Goal: Communication & Community: Answer question/provide support

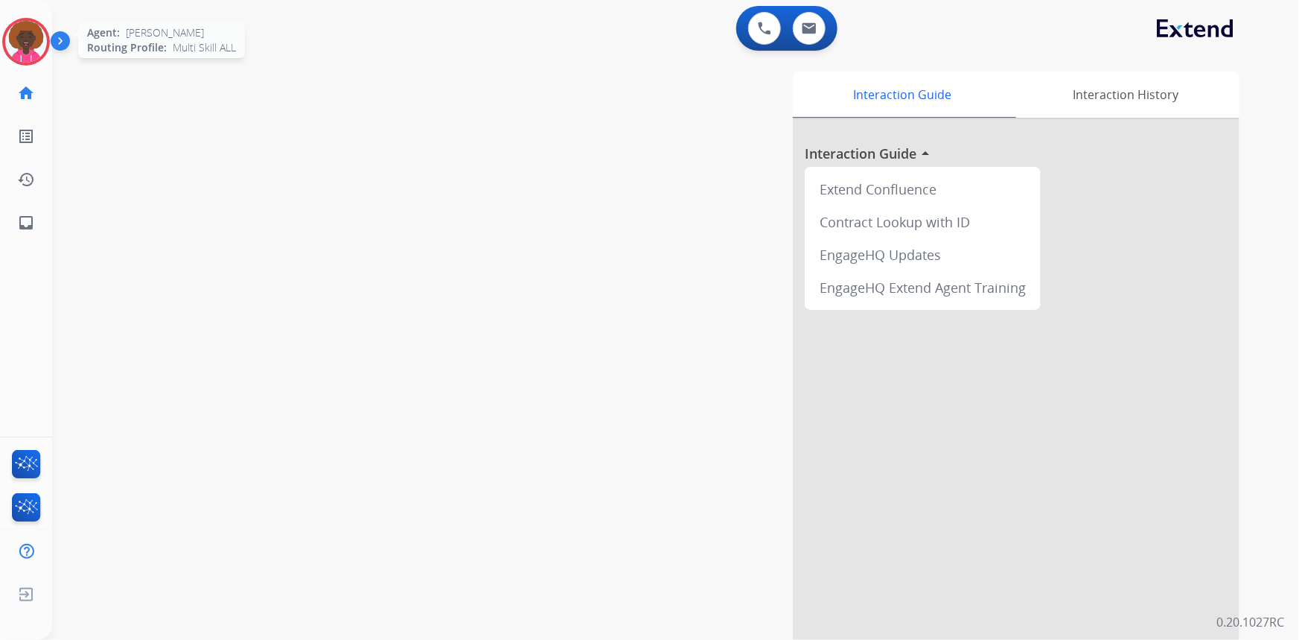
click at [44, 42] on img at bounding box center [26, 42] width 42 height 42
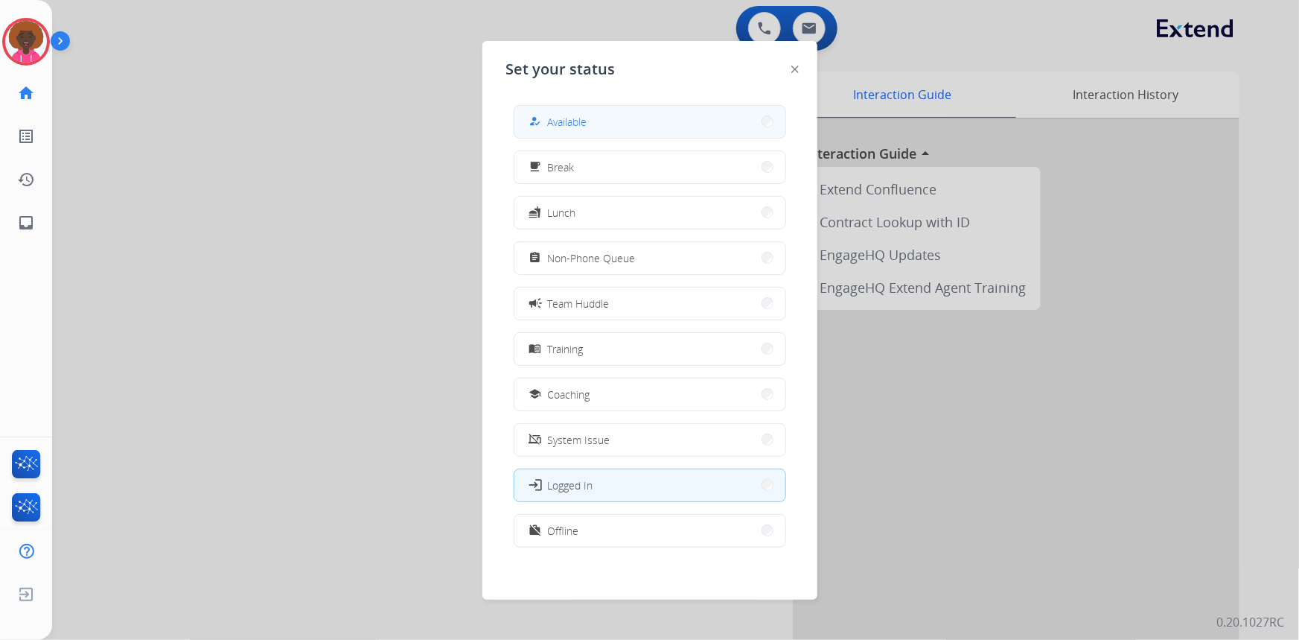
click at [654, 121] on button "how_to_reg Available" at bounding box center [649, 122] width 271 height 32
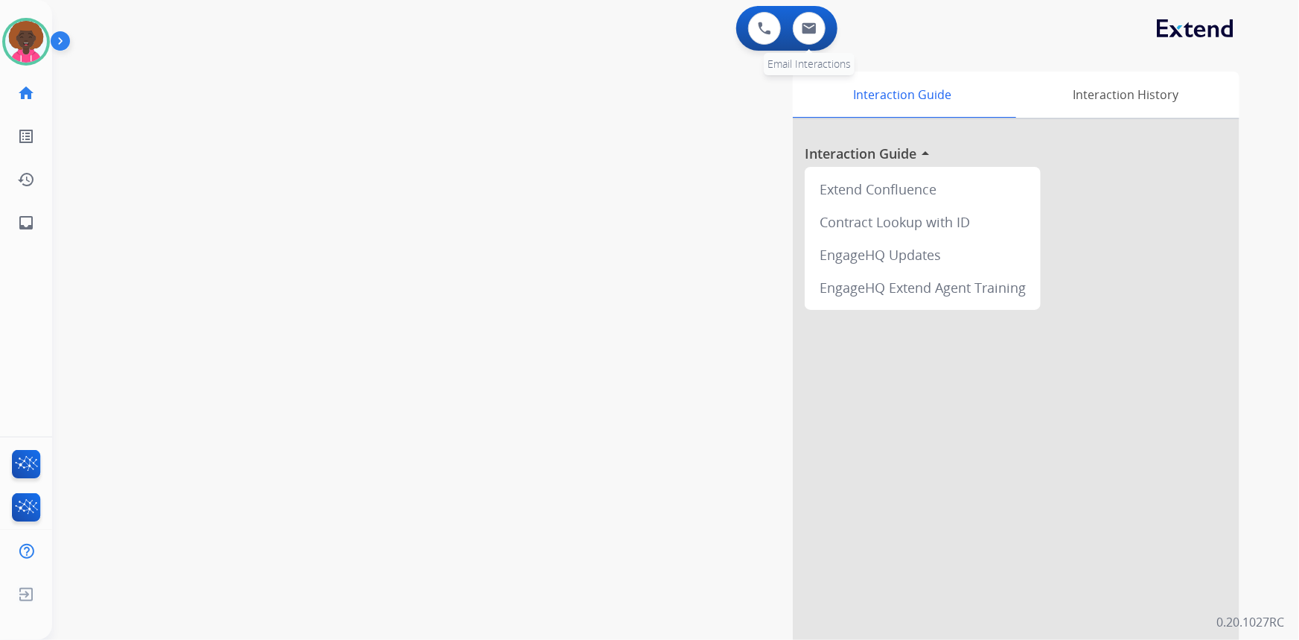
click at [822, 41] on div "0 Email Interactions" at bounding box center [809, 28] width 45 height 33
click at [816, 32] on img at bounding box center [809, 28] width 15 height 12
select select "**********"
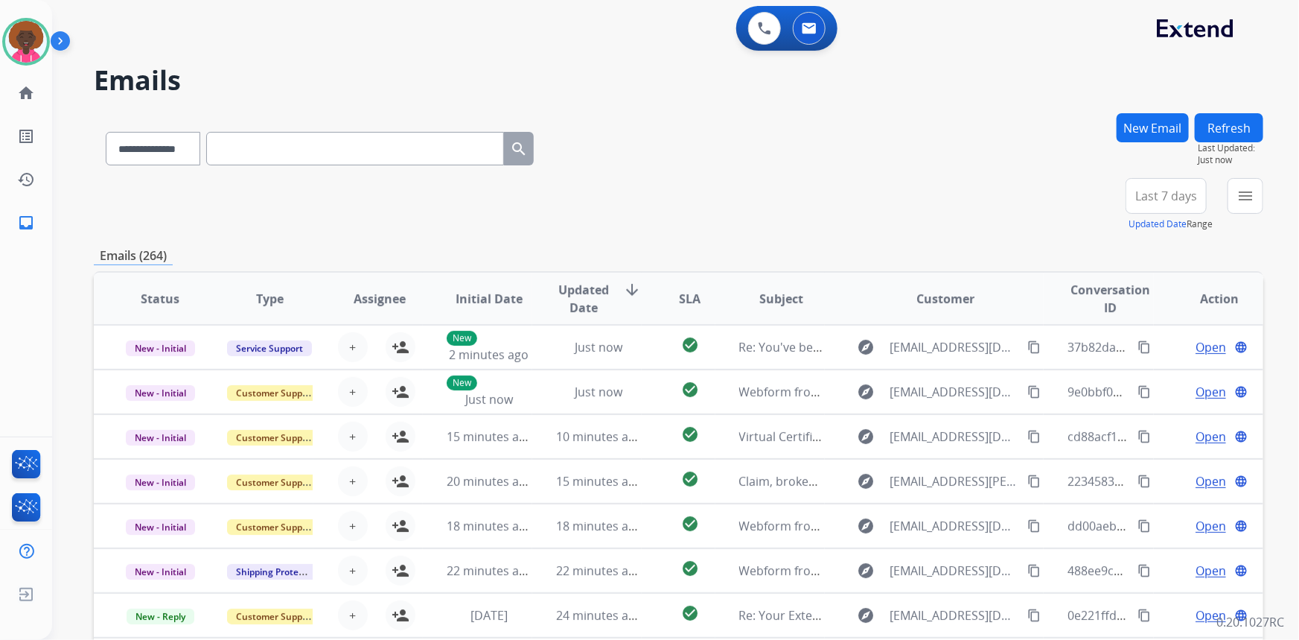
scroll to position [1, 0]
click at [1093, 199] on div "+84" at bounding box center [1096, 202] width 36 height 36
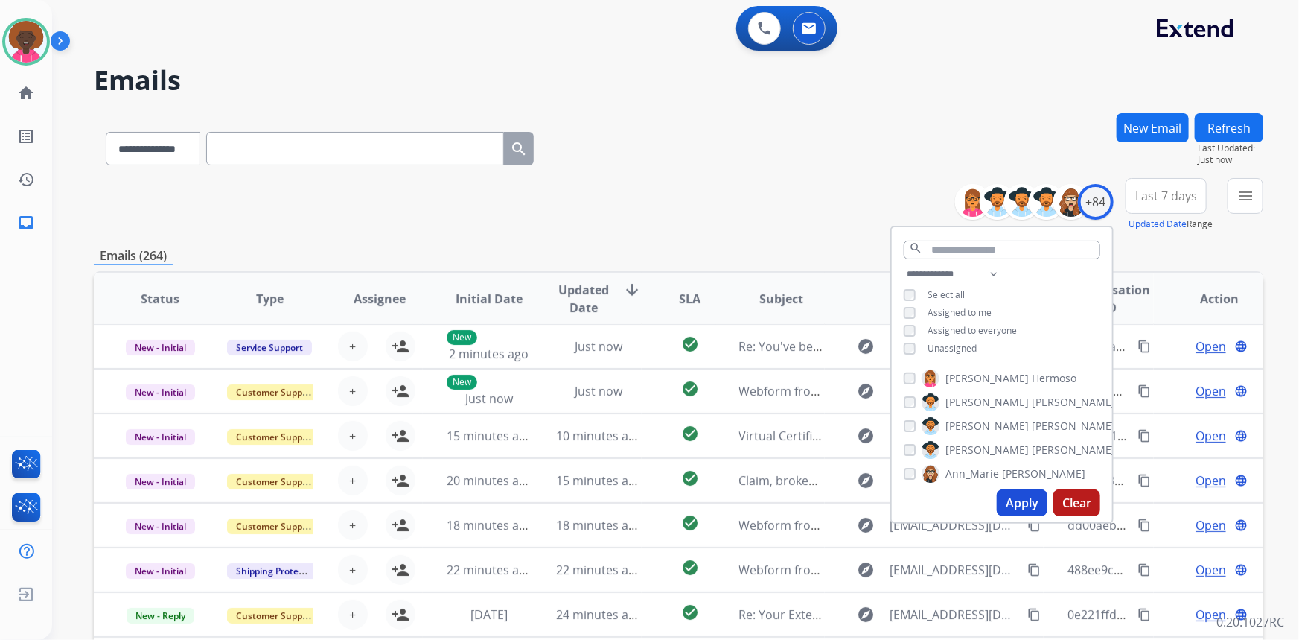
click at [914, 343] on div "Unassigned" at bounding box center [940, 348] width 73 height 12
click at [898, 352] on div "**********" at bounding box center [1002, 312] width 220 height 95
click at [1030, 504] on button "Apply" at bounding box center [1022, 502] width 51 height 27
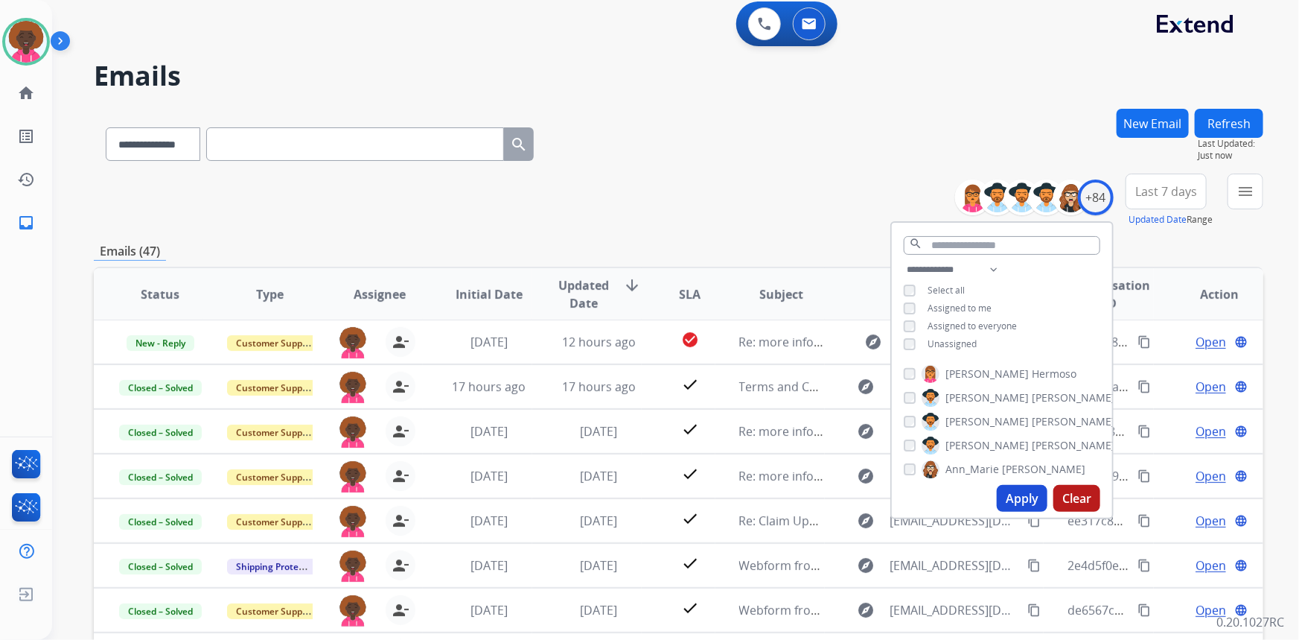
scroll to position [0, 0]
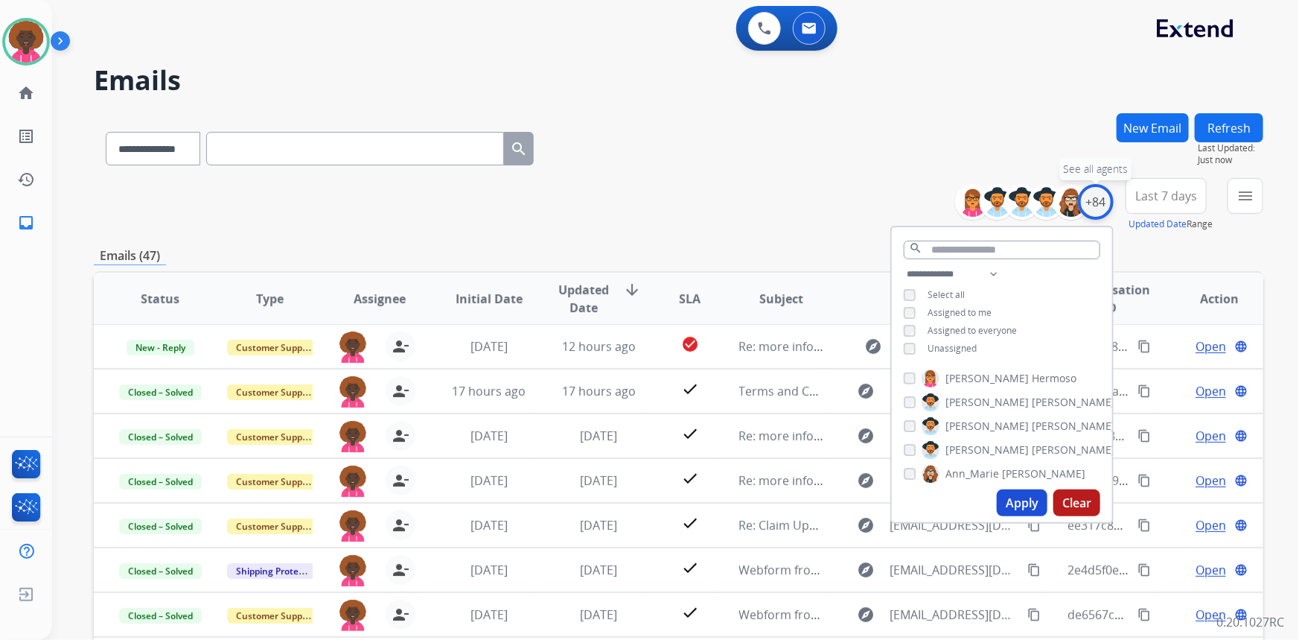
click at [1085, 204] on div "+84" at bounding box center [1096, 202] width 36 height 36
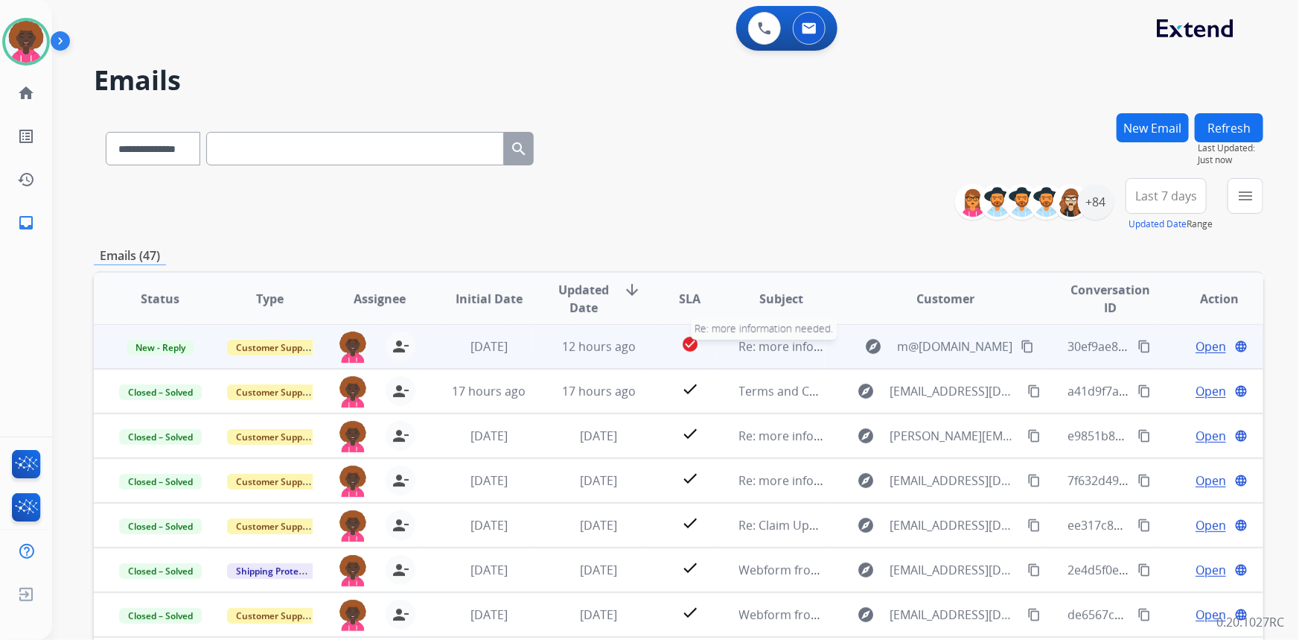
click at [761, 343] on span "Re: more information needed." at bounding box center [823, 346] width 169 height 16
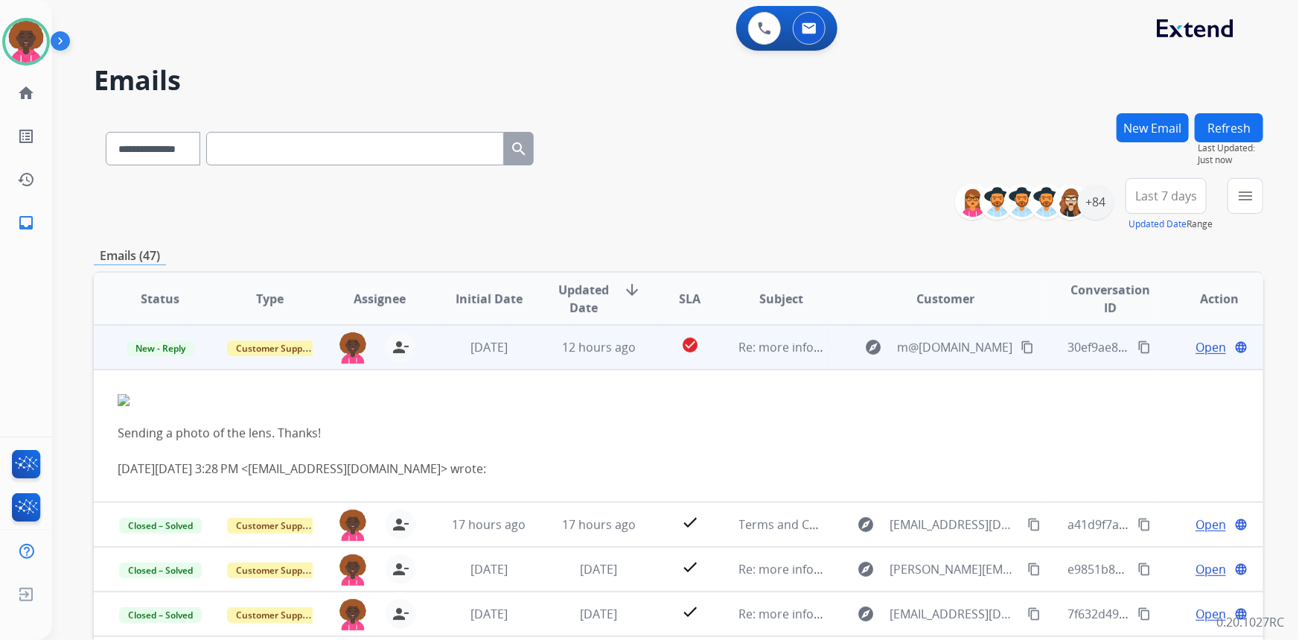
click at [1209, 340] on span "Open" at bounding box center [1211, 347] width 31 height 18
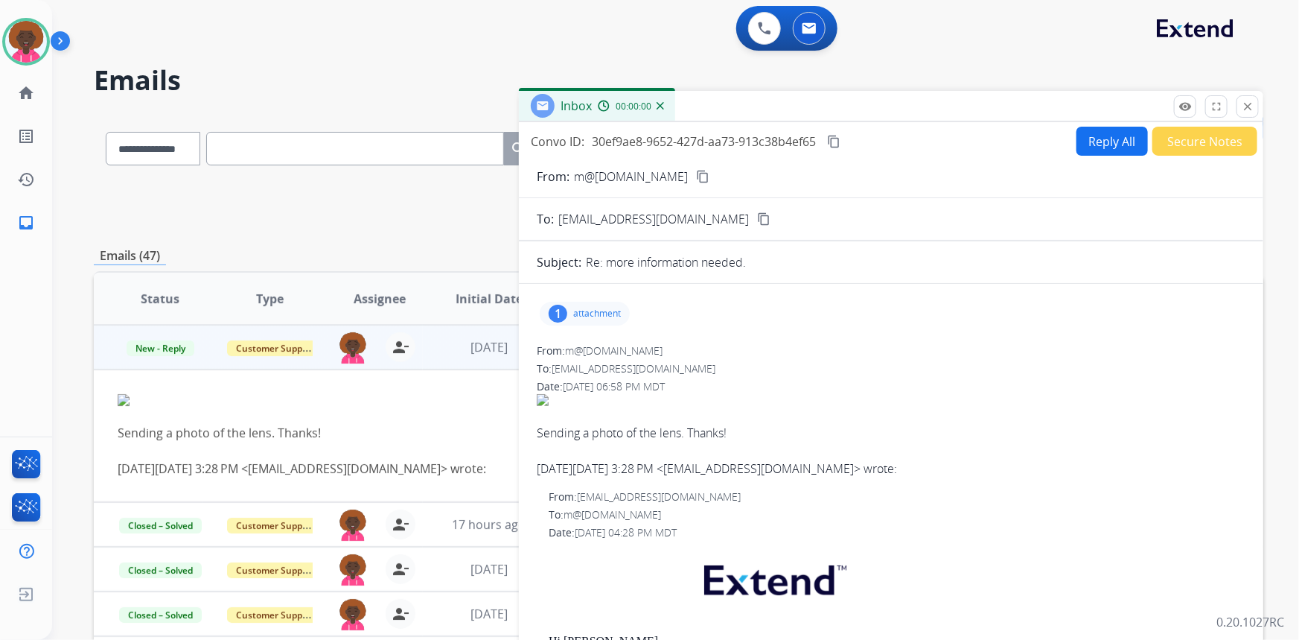
click at [608, 310] on p "attachment" at bounding box center [597, 313] width 48 height 12
click at [647, 348] on p "1000031279.jpg" at bounding box center [669, 351] width 87 height 18
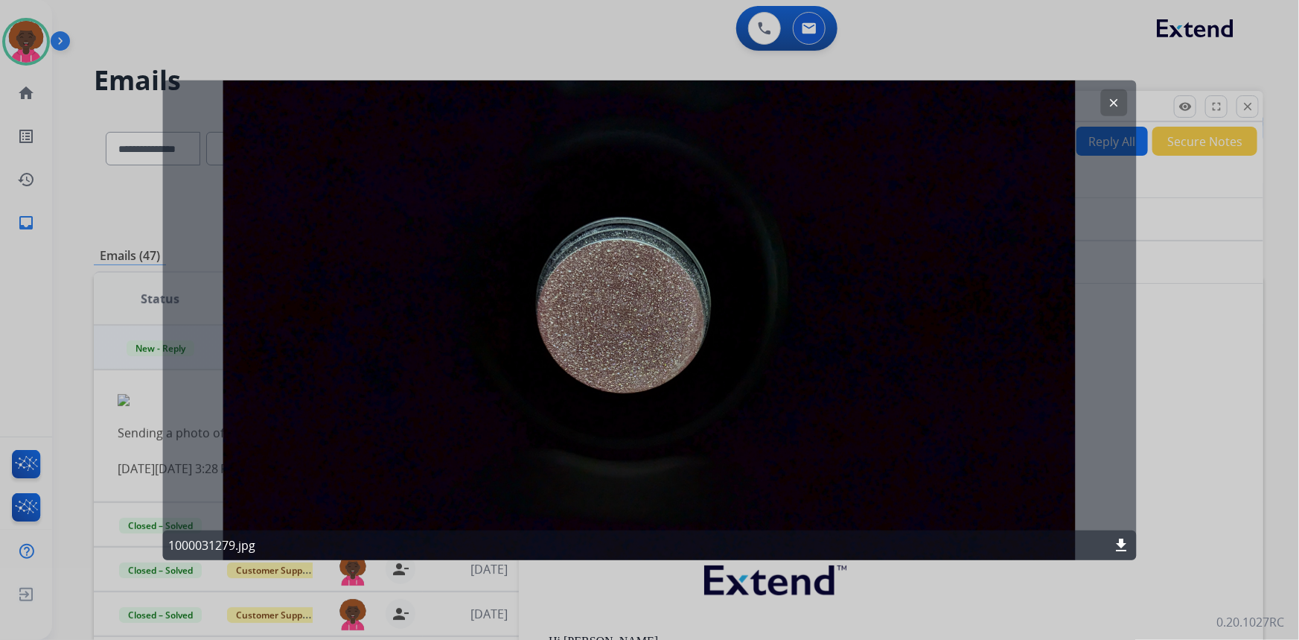
click at [1117, 104] on mat-icon "clear" at bounding box center [1114, 101] width 13 height 13
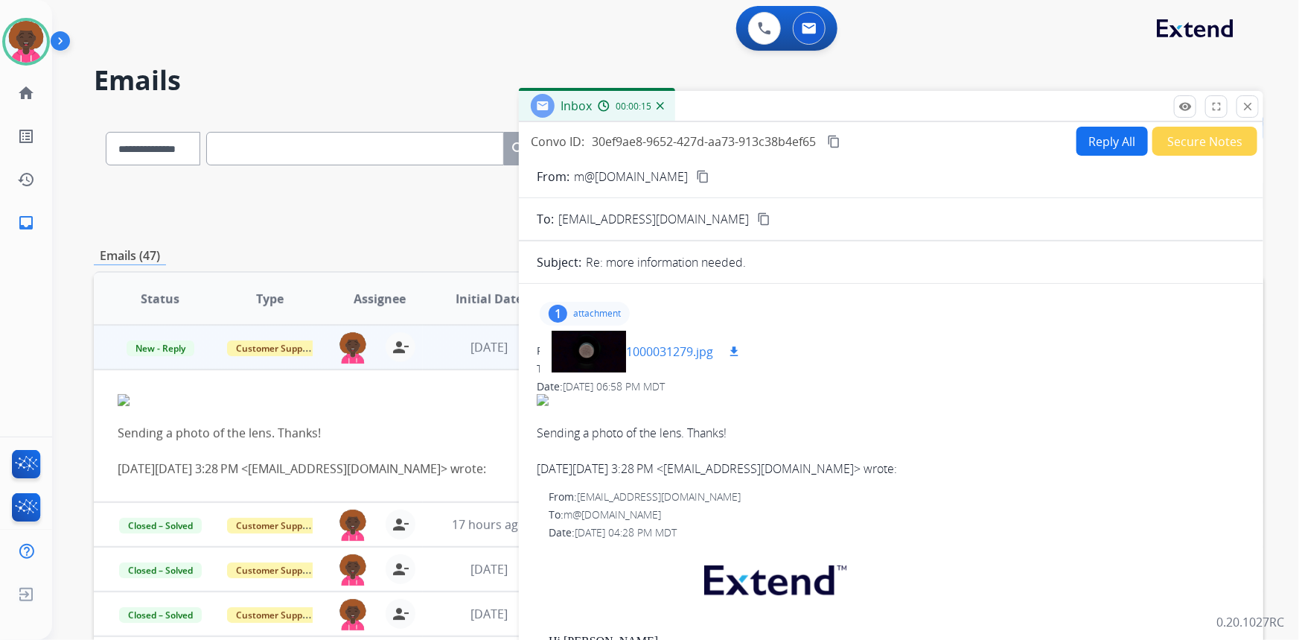
click at [733, 352] on mat-icon "download" at bounding box center [733, 351] width 13 height 13
click at [710, 179] on mat-icon "content_copy" at bounding box center [702, 176] width 13 height 13
click at [688, 173] on p "m@[DOMAIN_NAME]" at bounding box center [631, 177] width 114 height 18
click at [710, 172] on mat-icon "content_copy" at bounding box center [702, 176] width 13 height 13
click at [694, 168] on button "content_copy" at bounding box center [703, 177] width 18 height 18
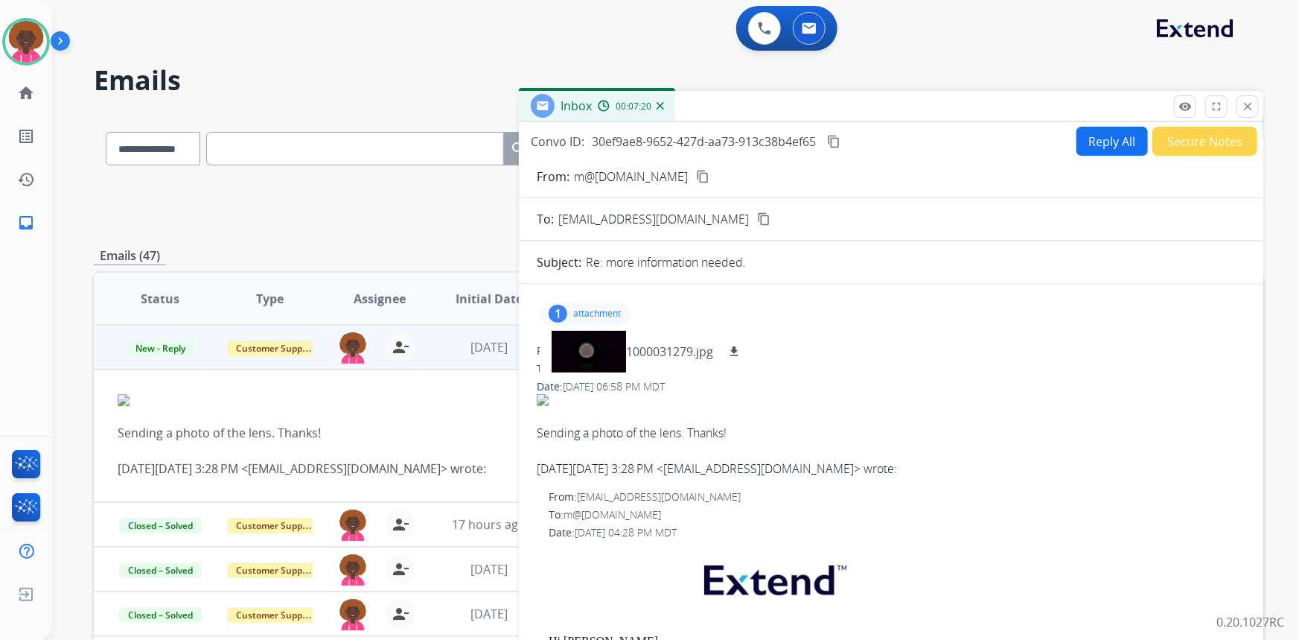
drag, startPoint x: 25, startPoint y: 40, endPoint x: 57, endPoint y: 45, distance: 31.7
click at [25, 40] on img at bounding box center [26, 42] width 42 height 42
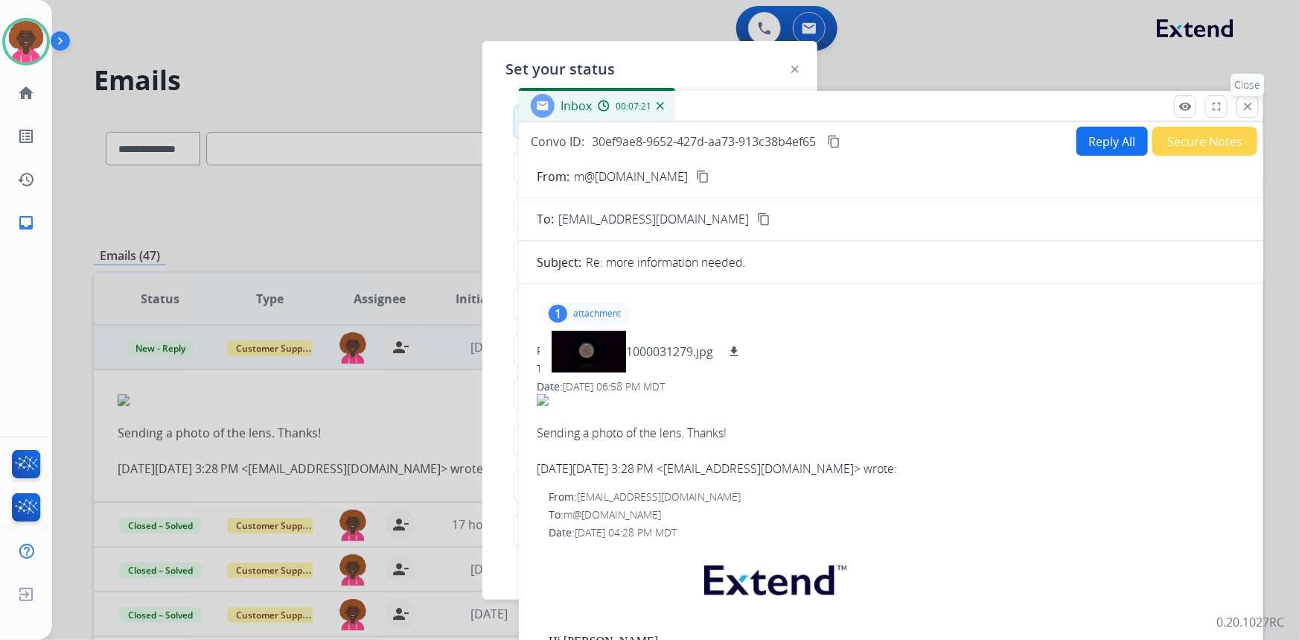
click at [1247, 110] on mat-icon "close" at bounding box center [1247, 106] width 13 height 13
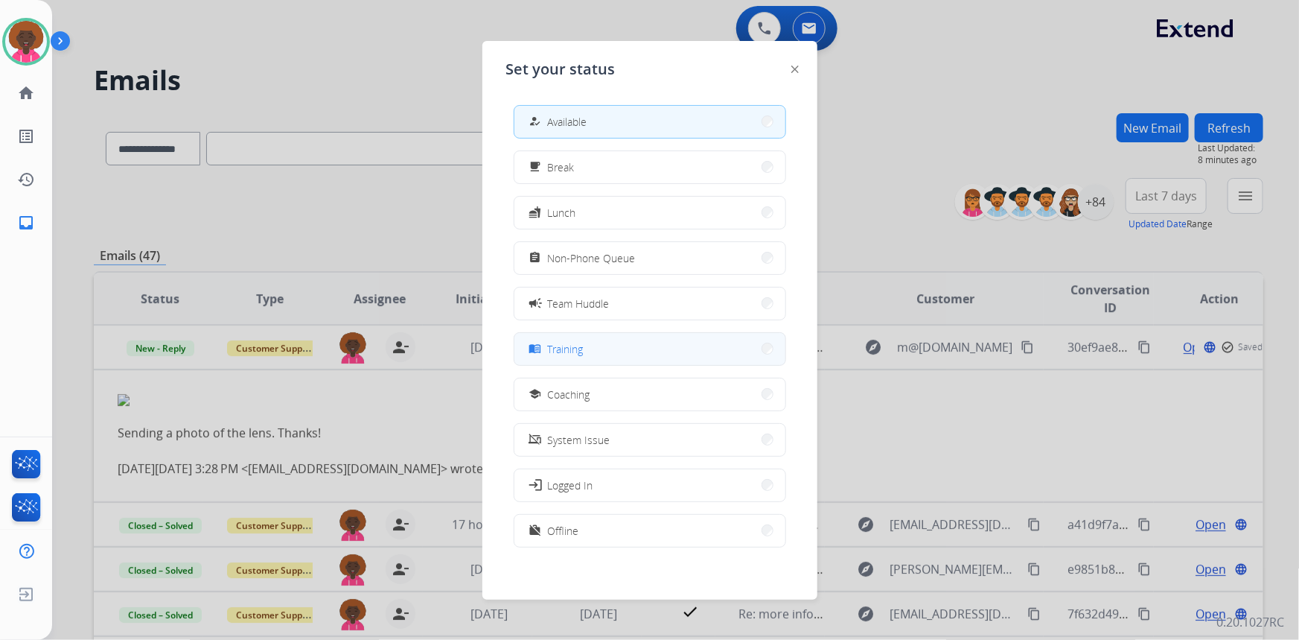
click at [652, 349] on button "menu_book Training" at bounding box center [649, 349] width 271 height 32
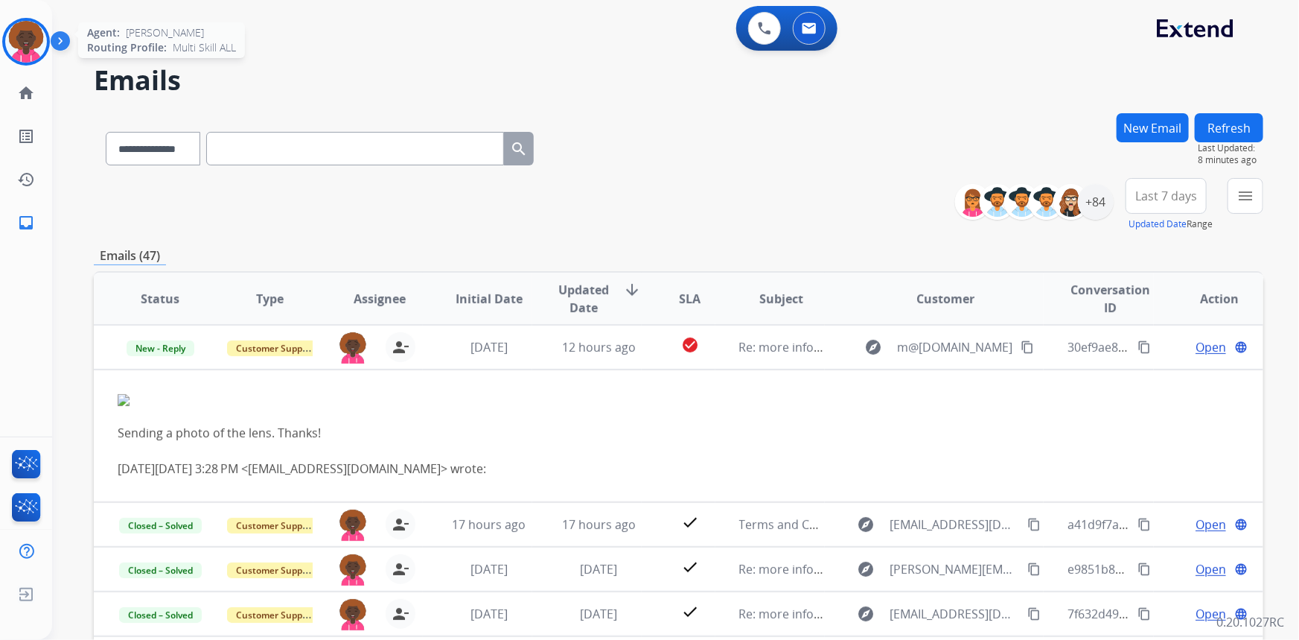
click at [36, 35] on img at bounding box center [26, 42] width 42 height 42
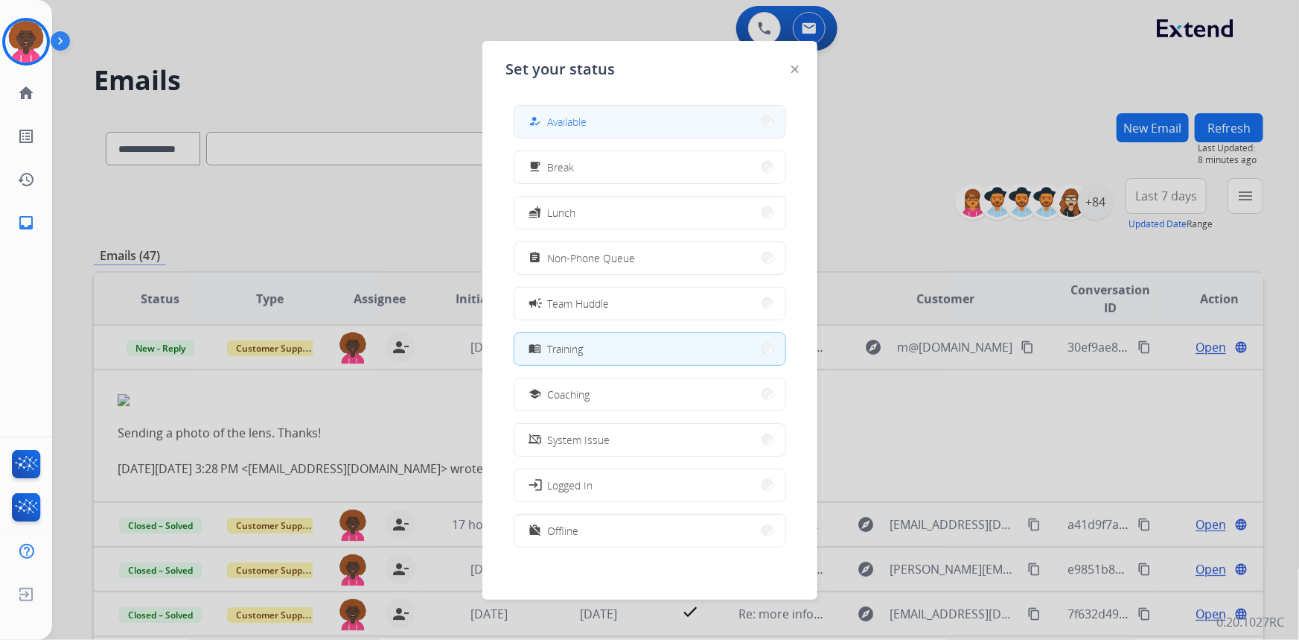
click at [634, 118] on button "how_to_reg Available" at bounding box center [649, 122] width 271 height 32
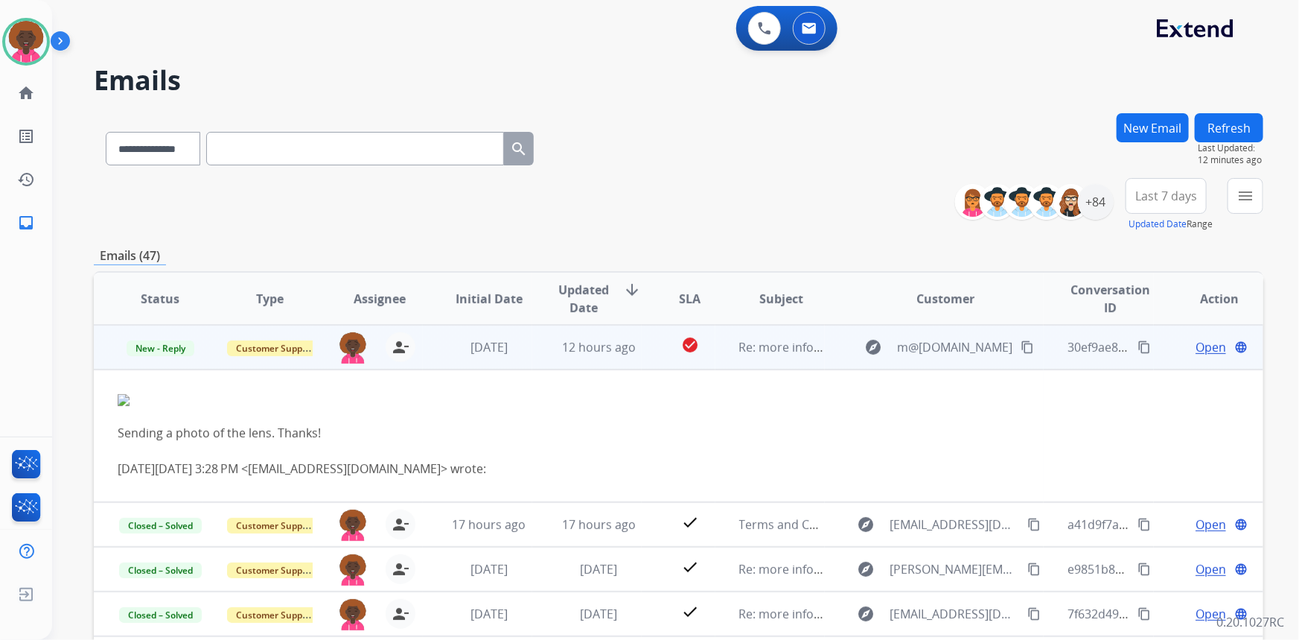
click at [1205, 346] on span "Open" at bounding box center [1211, 347] width 31 height 18
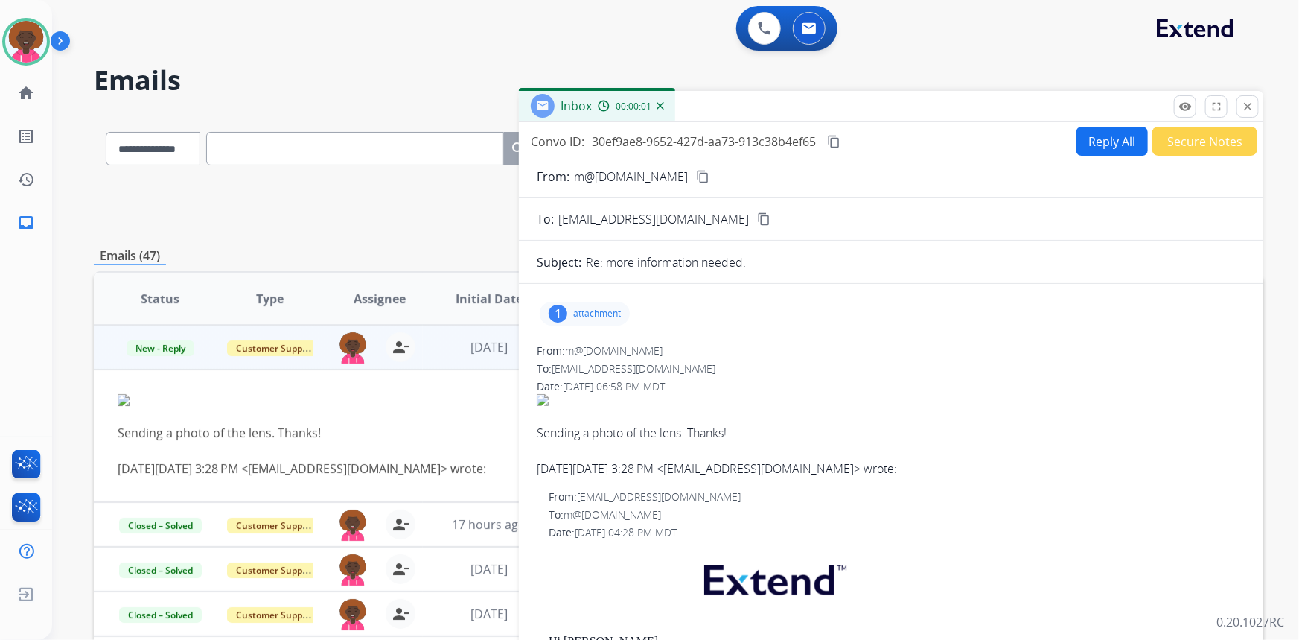
click at [1093, 144] on button "Reply All" at bounding box center [1112, 141] width 71 height 29
select select "**********"
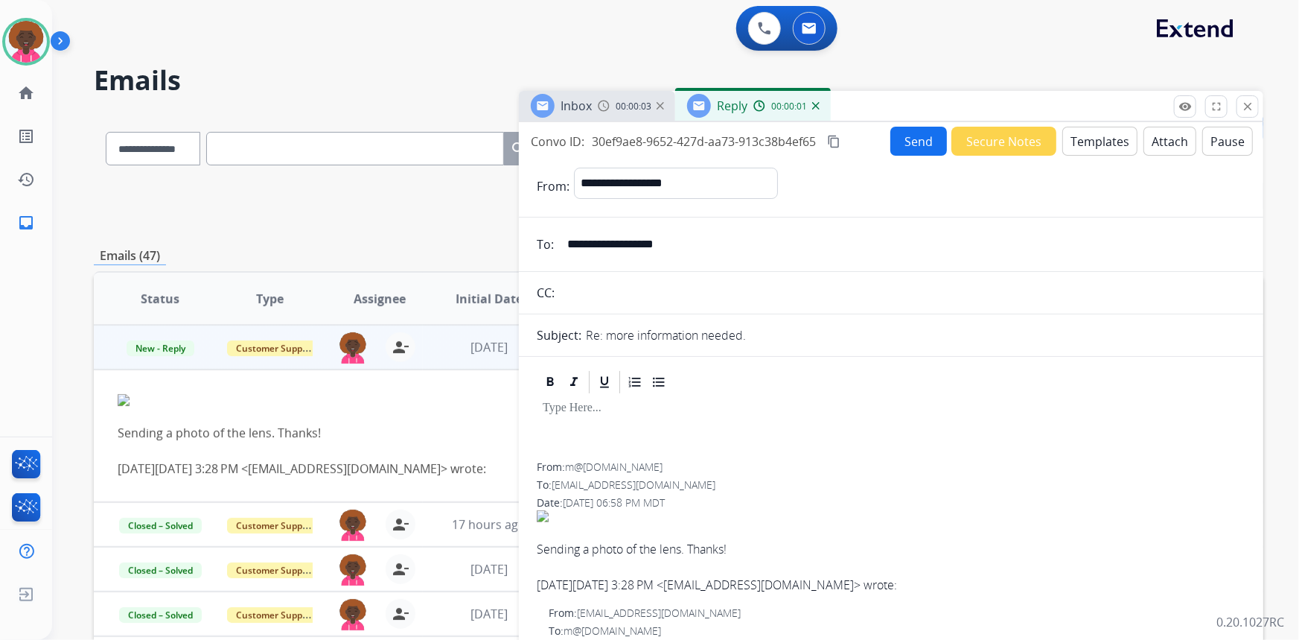
click at [1072, 146] on button "Templates" at bounding box center [1099, 141] width 75 height 29
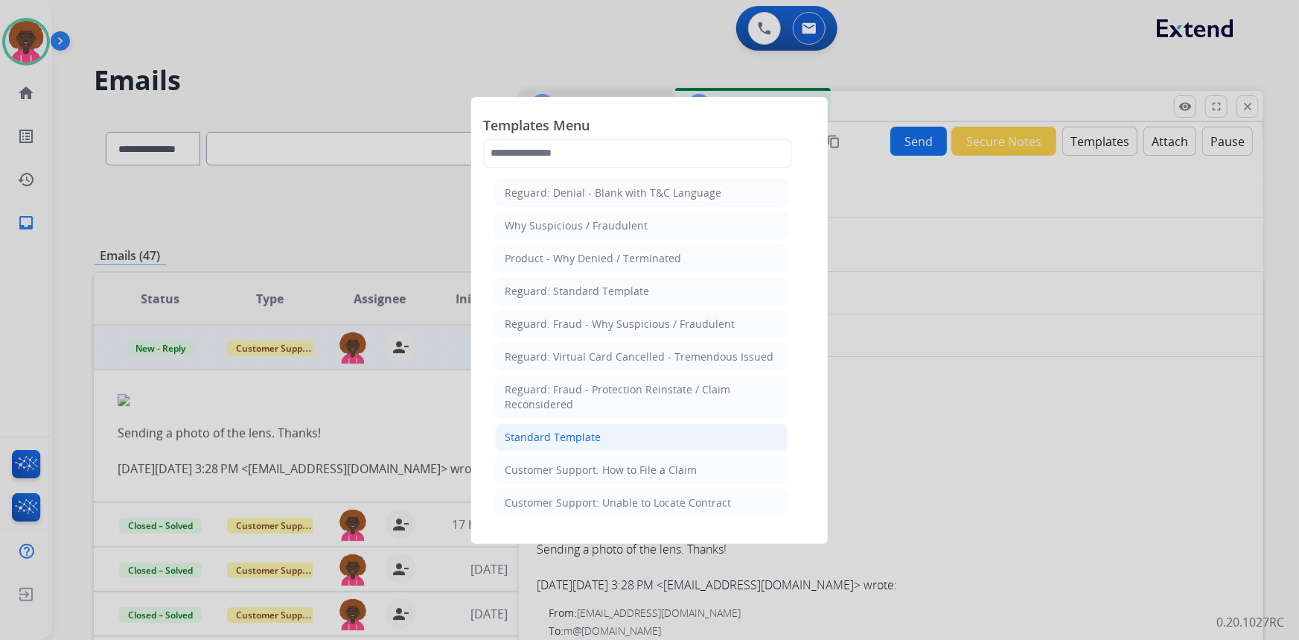
click at [640, 443] on li "Standard Template" at bounding box center [641, 437] width 293 height 28
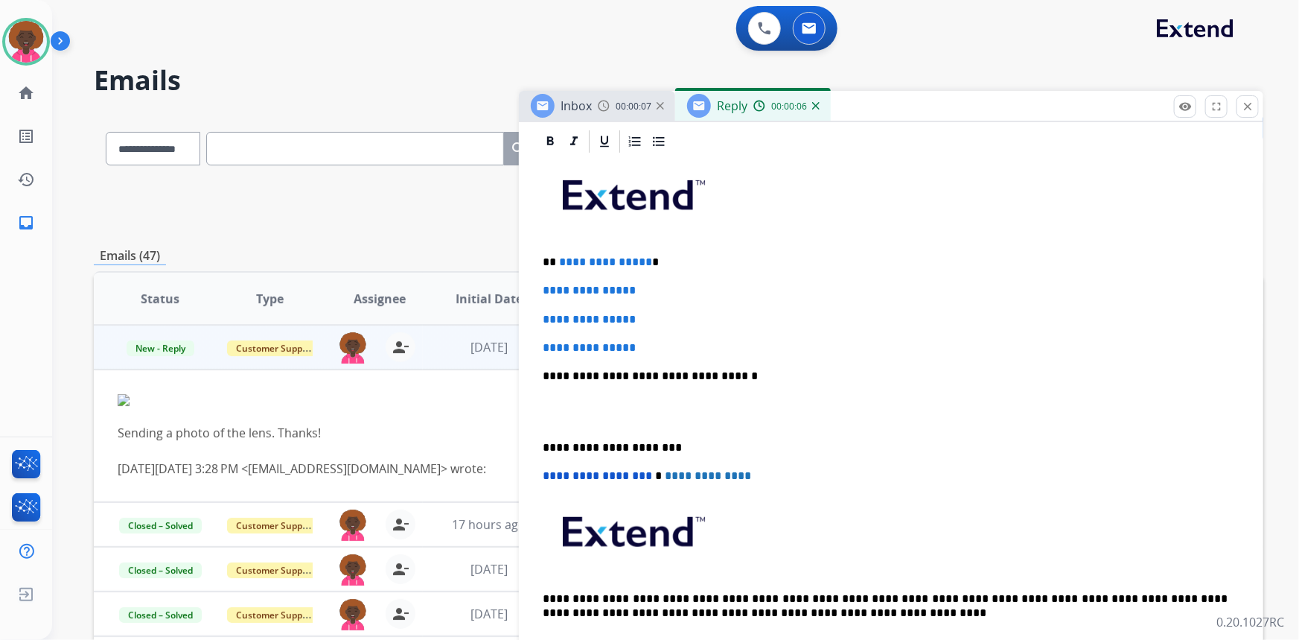
scroll to position [338, 0]
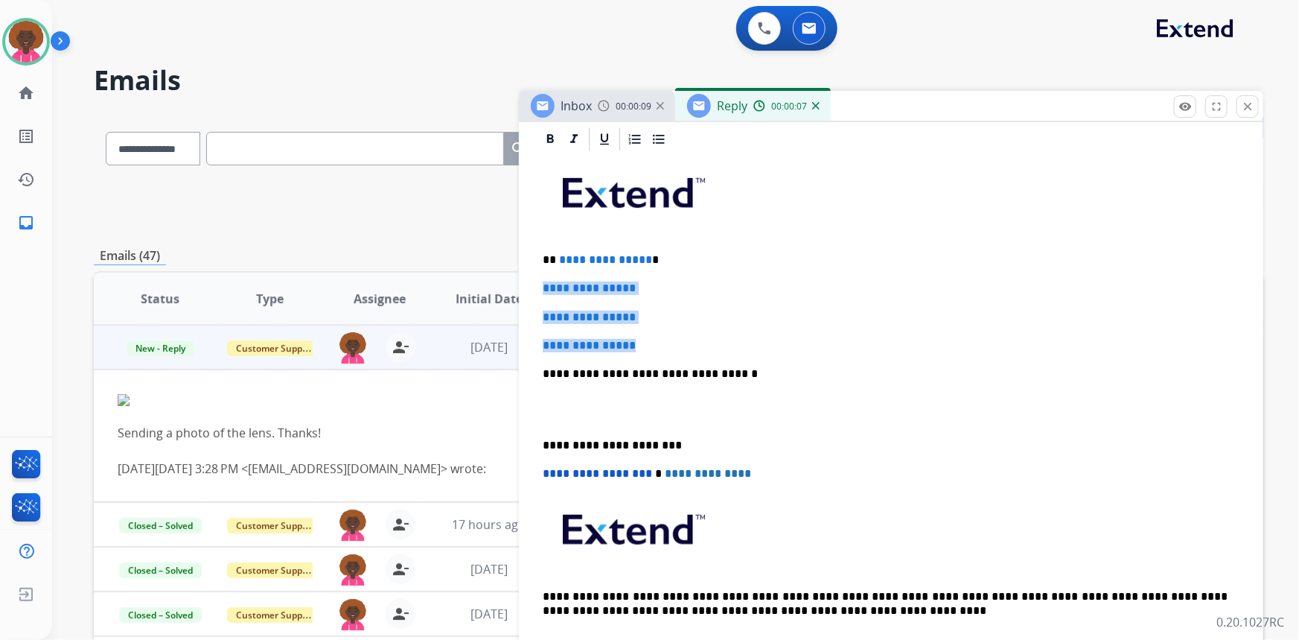
drag, startPoint x: 651, startPoint y: 343, endPoint x: 491, endPoint y: 286, distance: 170.7
click at [491, 286] on div "**********" at bounding box center [679, 480] width 1170 height 734
drag, startPoint x: 672, startPoint y: 324, endPoint x: 662, endPoint y: 336, distance: 15.8
click at [672, 324] on div "**********" at bounding box center [891, 409] width 709 height 512
click at [654, 345] on p "**********" at bounding box center [891, 345] width 697 height 13
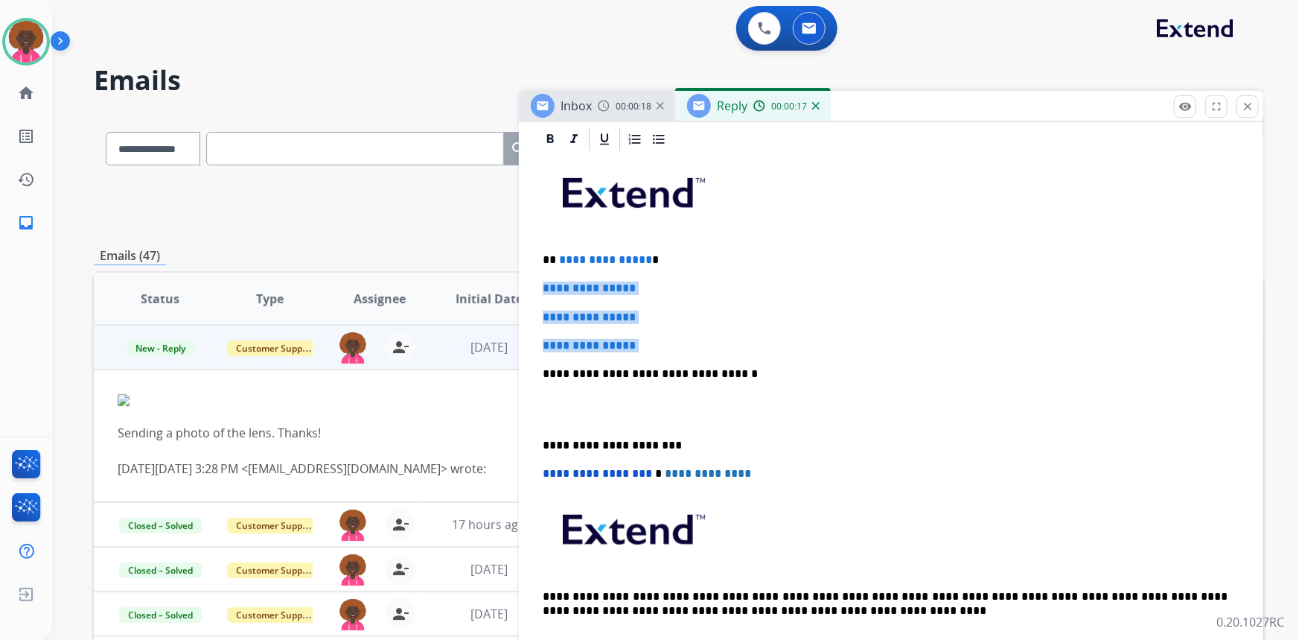
drag, startPoint x: 654, startPoint y: 345, endPoint x: 525, endPoint y: 280, distance: 144.5
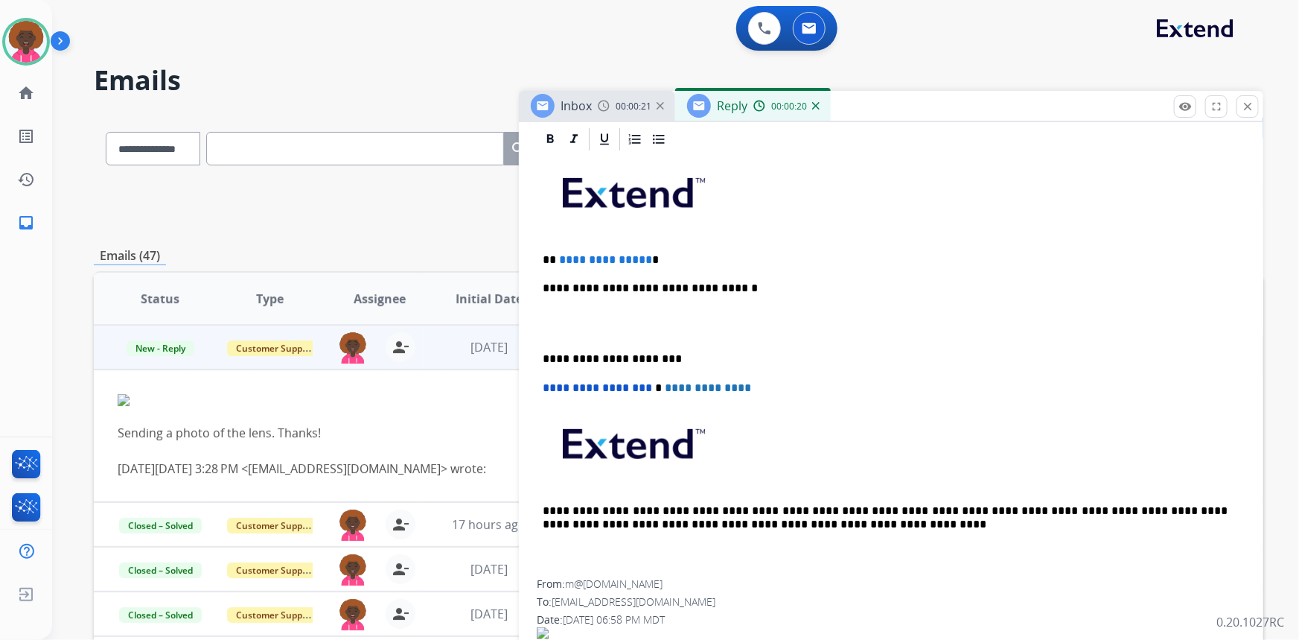
click at [681, 259] on p "**********" at bounding box center [886, 259] width 686 height 13
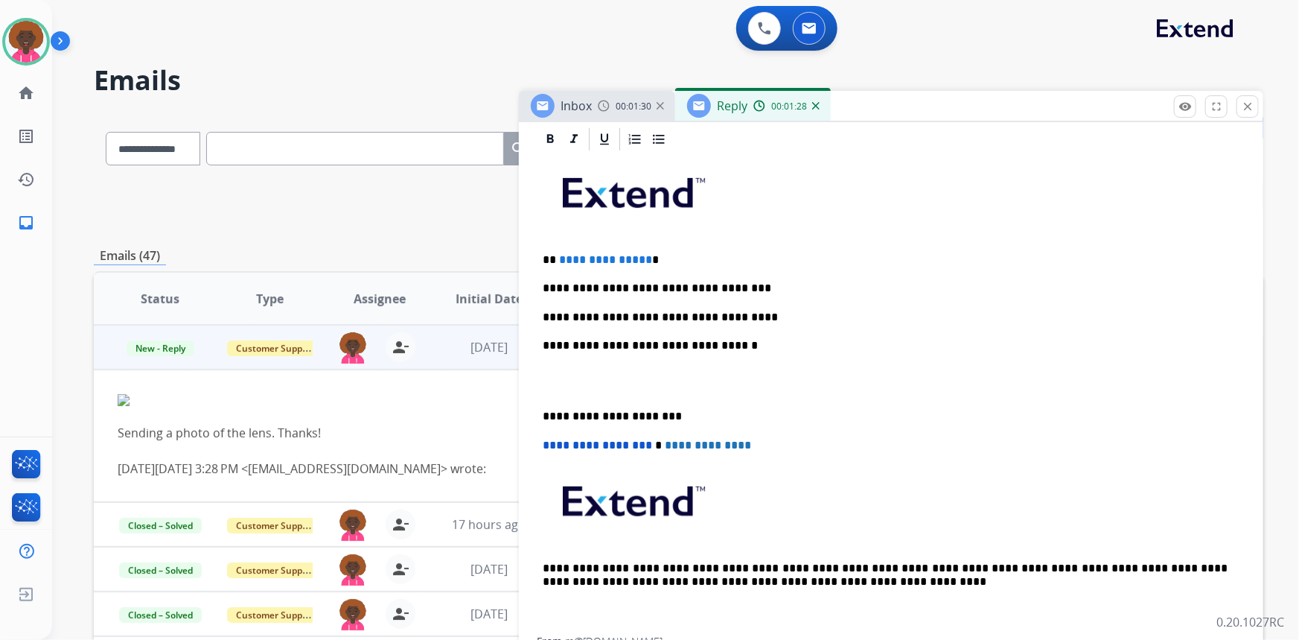
click at [544, 313] on p "**********" at bounding box center [886, 316] width 686 height 13
click at [818, 316] on p "**********" at bounding box center [886, 316] width 686 height 13
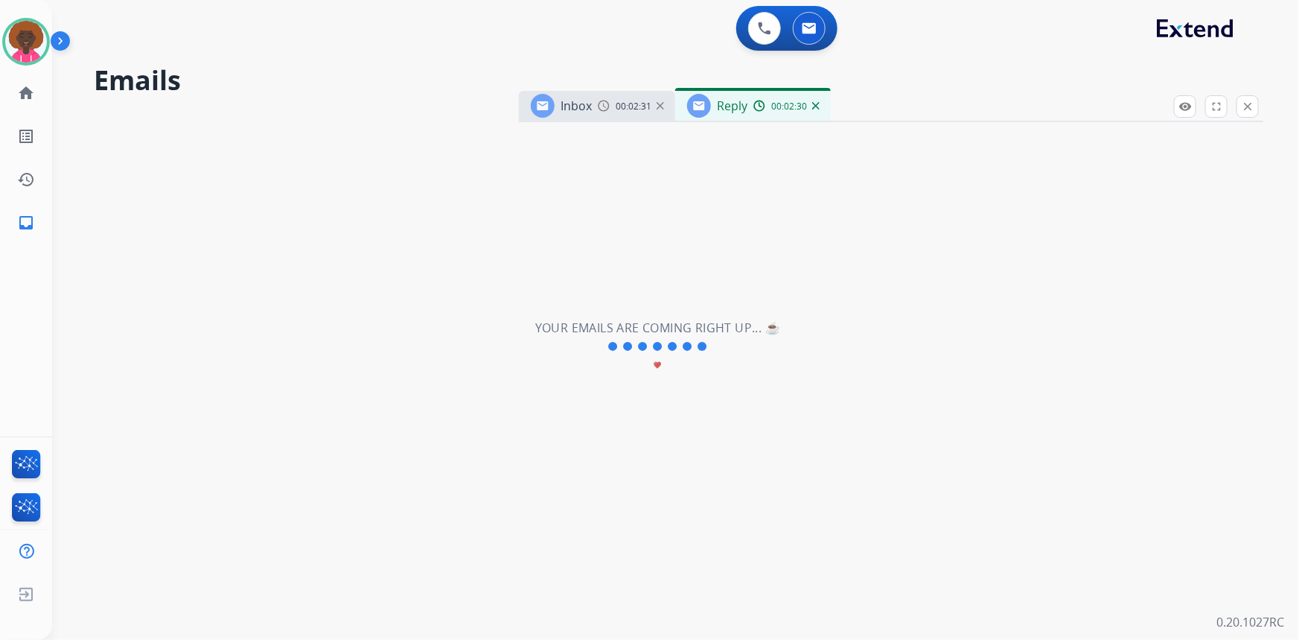
click at [684, 311] on div "**********" at bounding box center [657, 347] width 1211 height 586
click at [692, 315] on div "**********" at bounding box center [657, 347] width 1211 height 586
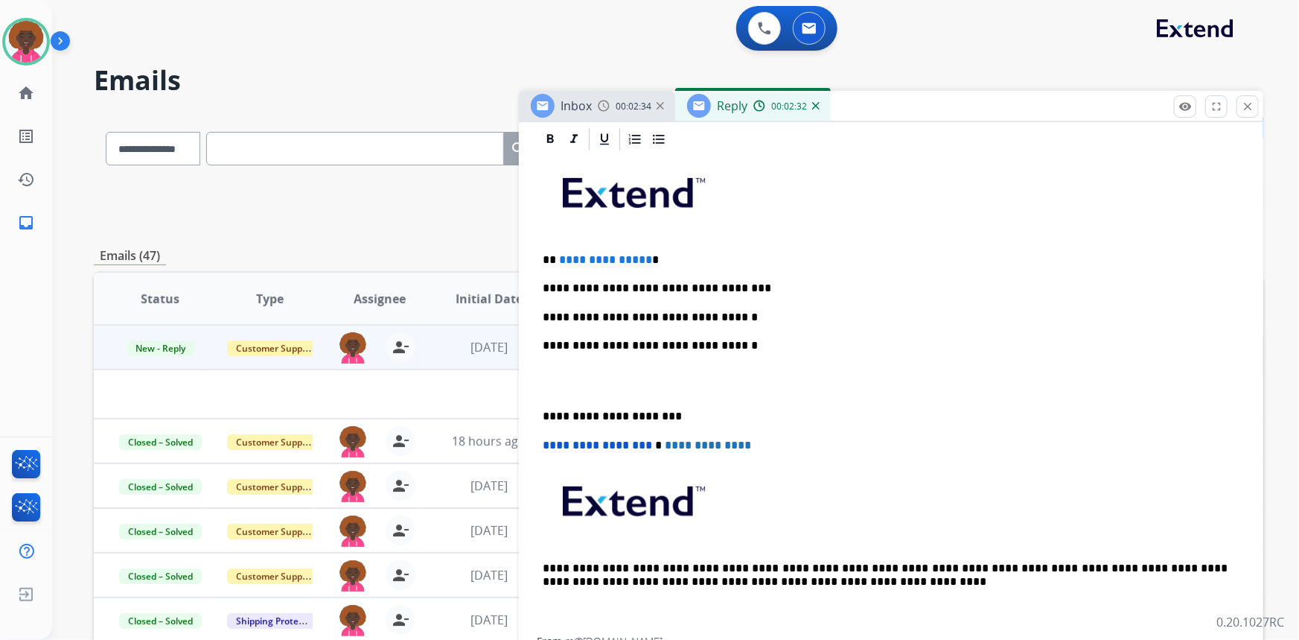
click at [691, 319] on p "**********" at bounding box center [886, 316] width 686 height 13
click at [589, 380] on p at bounding box center [891, 381] width 697 height 28
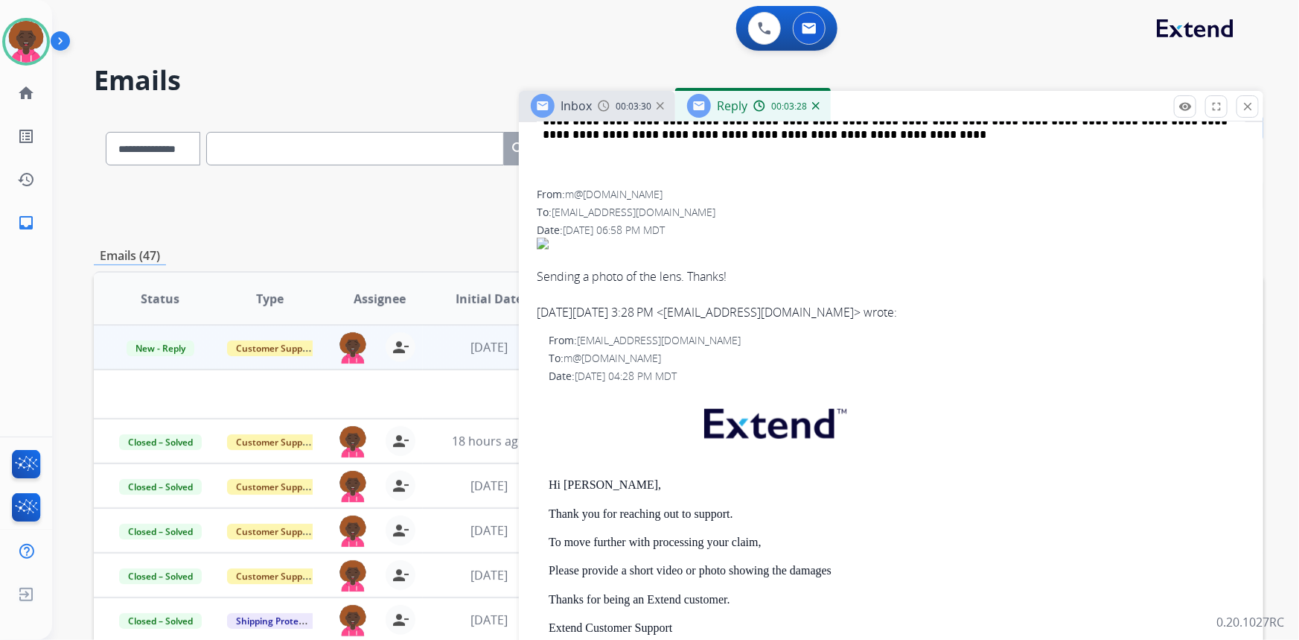
scroll to position [745, 0]
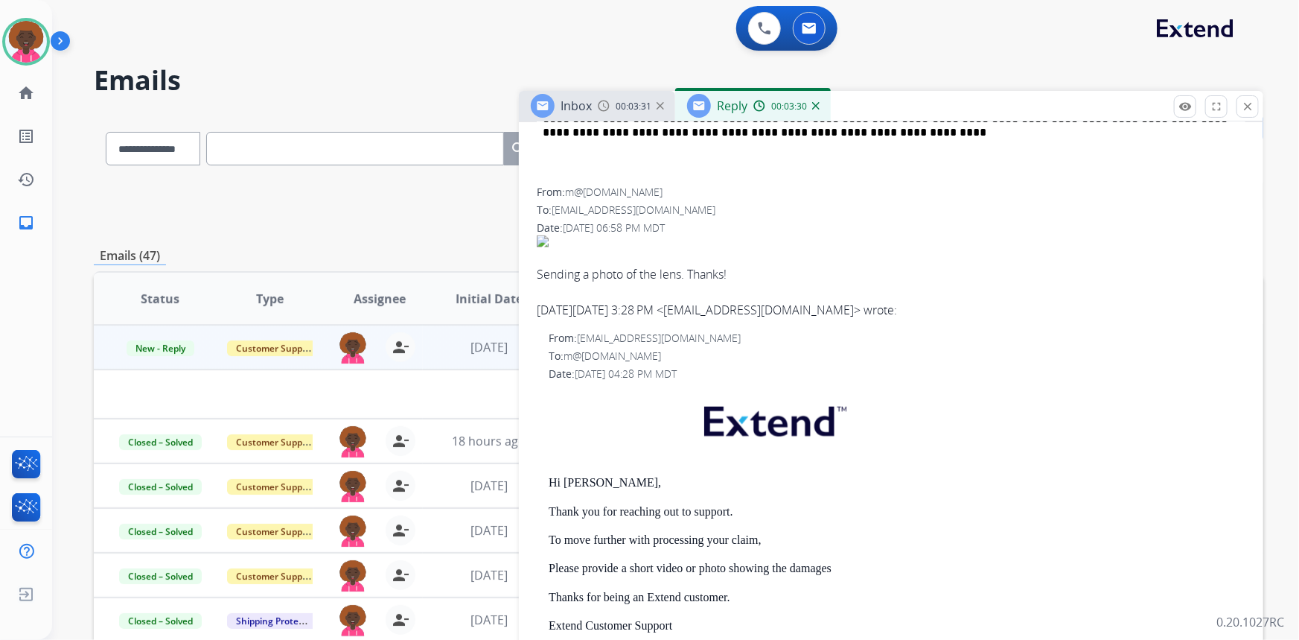
click at [599, 479] on p "Hi [PERSON_NAME]," at bounding box center [897, 482] width 697 height 13
drag, startPoint x: 603, startPoint y: 479, endPoint x: 567, endPoint y: 478, distance: 36.5
click at [567, 478] on p "Hi [PERSON_NAME]," at bounding box center [897, 482] width 697 height 13
copy p "[PERSON_NAME]"
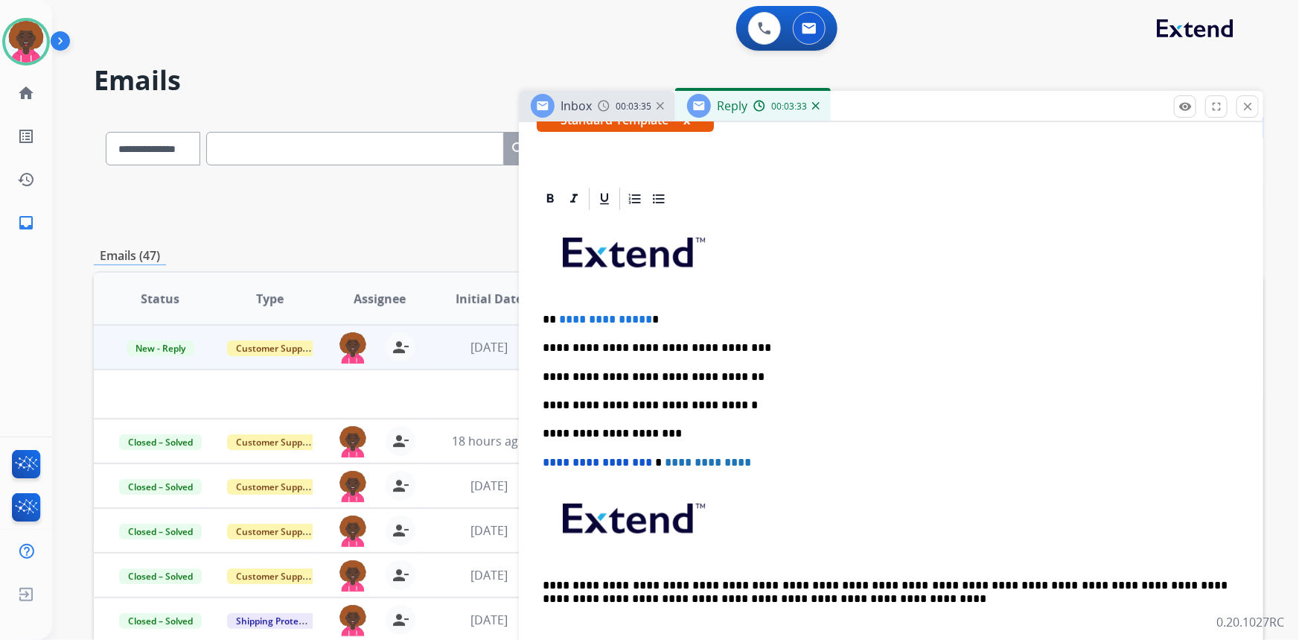
scroll to position [203, 0]
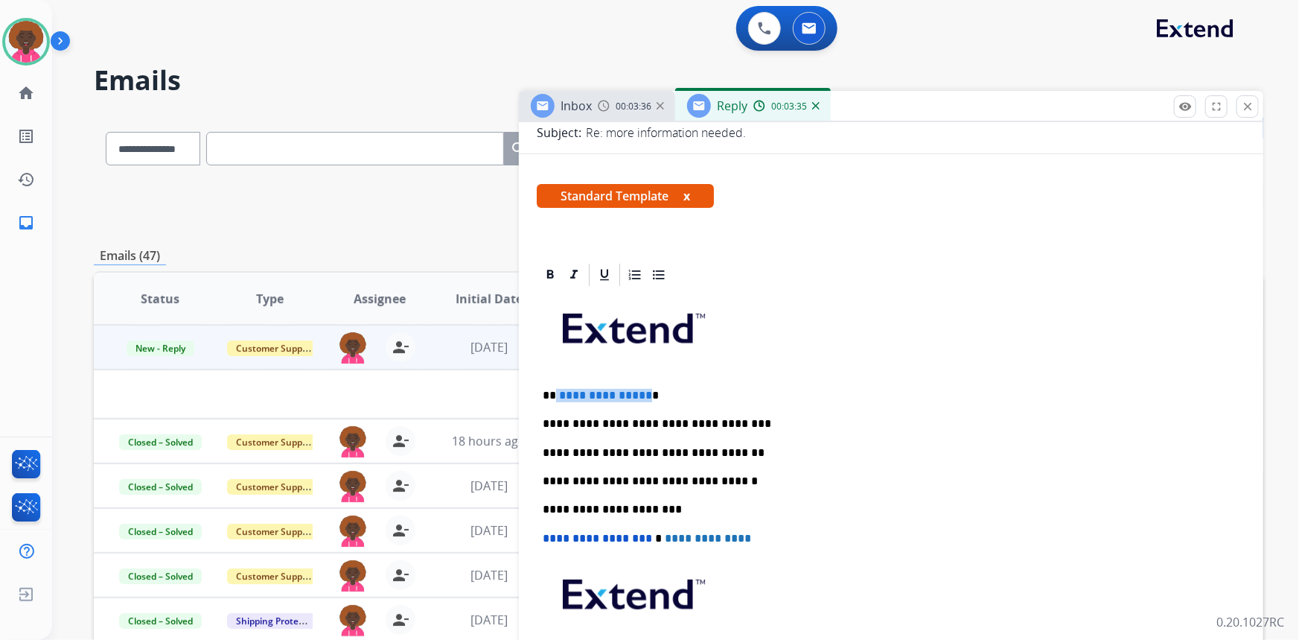
drag, startPoint x: 642, startPoint y: 392, endPoint x: 559, endPoint y: 383, distance: 83.0
click at [554, 383] on div "**********" at bounding box center [891, 509] width 709 height 442
click at [554, 393] on p "*********" at bounding box center [886, 395] width 686 height 13
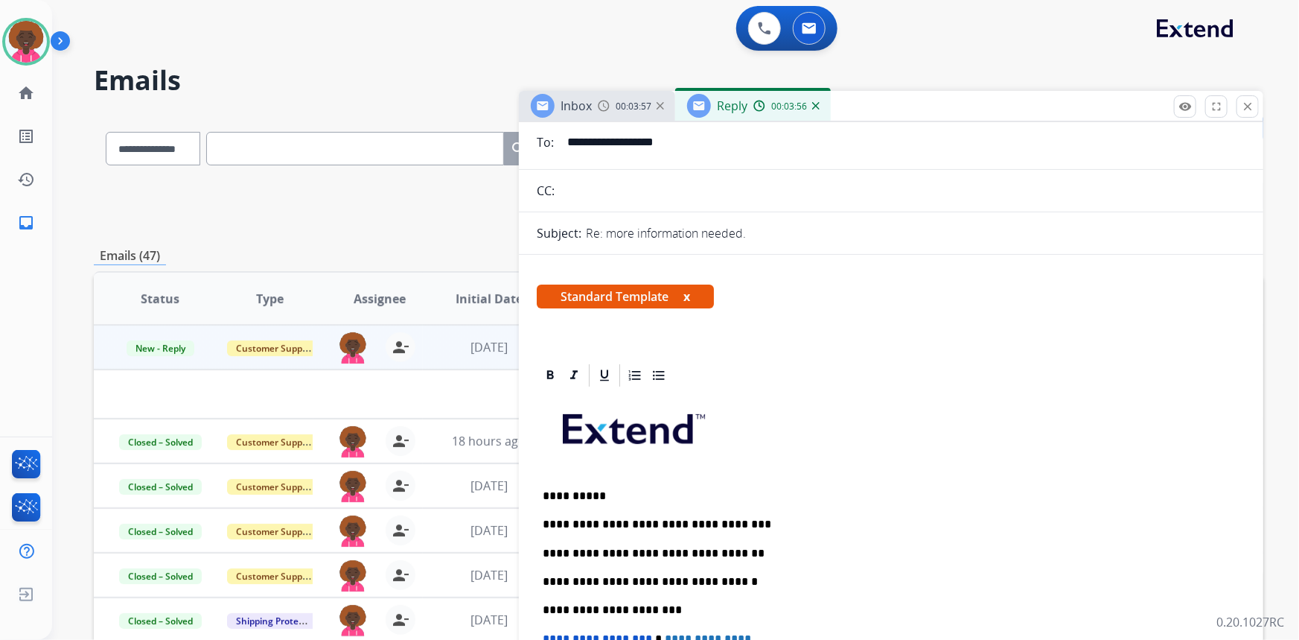
scroll to position [0, 0]
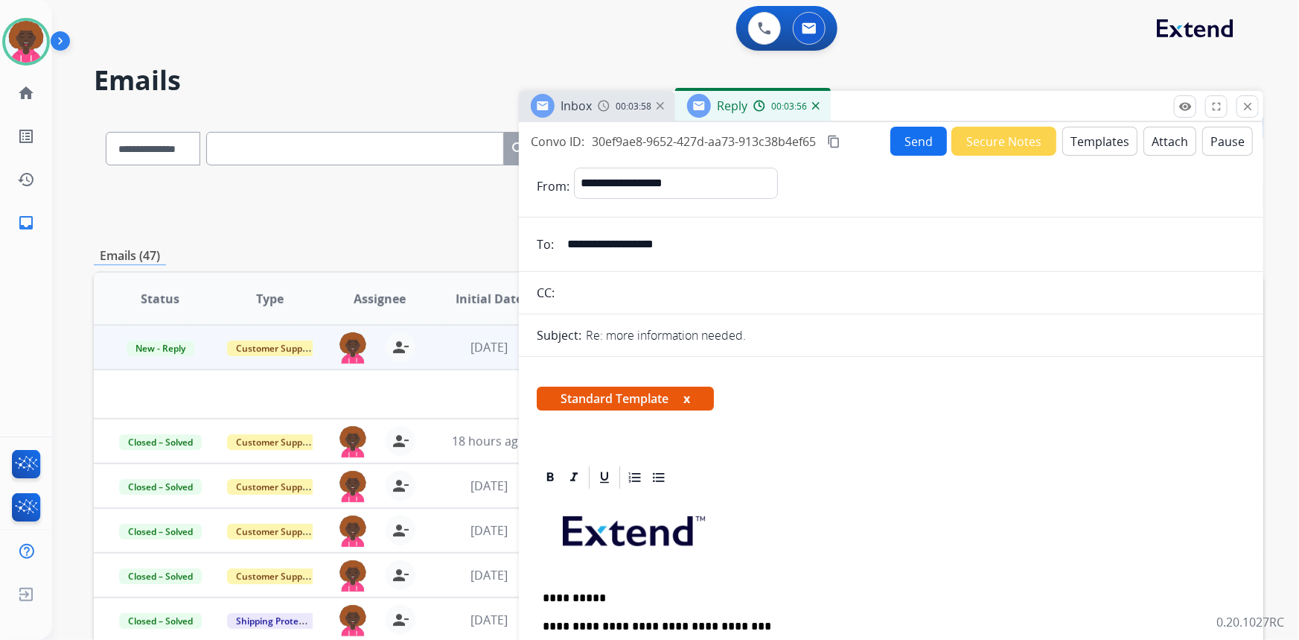
click at [932, 149] on button "Send" at bounding box center [918, 141] width 57 height 29
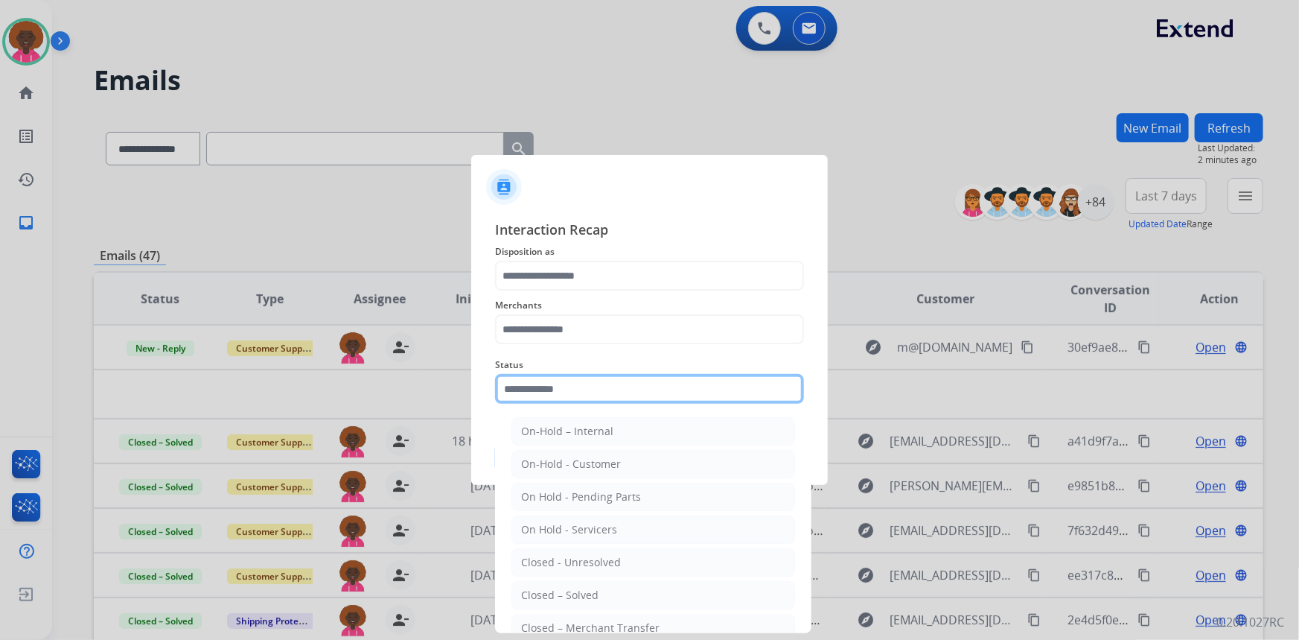
click at [563, 389] on input "text" at bounding box center [649, 389] width 309 height 30
click at [605, 578] on ul "On-Hold – Internal On-Hold - Customer On Hold - Pending Parts On Hold - Service…" at bounding box center [653, 565] width 293 height 313
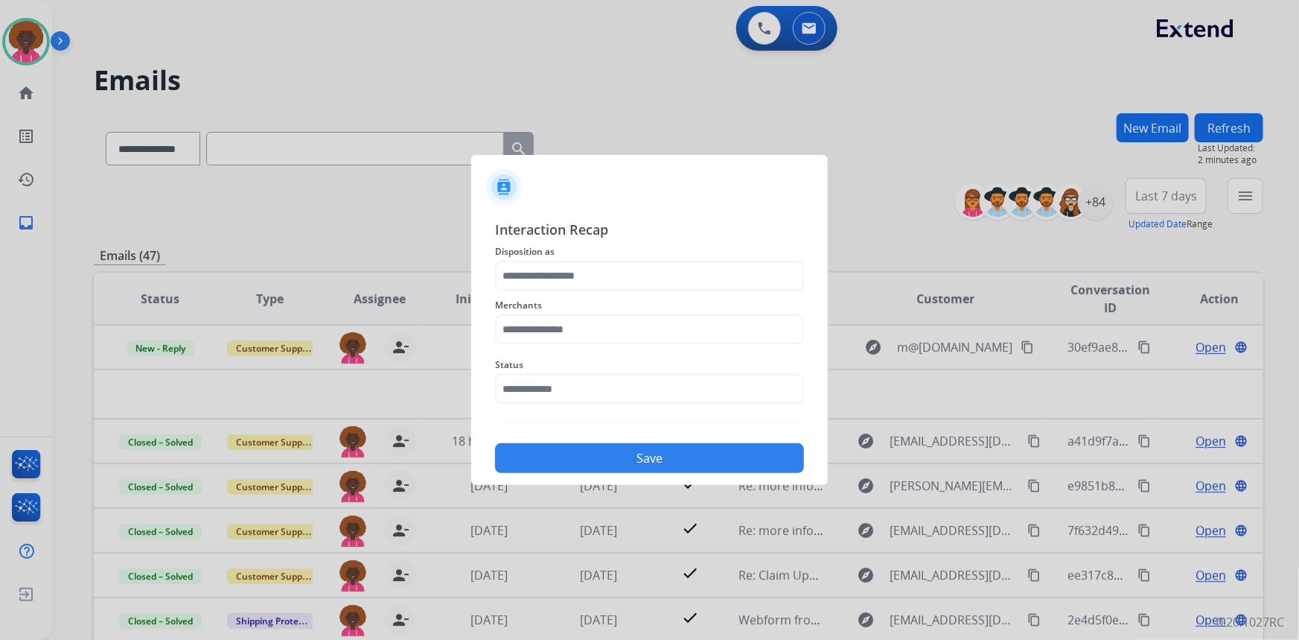
click at [608, 300] on span "Merchants" at bounding box center [649, 305] width 309 height 18
click at [525, 412] on div "Interaction Recap Disposition as Merchants Status Save" at bounding box center [649, 346] width 309 height 254
click at [575, 393] on input "text" at bounding box center [649, 389] width 309 height 30
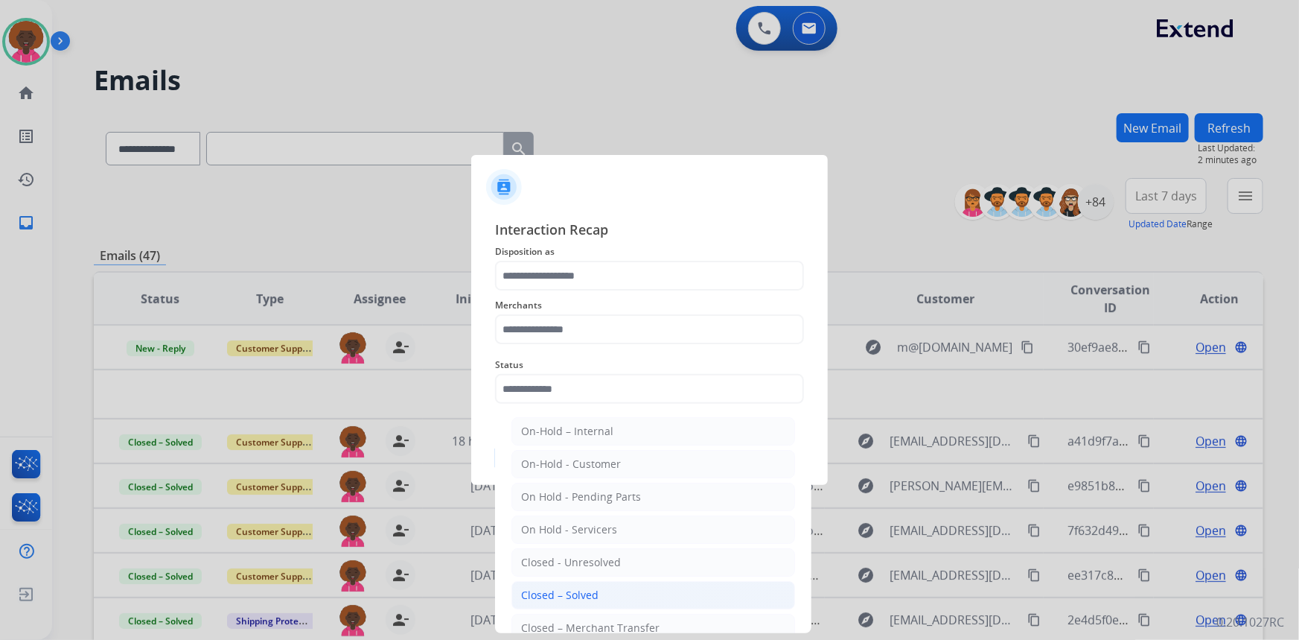
click at [551, 596] on div "Closed – Solved" at bounding box center [559, 594] width 77 height 15
type input "**********"
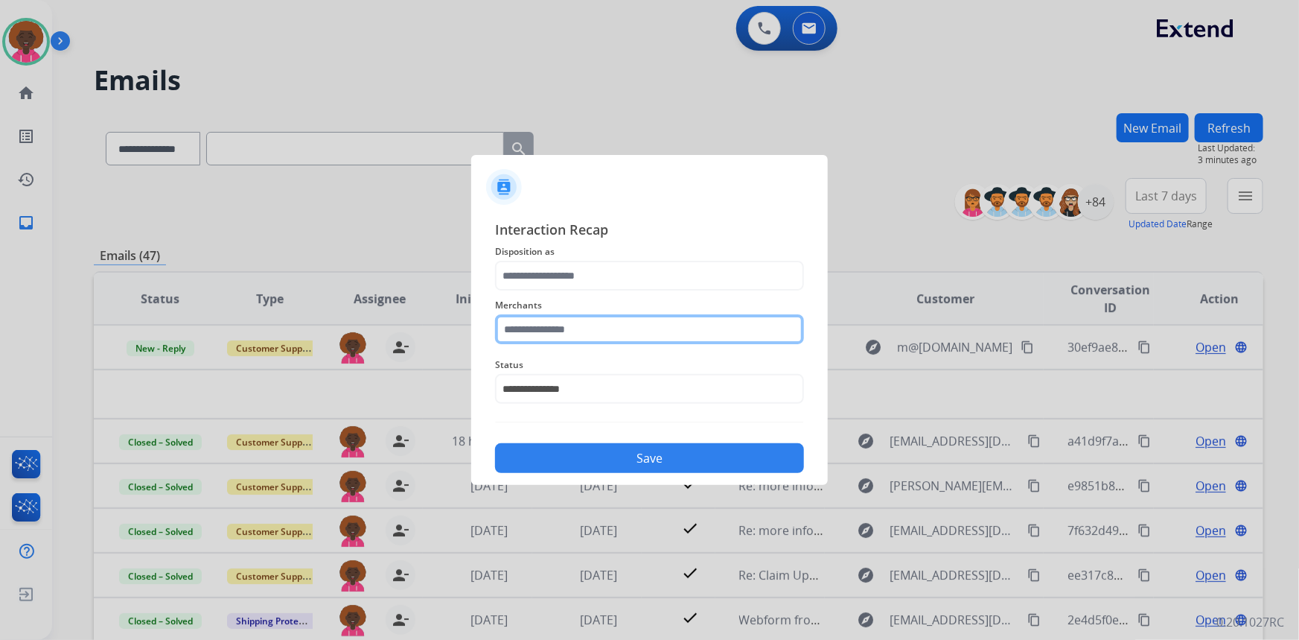
click at [598, 332] on input "text" at bounding box center [649, 329] width 309 height 30
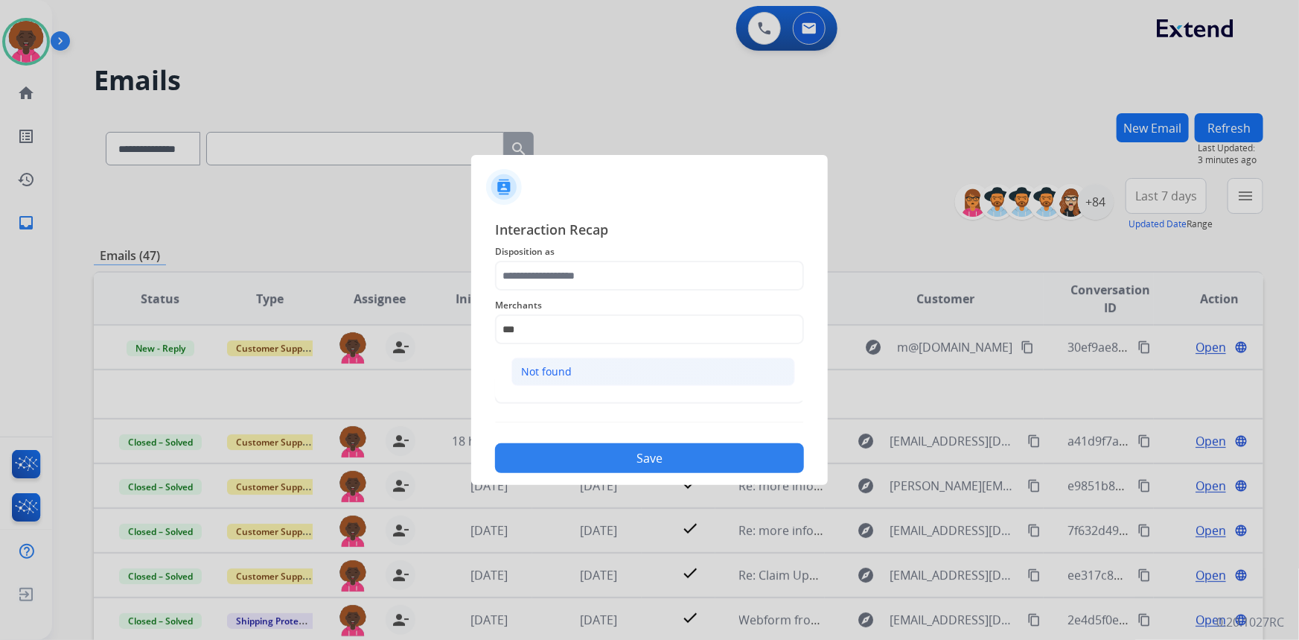
click at [552, 374] on div "Not found" at bounding box center [546, 371] width 51 height 15
type input "*********"
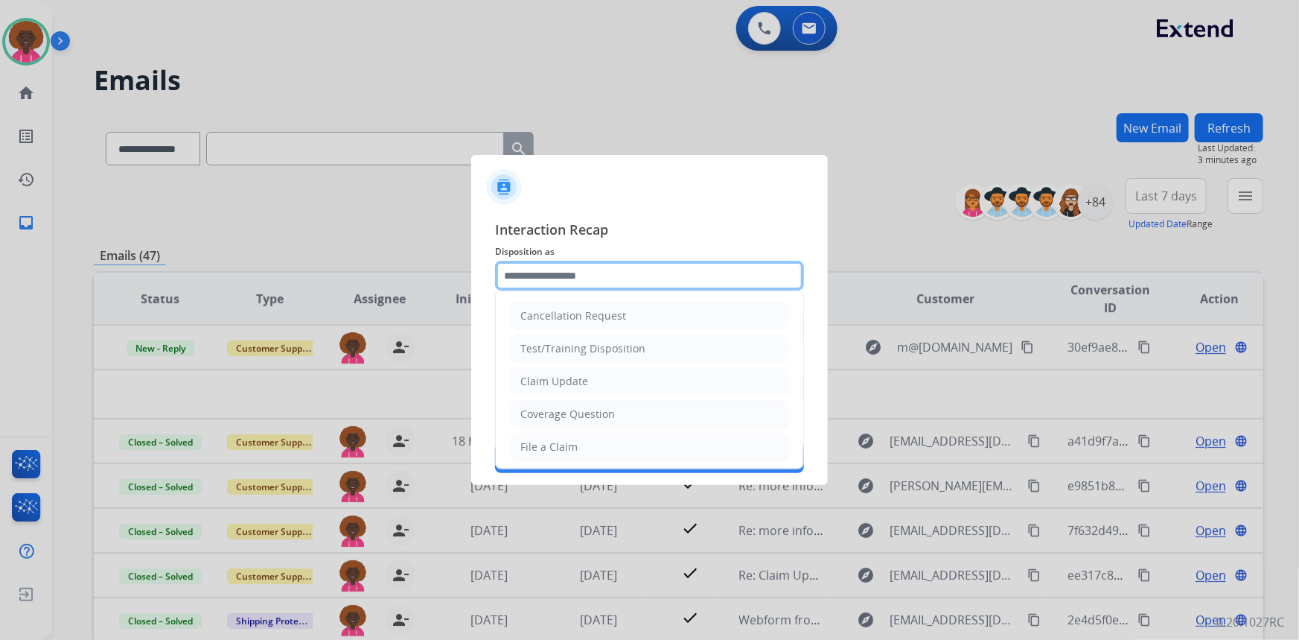
click at [586, 284] on input "text" at bounding box center [649, 276] width 309 height 30
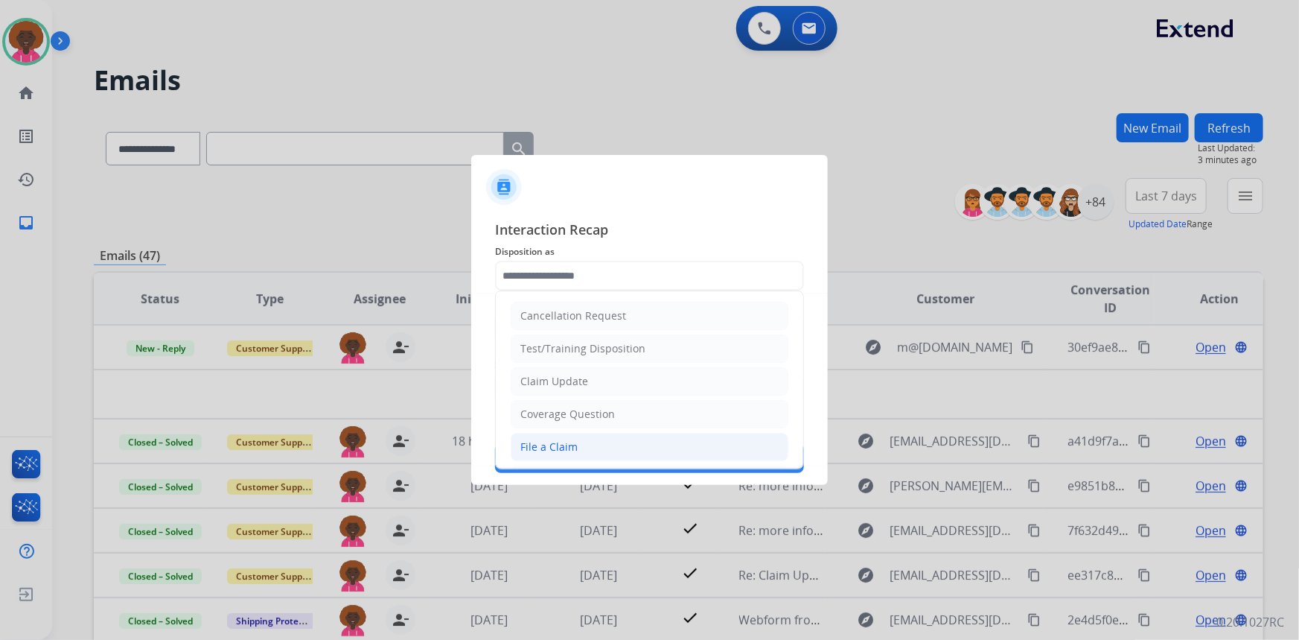
click at [578, 447] on li "File a Claim" at bounding box center [650, 447] width 278 height 28
type input "**********"
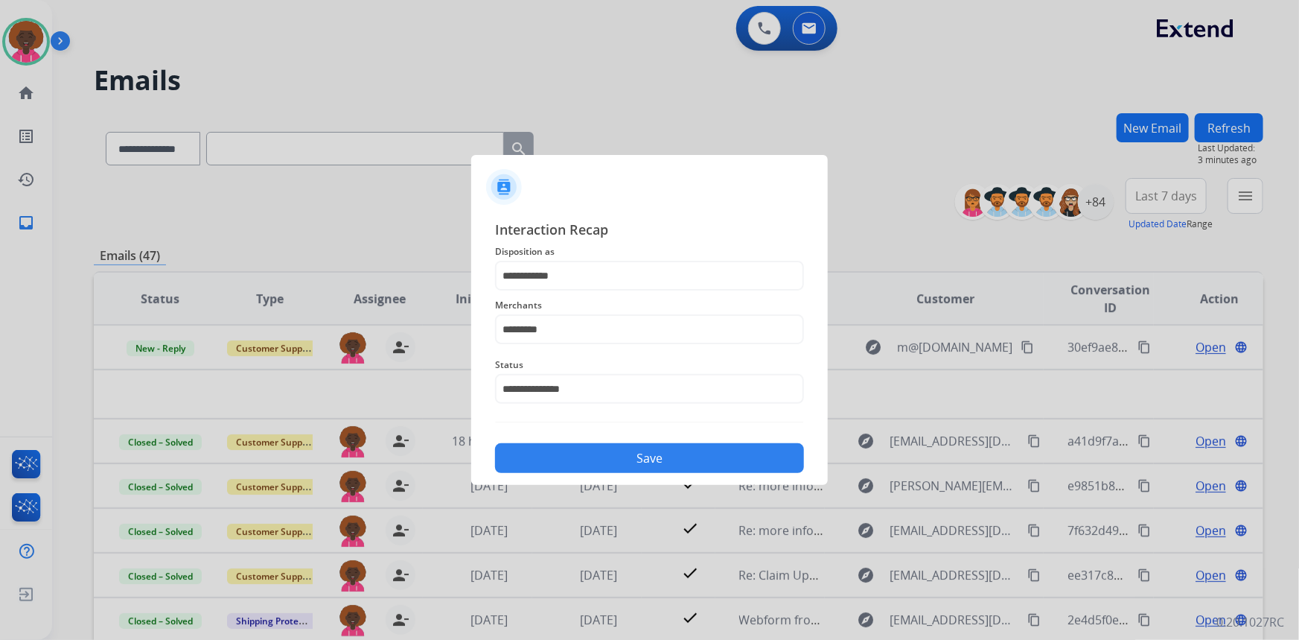
click at [729, 464] on button "Save" at bounding box center [649, 458] width 309 height 30
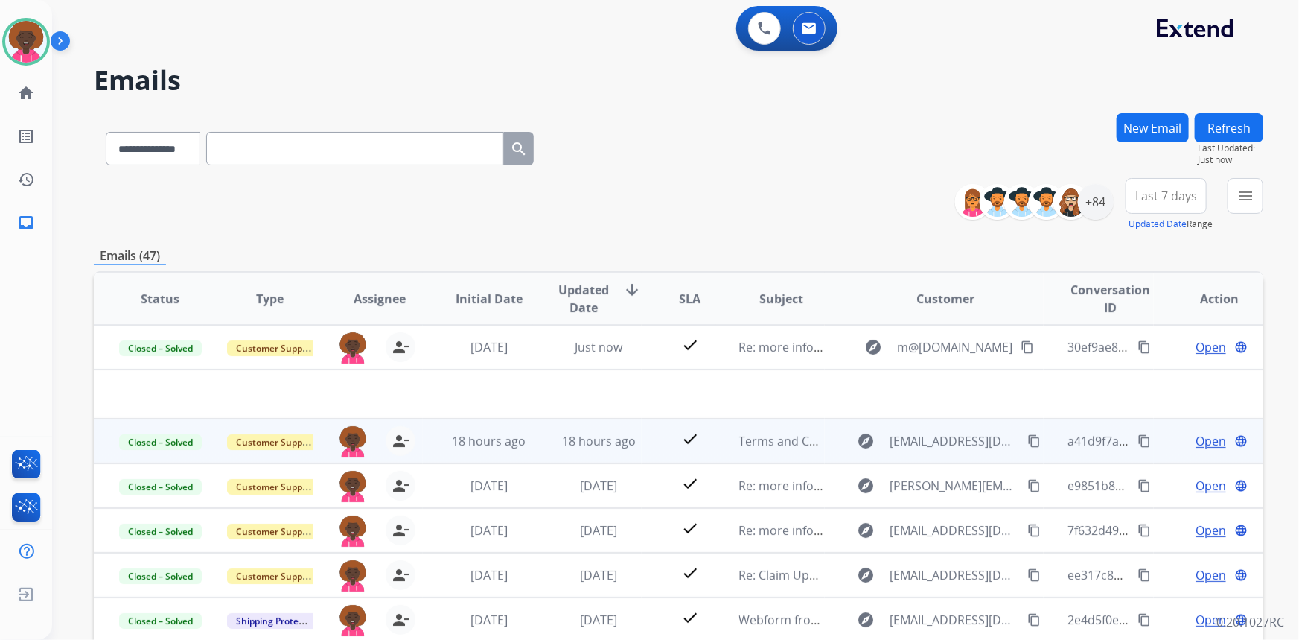
scroll to position [50, 0]
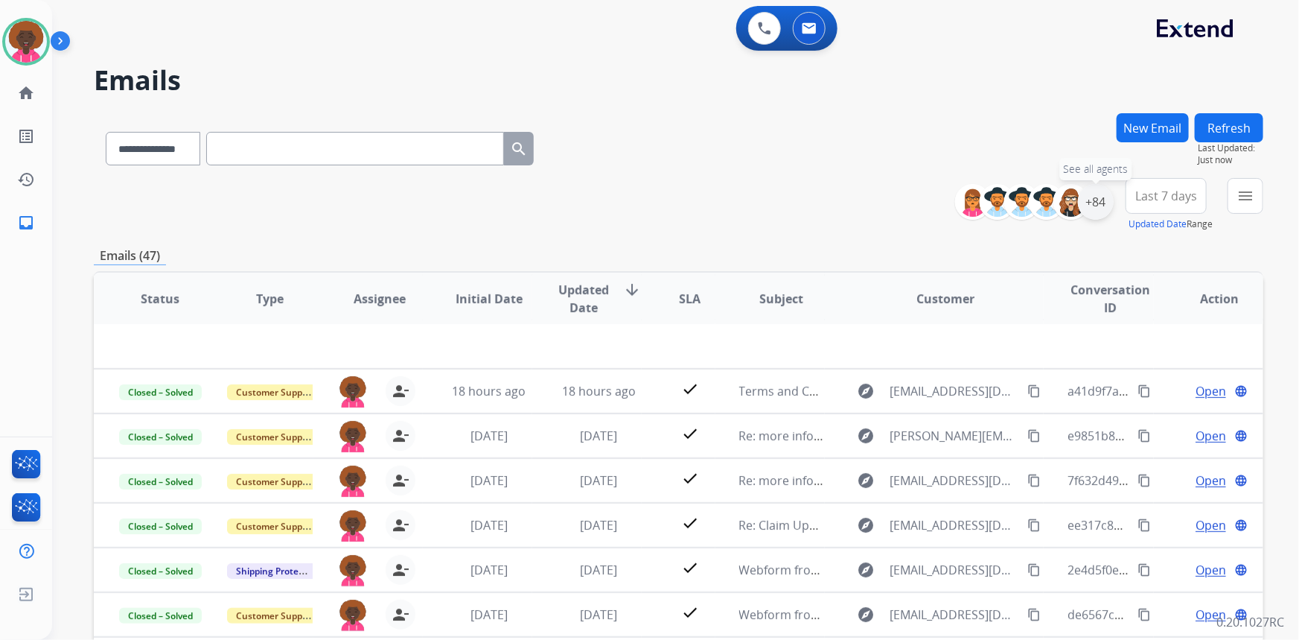
click at [1099, 209] on div "+84" at bounding box center [1096, 202] width 36 height 36
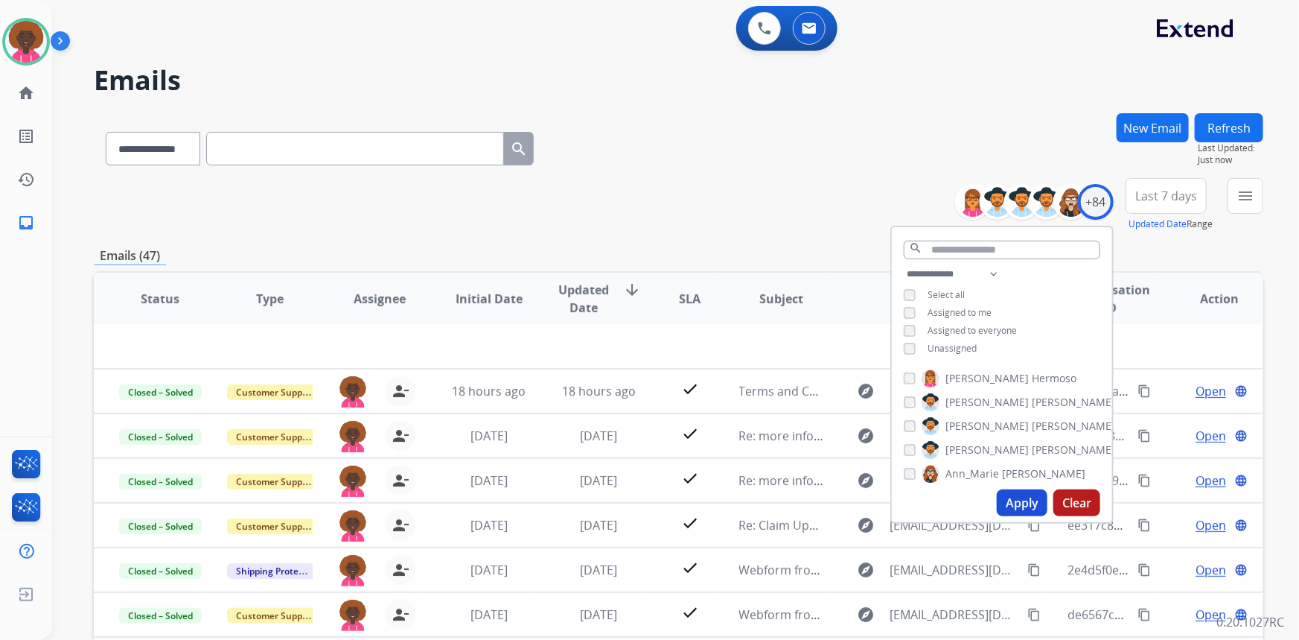
click at [918, 352] on div "Unassigned" at bounding box center [940, 348] width 73 height 12
click at [910, 346] on div "Unassigned" at bounding box center [940, 348] width 73 height 12
click at [908, 340] on div "**********" at bounding box center [1002, 312] width 220 height 95
click at [914, 354] on div "**********" at bounding box center [1002, 312] width 220 height 95
click at [999, 509] on button "Apply" at bounding box center [1022, 502] width 51 height 27
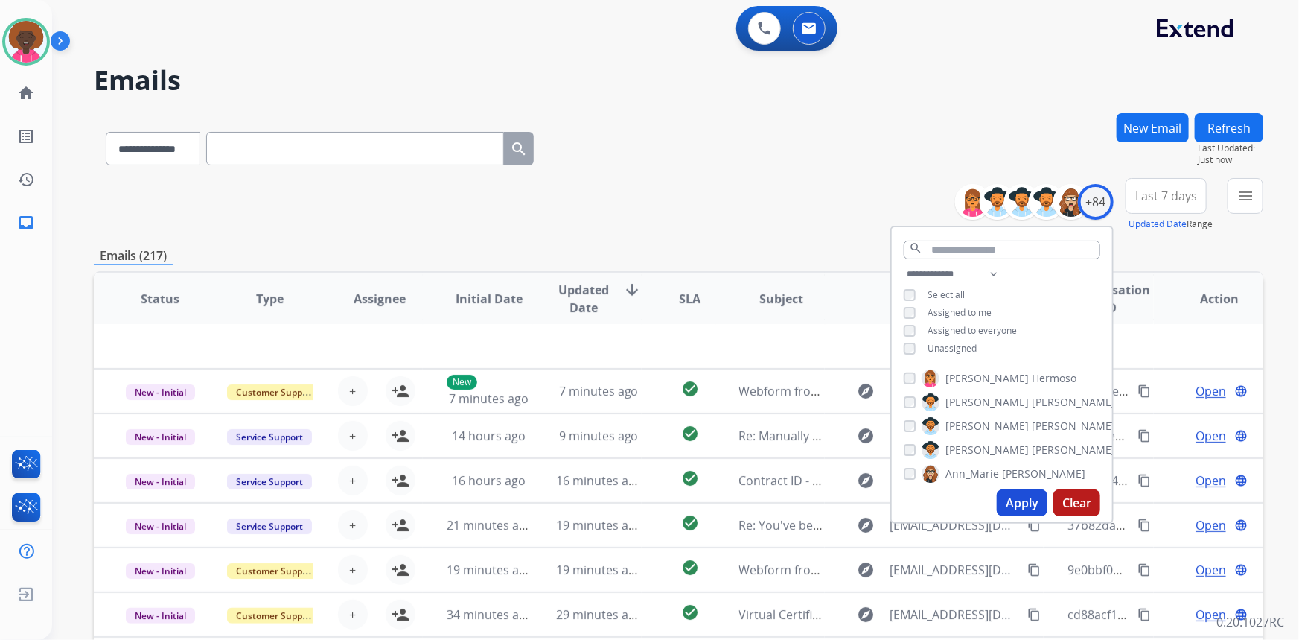
click at [897, 310] on div "**********" at bounding box center [1002, 312] width 220 height 95
click at [1013, 506] on button "Apply" at bounding box center [1022, 502] width 51 height 27
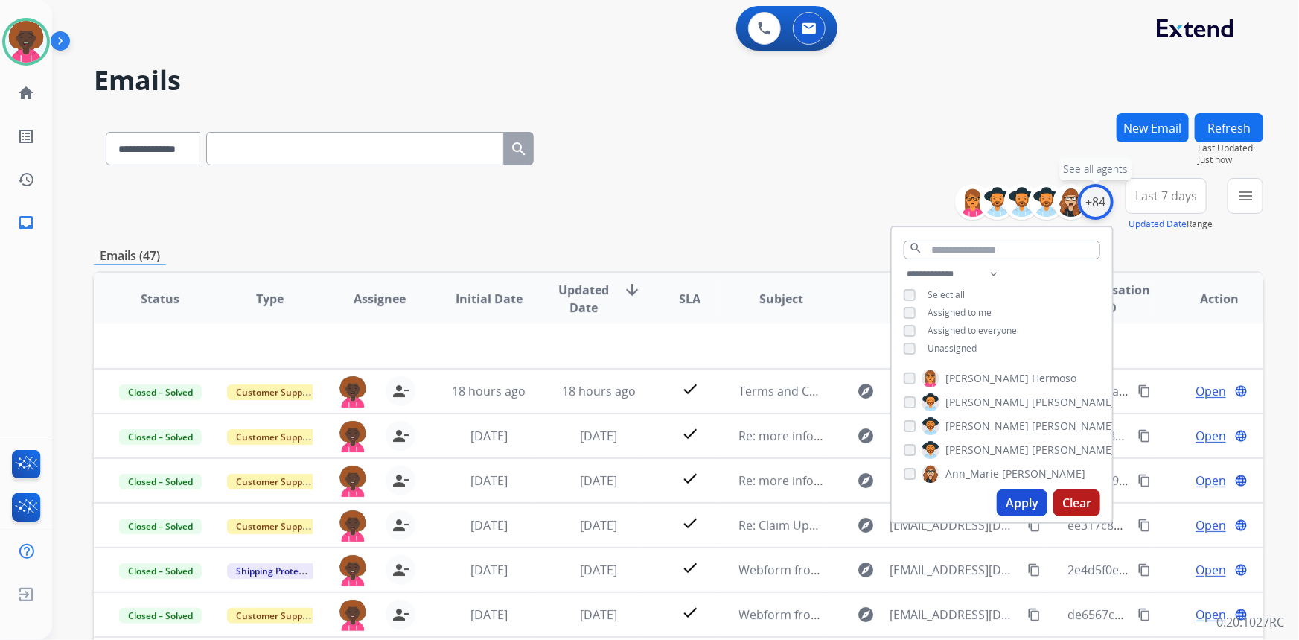
click at [1092, 196] on div "+84" at bounding box center [1096, 202] width 36 height 36
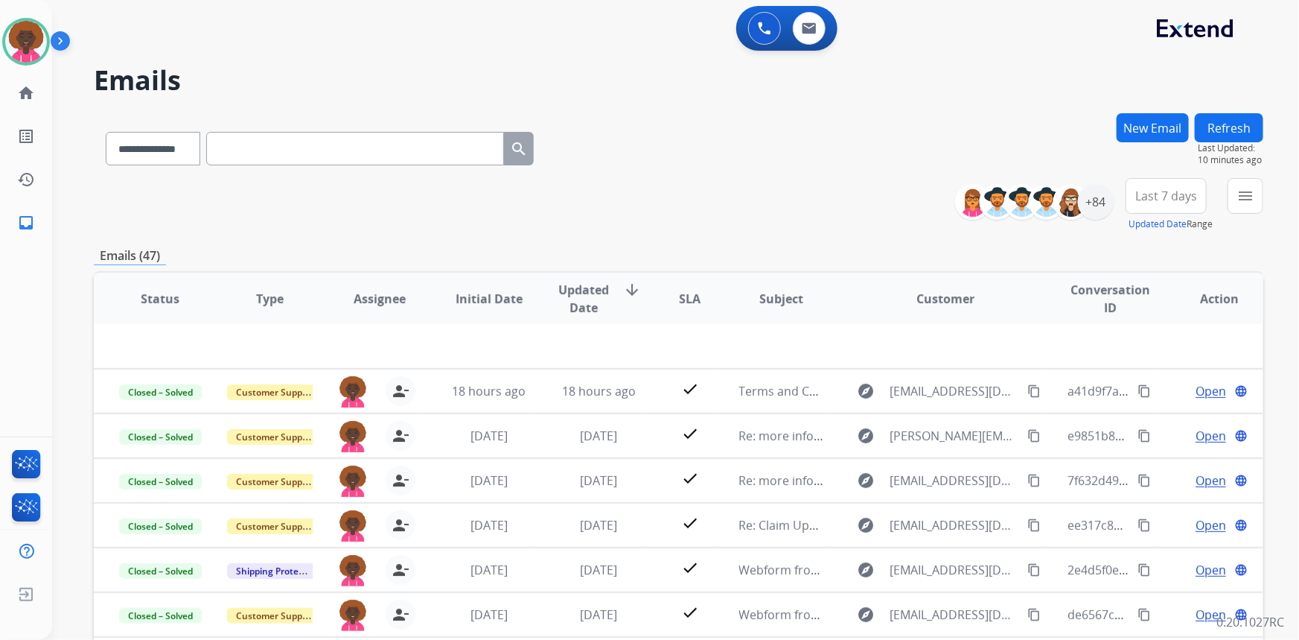
drag, startPoint x: 216, startPoint y: 48, endPoint x: 121, endPoint y: 1, distance: 105.5
click at [214, 48] on div "0 Voice Interactions 0 Email Interactions" at bounding box center [666, 30] width 1193 height 48
click at [729, 124] on div "**********" at bounding box center [679, 145] width 1170 height 65
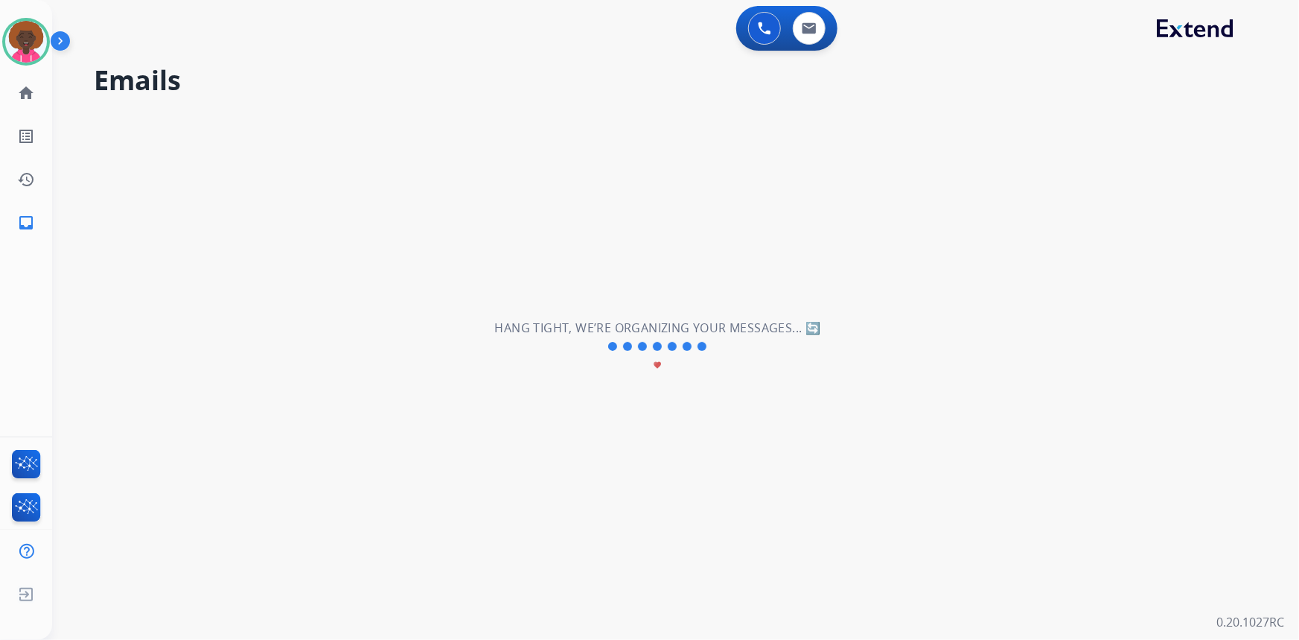
scroll to position [0, 0]
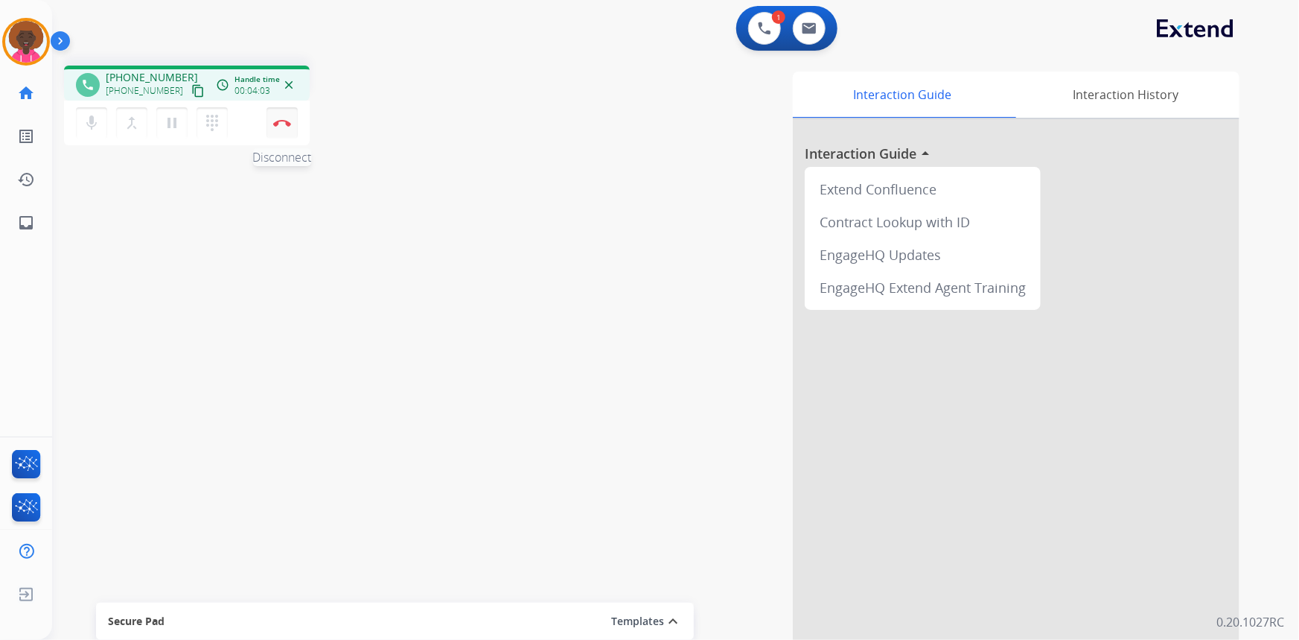
click at [294, 124] on button "Disconnect" at bounding box center [282, 122] width 31 height 31
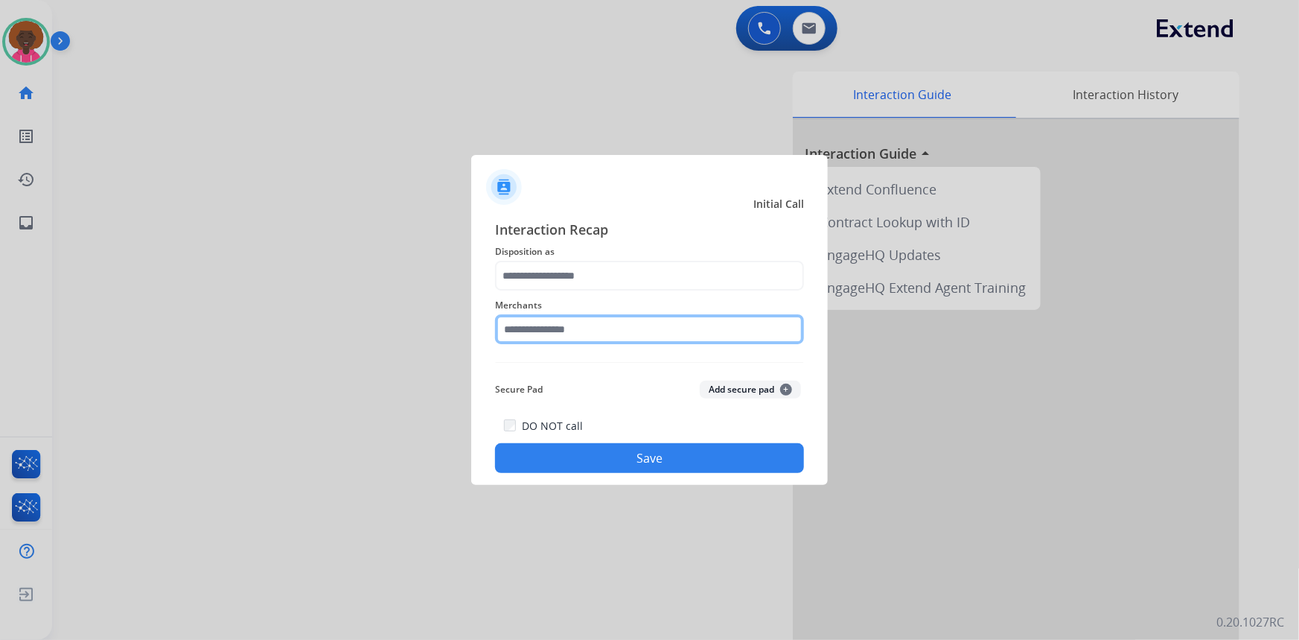
click at [622, 332] on input "text" at bounding box center [649, 329] width 309 height 30
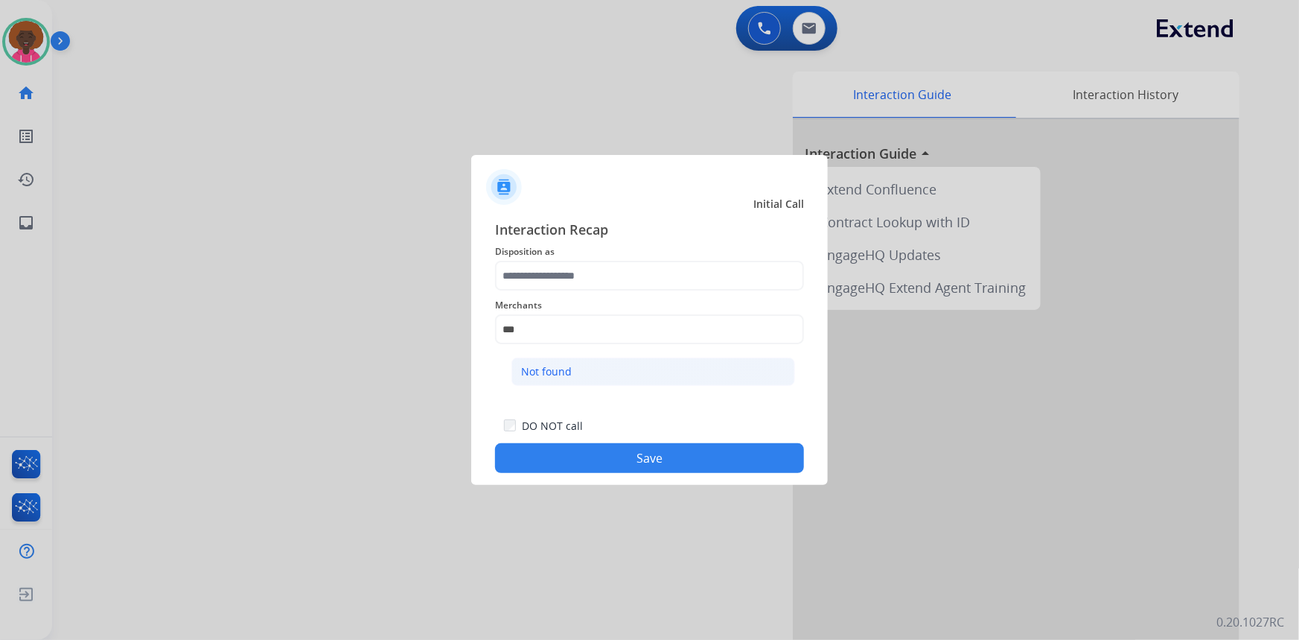
click at [567, 365] on div "Not found" at bounding box center [546, 371] width 51 height 15
type input "*********"
click at [574, 292] on div "Merchants *********" at bounding box center [649, 320] width 309 height 60
drag, startPoint x: 573, startPoint y: 255, endPoint x: 573, endPoint y: 288, distance: 33.5
click at [573, 262] on div "Interaction Recap Disposition as Merchants ********* Secure Pad Add secure pad …" at bounding box center [649, 346] width 309 height 254
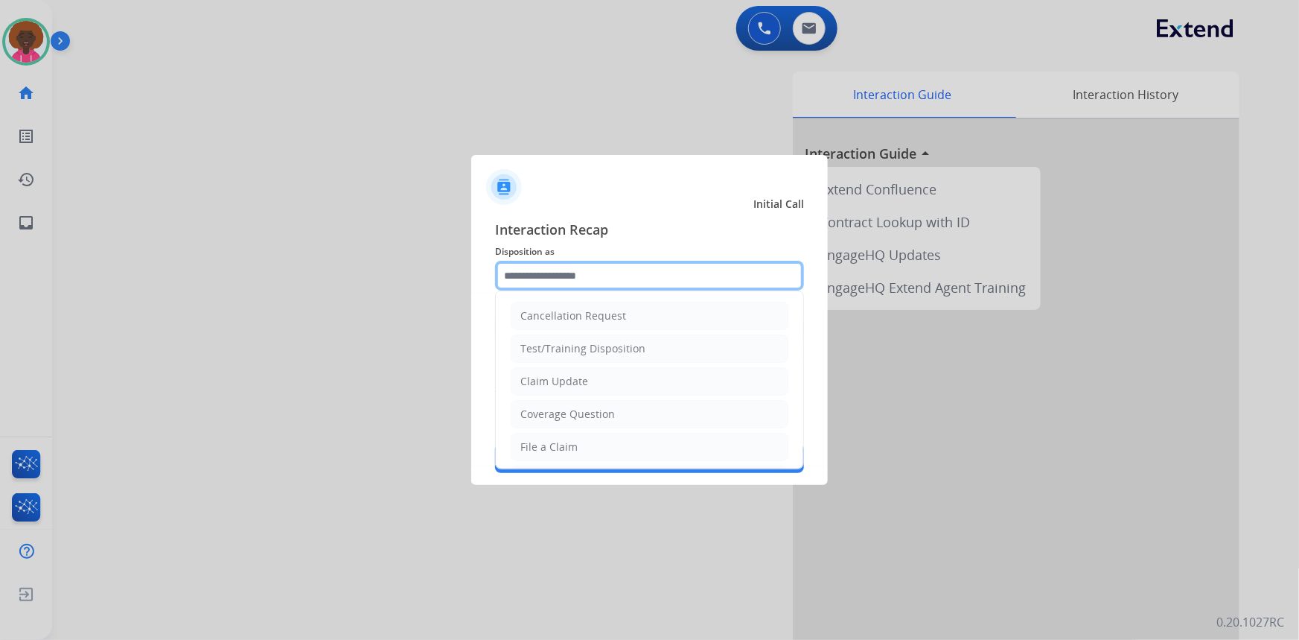
drag, startPoint x: 573, startPoint y: 288, endPoint x: 546, endPoint y: 456, distance: 169.6
click at [573, 290] on div "Cancellation Request Test/Training Disposition Claim Update Coverage Question F…" at bounding box center [649, 276] width 309 height 30
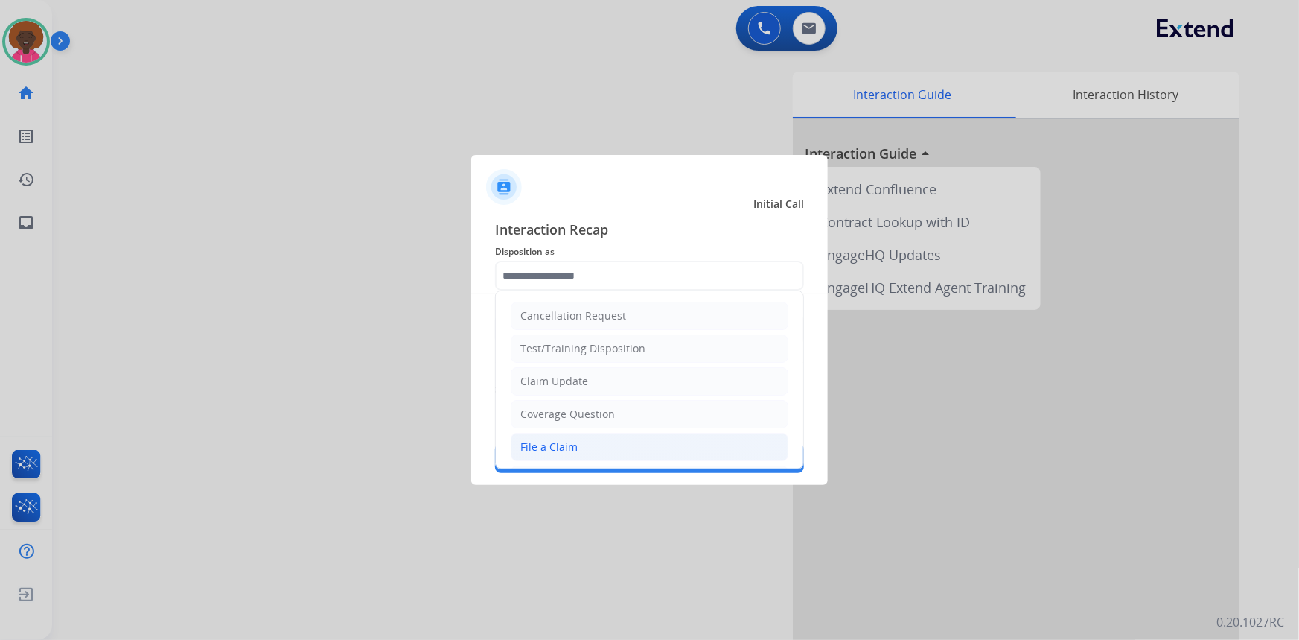
click at [543, 455] on li "File a Claim" at bounding box center [650, 447] width 278 height 28
type input "**********"
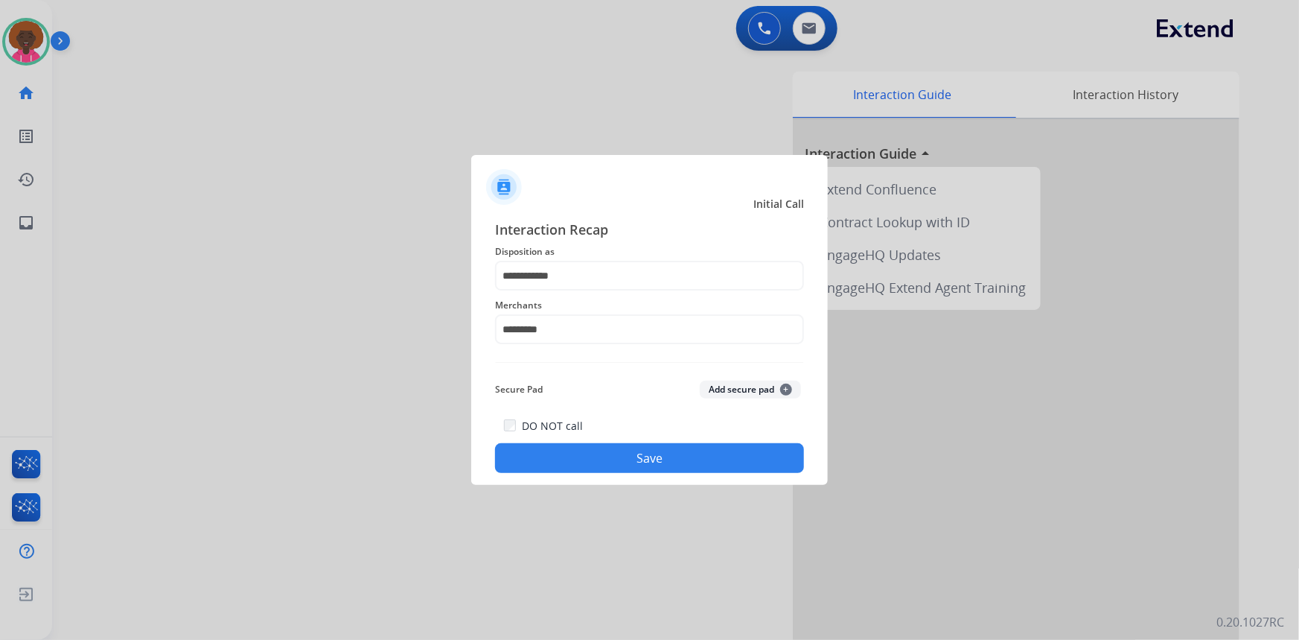
click at [612, 481] on div "**********" at bounding box center [649, 346] width 357 height 278
click at [620, 461] on button "Save" at bounding box center [649, 458] width 309 height 30
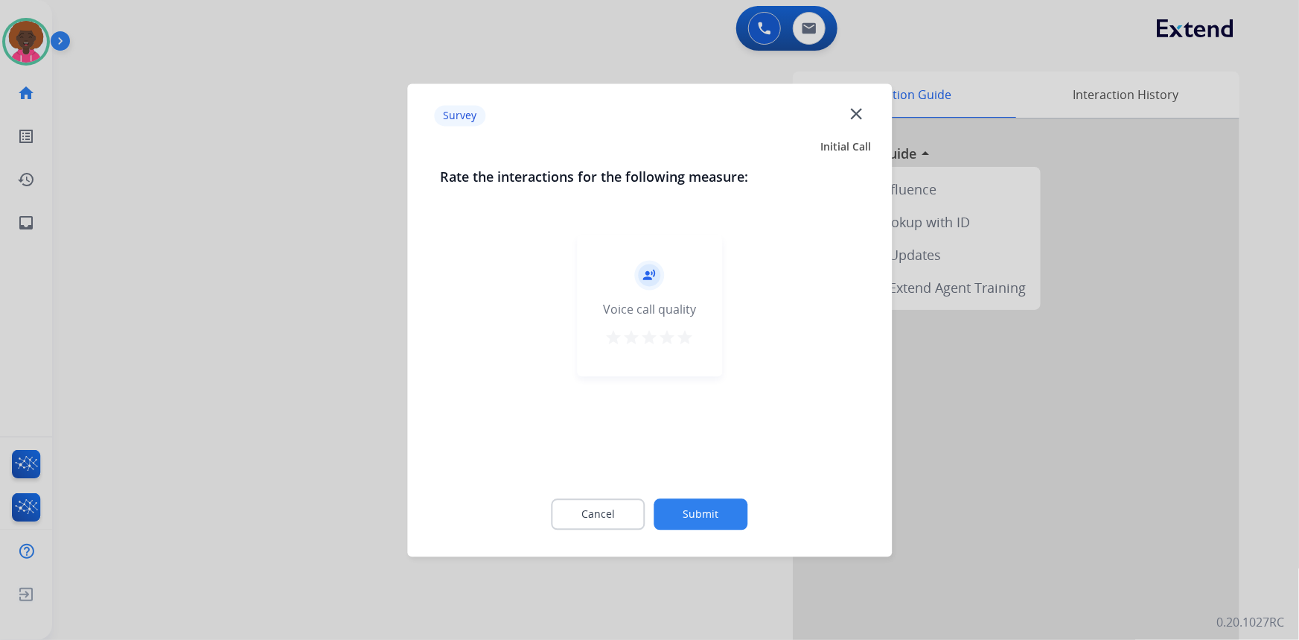
drag, startPoint x: 677, startPoint y: 292, endPoint x: 683, endPoint y: 349, distance: 57.7
click at [678, 315] on div "record_voice_over Voice call quality star star star star star" at bounding box center [649, 305] width 145 height 141
click at [684, 350] on div "record_voice_over Voice call quality star star star star star" at bounding box center [649, 305] width 145 height 141
drag, startPoint x: 692, startPoint y: 474, endPoint x: 697, endPoint y: 506, distance: 32.4
click at [696, 506] on div "Rate the interactions for the following measure: record_voice_over Voice call q…" at bounding box center [649, 356] width 467 height 381
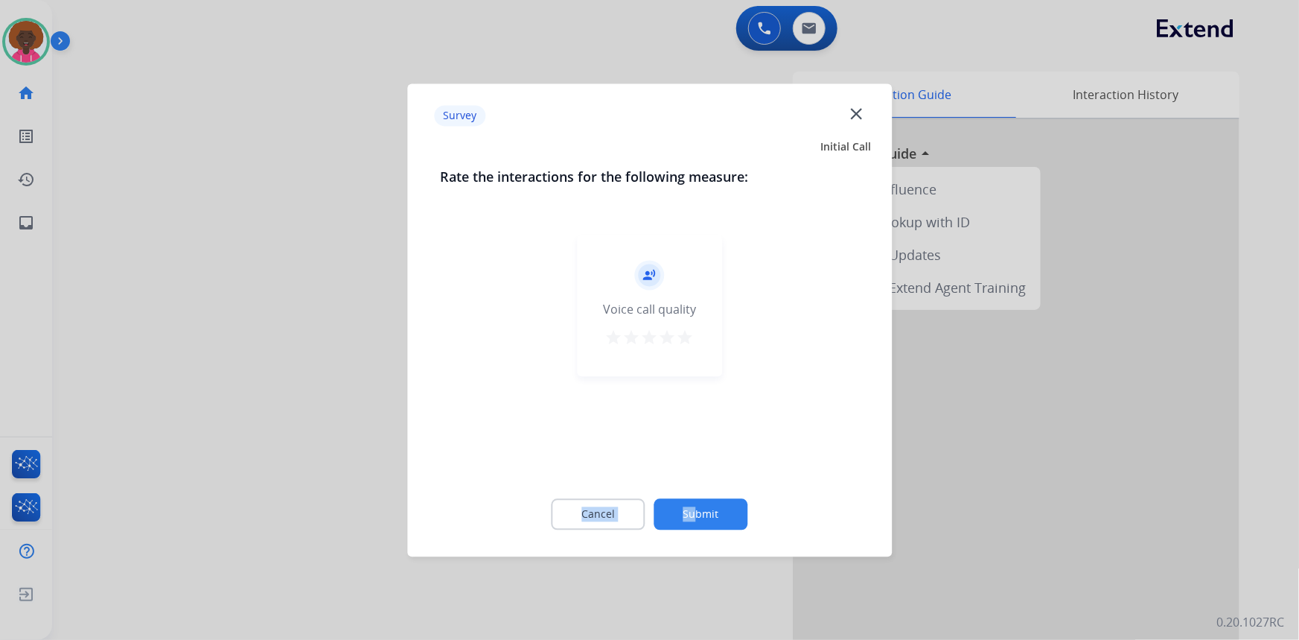
click at [697, 507] on button "Submit" at bounding box center [701, 513] width 94 height 31
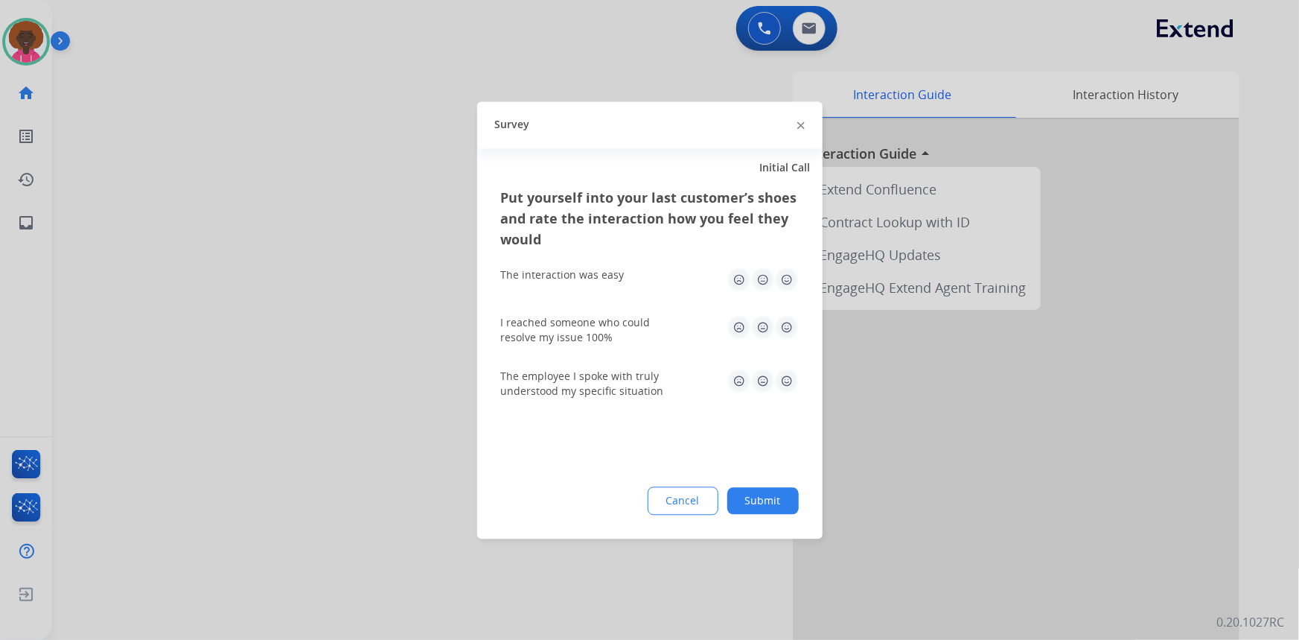
drag, startPoint x: 779, startPoint y: 267, endPoint x: 785, endPoint y: 285, distance: 19.5
click at [782, 283] on div "The interaction was easy" at bounding box center [650, 279] width 298 height 48
click at [789, 287] on img at bounding box center [787, 279] width 24 height 24
click at [785, 328] on img at bounding box center [787, 327] width 24 height 24
click at [780, 385] on img at bounding box center [787, 381] width 24 height 24
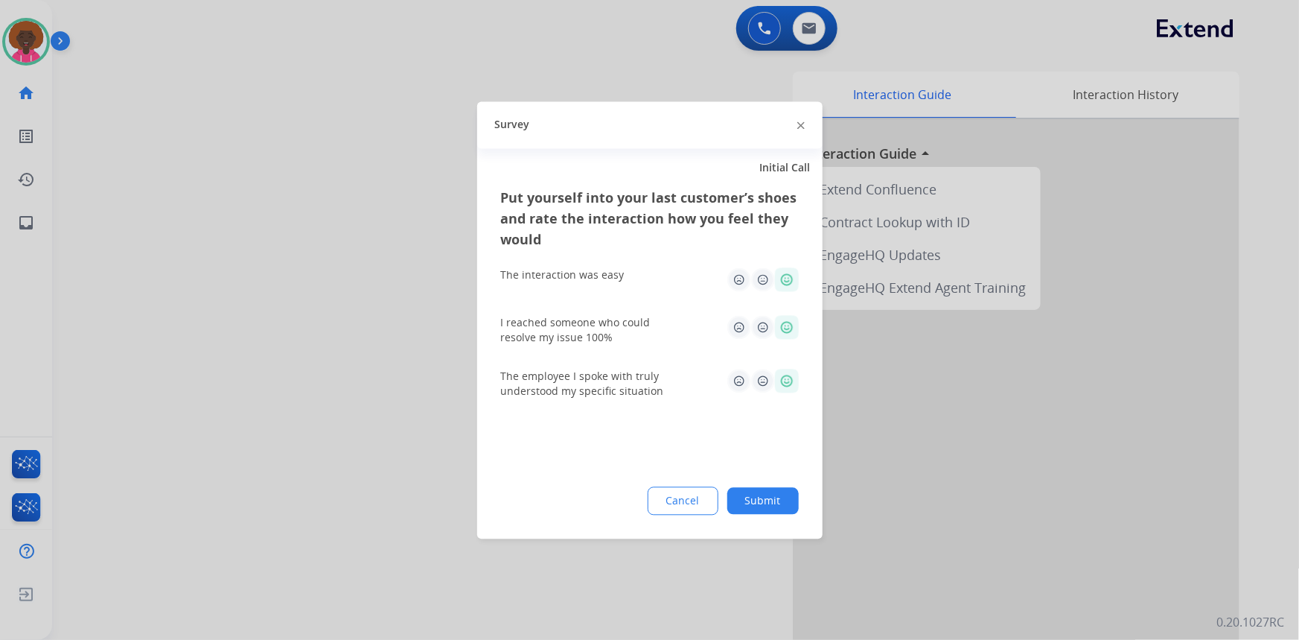
drag, startPoint x: 789, startPoint y: 509, endPoint x: 780, endPoint y: 506, distance: 9.2
click at [782, 509] on button "Submit" at bounding box center [762, 500] width 71 height 27
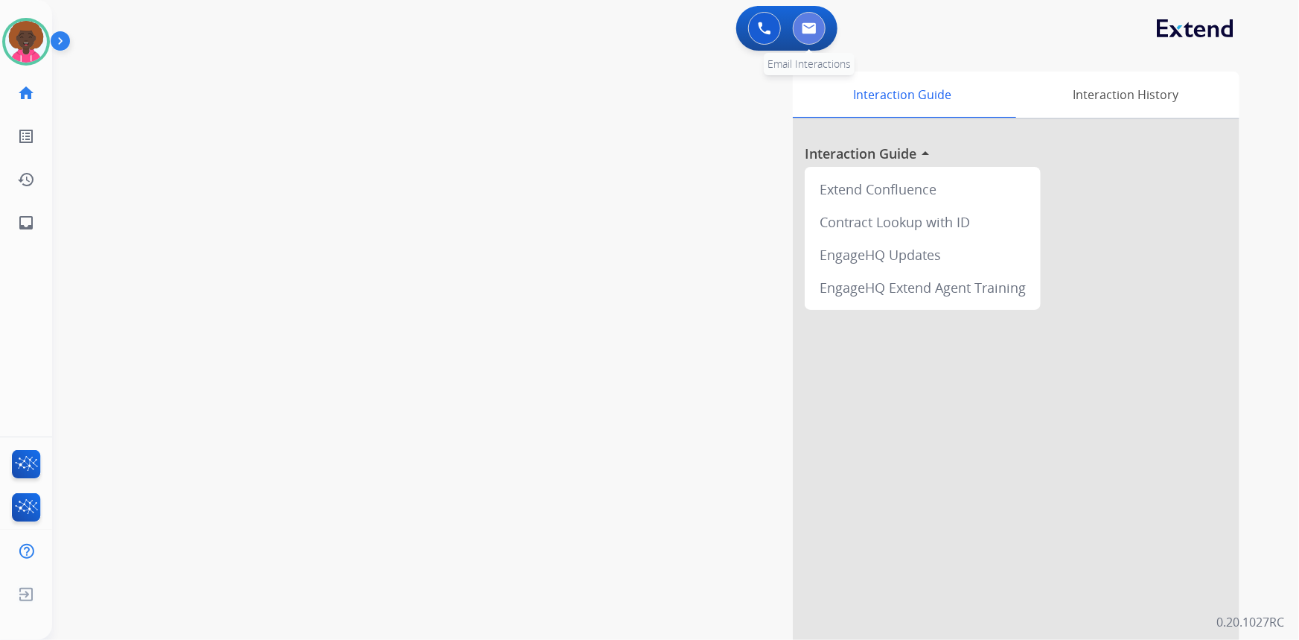
click at [817, 31] on button at bounding box center [809, 28] width 33 height 33
select select "**********"
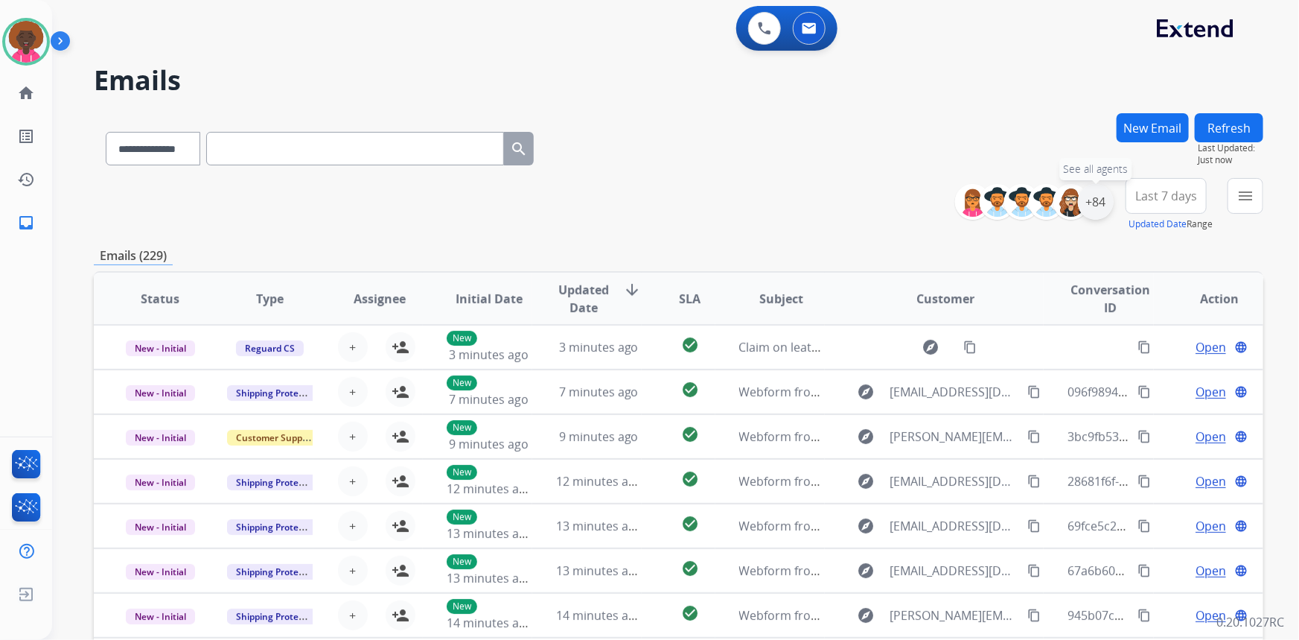
click at [1088, 208] on div "+84" at bounding box center [1096, 202] width 36 height 36
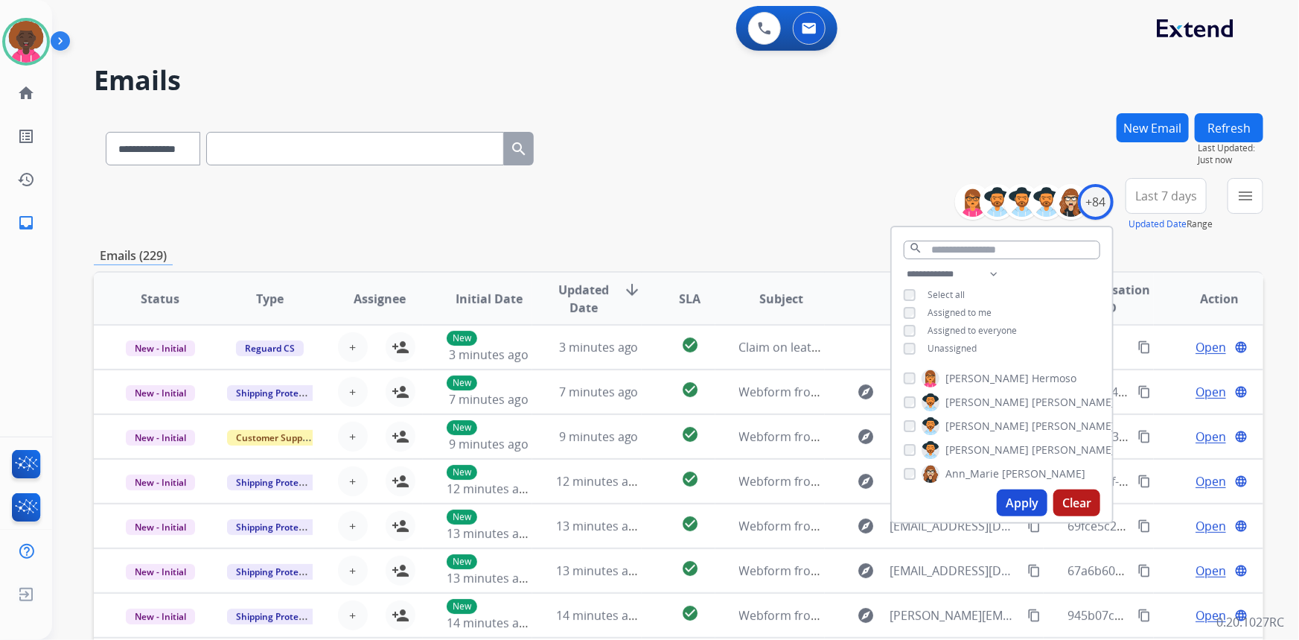
click at [1039, 504] on button "Apply" at bounding box center [1022, 502] width 51 height 27
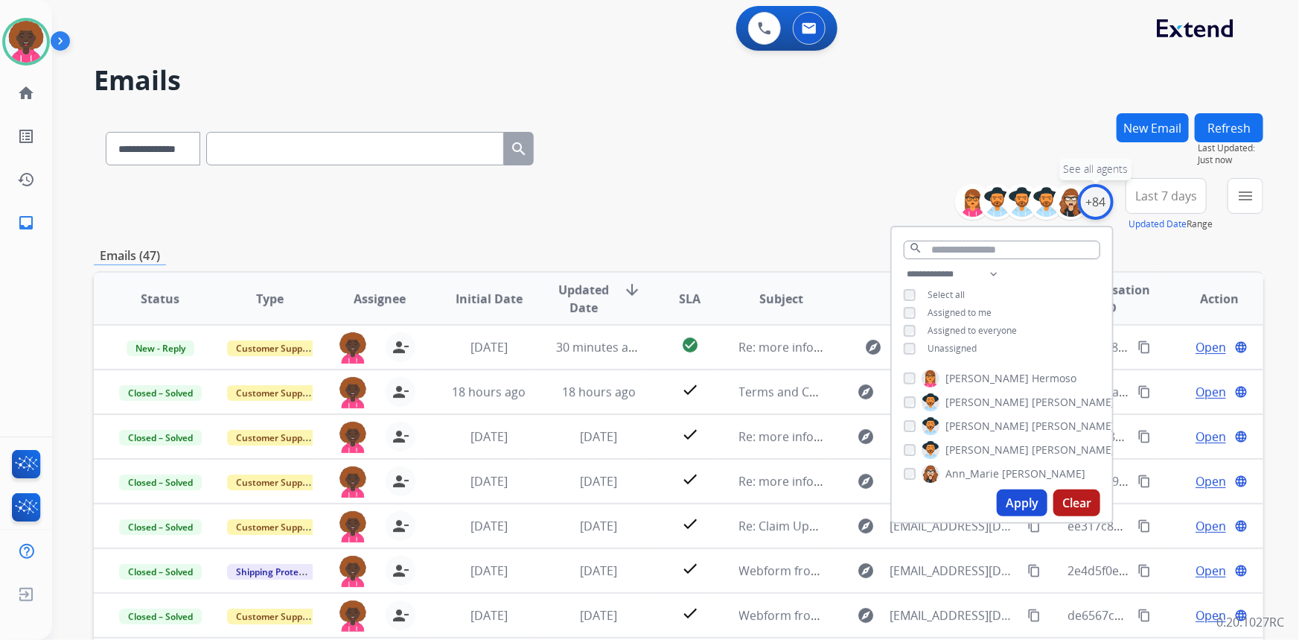
click at [1087, 197] on div "+84" at bounding box center [1096, 202] width 36 height 36
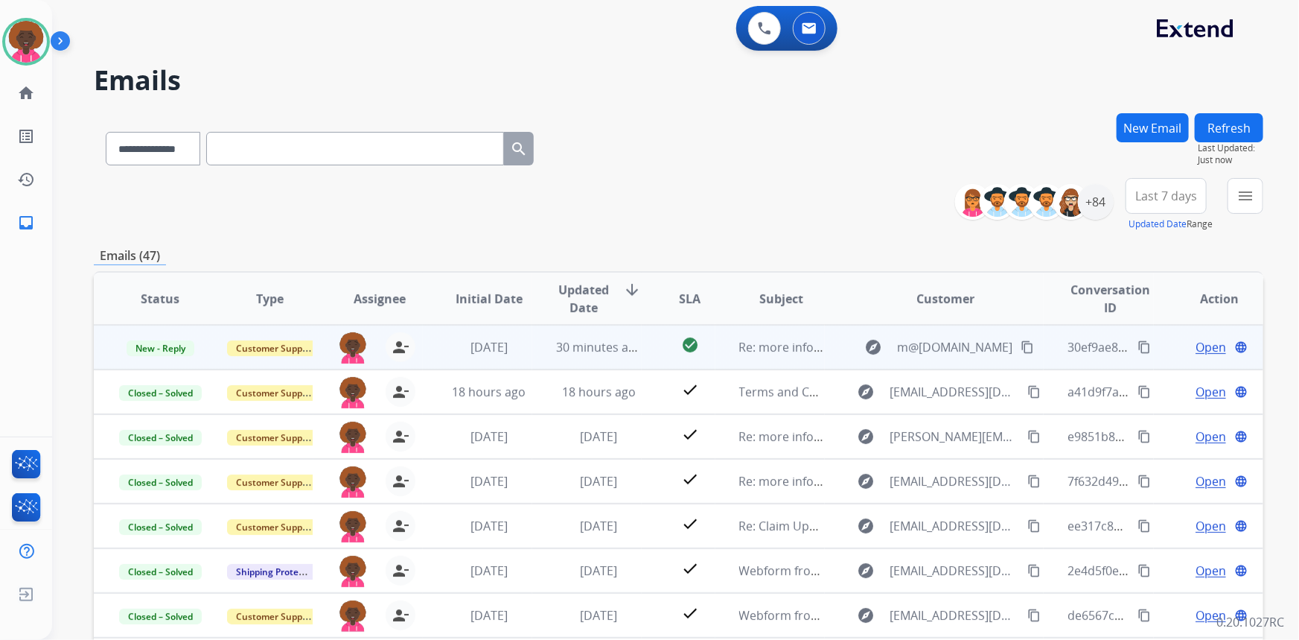
click at [1202, 349] on span "Open" at bounding box center [1211, 347] width 31 height 18
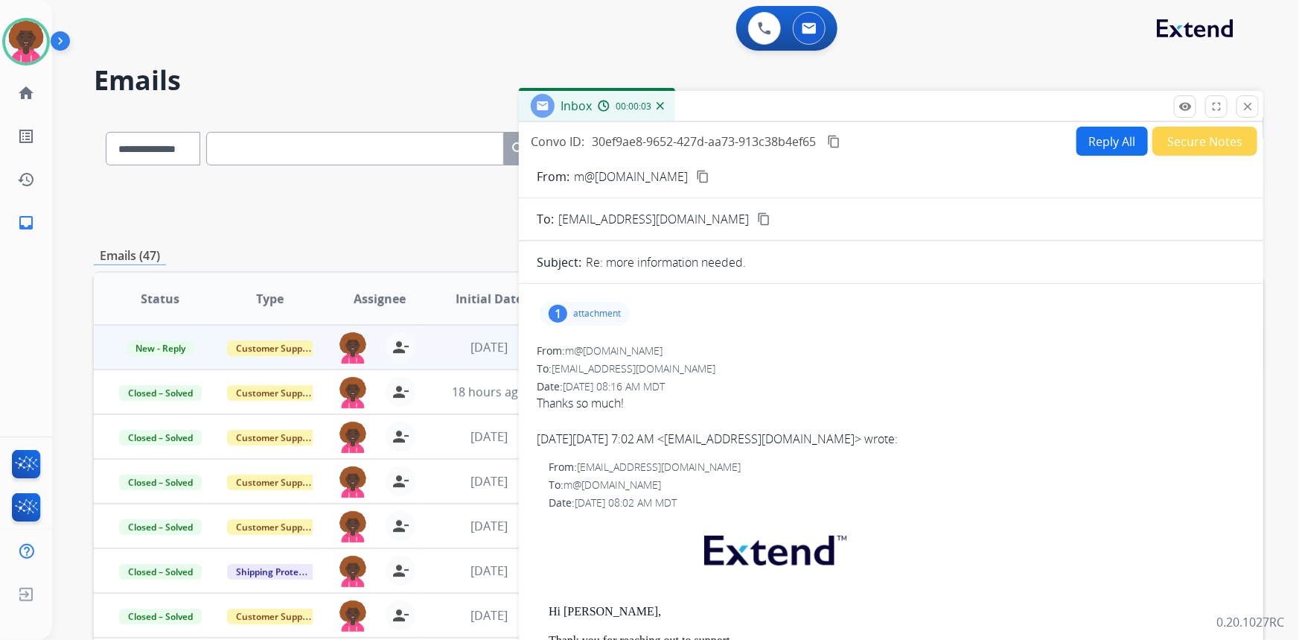
click at [1194, 146] on button "Secure Notes" at bounding box center [1205, 141] width 105 height 29
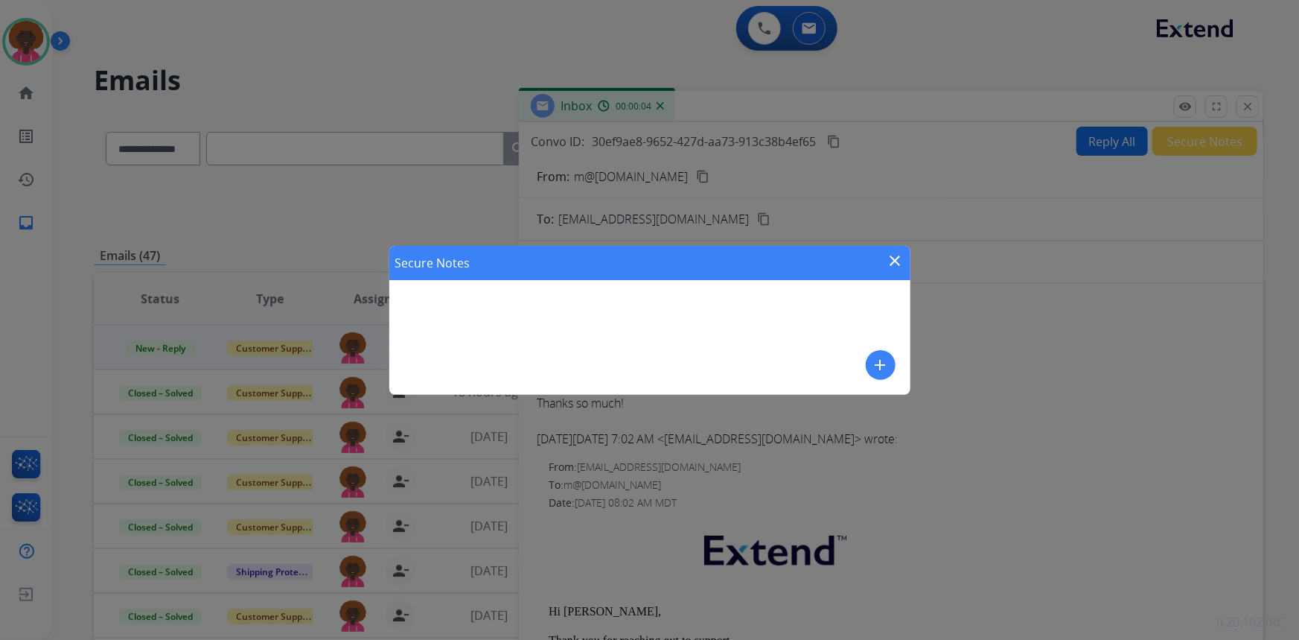
click at [872, 363] on mat-icon "add" at bounding box center [881, 365] width 18 height 18
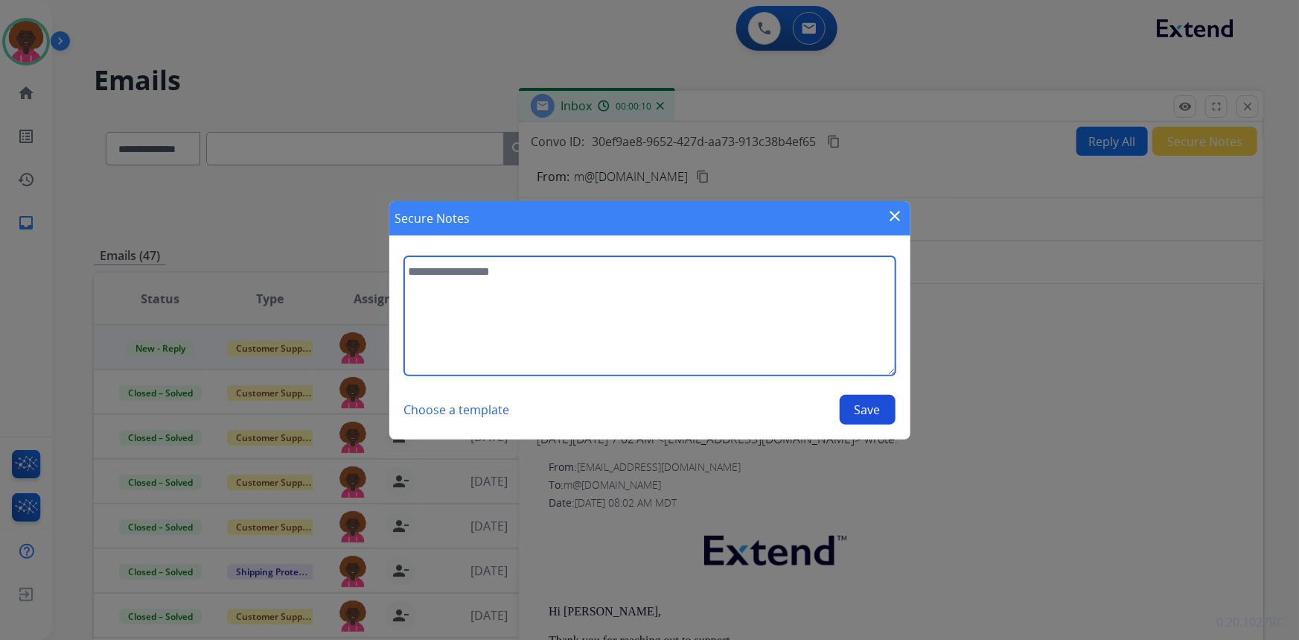
drag, startPoint x: 870, startPoint y: 340, endPoint x: 844, endPoint y: 342, distance: 27.0
click at [866, 341] on textarea at bounding box center [649, 315] width 491 height 119
type textarea "*"
type textarea "**********"
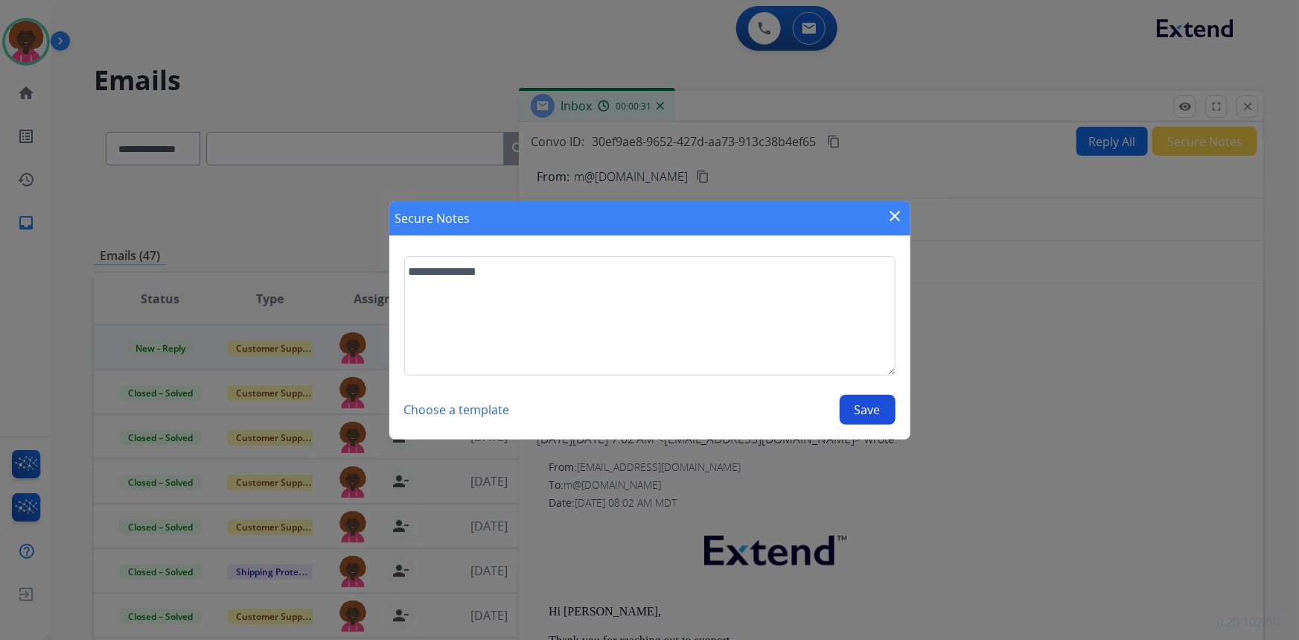
click at [882, 407] on button "Save" at bounding box center [868, 410] width 56 height 30
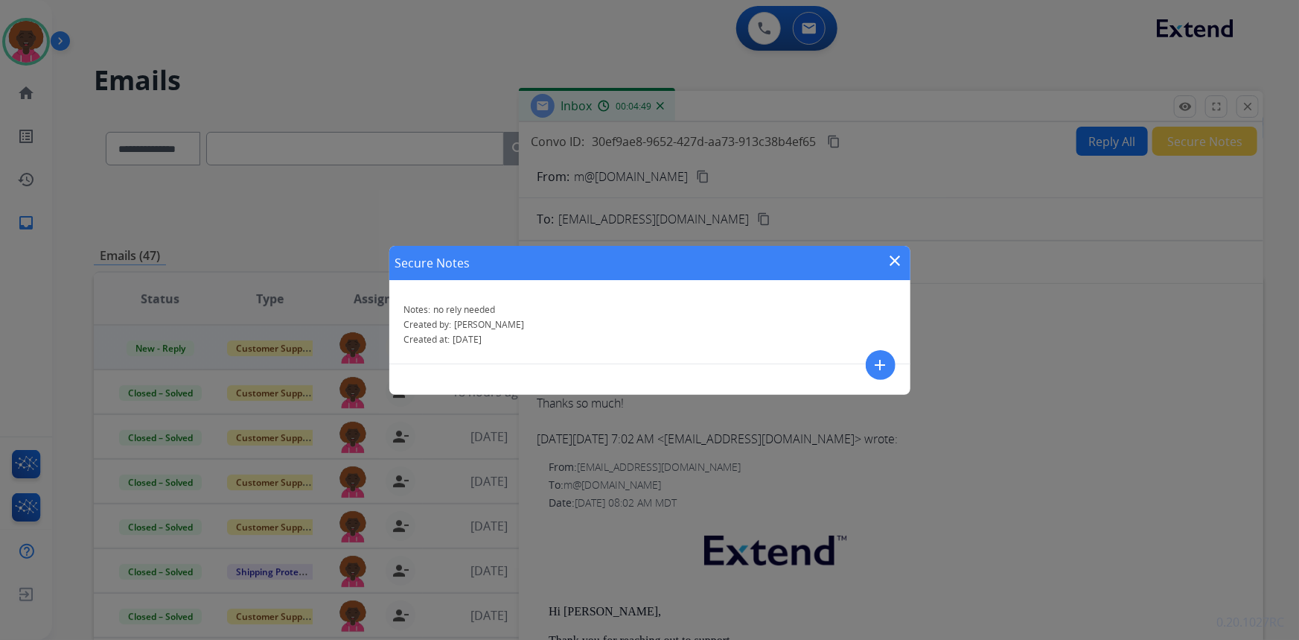
drag, startPoint x: 1298, startPoint y: 262, endPoint x: 884, endPoint y: 255, distance: 414.8
click at [884, 255] on div "Secure Notes close" at bounding box center [649, 263] width 521 height 34
click at [882, 252] on div "Secure Notes close" at bounding box center [649, 263] width 521 height 34
click at [901, 261] on mat-icon "close" at bounding box center [896, 261] width 18 height 18
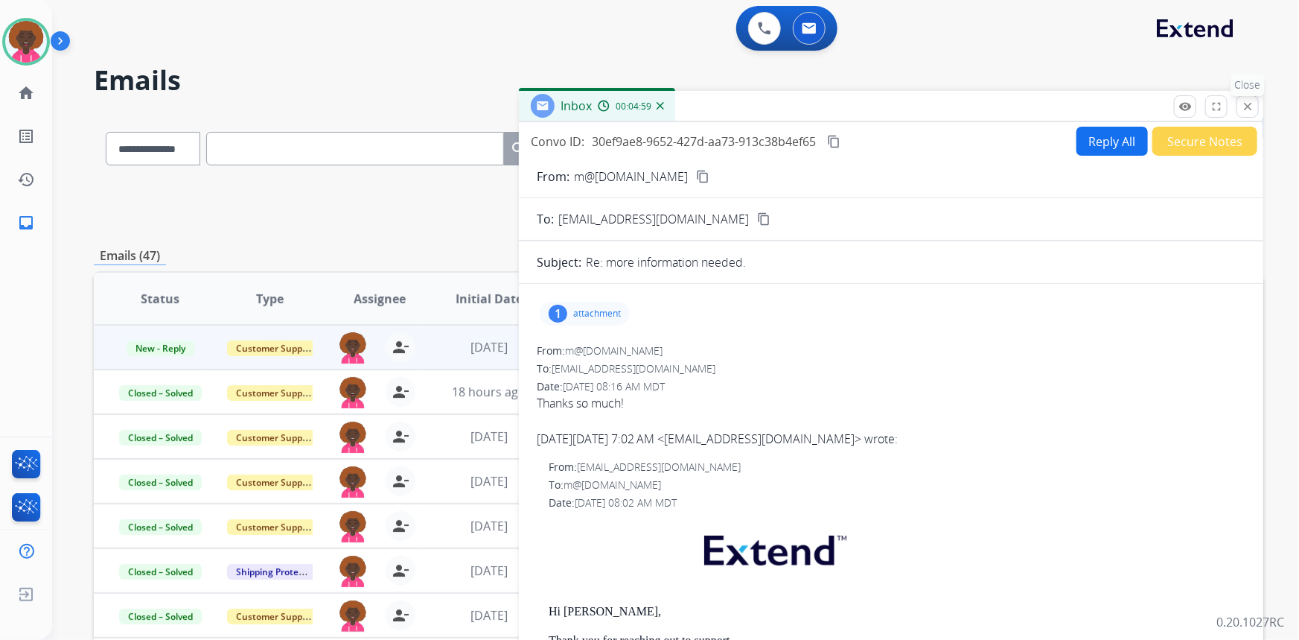
click at [1245, 109] on mat-icon "close" at bounding box center [1247, 106] width 13 height 13
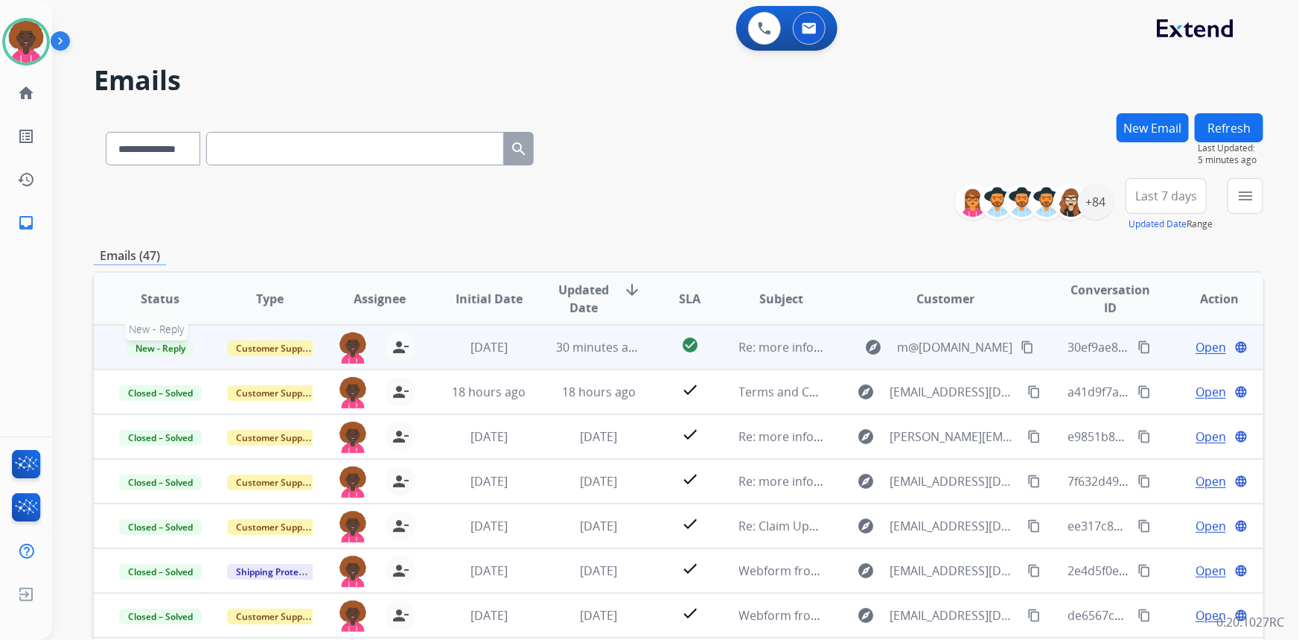
click at [165, 342] on span "New - Reply" at bounding box center [161, 348] width 68 height 16
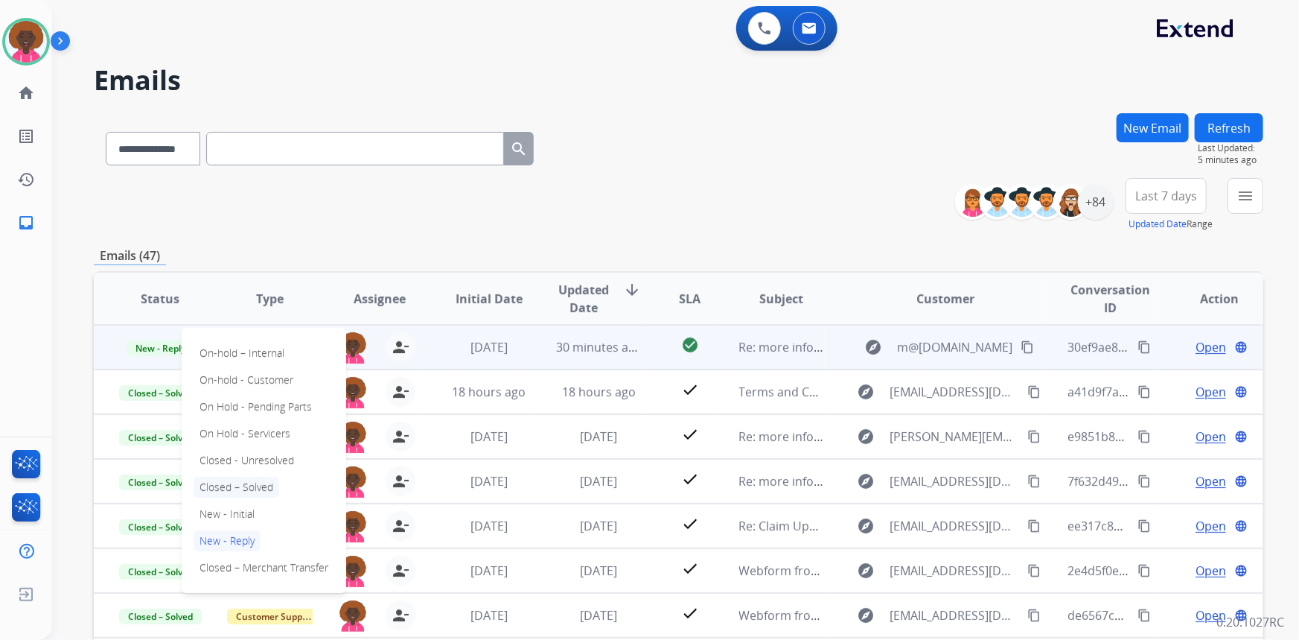
click at [255, 481] on p "Closed – Solved" at bounding box center [237, 486] width 86 height 21
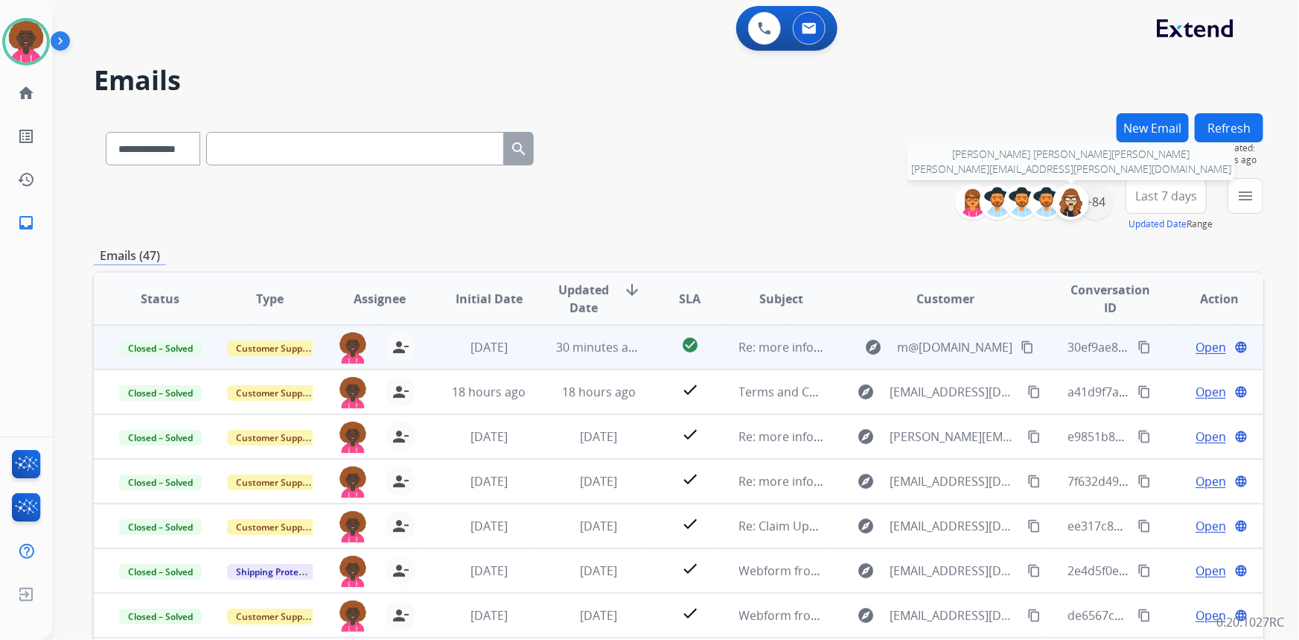
click at [1083, 195] on img at bounding box center [1071, 202] width 30 height 30
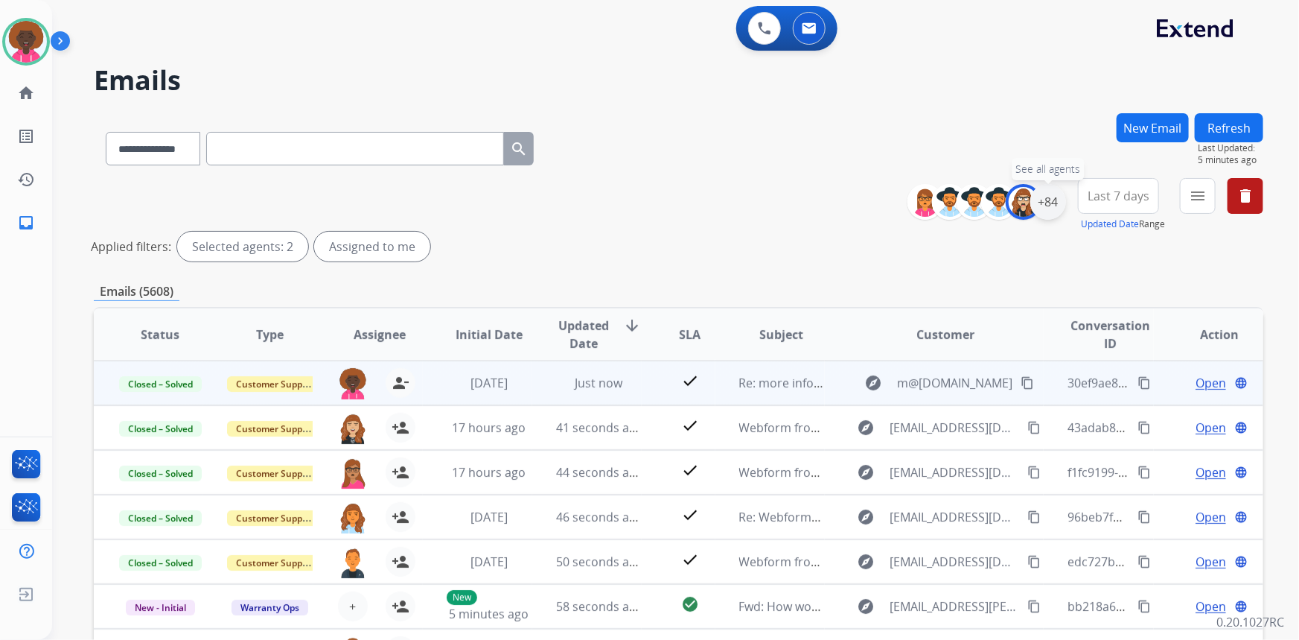
click at [1042, 198] on div "+84" at bounding box center [1048, 202] width 36 height 36
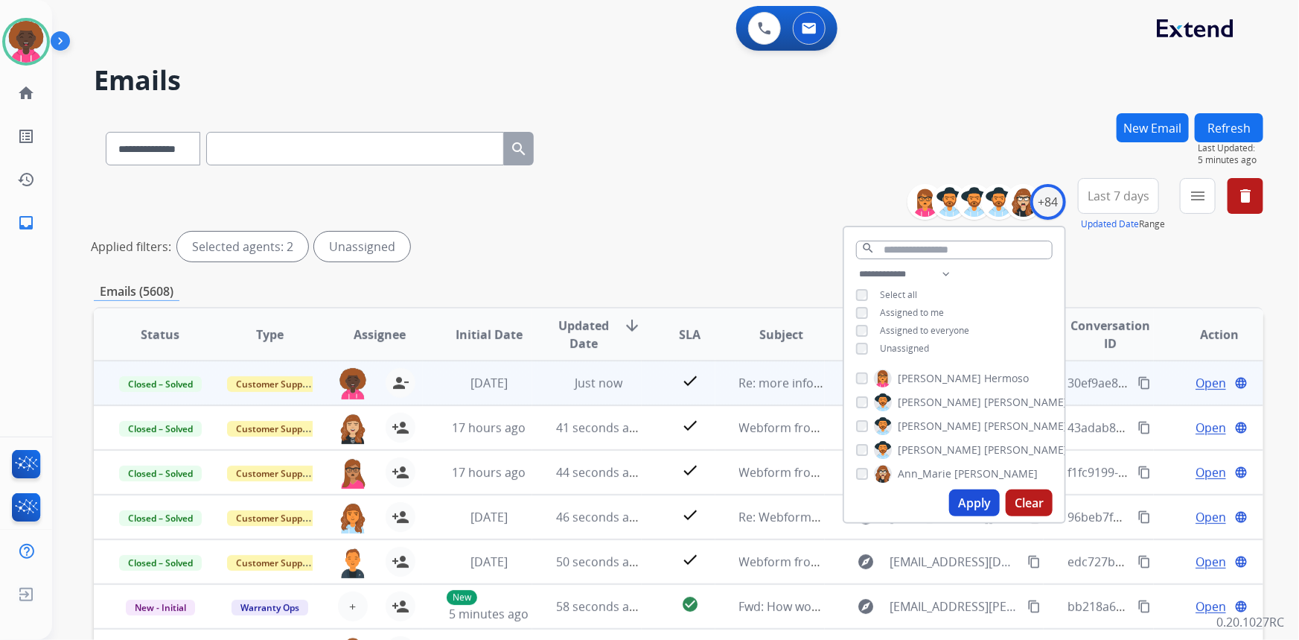
click at [975, 487] on div "Apply Clear" at bounding box center [954, 502] width 220 height 39
click at [950, 503] on button "Apply" at bounding box center [974, 502] width 51 height 27
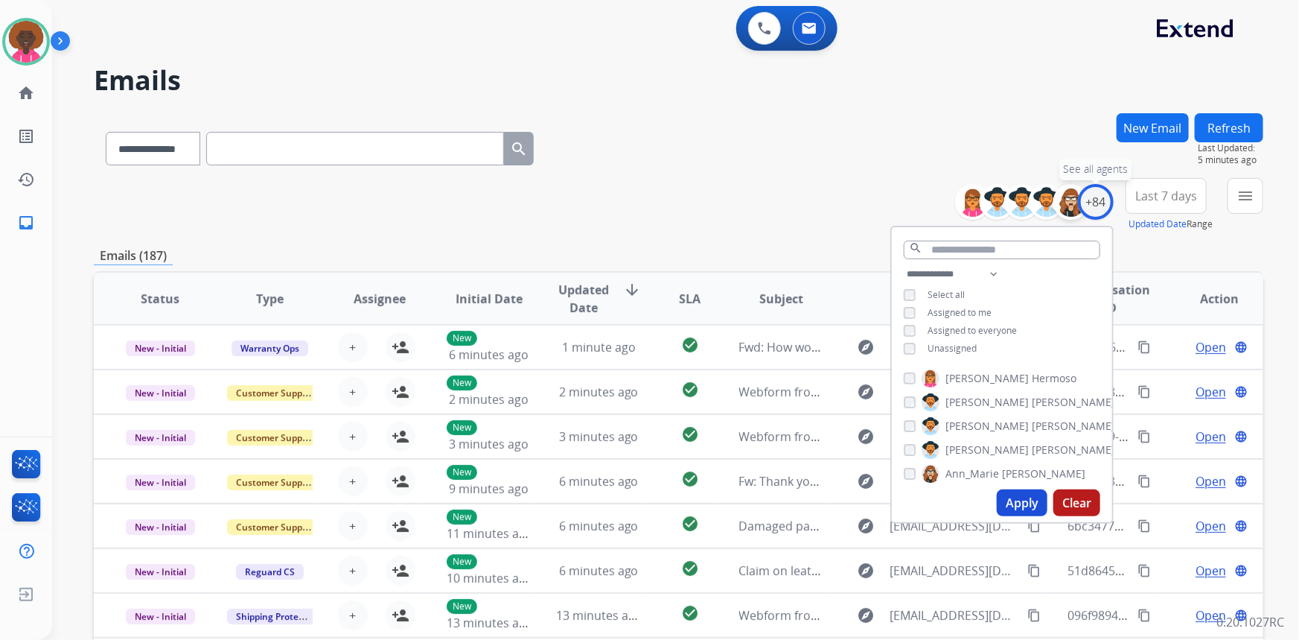
drag, startPoint x: 1103, startPoint y: 201, endPoint x: 1074, endPoint y: 214, distance: 32.0
click at [1101, 202] on div "+84" at bounding box center [1096, 202] width 36 height 36
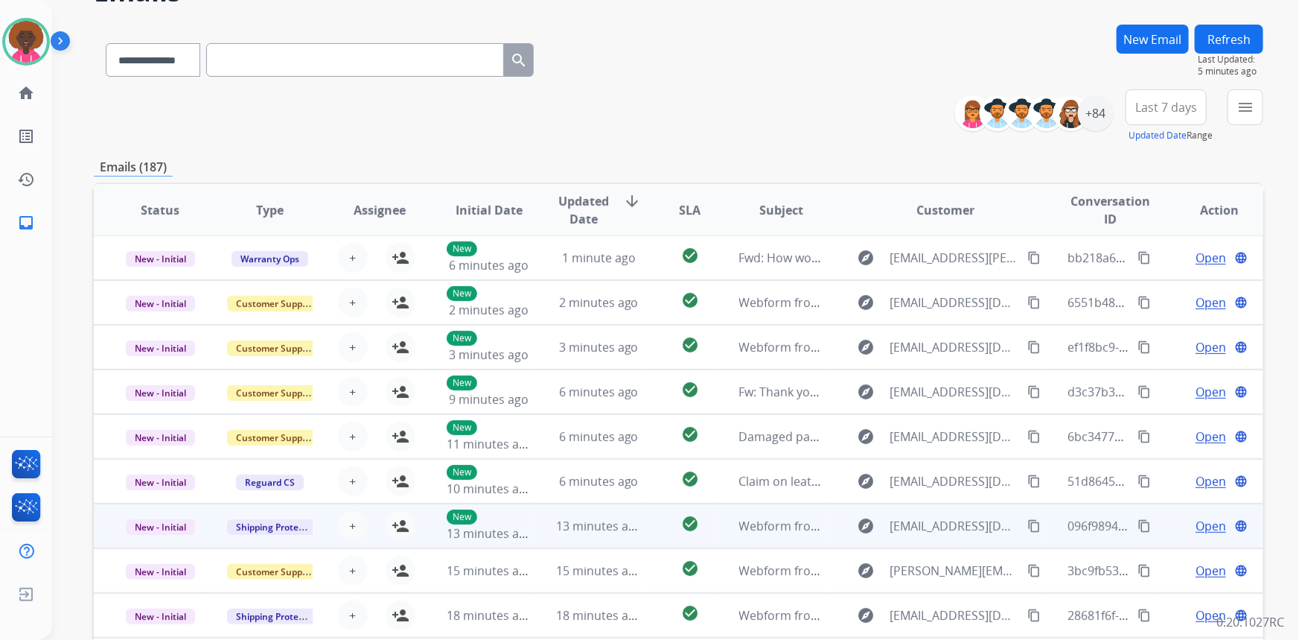
scroll to position [208, 0]
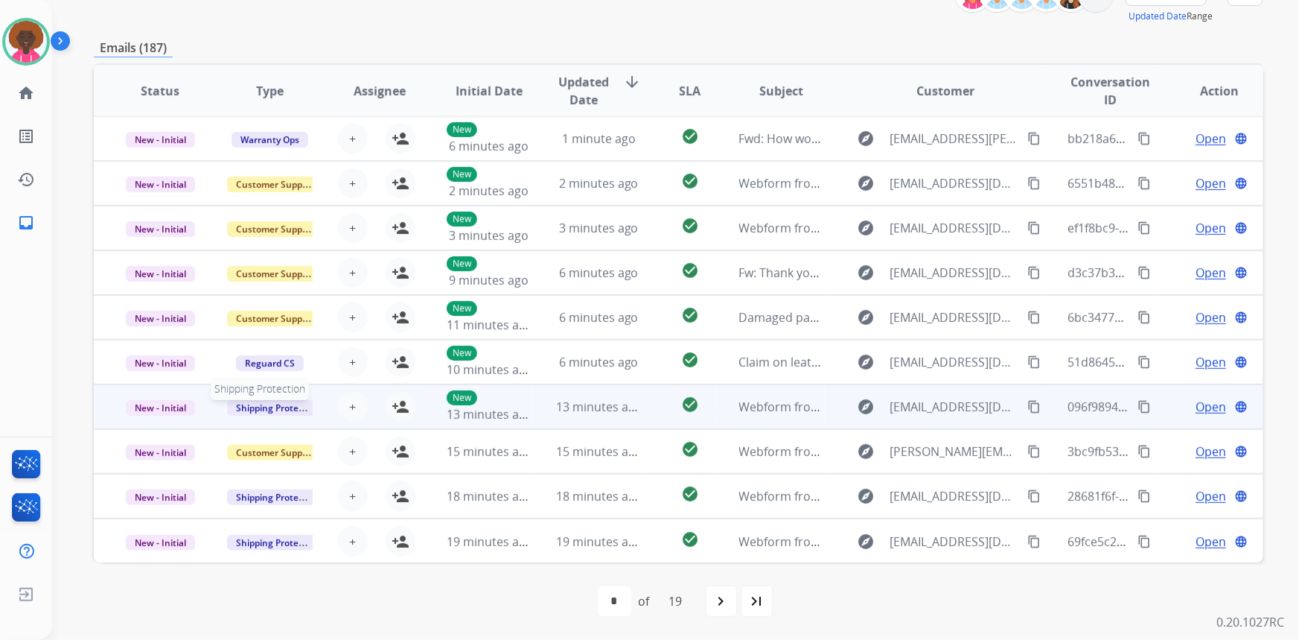
click at [285, 401] on span "Shipping Protection" at bounding box center [278, 408] width 102 height 16
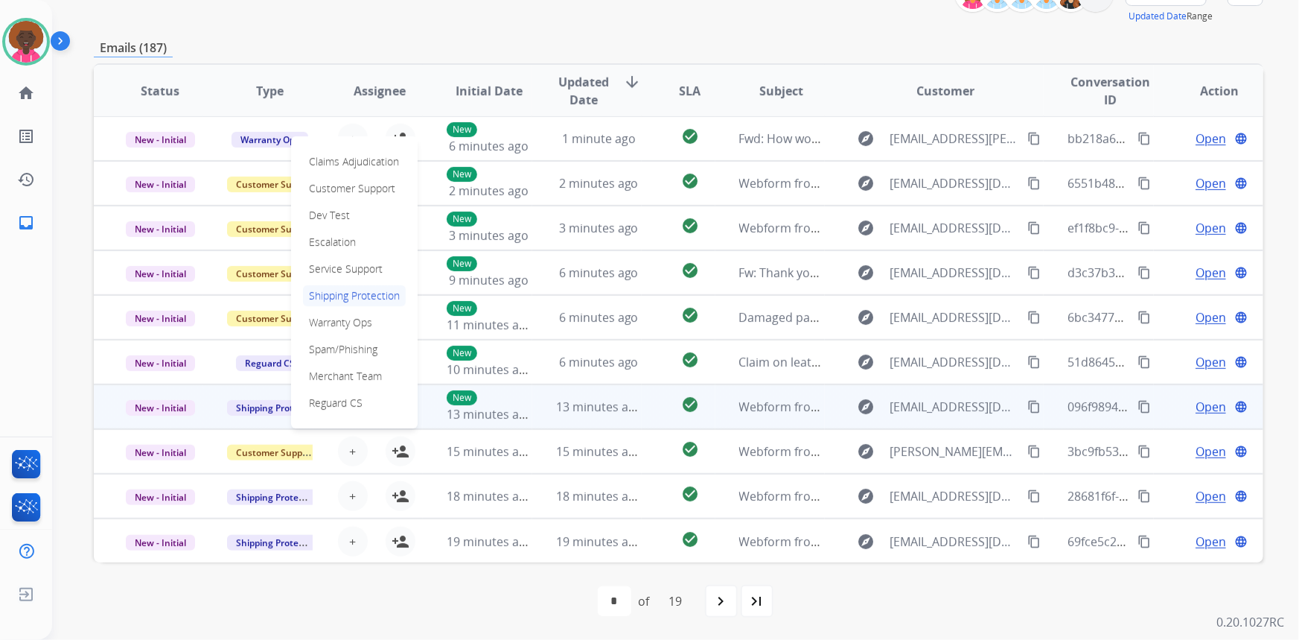
click at [259, 420] on td "Shipping Protection Claims Adjudication Customer Support Dev Test Escalation Se…" at bounding box center [257, 406] width 109 height 45
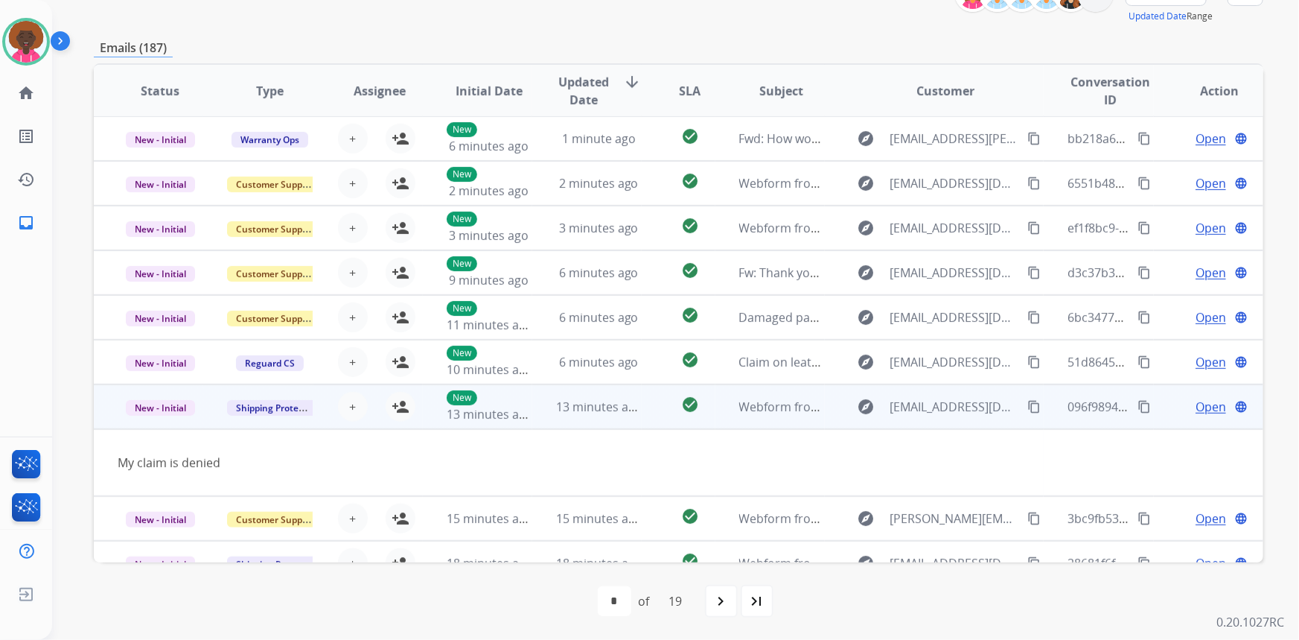
scroll to position [68, 0]
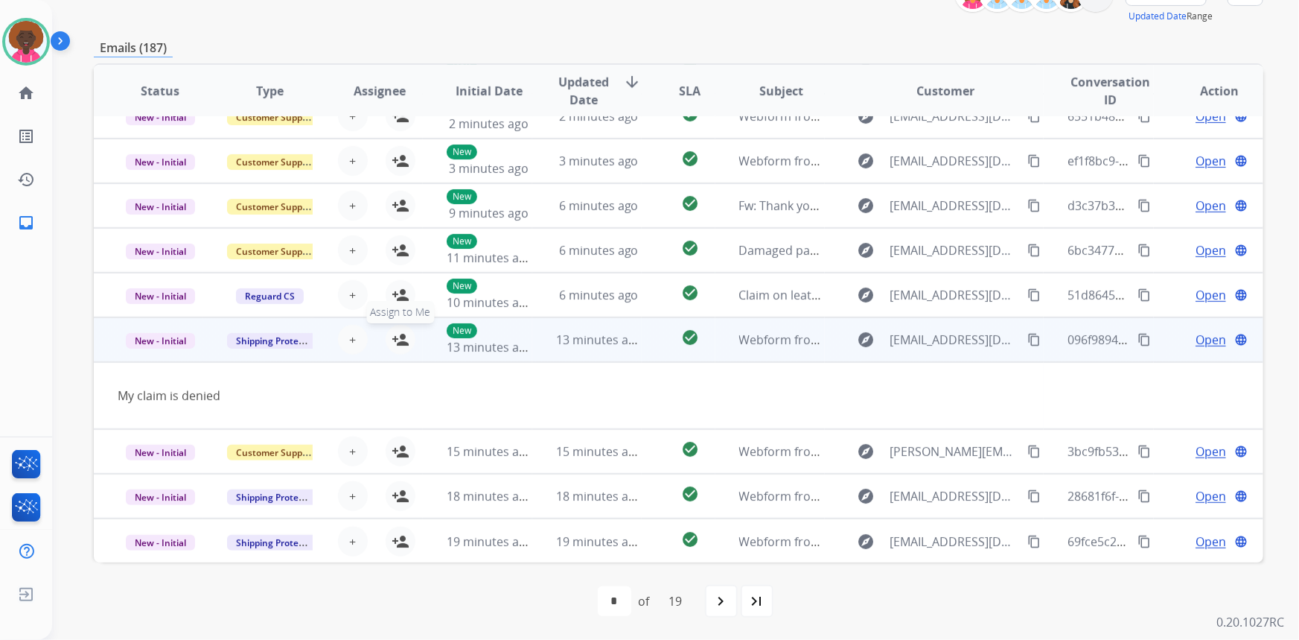
click at [395, 336] on mat-icon "person_add" at bounding box center [401, 340] width 18 height 18
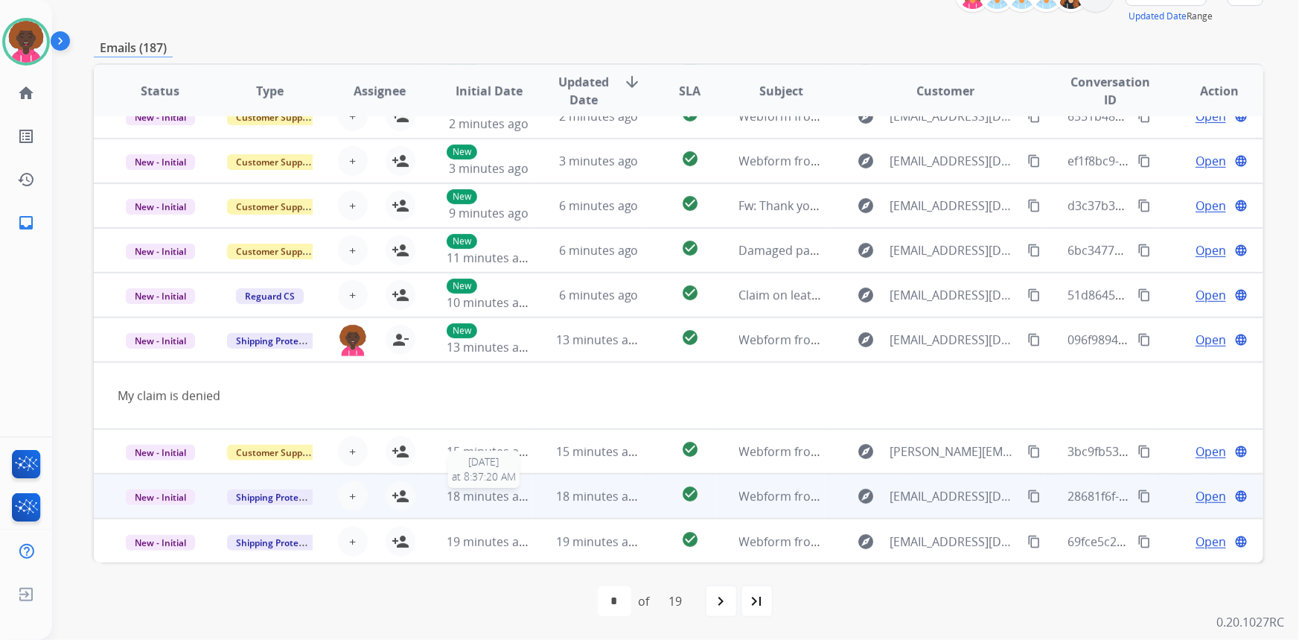
click at [476, 493] on span "18 minutes ago" at bounding box center [490, 496] width 86 height 16
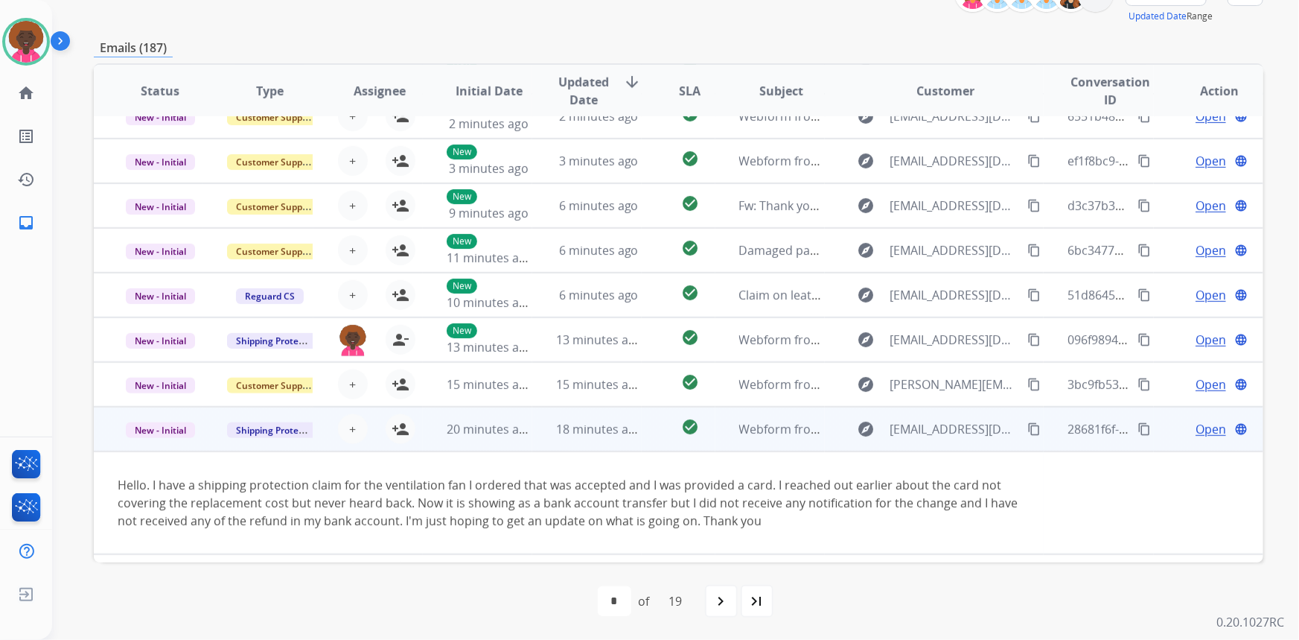
scroll to position [104, 0]
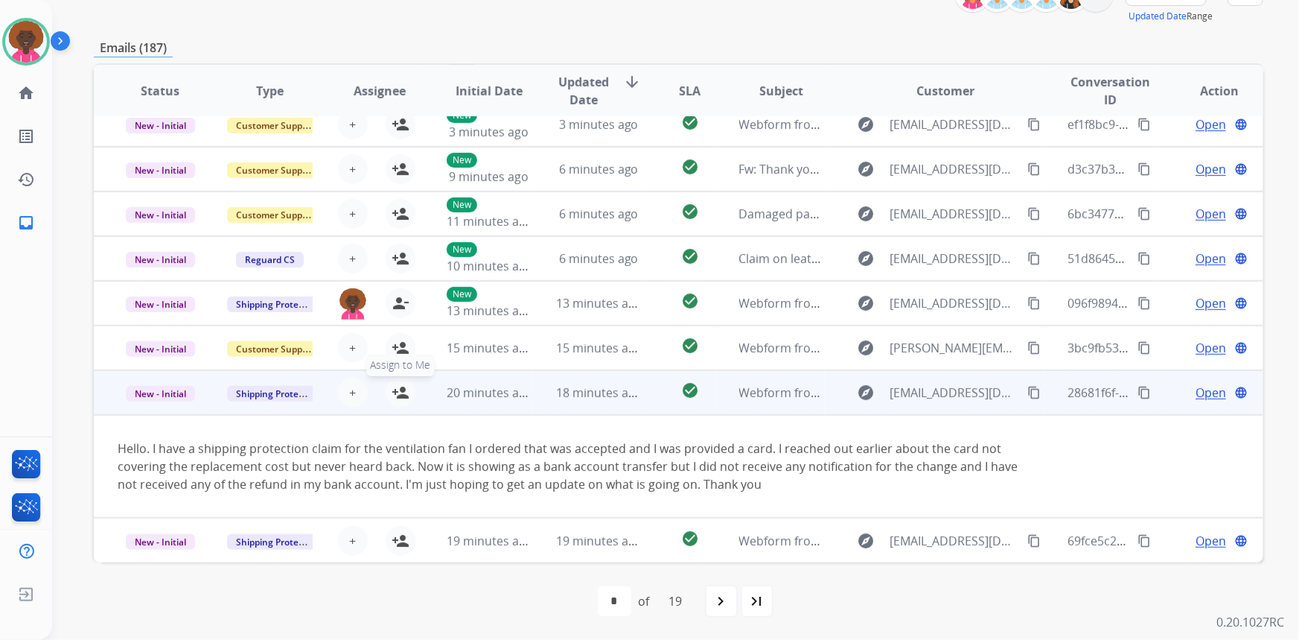
click at [401, 401] on button "person_add Assign to Me" at bounding box center [401, 392] width 30 height 30
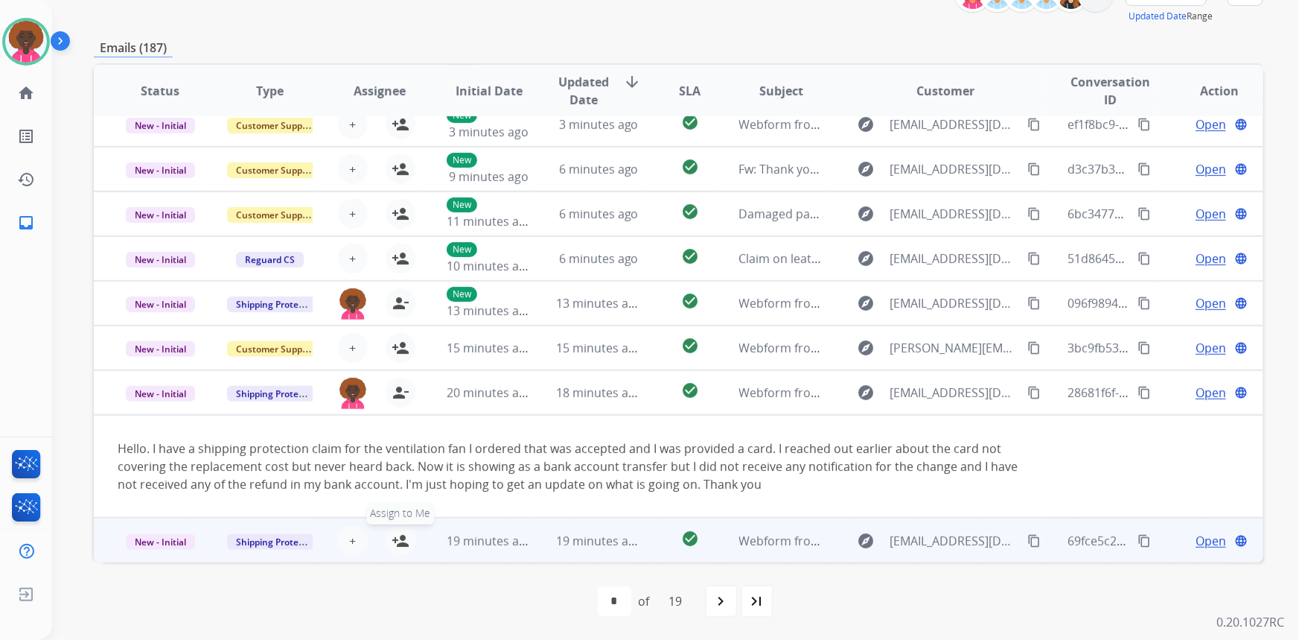
click at [402, 535] on mat-icon "person_add" at bounding box center [401, 541] width 18 height 18
click at [491, 543] on span "19 minutes ago" at bounding box center [490, 540] width 86 height 16
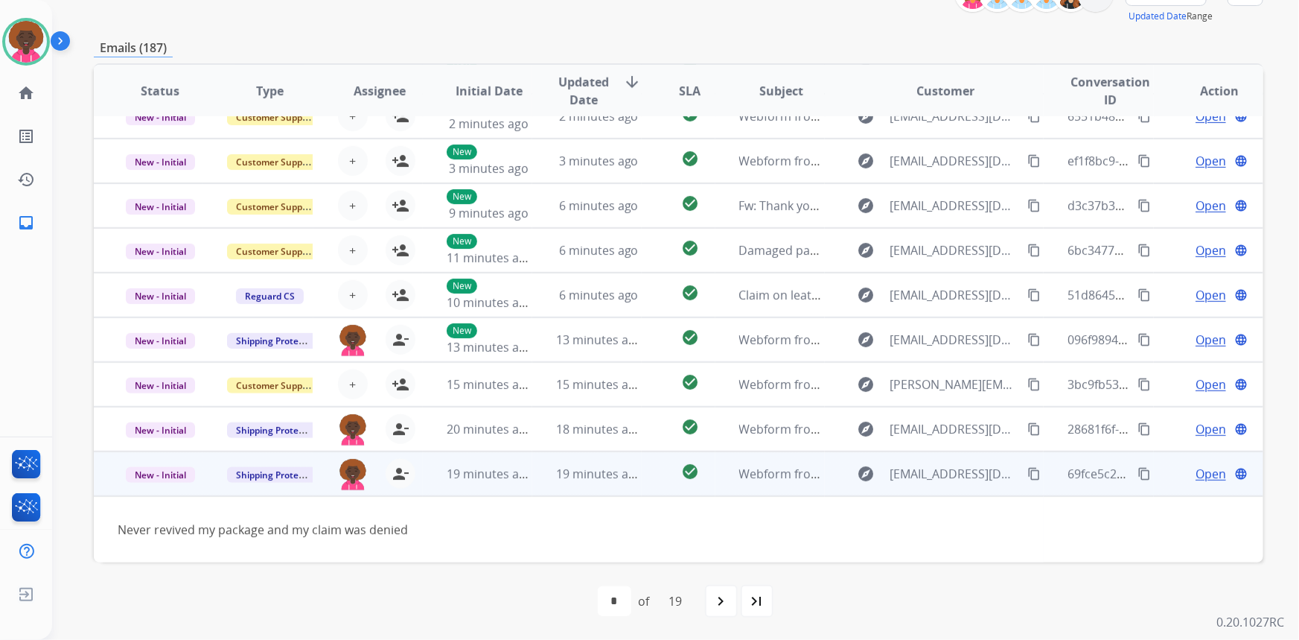
scroll to position [67, 0]
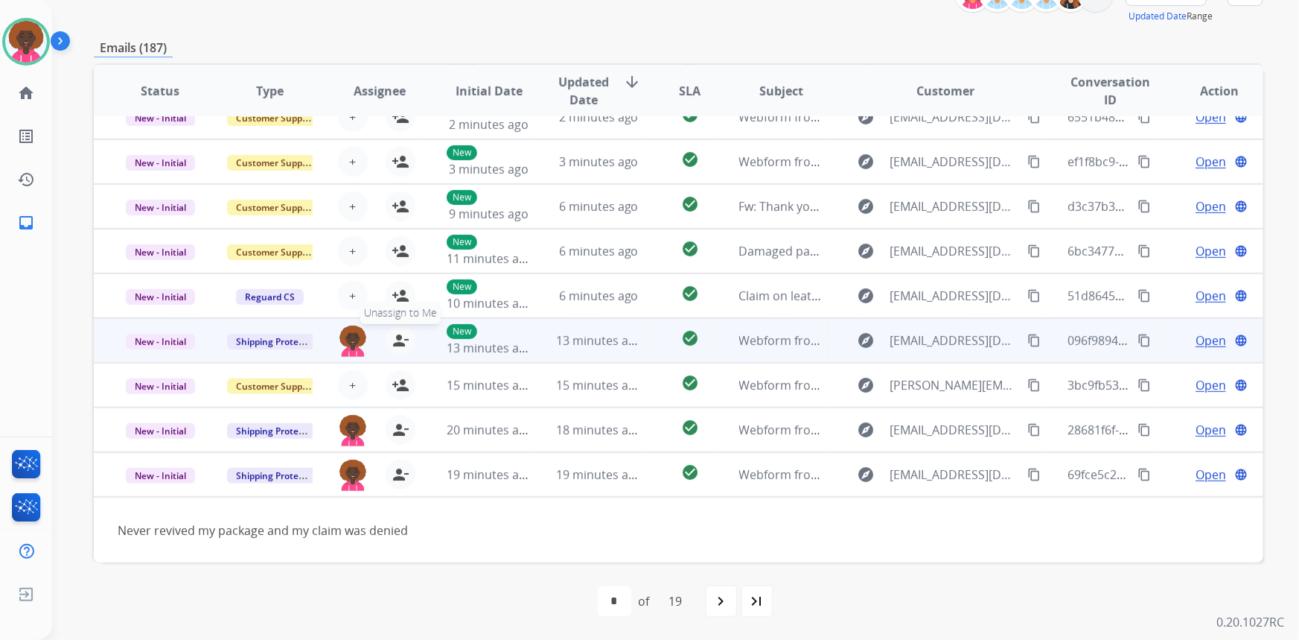
click at [404, 340] on mat-icon "person_remove" at bounding box center [401, 340] width 18 height 18
click at [404, 340] on mat-icon "person_add" at bounding box center [401, 340] width 18 height 18
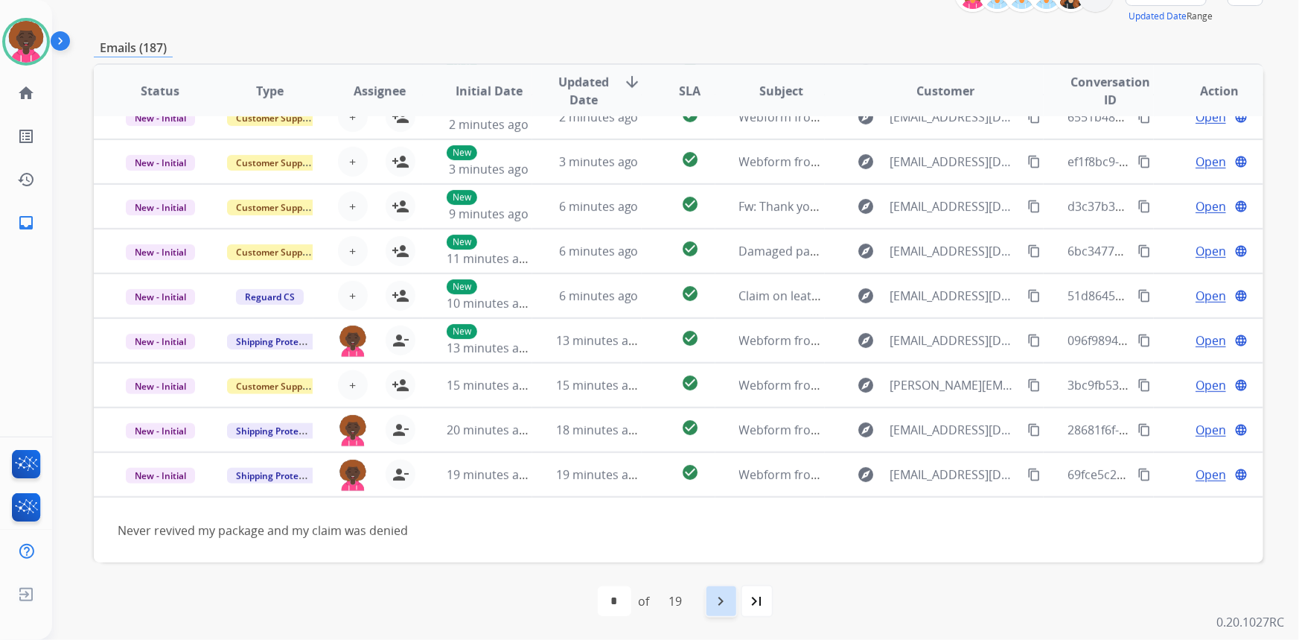
click at [730, 604] on mat-icon "navigate_next" at bounding box center [722, 601] width 18 height 18
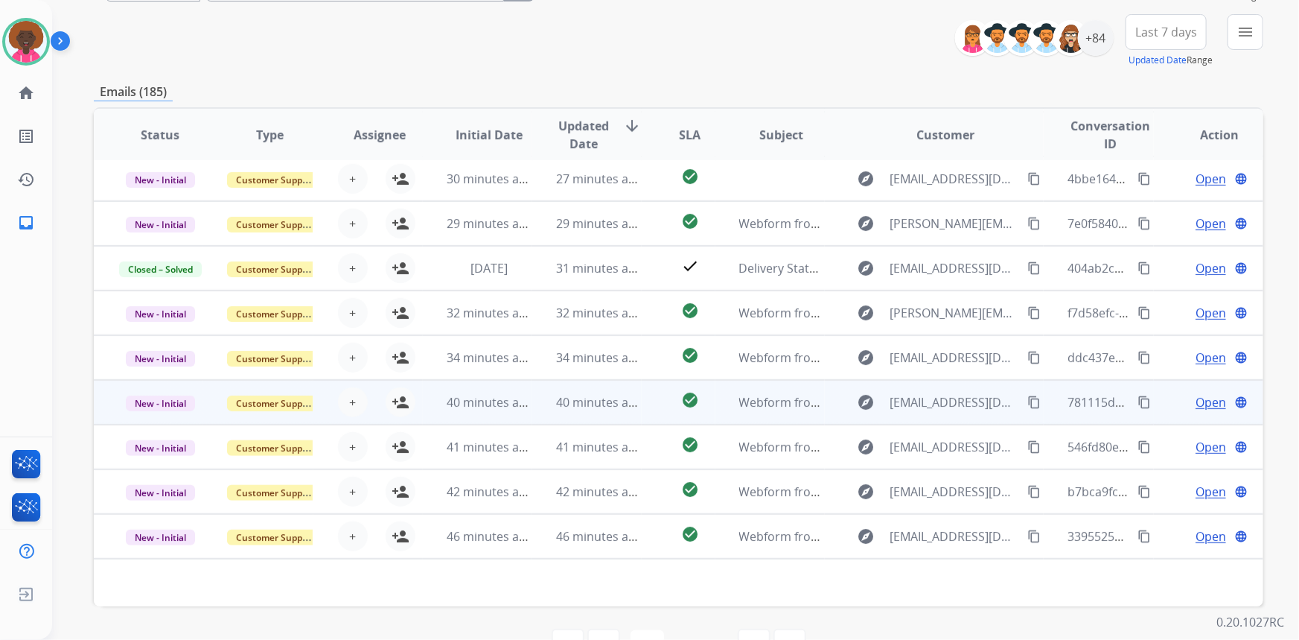
scroll to position [203, 0]
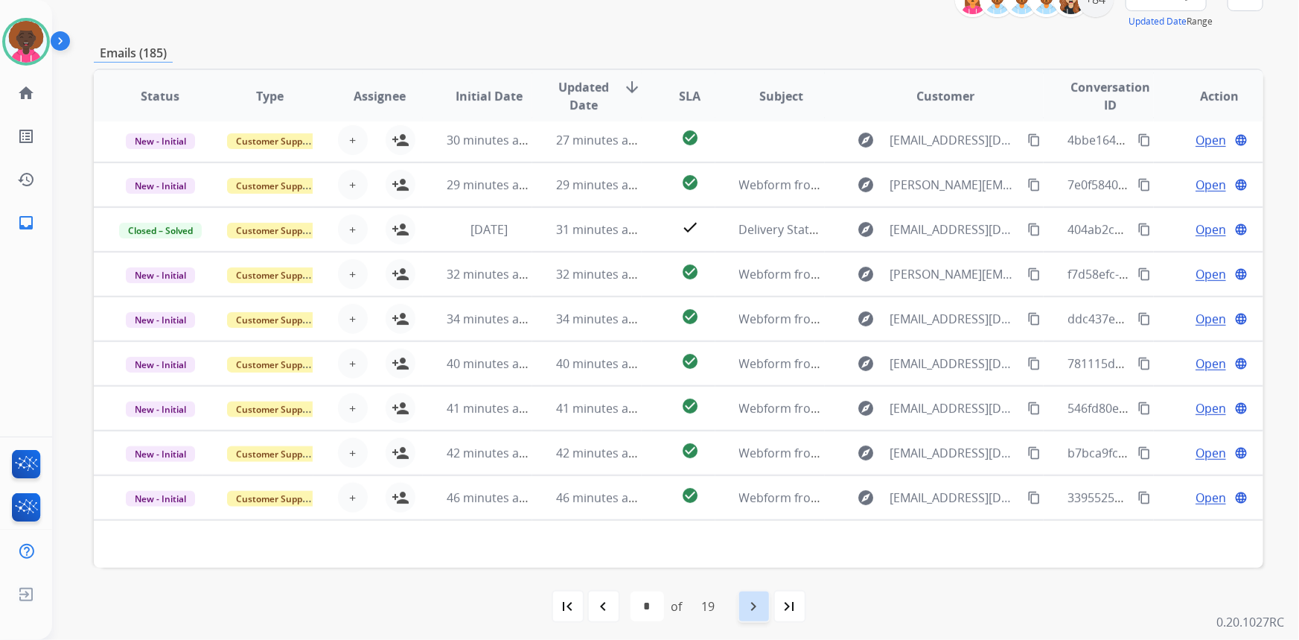
click at [743, 603] on div "navigate_next" at bounding box center [754, 606] width 33 height 33
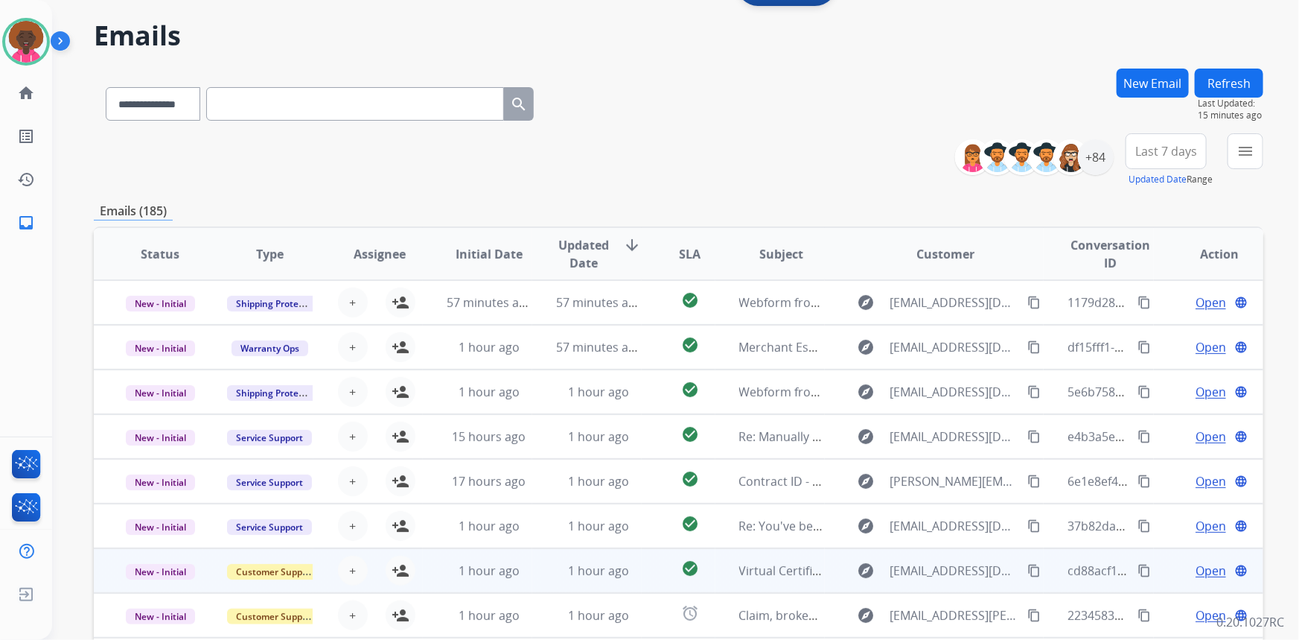
scroll to position [0, 0]
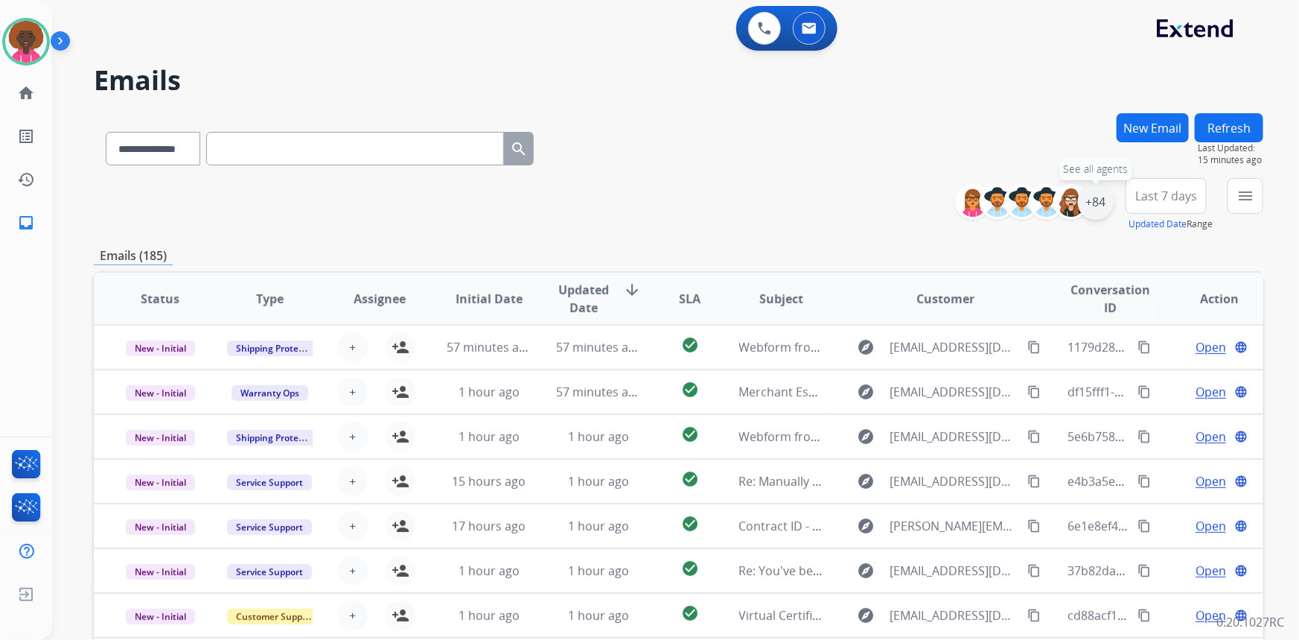
drag, startPoint x: 1091, startPoint y: 205, endPoint x: 1088, endPoint y: 214, distance: 9.2
click at [1091, 205] on div "+84" at bounding box center [1096, 202] width 36 height 36
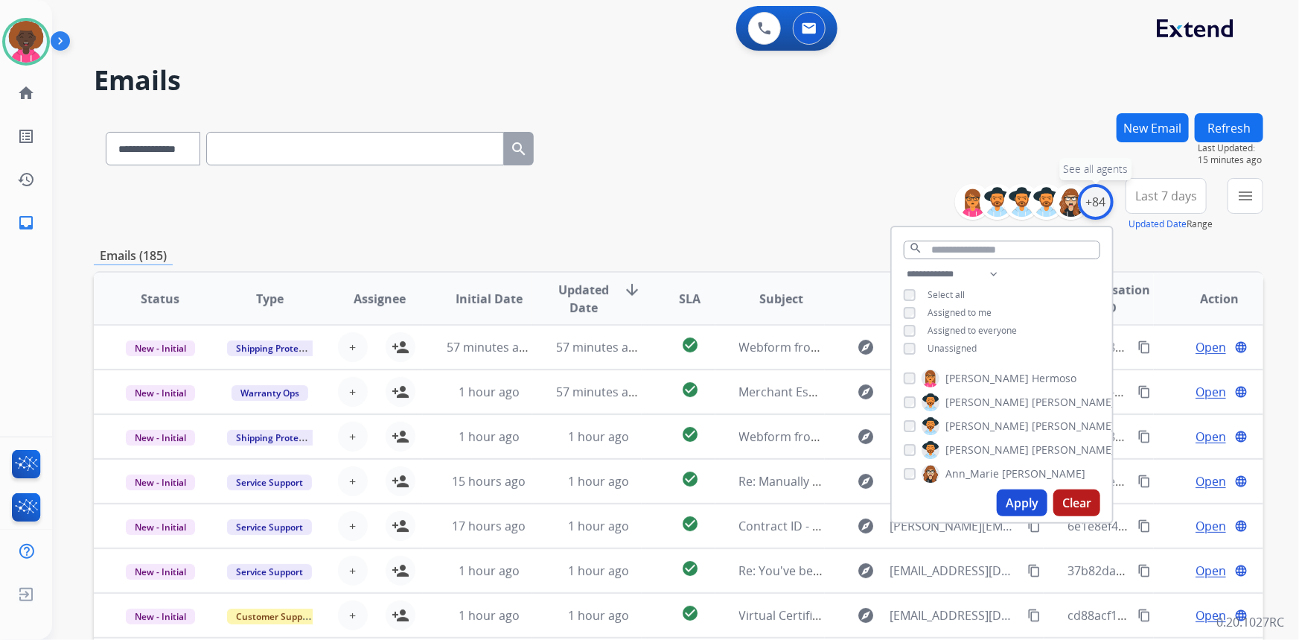
click at [1089, 200] on div "+84" at bounding box center [1096, 202] width 36 height 36
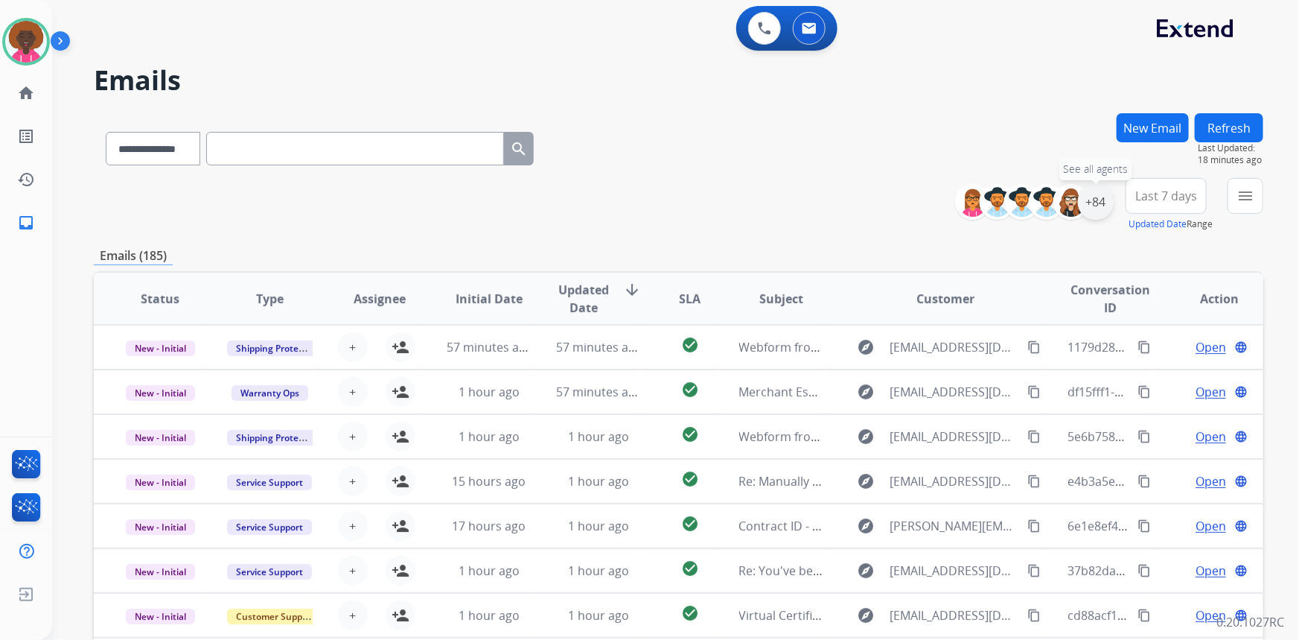
click at [1097, 204] on div "+84" at bounding box center [1096, 202] width 36 height 36
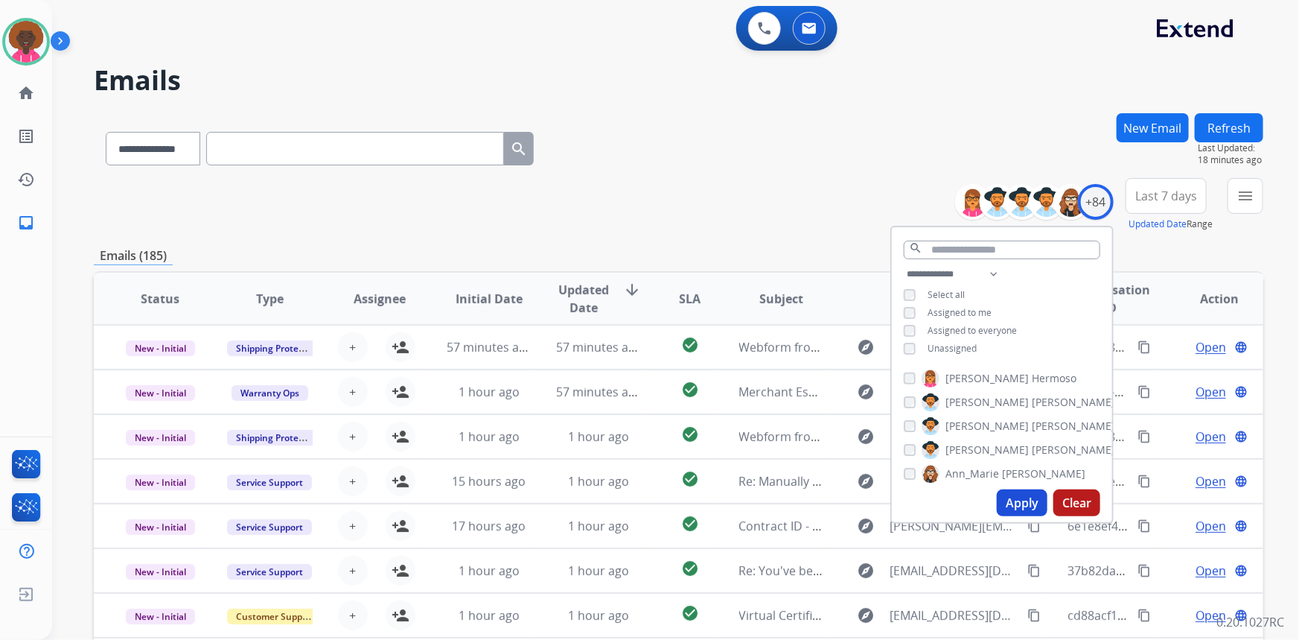
click at [915, 307] on div "Assigned to me" at bounding box center [948, 313] width 88 height 12
click at [909, 304] on div "**********" at bounding box center [1002, 312] width 220 height 95
click at [1009, 491] on button "Apply" at bounding box center [1022, 502] width 51 height 27
select select "*"
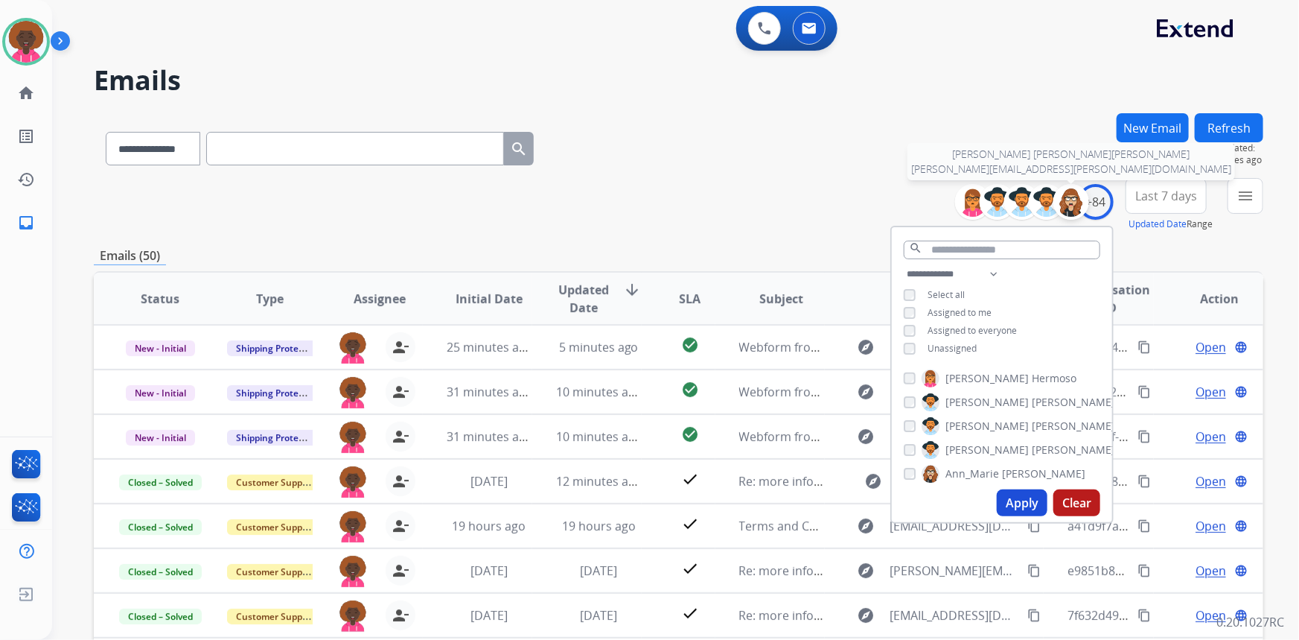
click at [1073, 190] on img at bounding box center [1071, 202] width 30 height 30
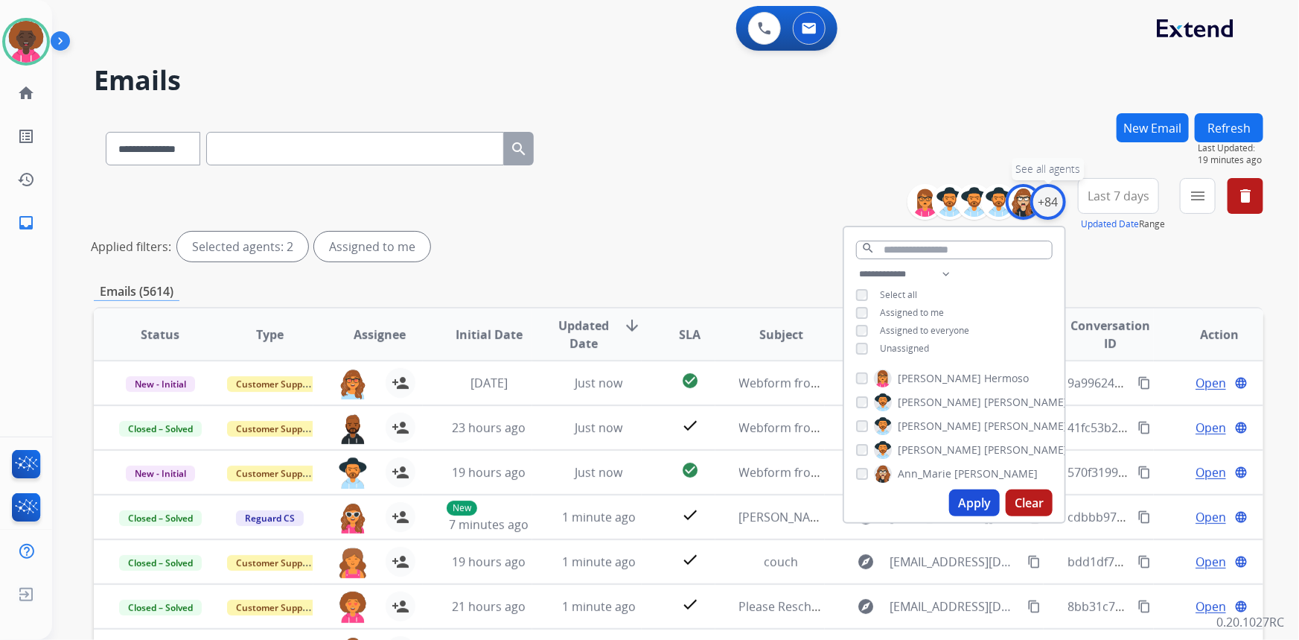
click at [1049, 203] on div "+84" at bounding box center [1048, 202] width 36 height 36
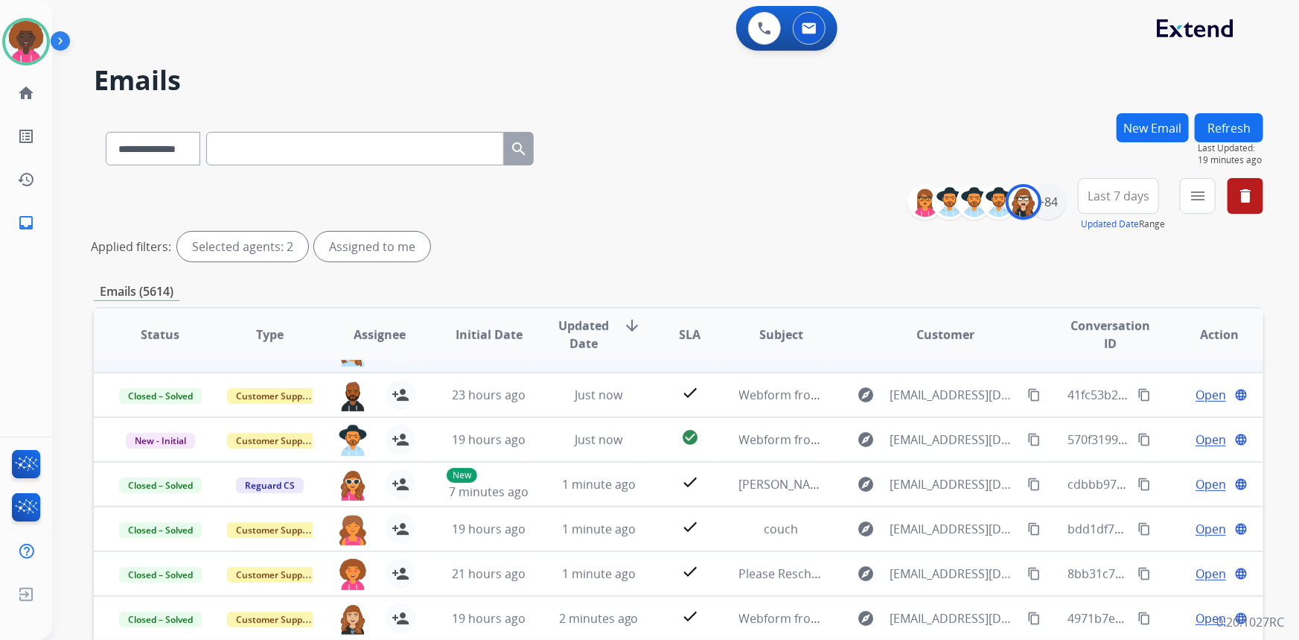
scroll to position [49, 0]
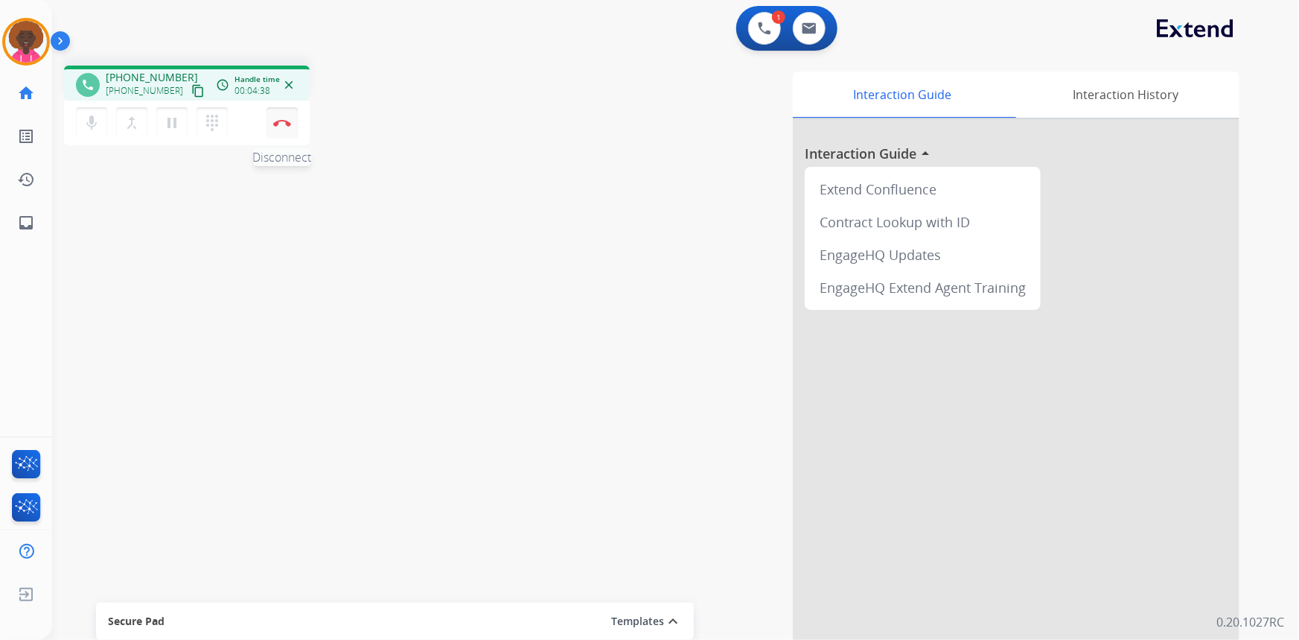
click at [283, 127] on button "Disconnect" at bounding box center [282, 122] width 31 height 31
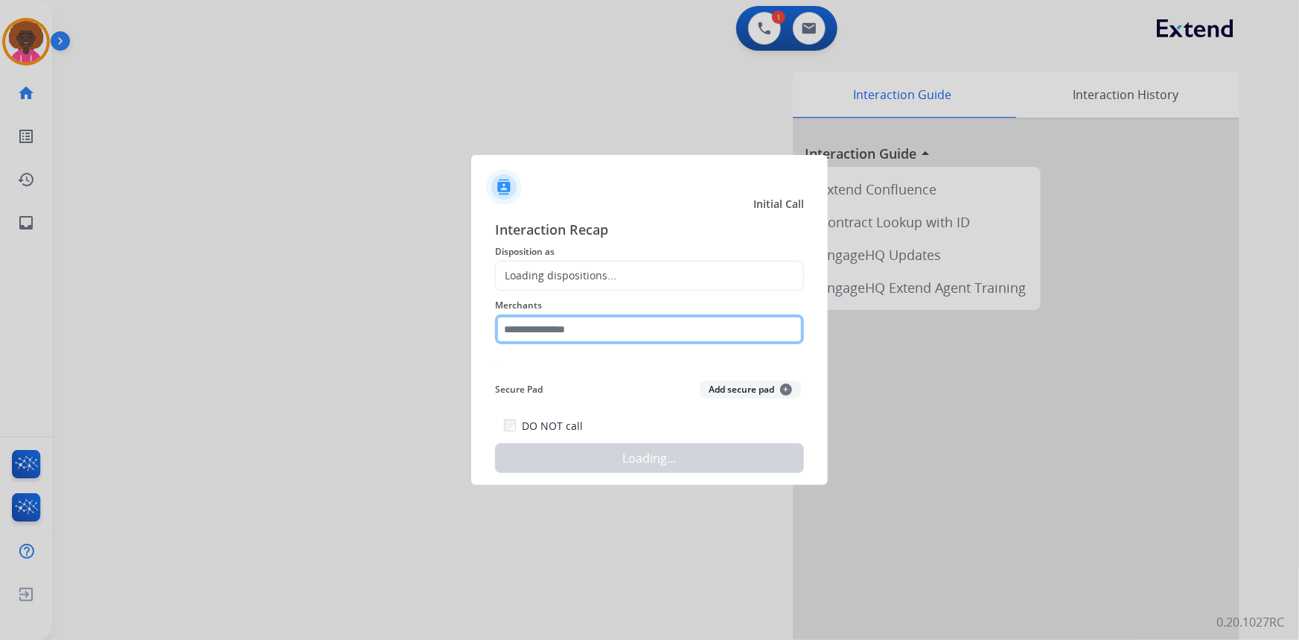
click at [663, 334] on input "text" at bounding box center [649, 329] width 309 height 30
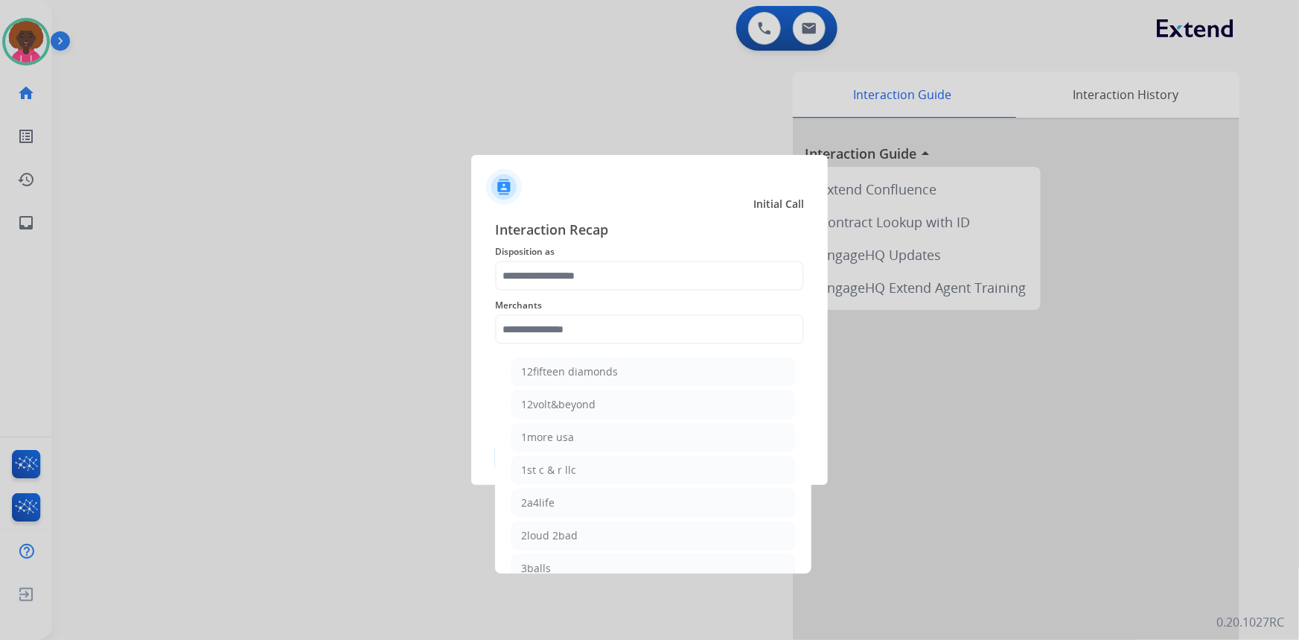
click at [40, 51] on div at bounding box center [649, 320] width 1299 height 640
click at [28, 49] on div at bounding box center [649, 320] width 1299 height 640
drag, startPoint x: 34, startPoint y: 41, endPoint x: 283, endPoint y: 121, distance: 261.8
click at [60, 51] on div at bounding box center [649, 320] width 1299 height 640
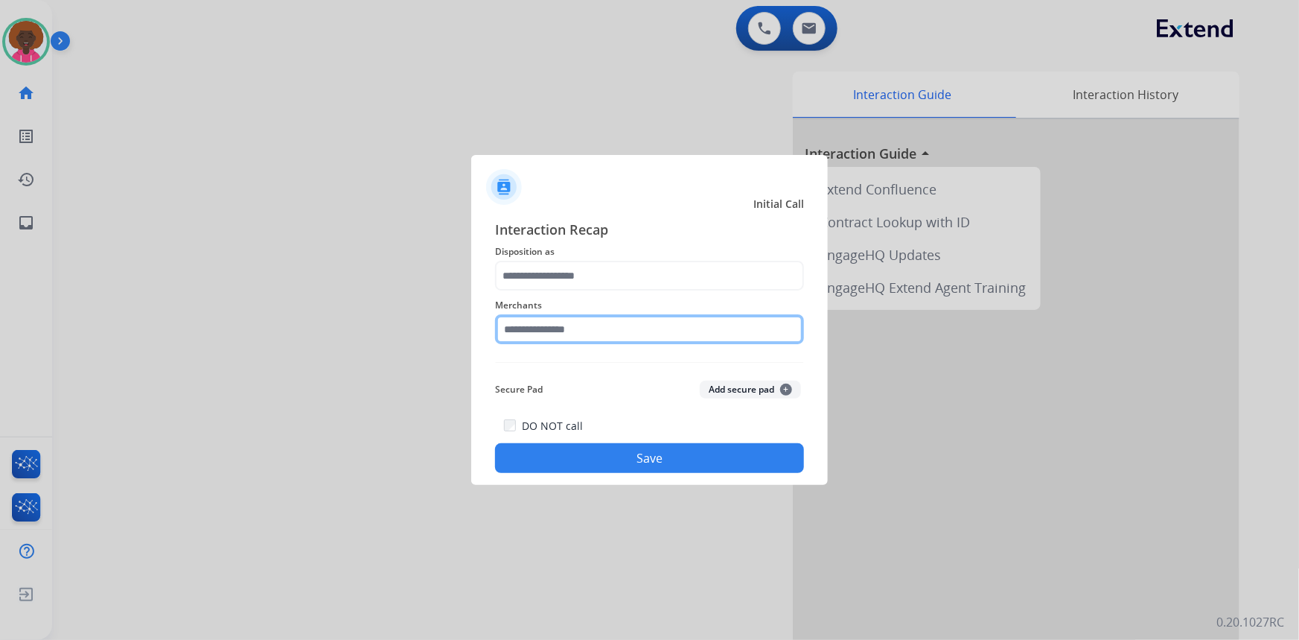
click at [607, 334] on input "text" at bounding box center [649, 329] width 309 height 30
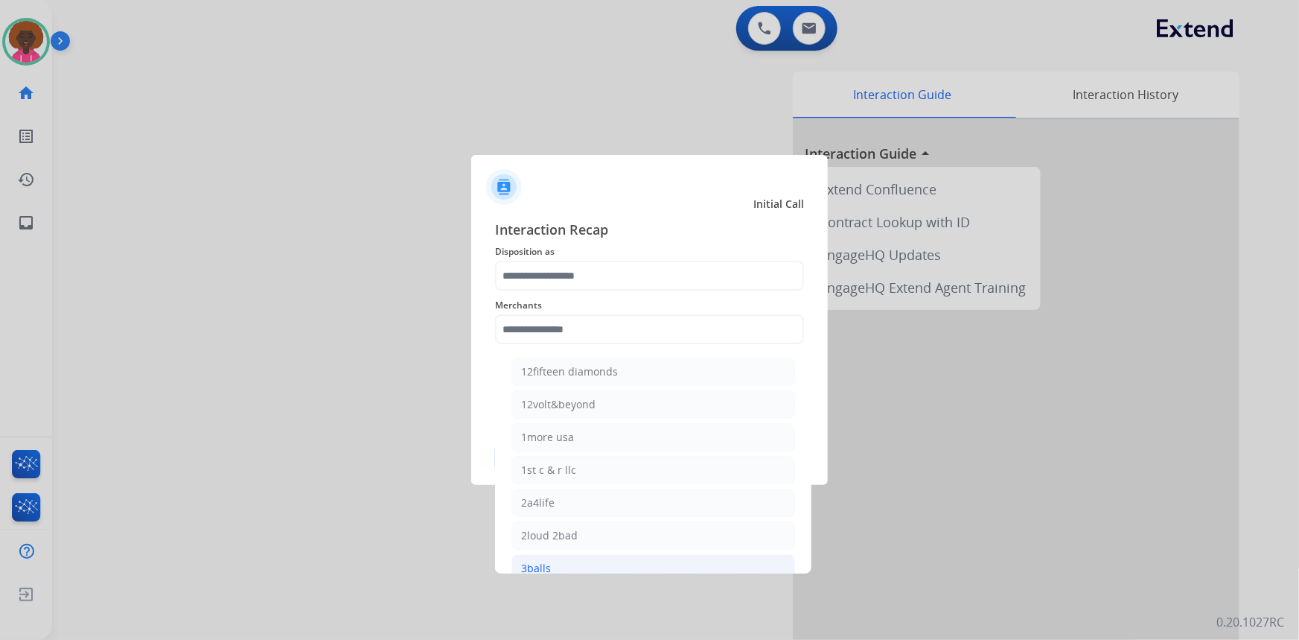
click at [555, 558] on li "3balls" at bounding box center [653, 568] width 284 height 28
type input "******"
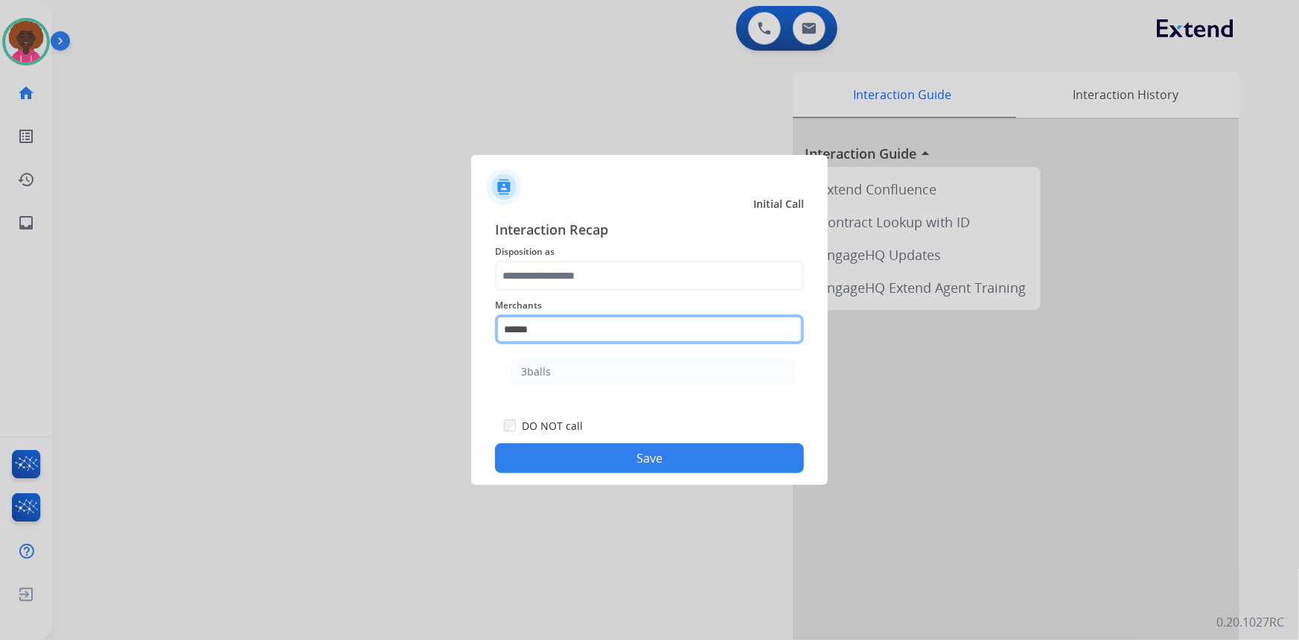
click at [547, 334] on input "******" at bounding box center [649, 329] width 309 height 30
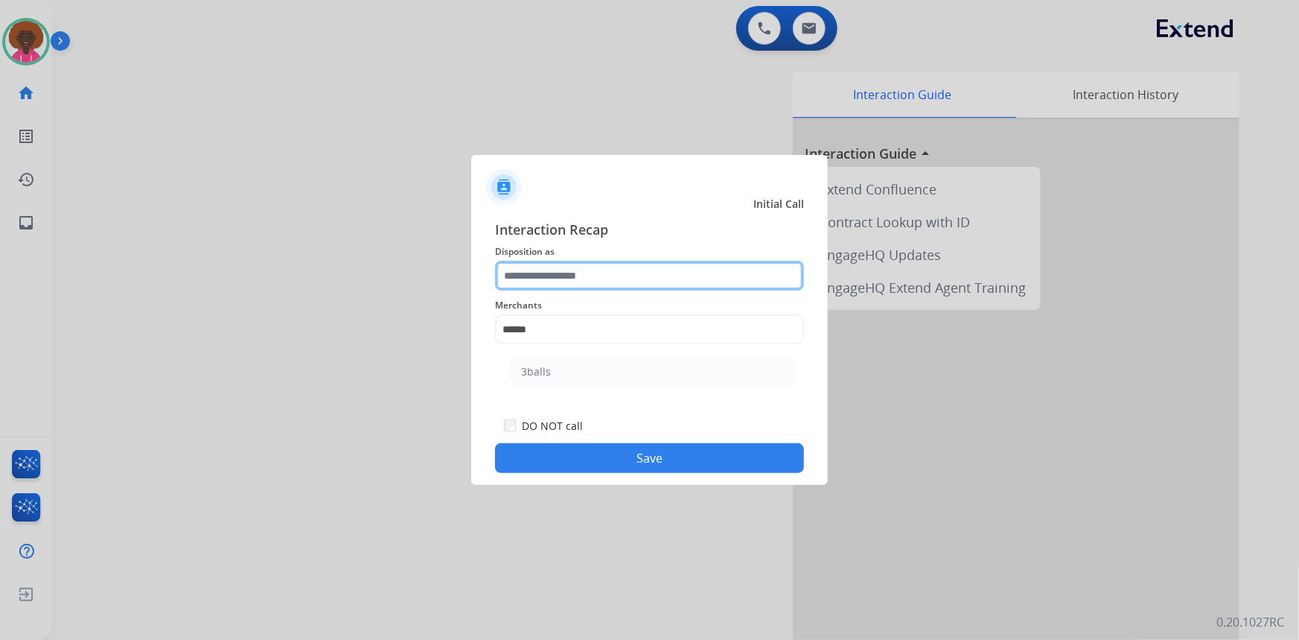
click at [586, 281] on input "text" at bounding box center [649, 276] width 309 height 30
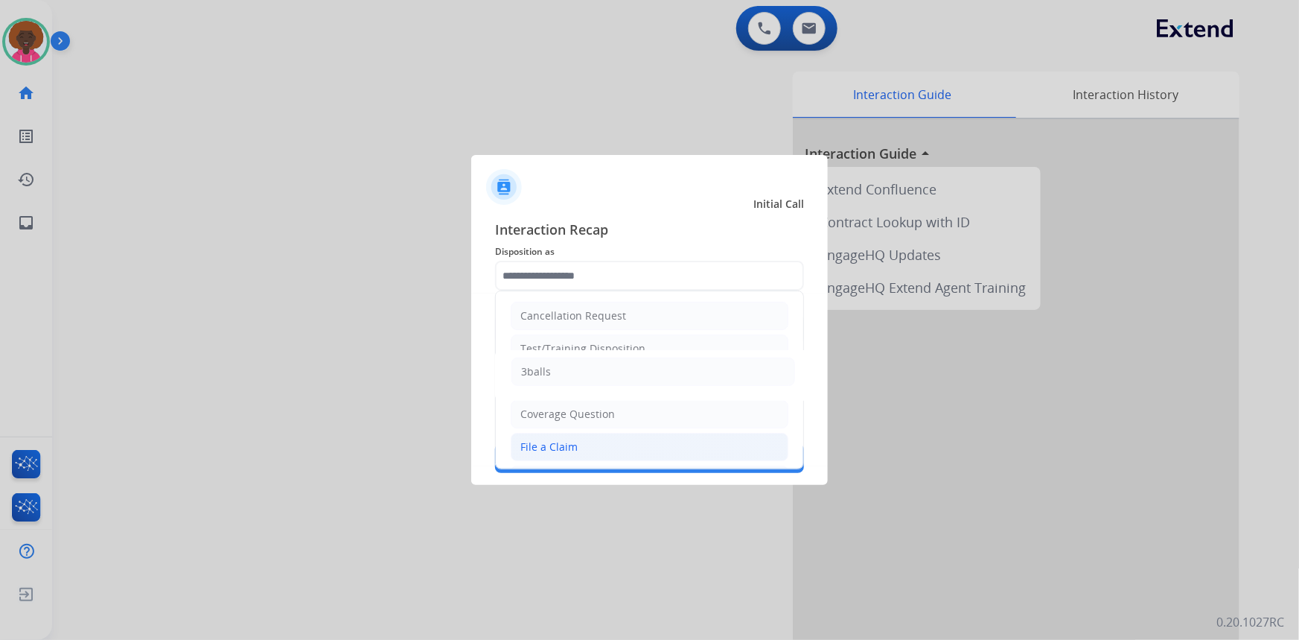
click at [573, 442] on div "File a Claim" at bounding box center [548, 446] width 57 height 15
type input "**********"
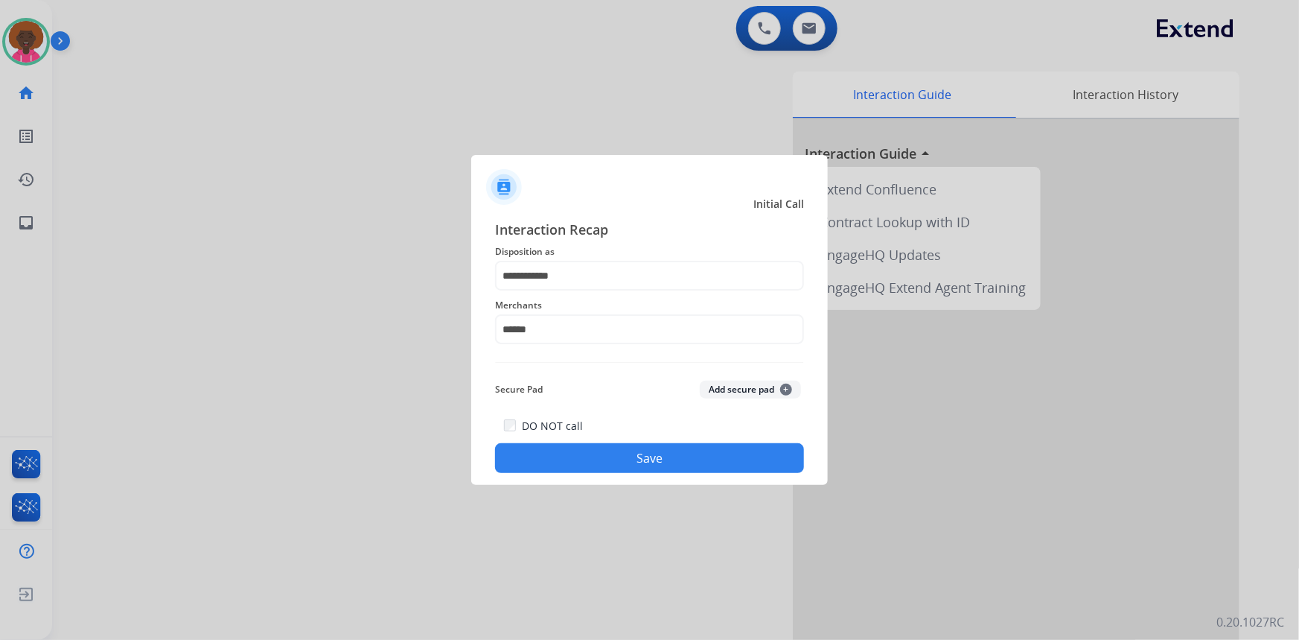
click at [595, 454] on button "Save" at bounding box center [649, 458] width 309 height 30
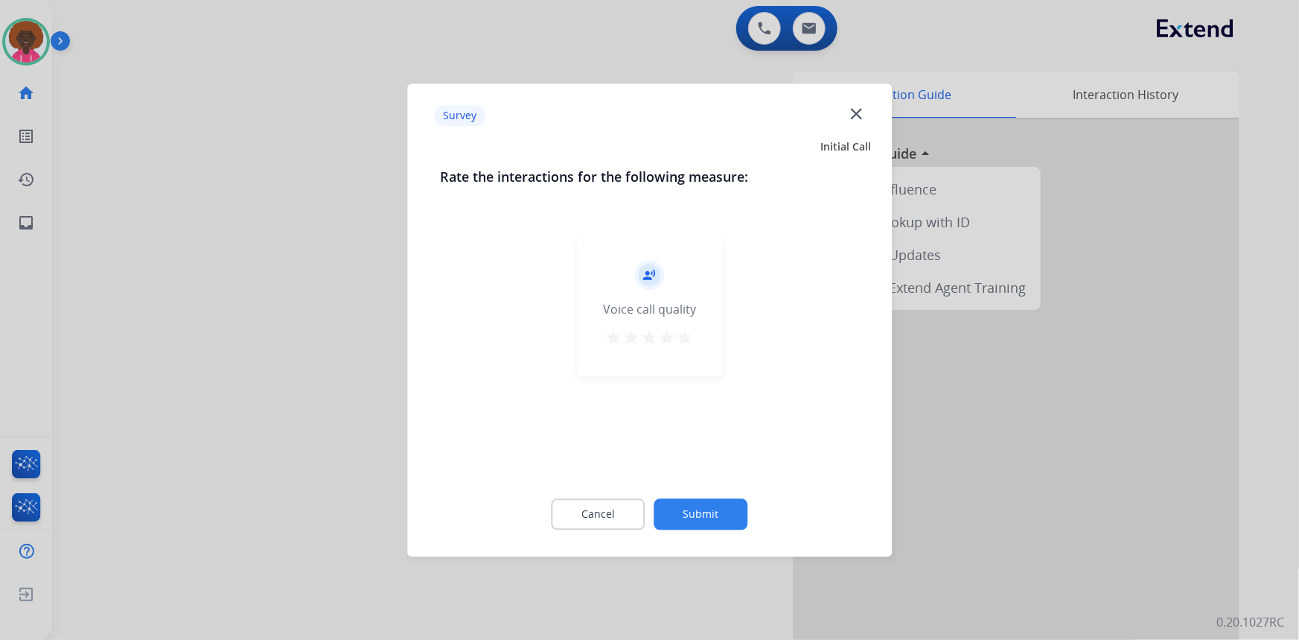
click at [675, 337] on mat-icon "star" at bounding box center [668, 337] width 18 height 18
click at [692, 514] on button "Submit" at bounding box center [701, 513] width 94 height 31
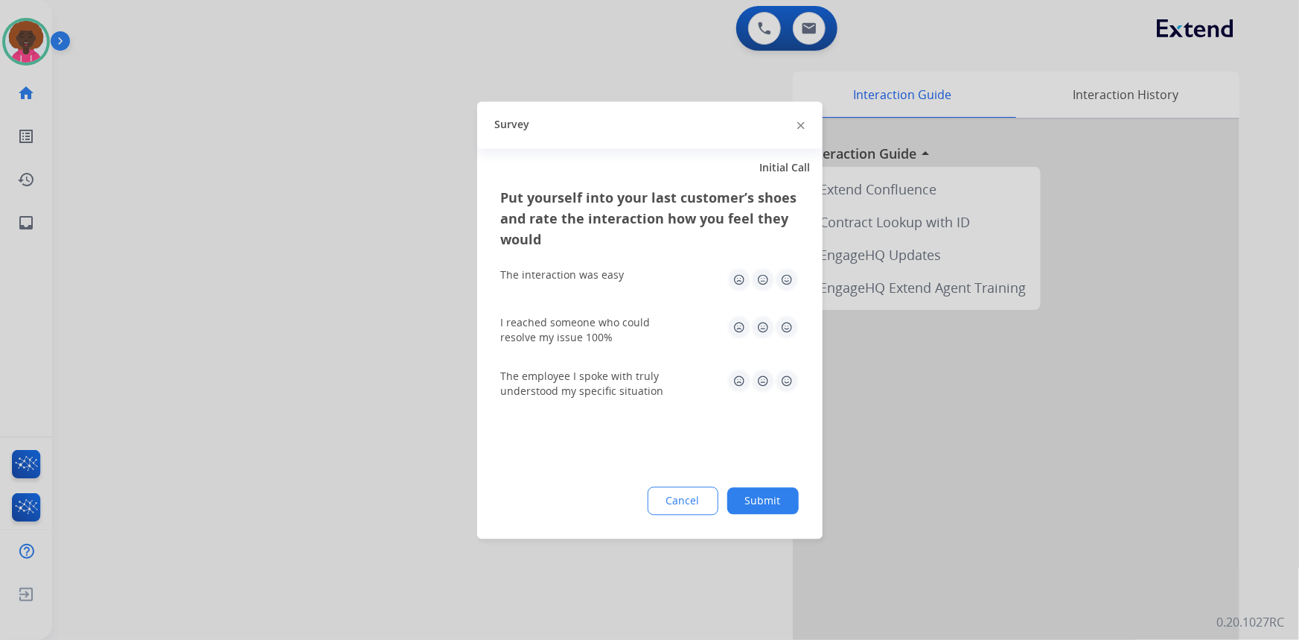
click at [786, 283] on img at bounding box center [787, 279] width 24 height 24
drag, startPoint x: 782, startPoint y: 321, endPoint x: 785, endPoint y: 374, distance: 53.7
click at [782, 322] on img at bounding box center [787, 327] width 24 height 24
click at [785, 379] on img at bounding box center [787, 381] width 24 height 24
click at [777, 521] on div "Put yourself into your last customer’s shoes and rate the interaction how you f…" at bounding box center [649, 362] width 345 height 351
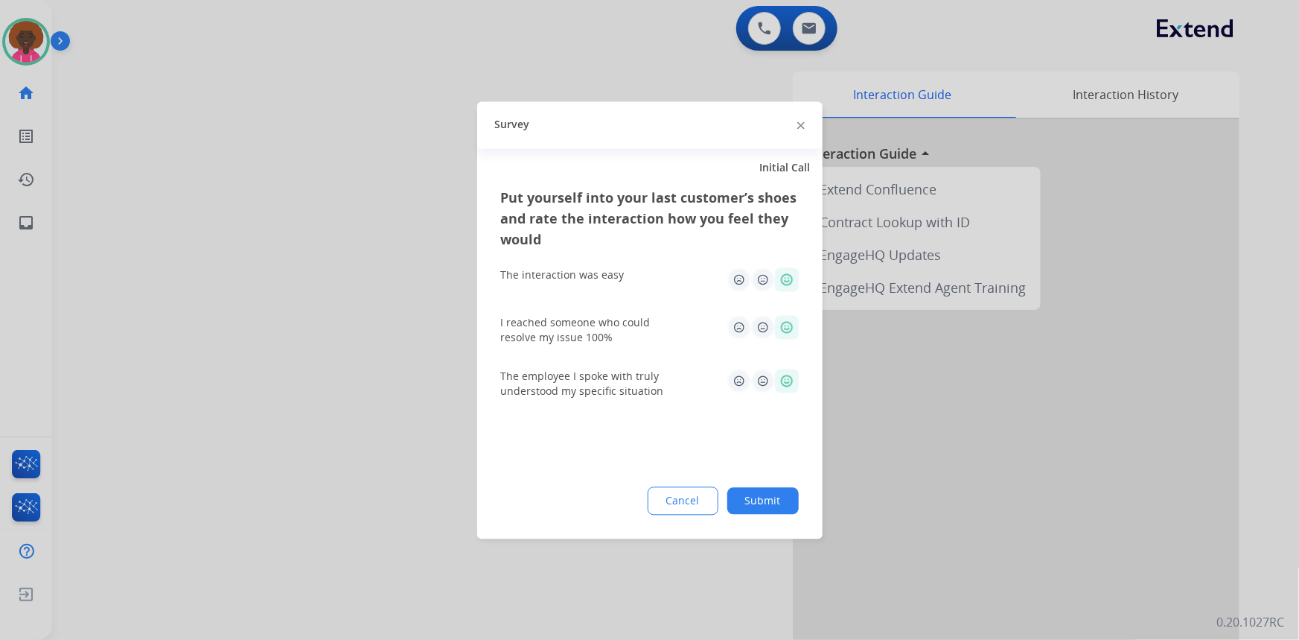
drag, startPoint x: 772, startPoint y: 499, endPoint x: 3, endPoint y: 101, distance: 866.1
click at [771, 499] on button "Submit" at bounding box center [762, 500] width 71 height 27
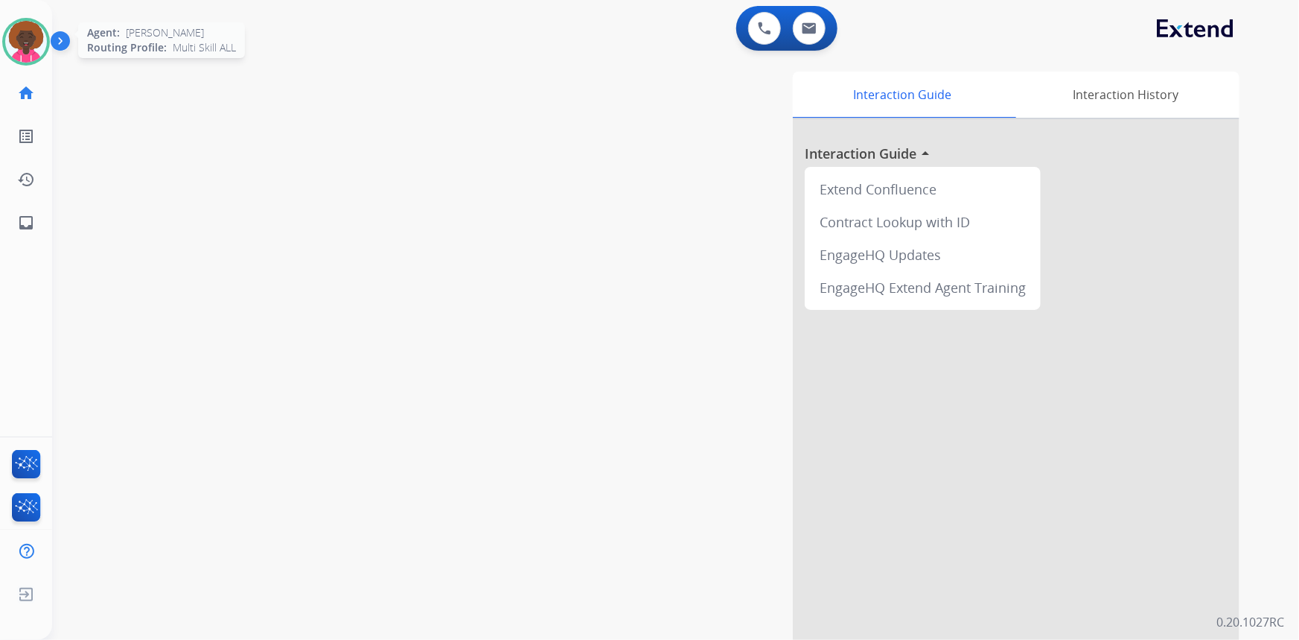
drag, startPoint x: 38, startPoint y: 50, endPoint x: 45, endPoint y: 54, distance: 8.1
click at [38, 49] on img at bounding box center [26, 42] width 42 height 42
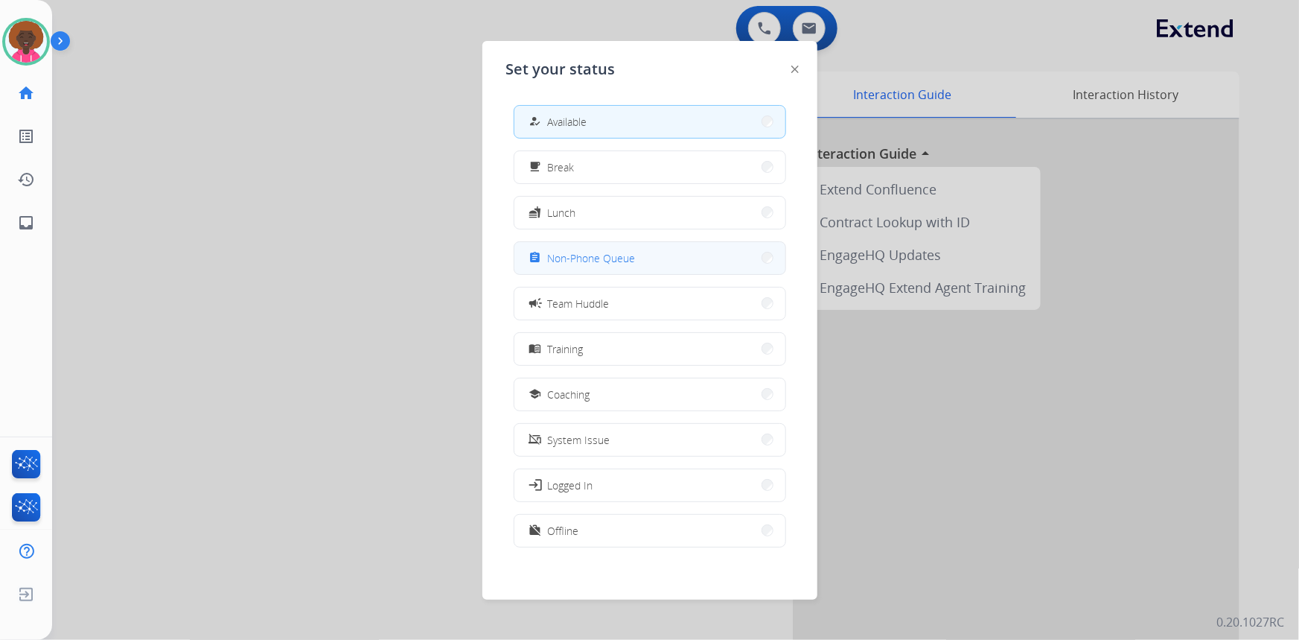
click at [617, 273] on div "assignment Non-Phone Queue" at bounding box center [650, 258] width 272 height 34
click at [629, 270] on button "assignment Non-Phone Queue" at bounding box center [649, 258] width 271 height 32
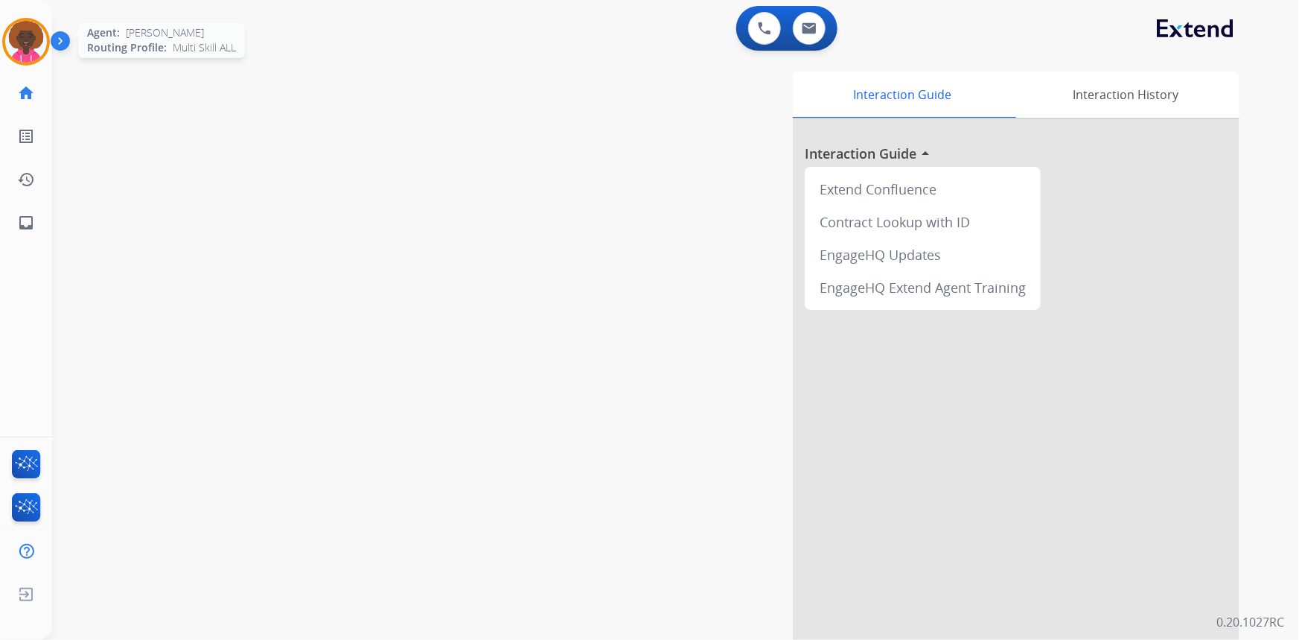
click at [32, 48] on img at bounding box center [26, 42] width 42 height 42
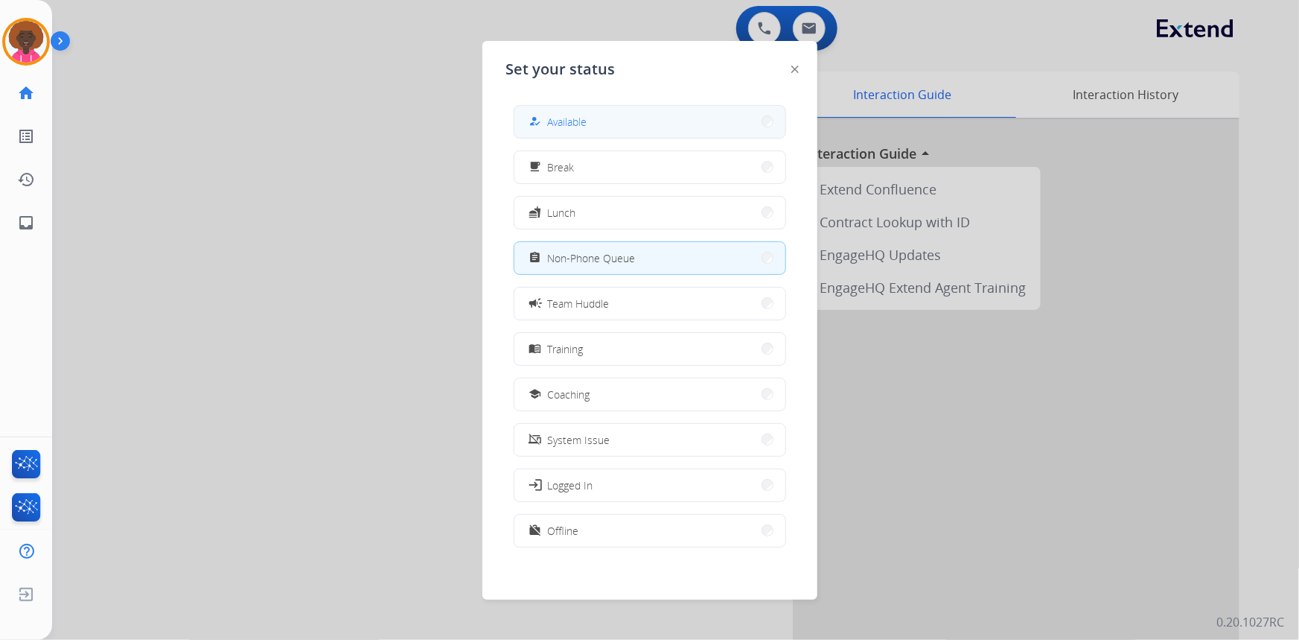
click at [631, 122] on button "how_to_reg Available" at bounding box center [649, 122] width 271 height 32
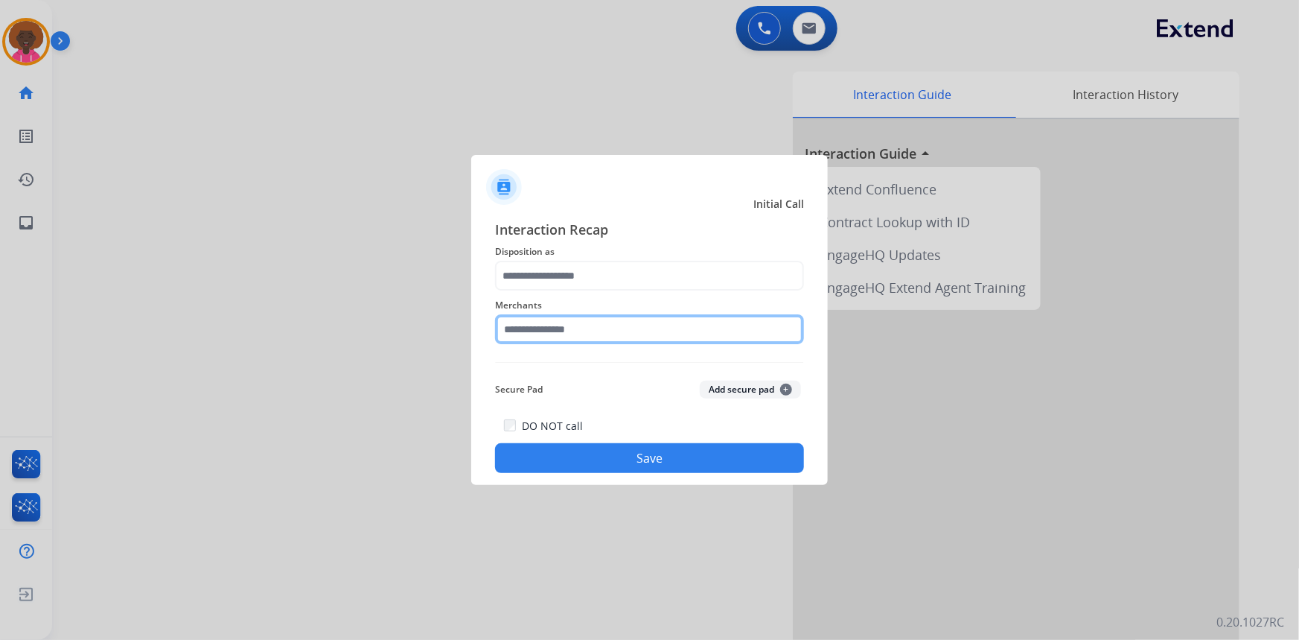
click at [584, 319] on input "text" at bounding box center [649, 329] width 309 height 30
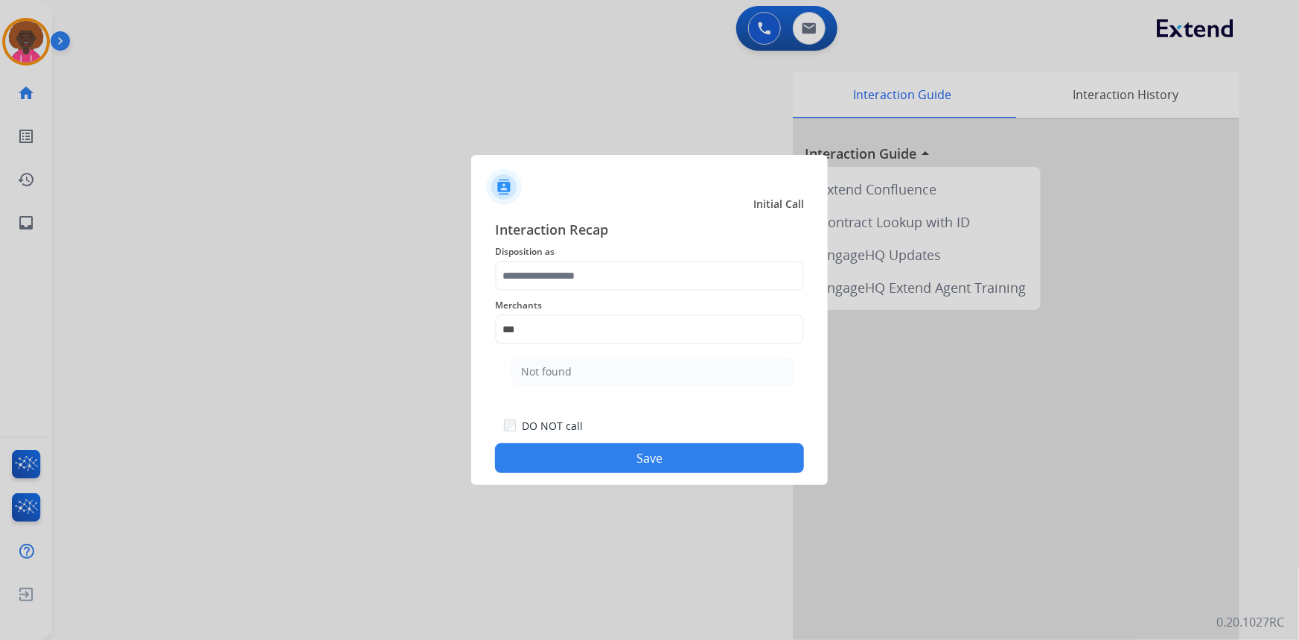
drag, startPoint x: 632, startPoint y: 365, endPoint x: 614, endPoint y: 318, distance: 50.2
click at [631, 365] on li "Not found" at bounding box center [653, 371] width 284 height 28
type input "*********"
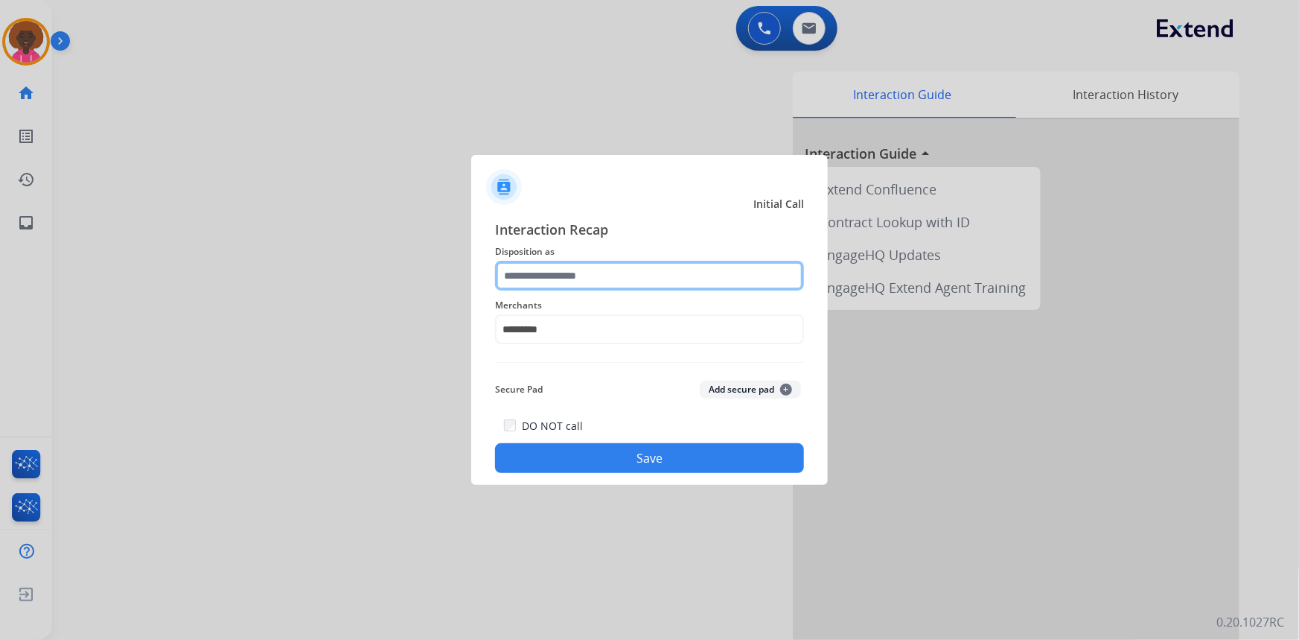
click at [603, 281] on input "text" at bounding box center [649, 276] width 309 height 30
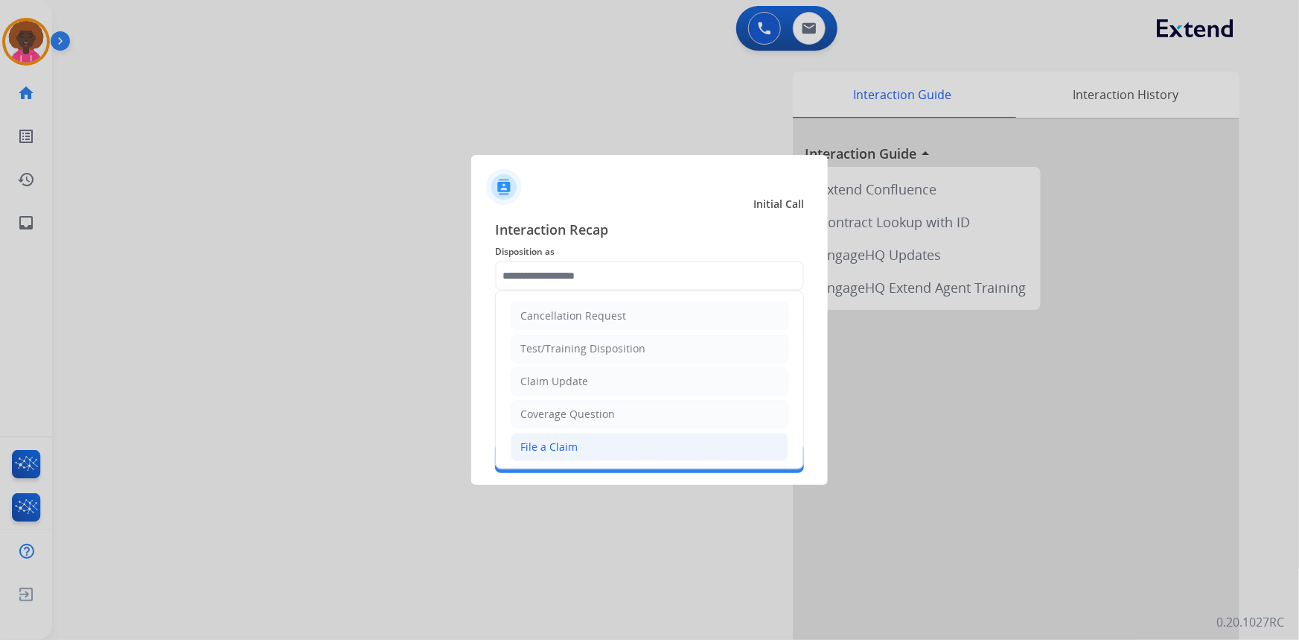
click at [577, 446] on li "File a Claim" at bounding box center [650, 447] width 278 height 28
type input "**********"
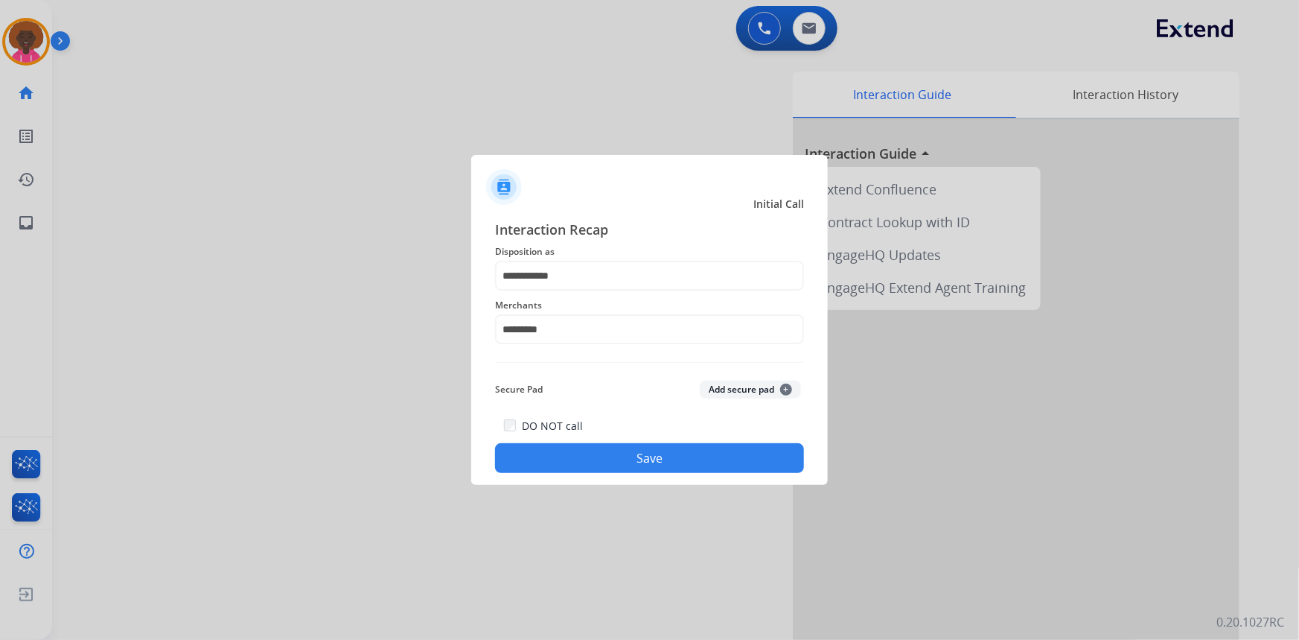
click at [594, 454] on button "Save" at bounding box center [649, 458] width 309 height 30
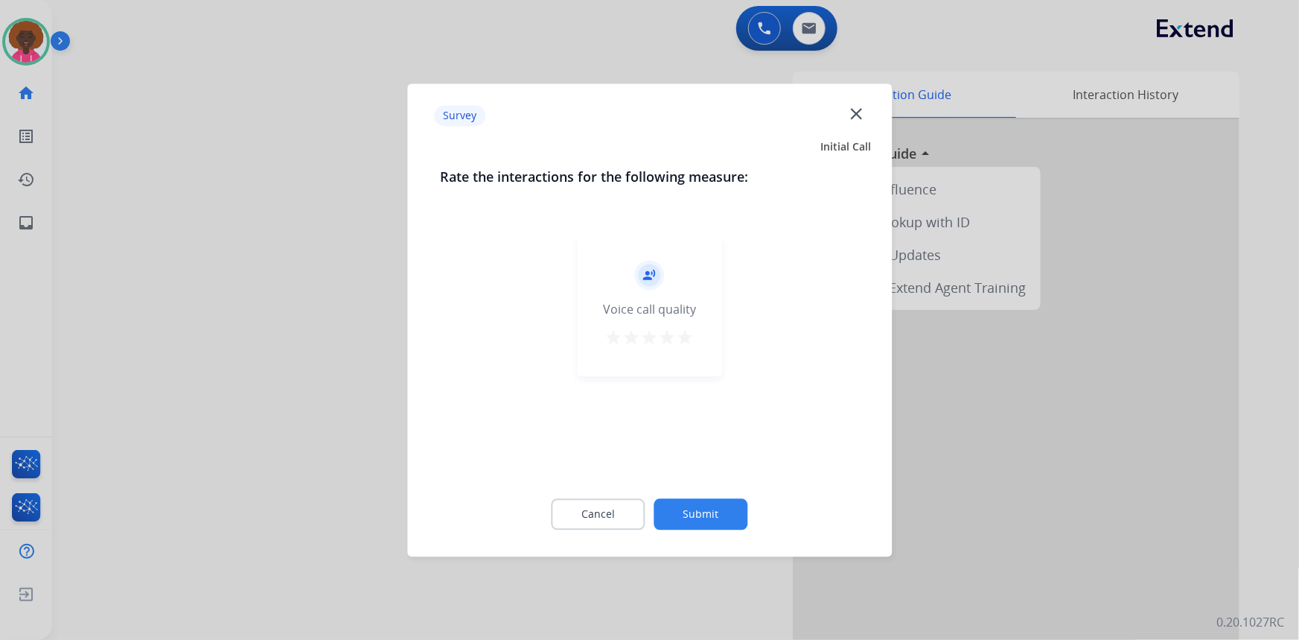
drag, startPoint x: 683, startPoint y: 323, endPoint x: 683, endPoint y: 333, distance: 9.7
click at [683, 325] on div "record_voice_over Voice call quality star star star star star" at bounding box center [649, 305] width 145 height 141
click at [684, 334] on mat-icon "star" at bounding box center [686, 337] width 18 height 18
click at [682, 503] on button "Submit" at bounding box center [701, 513] width 94 height 31
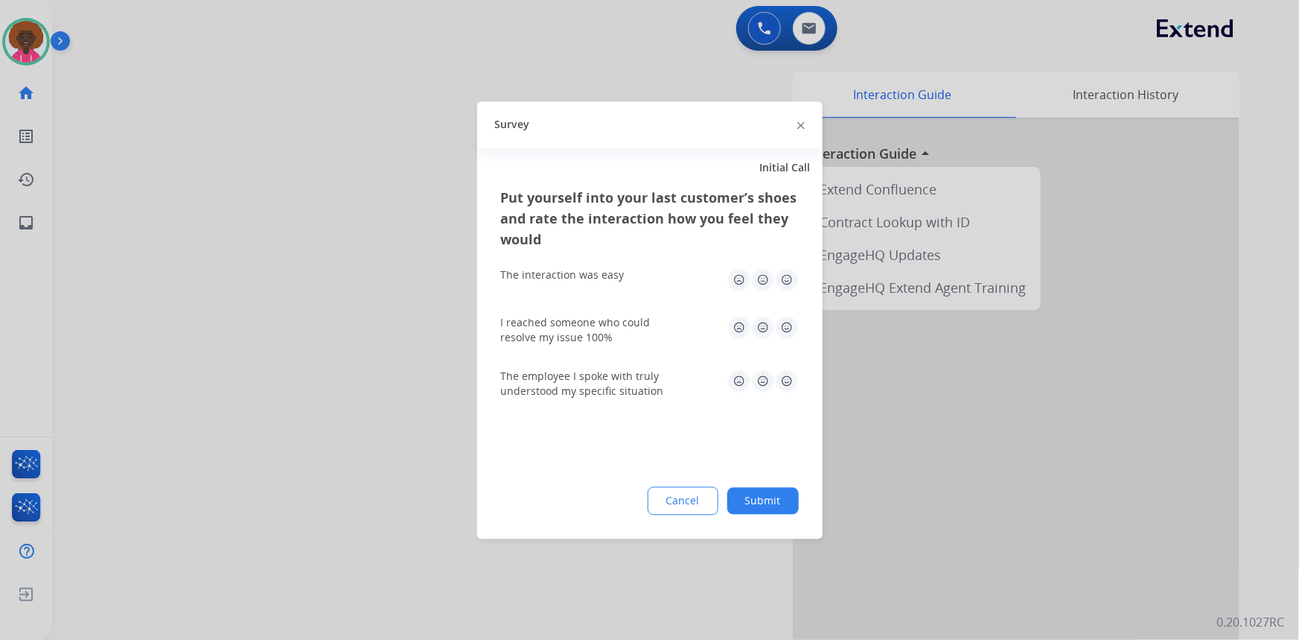
drag, startPoint x: 796, startPoint y: 267, endPoint x: 791, endPoint y: 278, distance: 12.3
click at [796, 267] on img at bounding box center [787, 279] width 24 height 24
click at [788, 283] on img at bounding box center [787, 279] width 24 height 24
click at [789, 330] on img at bounding box center [787, 327] width 24 height 24
click at [784, 382] on img at bounding box center [787, 381] width 24 height 24
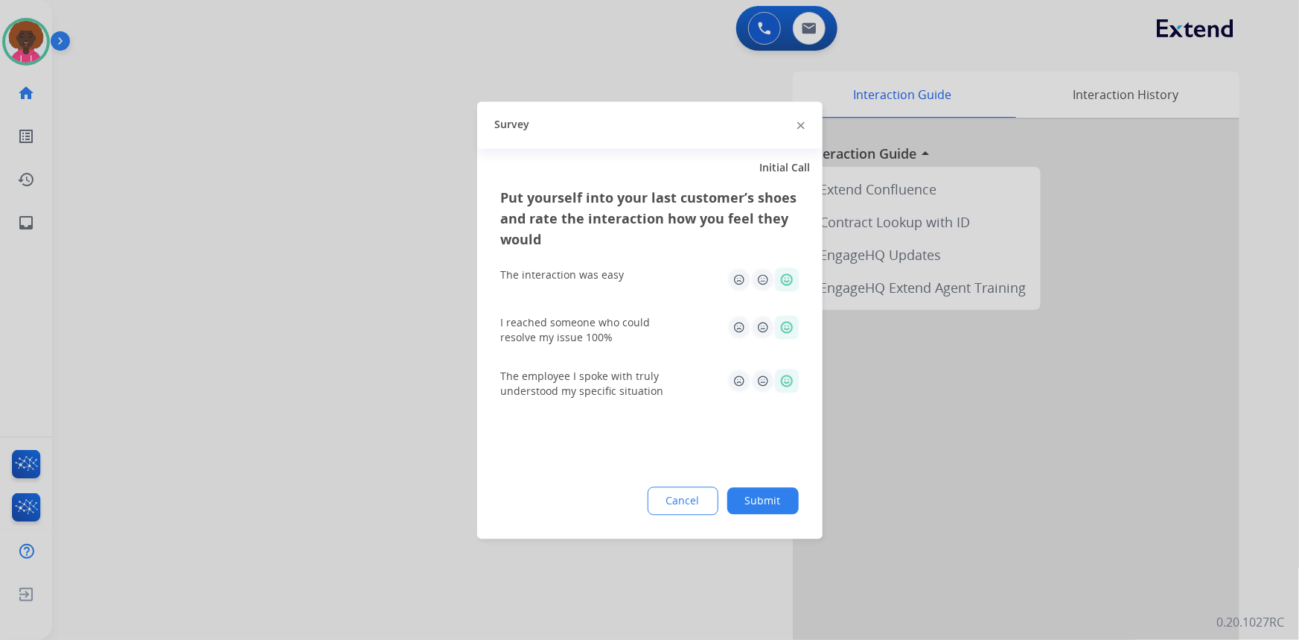
click at [765, 493] on button "Submit" at bounding box center [762, 500] width 71 height 27
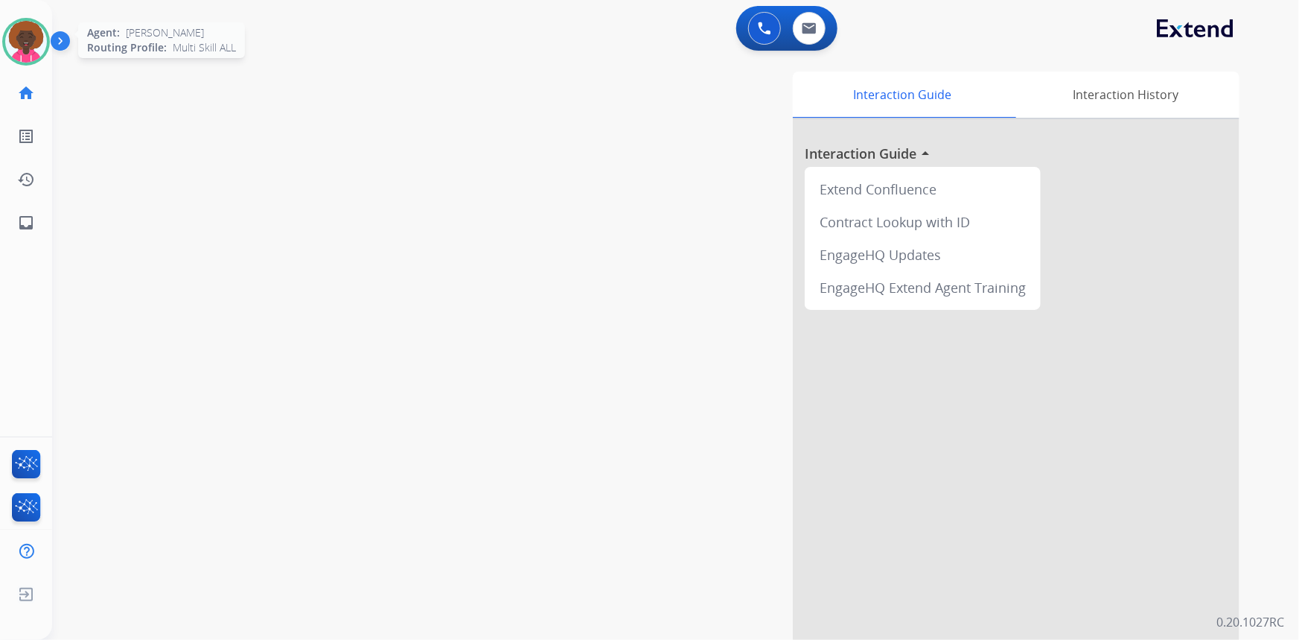
click at [33, 44] on img at bounding box center [26, 42] width 42 height 42
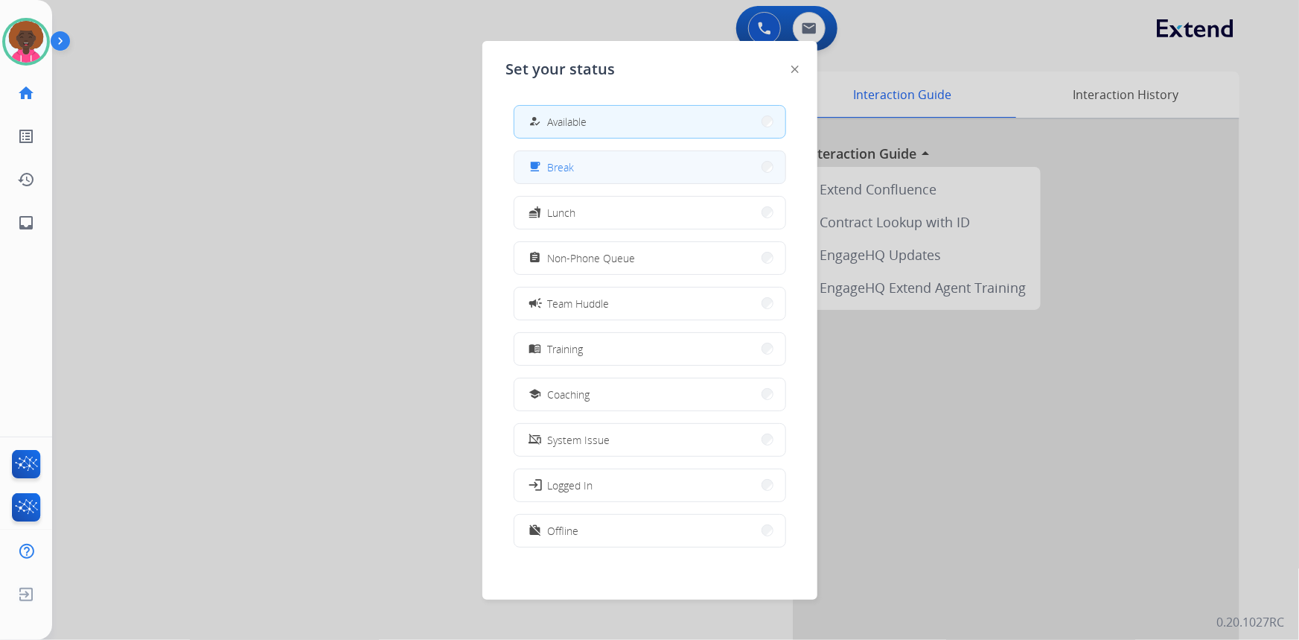
click at [672, 173] on button "free_breakfast Break" at bounding box center [649, 167] width 271 height 32
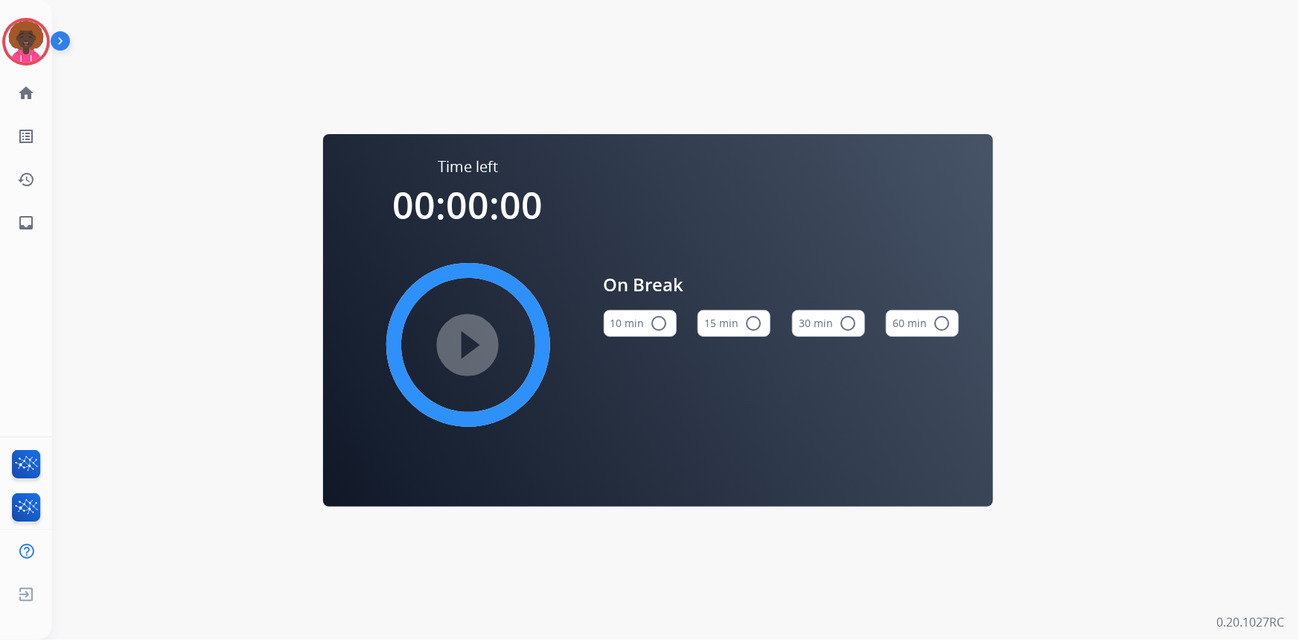
click at [748, 319] on mat-icon "radio_button_unchecked" at bounding box center [754, 323] width 18 height 18
click at [477, 345] on mat-icon "play_circle_filled" at bounding box center [468, 345] width 18 height 18
click at [16, 35] on img at bounding box center [26, 42] width 42 height 42
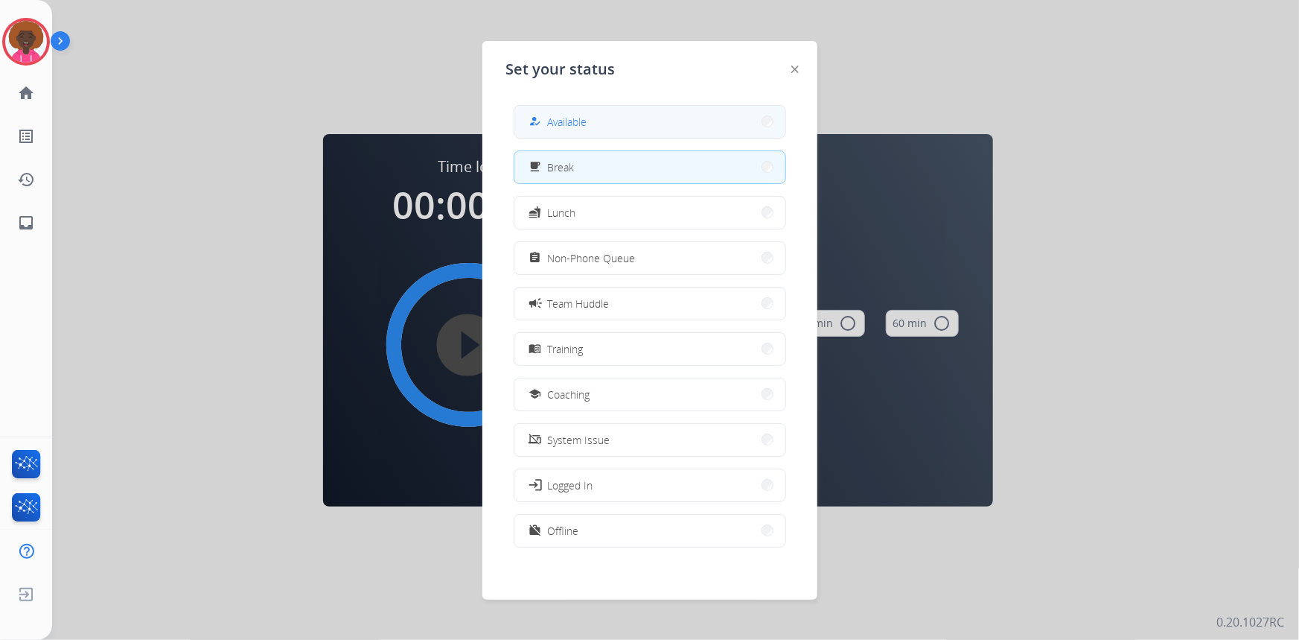
click at [590, 112] on button "how_to_reg Available" at bounding box center [649, 122] width 271 height 32
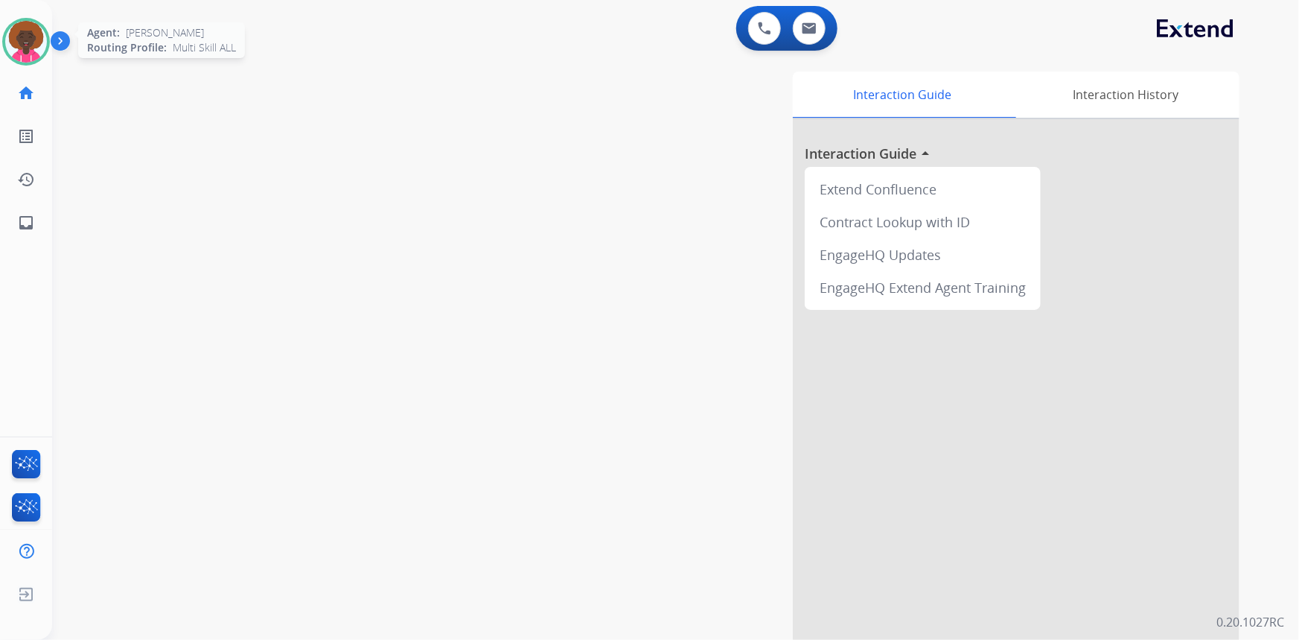
click at [42, 39] on img at bounding box center [26, 42] width 42 height 42
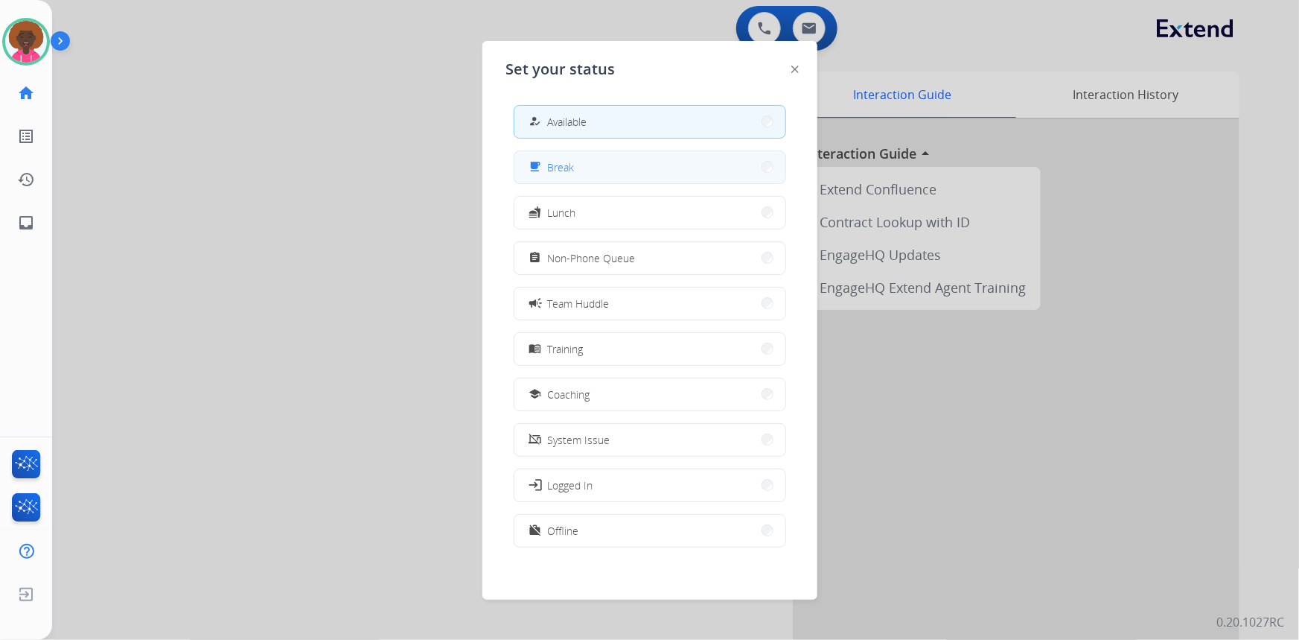
click at [600, 170] on button "free_breakfast Break" at bounding box center [649, 167] width 271 height 32
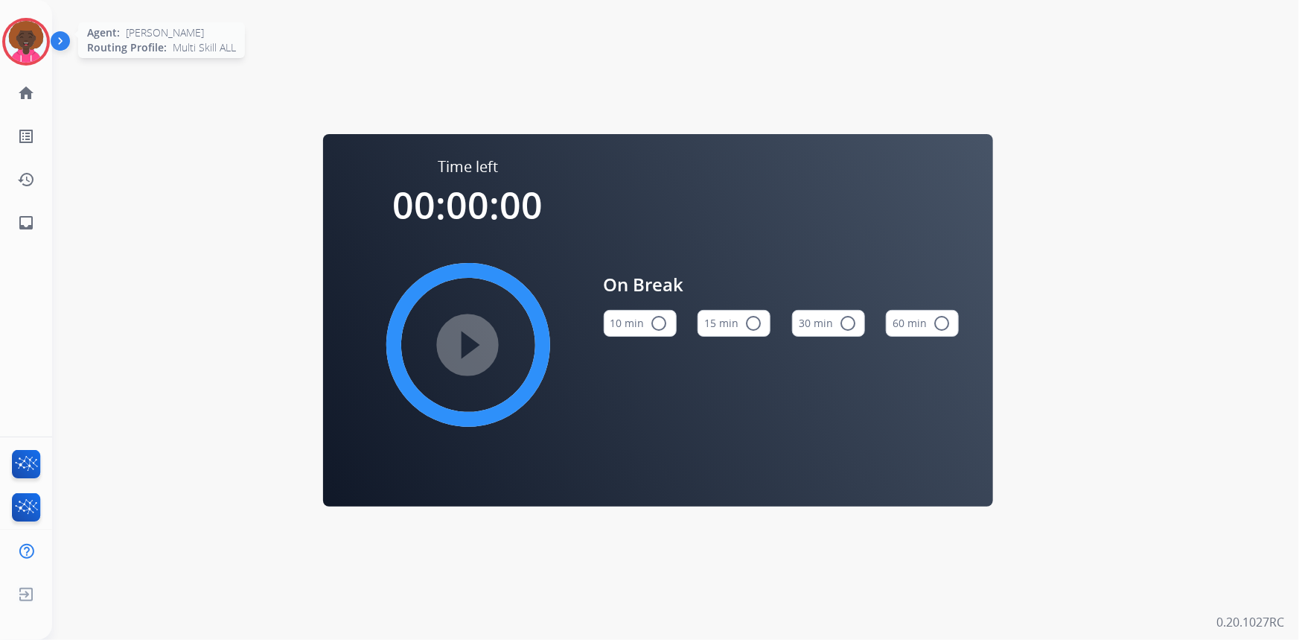
click at [46, 44] on div at bounding box center [26, 42] width 48 height 48
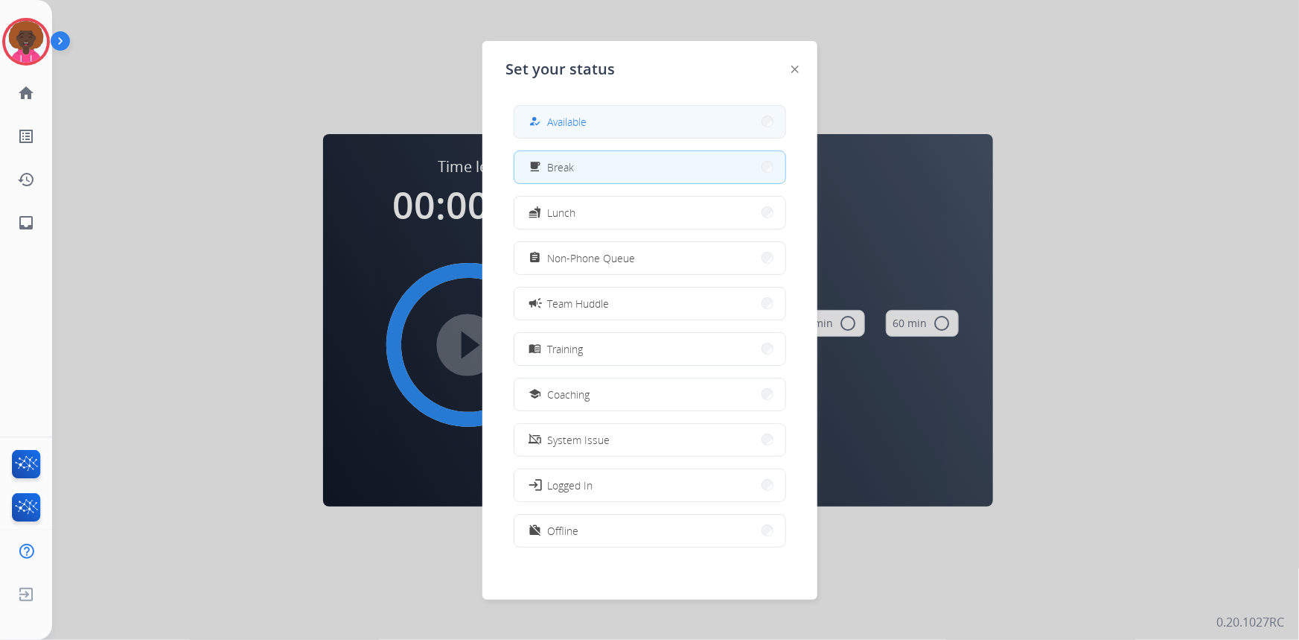
click at [649, 112] on button "how_to_reg Available" at bounding box center [649, 122] width 271 height 32
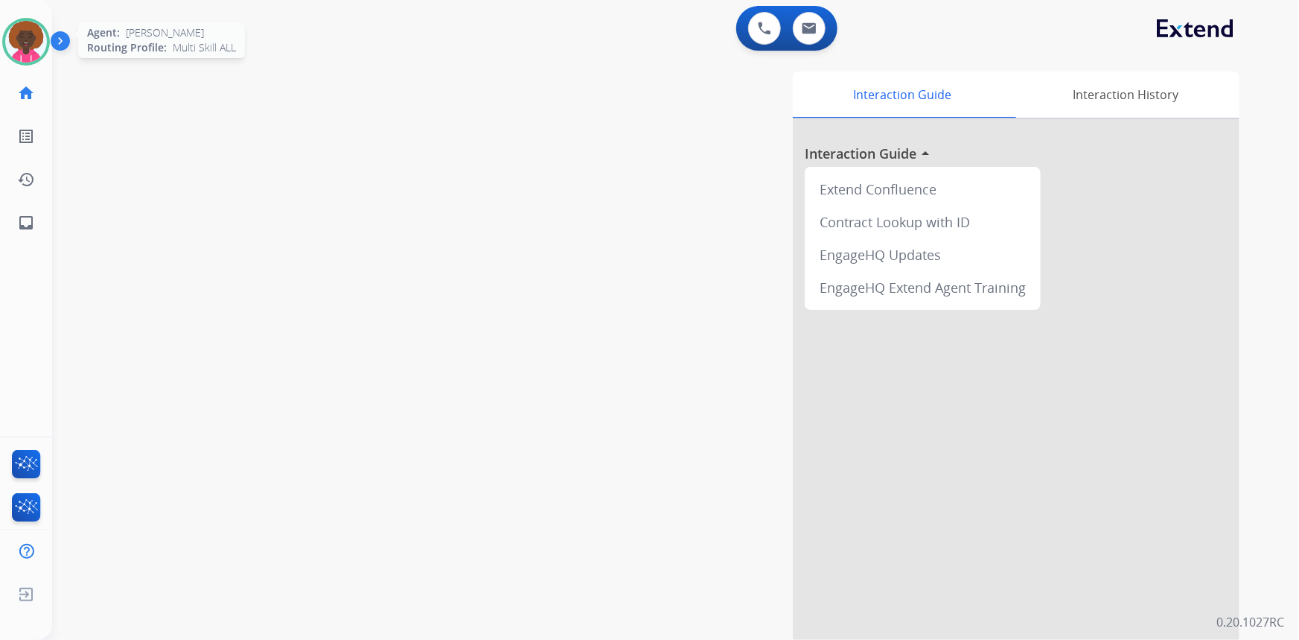
drag, startPoint x: 7, startPoint y: 44, endPoint x: 11, endPoint y: 52, distance: 9.3
click at [7, 45] on img at bounding box center [26, 42] width 42 height 42
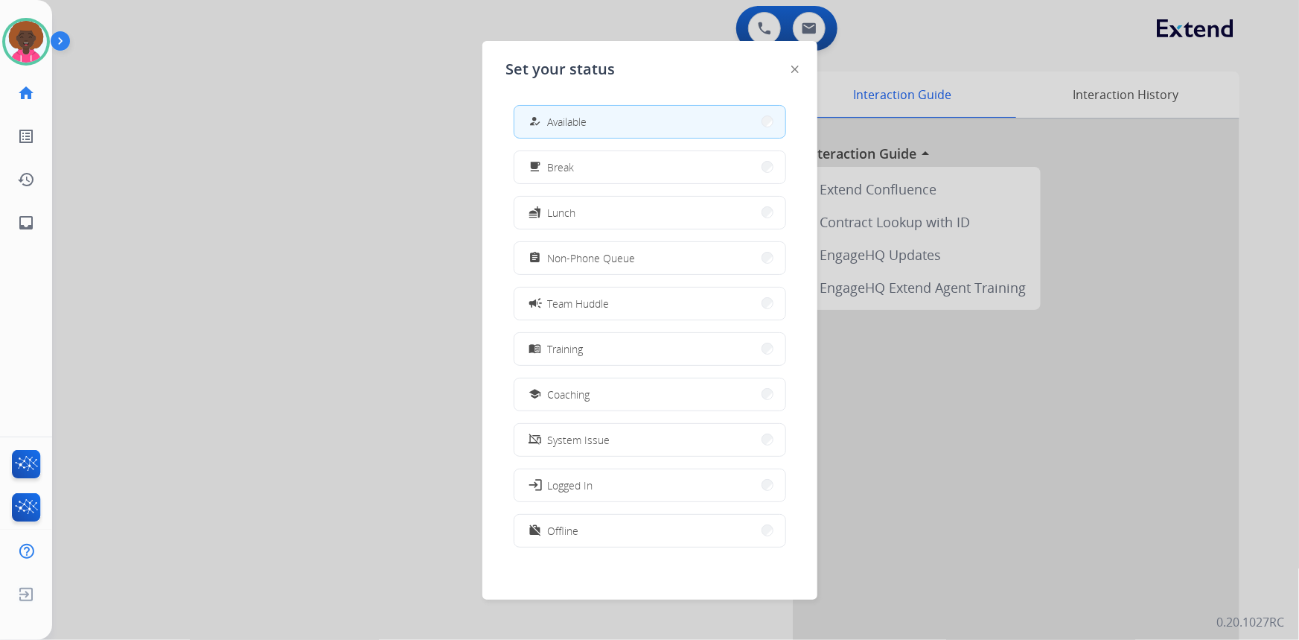
click at [595, 194] on div "how_to_reg Available free_breakfast Break fastfood Lunch assignment Non-Phone Q…" at bounding box center [649, 327] width 287 height 469
drag, startPoint x: 618, startPoint y: 153, endPoint x: 603, endPoint y: 154, distance: 15.0
click at [603, 154] on button "free_breakfast Break" at bounding box center [649, 167] width 271 height 32
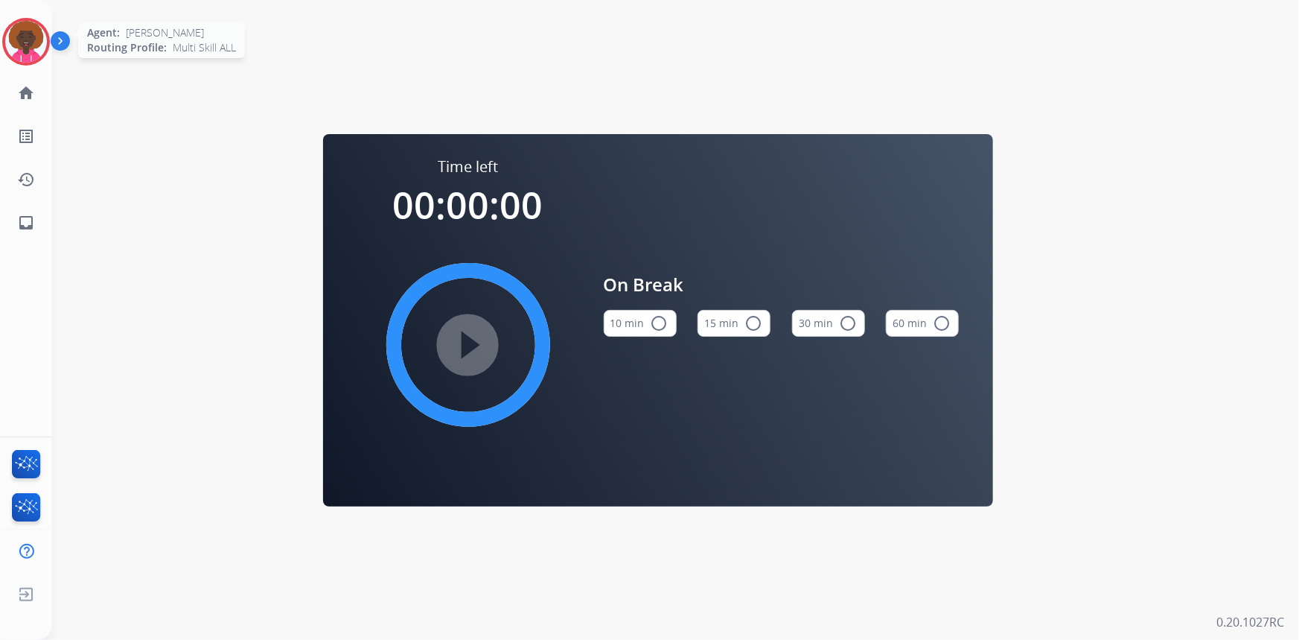
click at [28, 30] on img at bounding box center [26, 42] width 42 height 42
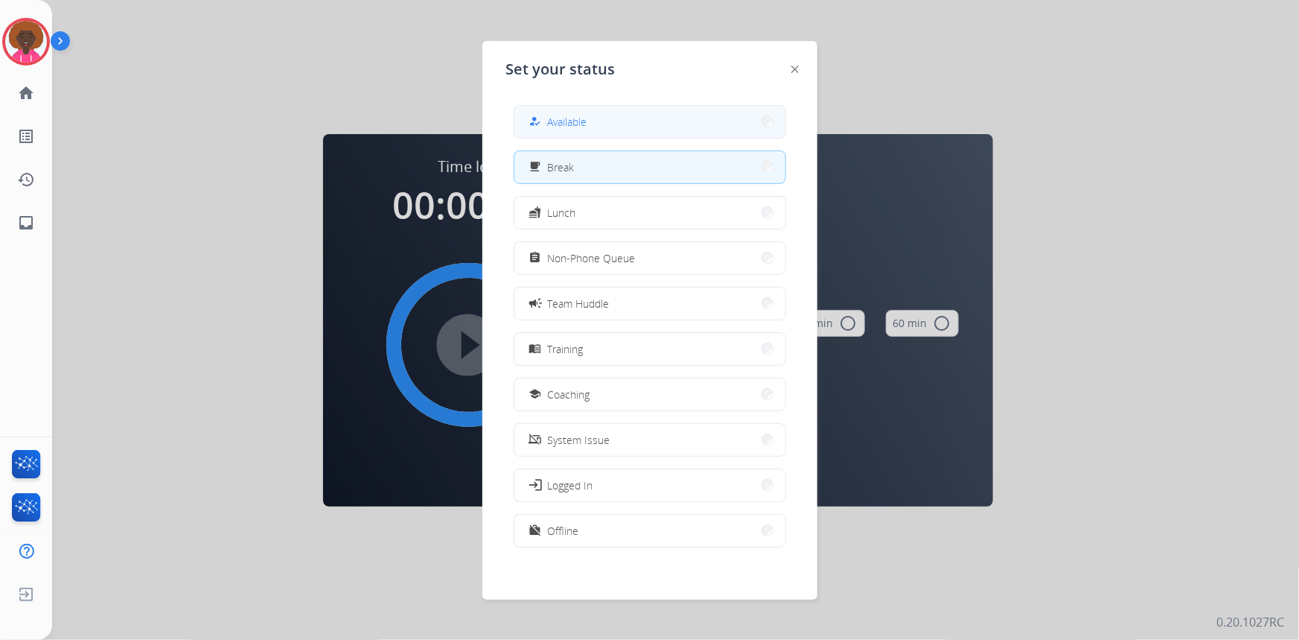
click at [654, 115] on button "how_to_reg Available" at bounding box center [649, 122] width 271 height 32
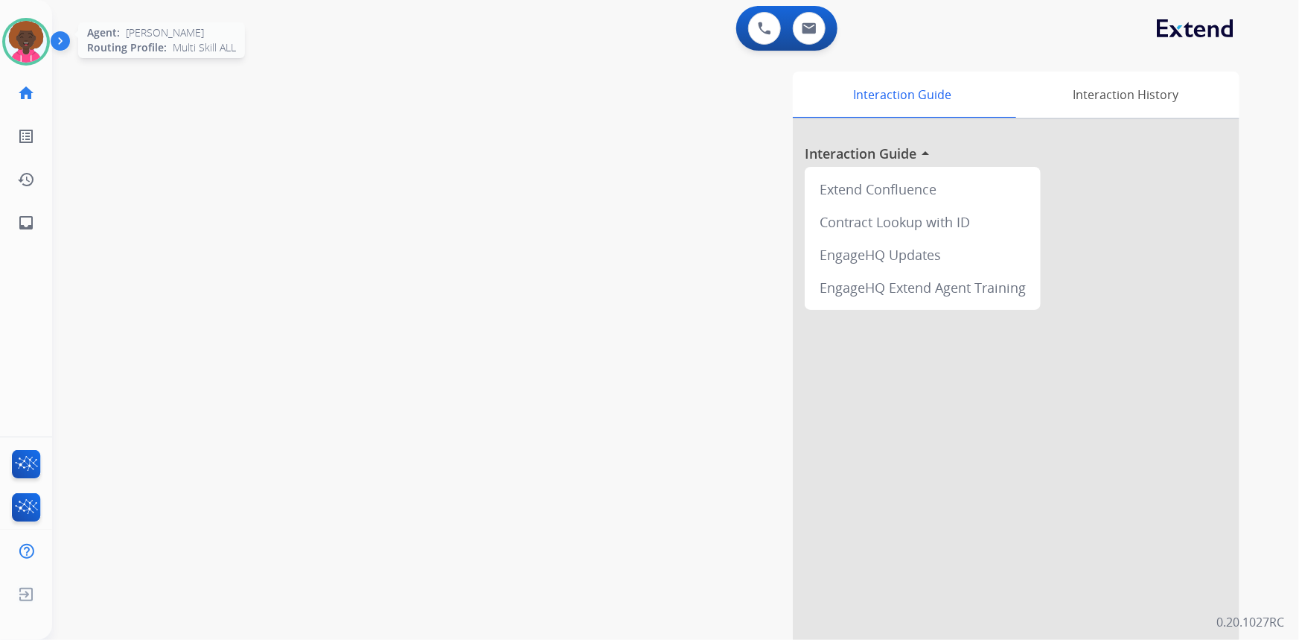
click at [42, 47] on img at bounding box center [26, 42] width 42 height 42
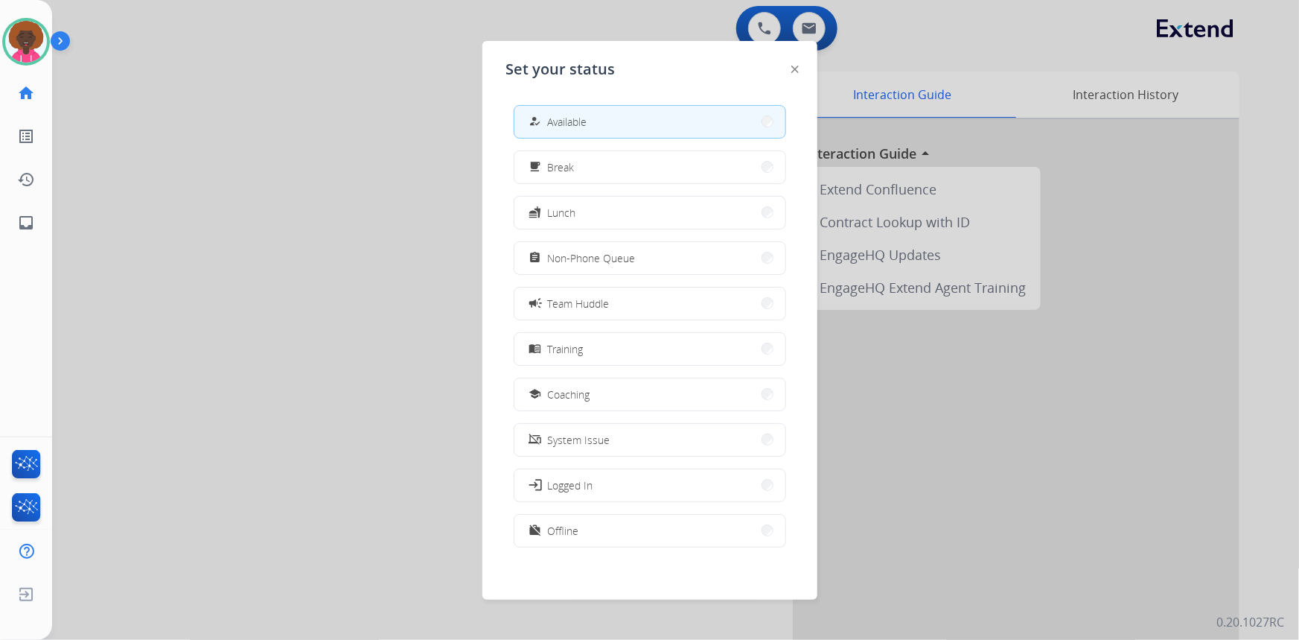
click at [815, 19] on div at bounding box center [649, 320] width 1299 height 640
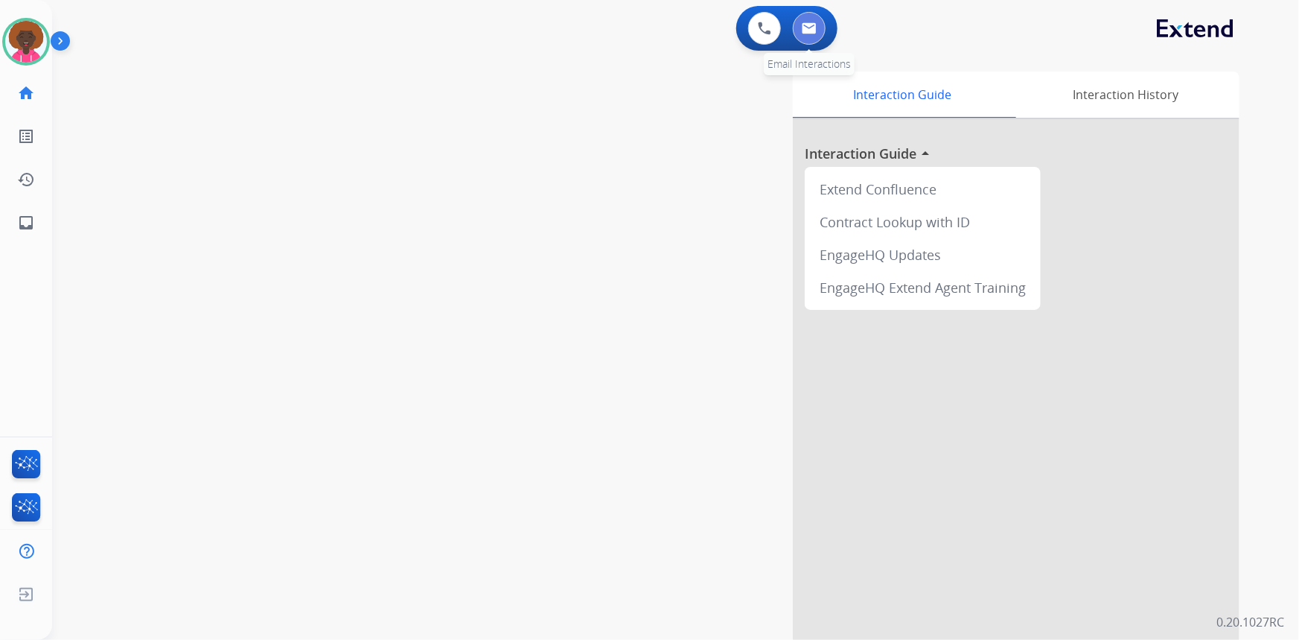
click at [809, 26] on img at bounding box center [809, 28] width 15 height 12
select select "**********"
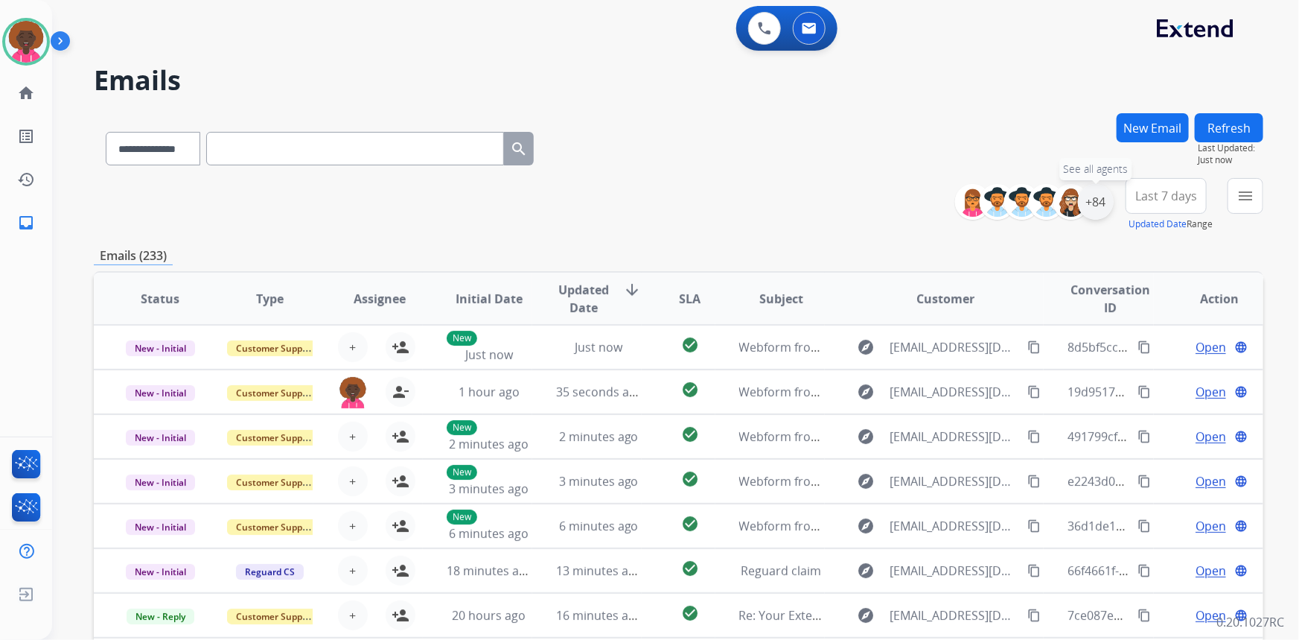
click at [1101, 205] on div "+84" at bounding box center [1096, 202] width 36 height 36
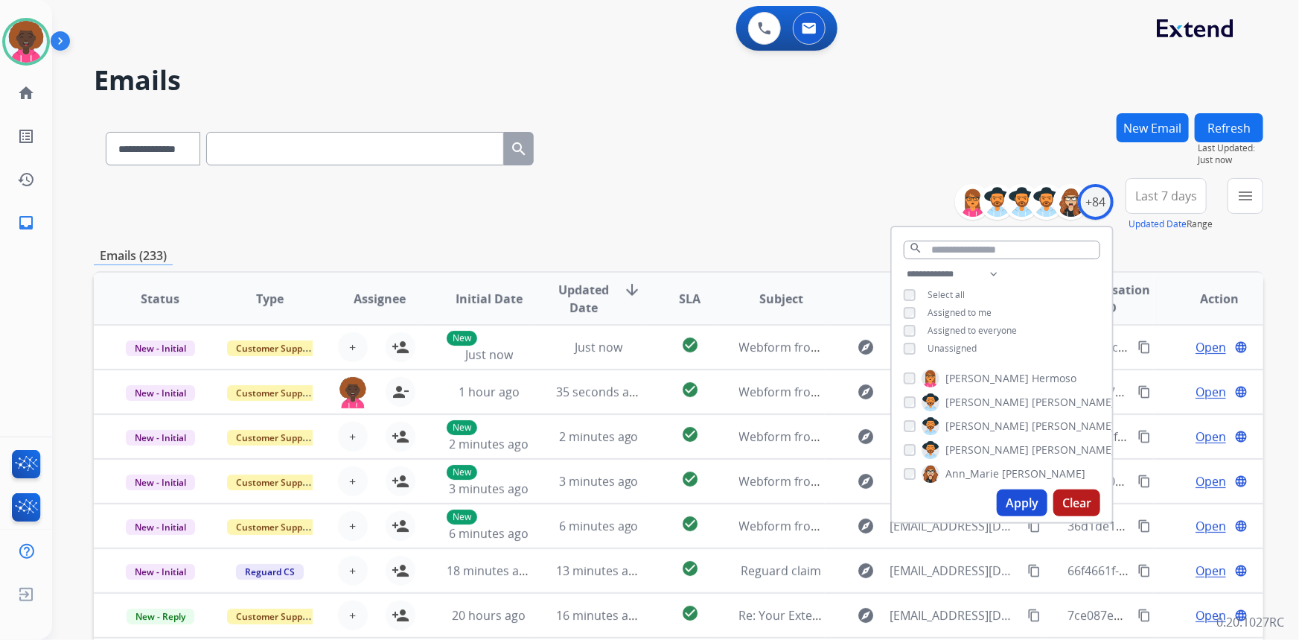
click at [914, 348] on div "Unassigned" at bounding box center [940, 348] width 73 height 12
click at [1034, 490] on button "Apply" at bounding box center [1022, 502] width 51 height 27
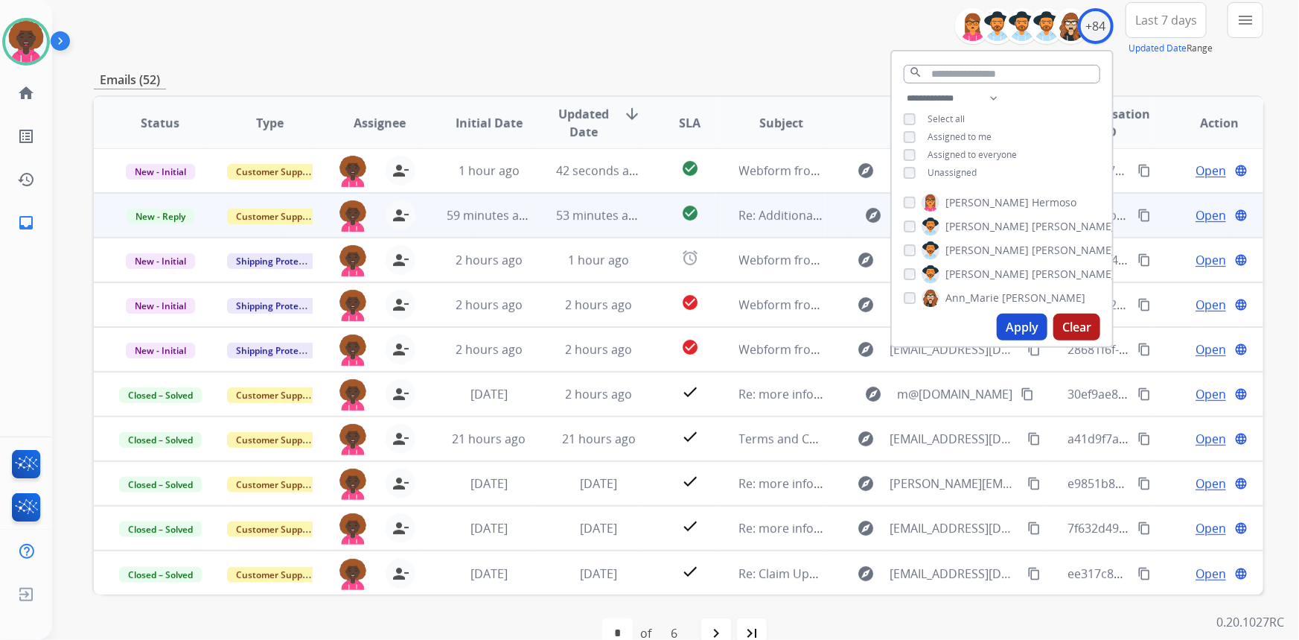
scroll to position [208, 0]
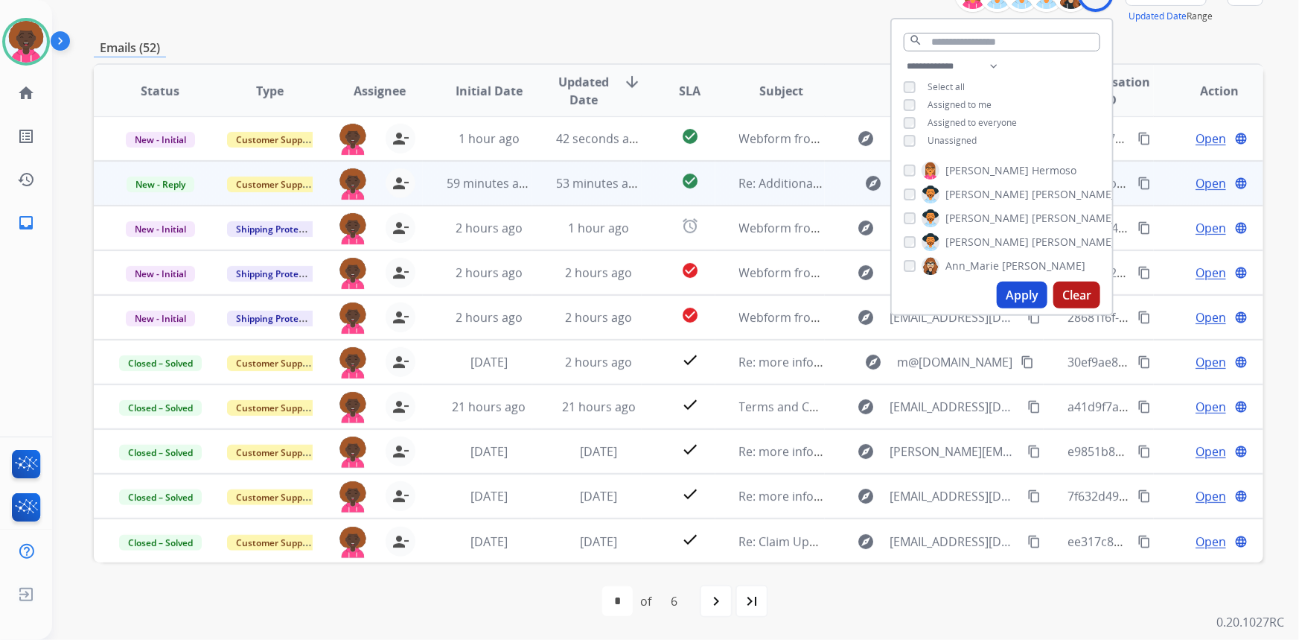
click at [825, 189] on td "explore m@[DOMAIN_NAME] content_copy" at bounding box center [935, 183] width 220 height 45
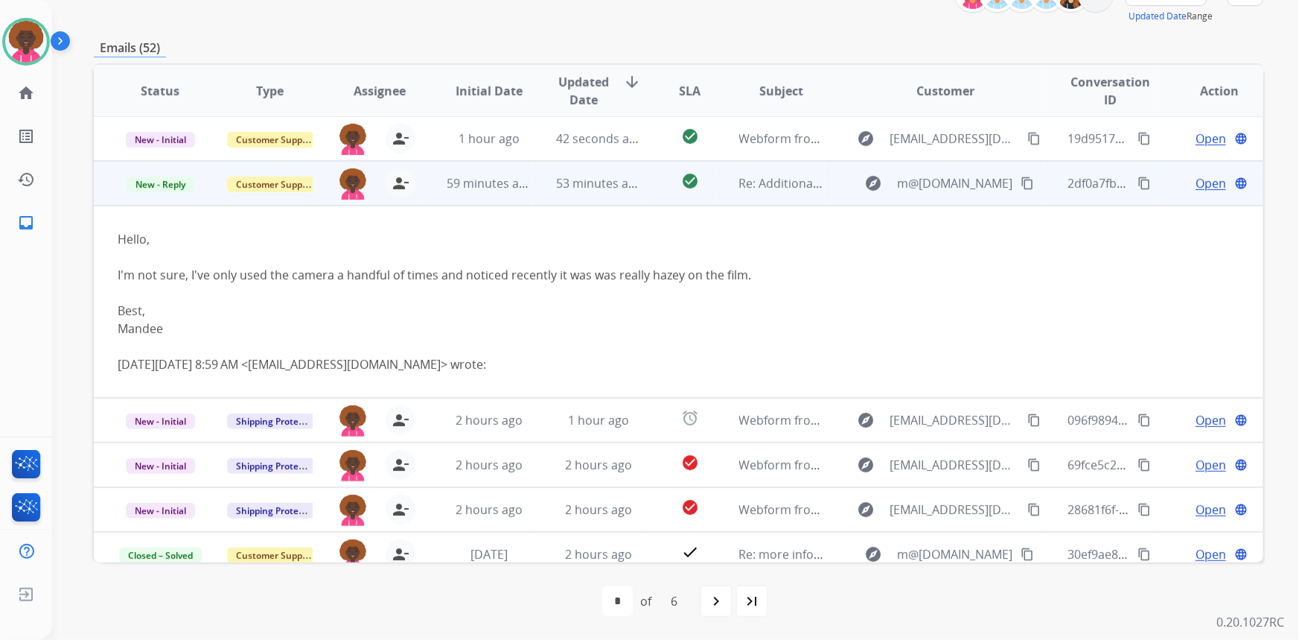
scroll to position [45, 0]
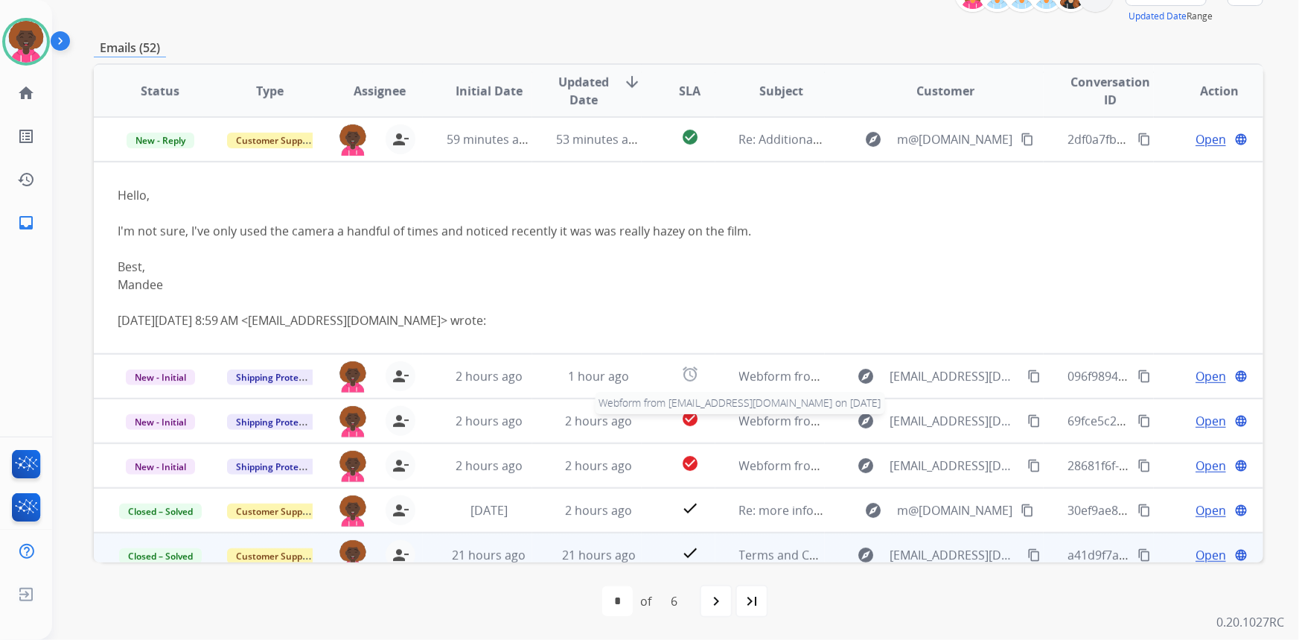
click at [743, 425] on span "Webform from [EMAIL_ADDRESS][DOMAIN_NAME] on [DATE]" at bounding box center [907, 420] width 337 height 16
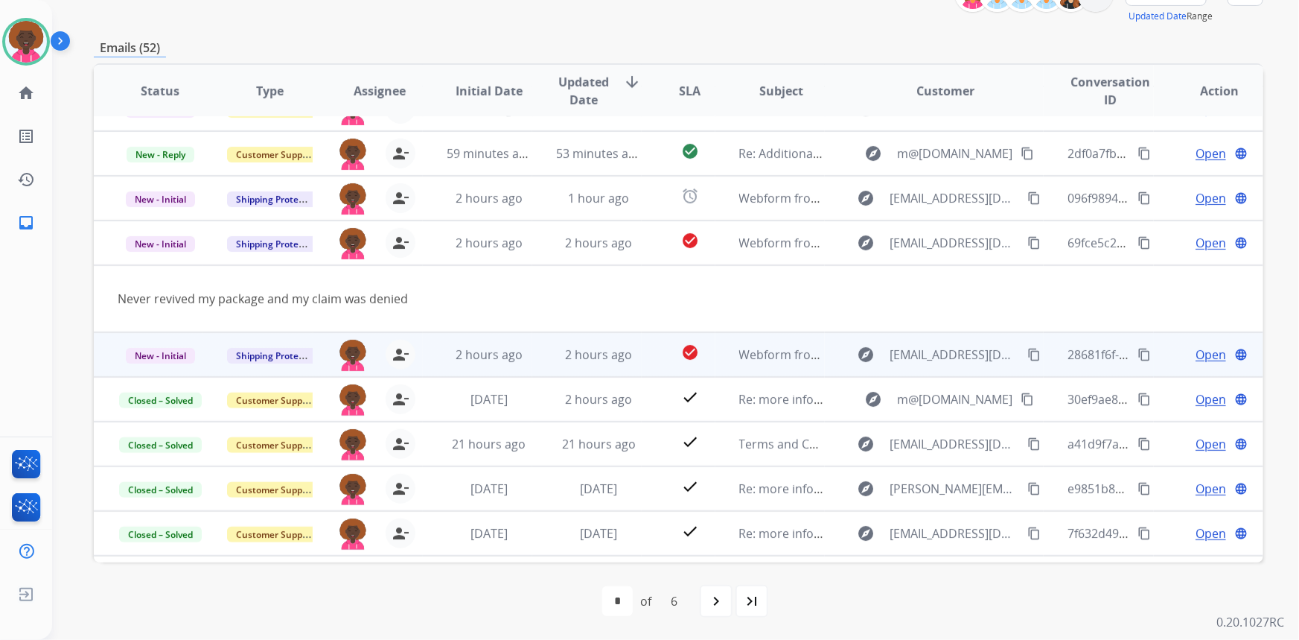
scroll to position [0, 0]
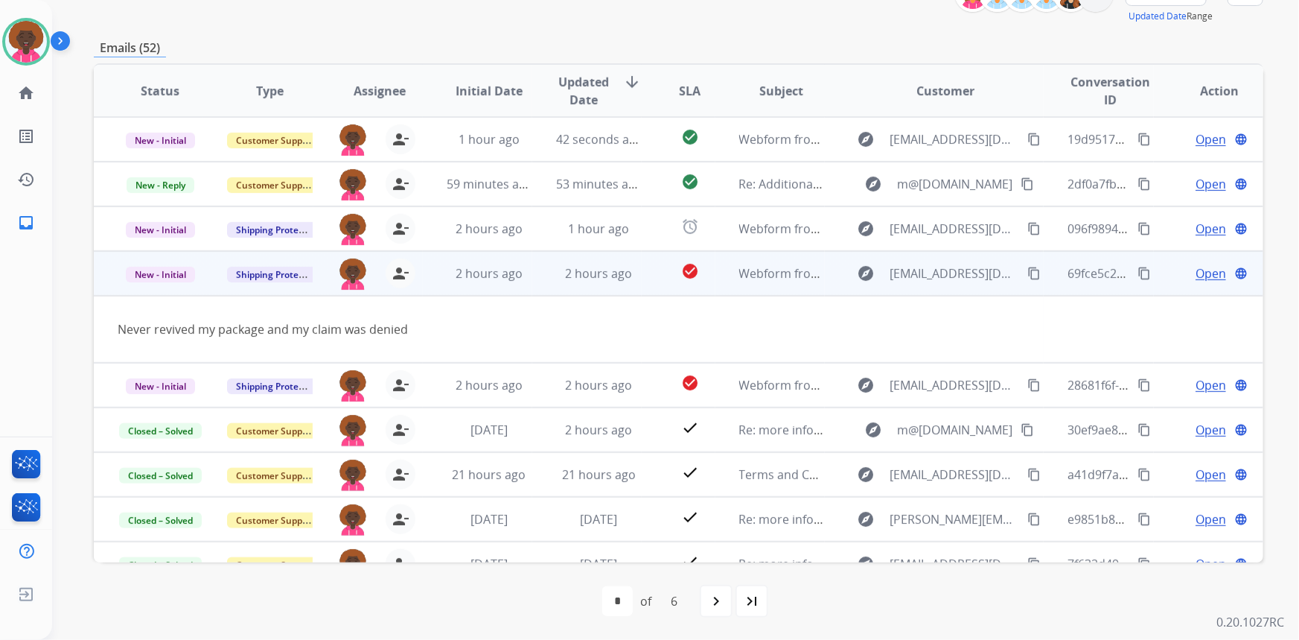
click at [1027, 273] on mat-icon "content_copy" at bounding box center [1033, 273] width 13 height 13
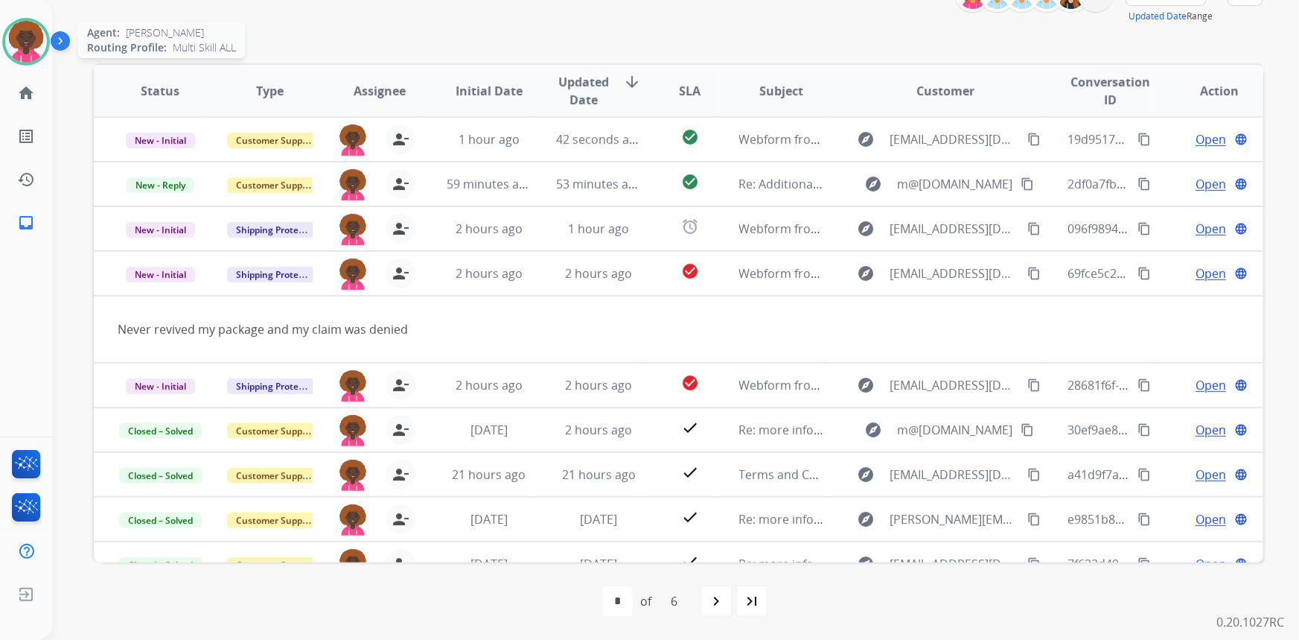
click at [37, 53] on img at bounding box center [26, 42] width 42 height 42
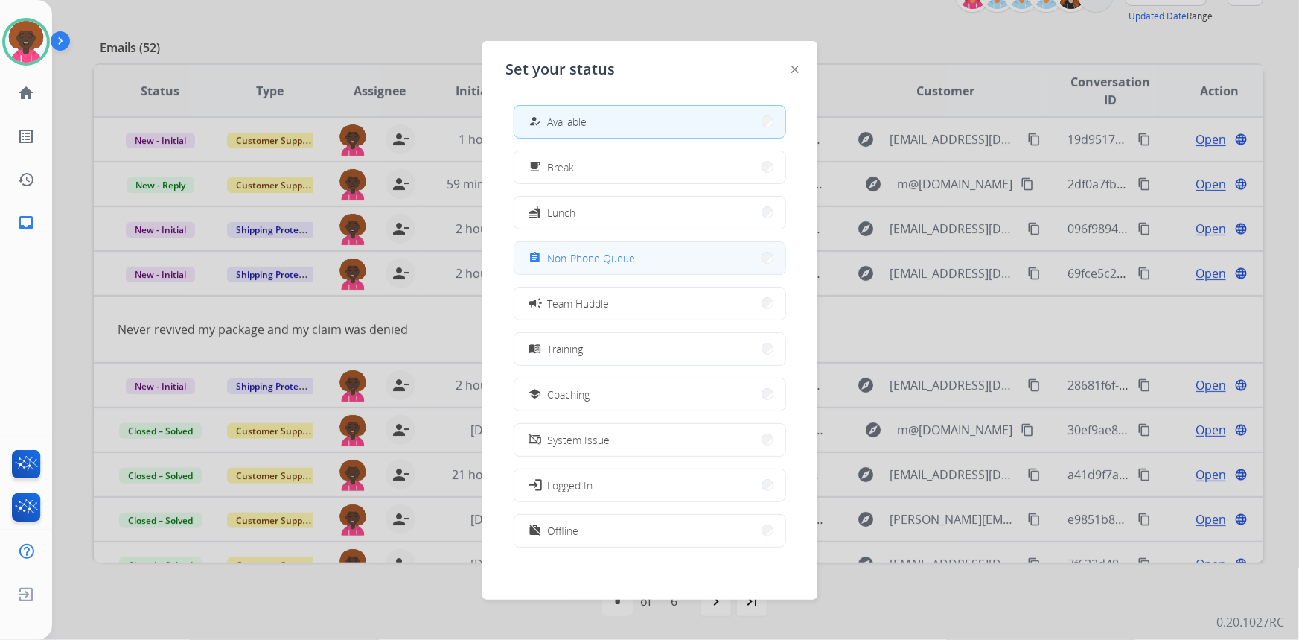
click at [590, 255] on span "Non-Phone Queue" at bounding box center [592, 258] width 88 height 16
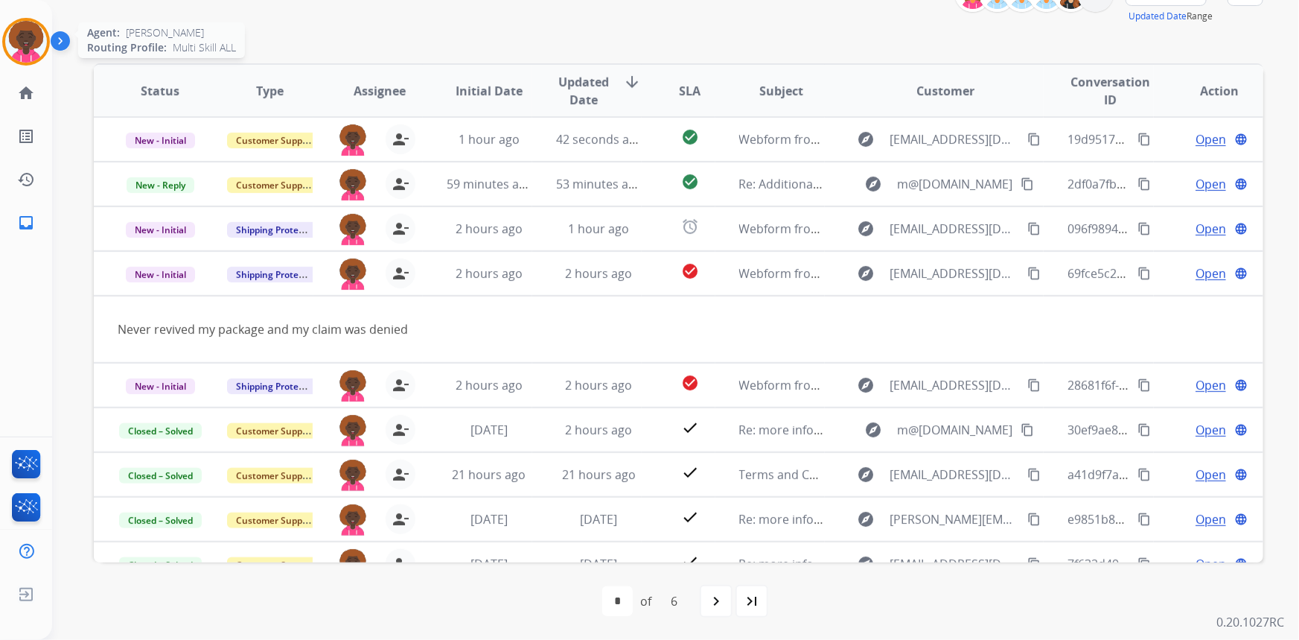
click at [22, 46] on img at bounding box center [26, 42] width 42 height 42
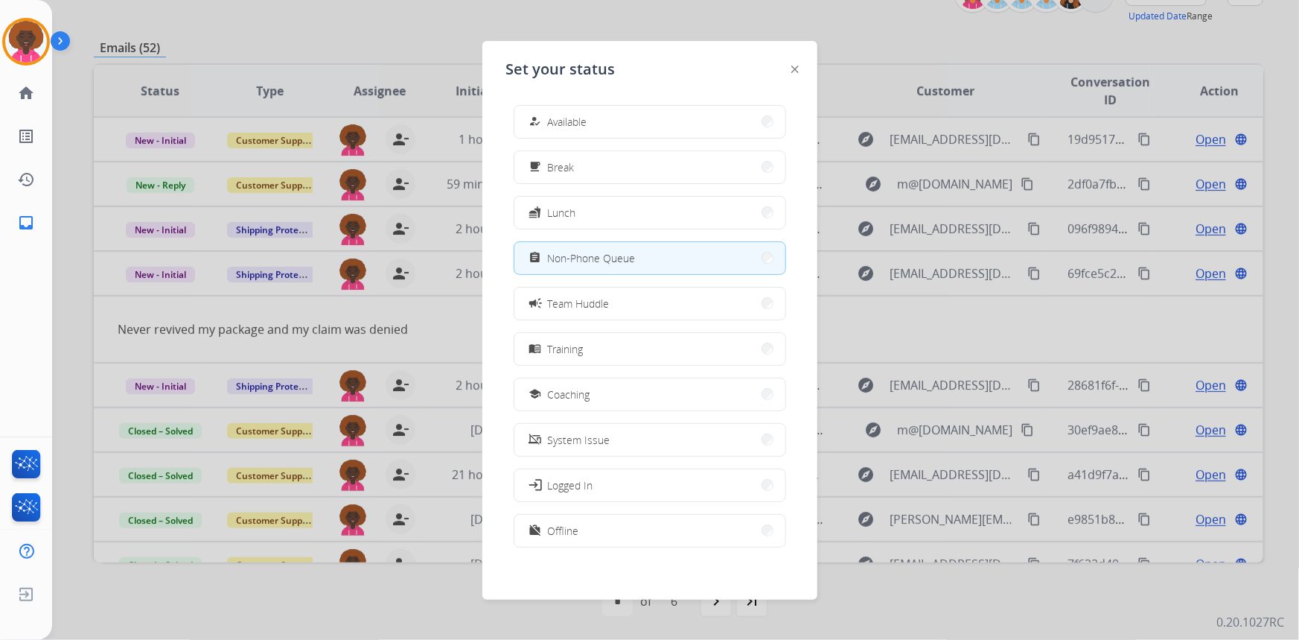
click at [588, 112] on button "how_to_reg Available" at bounding box center [649, 122] width 271 height 32
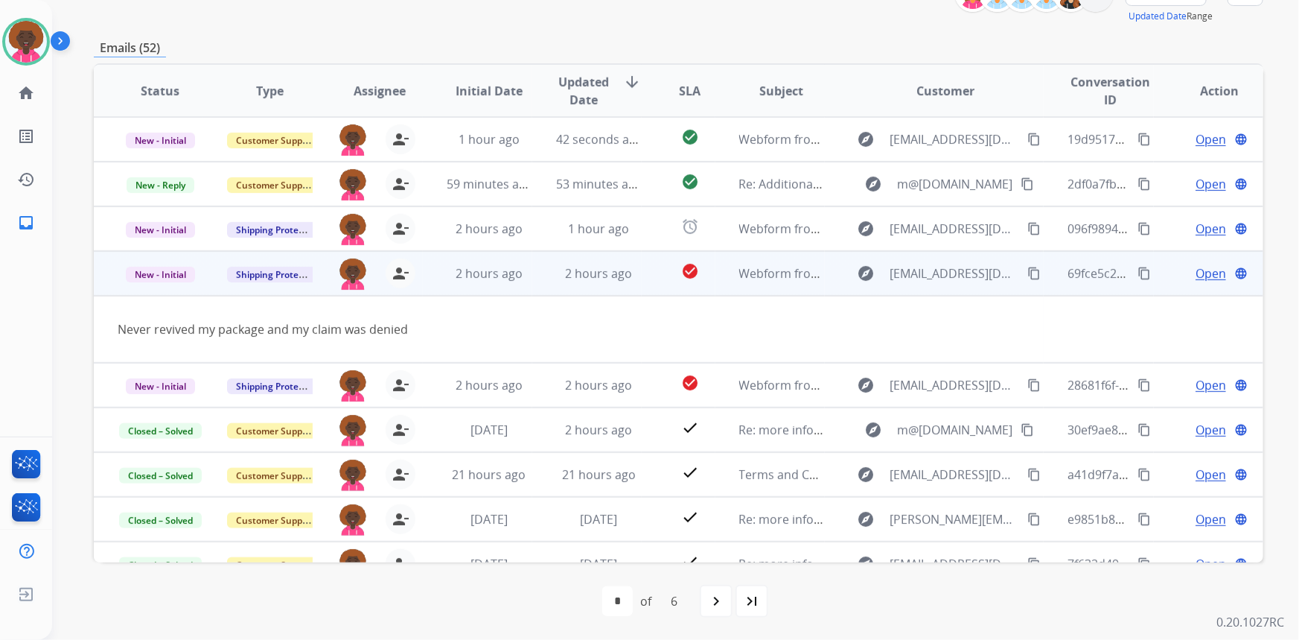
click at [1196, 272] on span "Open" at bounding box center [1211, 273] width 31 height 18
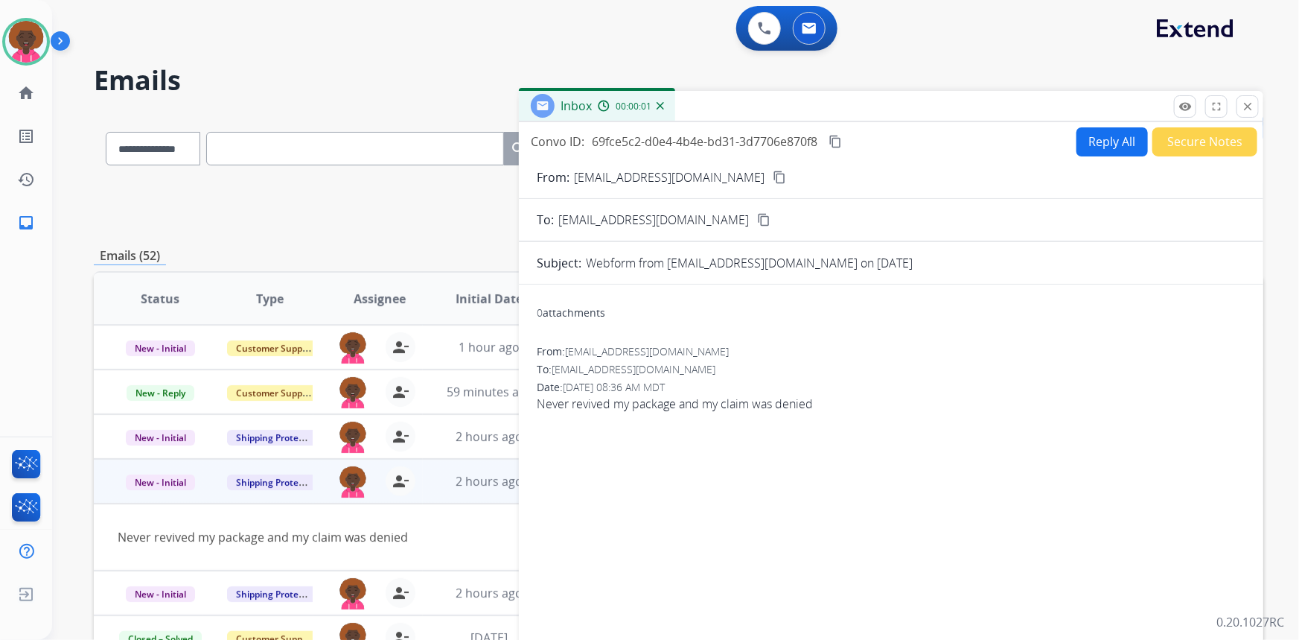
click at [1105, 134] on button "Reply All" at bounding box center [1112, 141] width 71 height 29
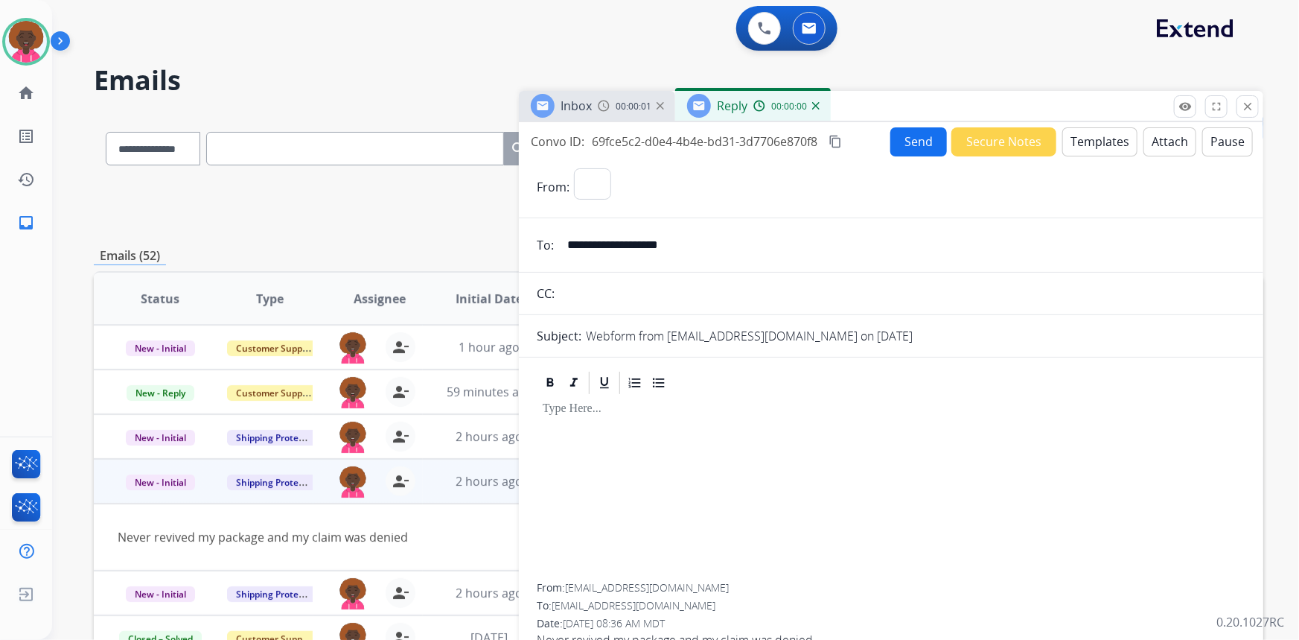
select select "**********"
click at [1078, 144] on button "Templates" at bounding box center [1099, 141] width 75 height 29
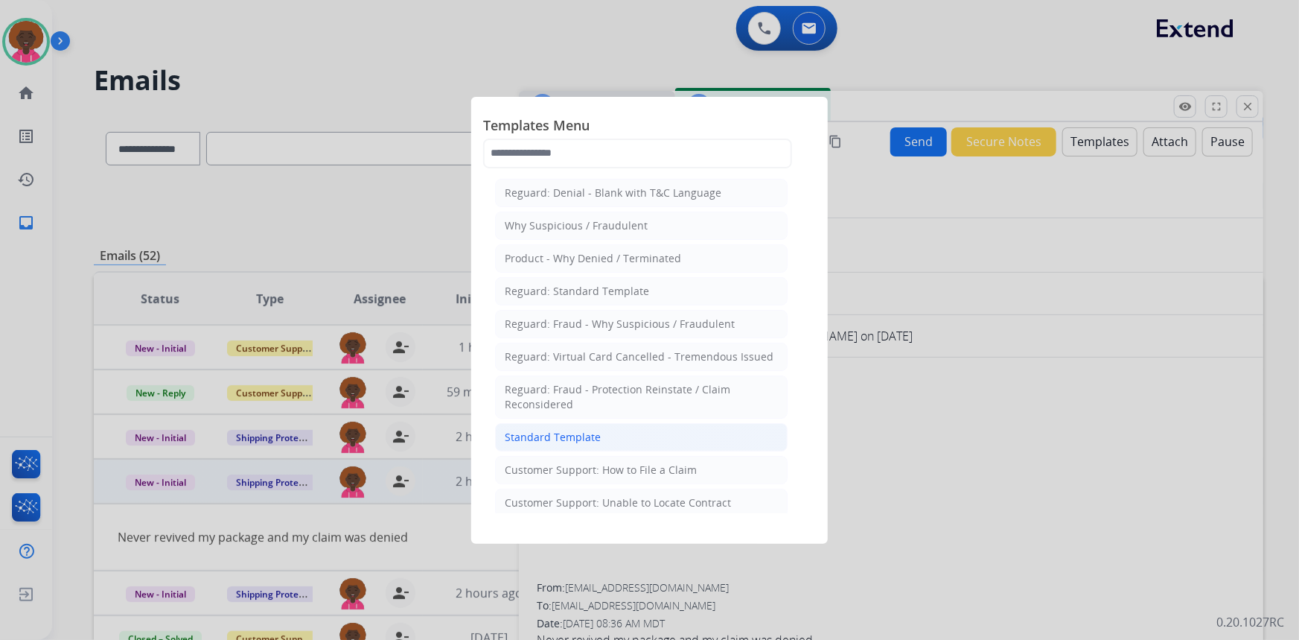
click at [558, 430] on div "Standard Template" at bounding box center [553, 437] width 96 height 15
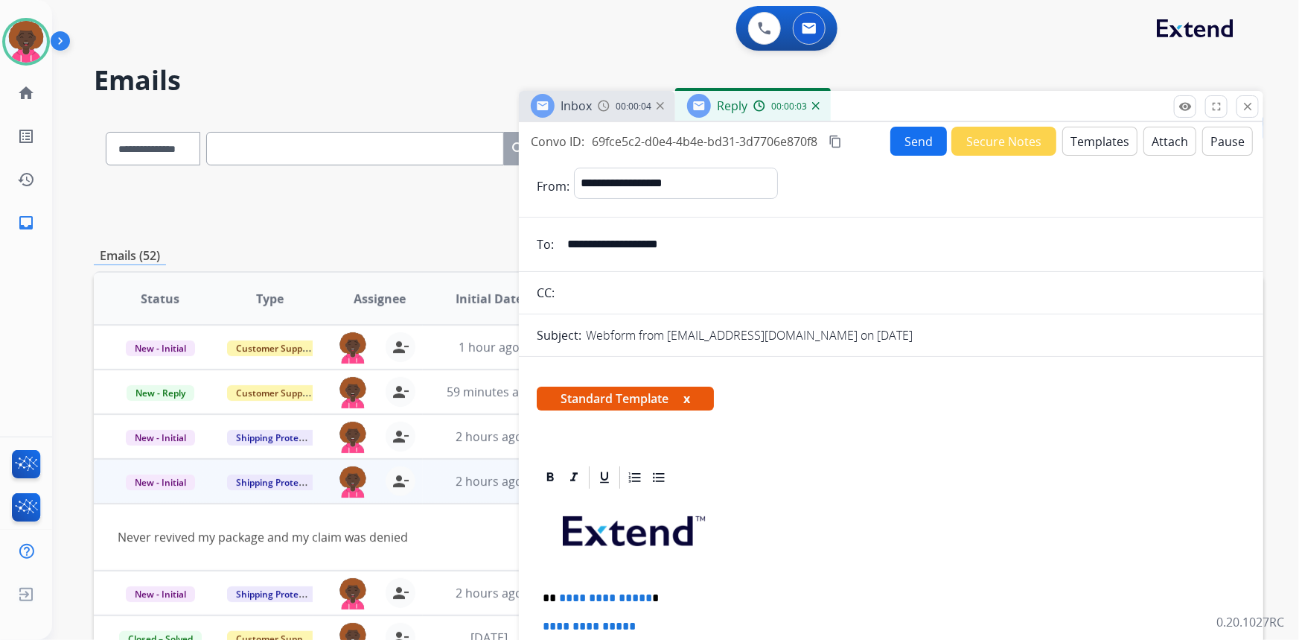
scroll to position [410, 0]
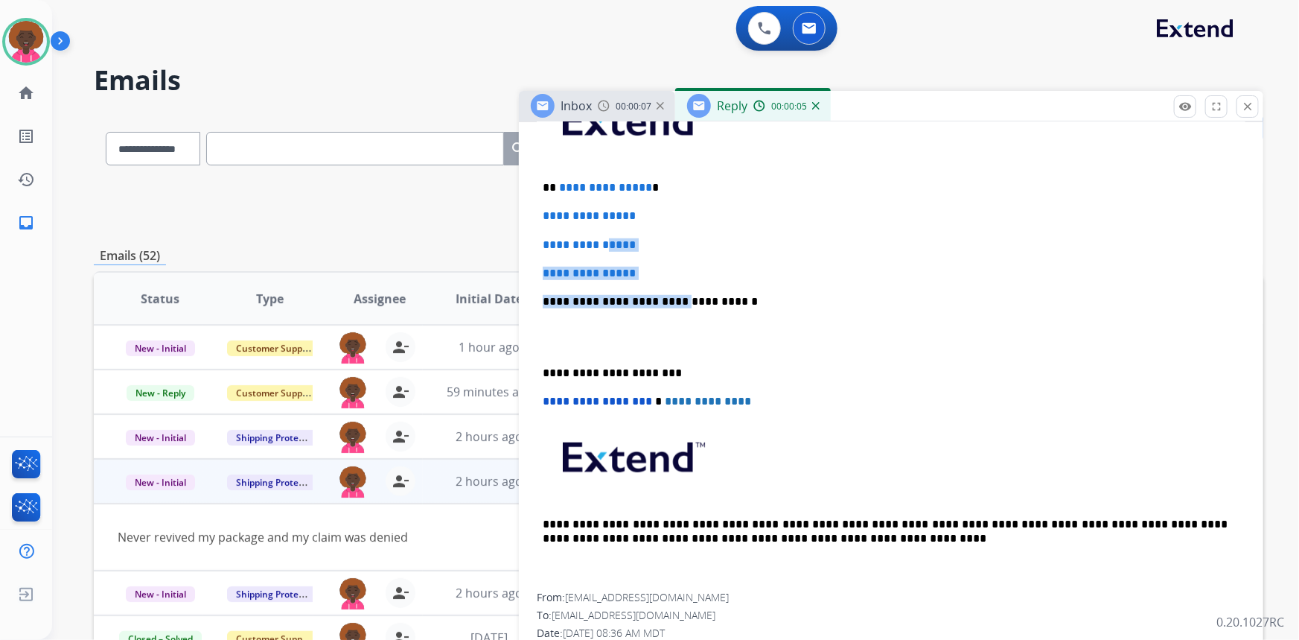
drag, startPoint x: 660, startPoint y: 274, endPoint x: 622, endPoint y: 232, distance: 56.5
click at [623, 235] on div "**********" at bounding box center [891, 336] width 709 height 512
drag, startPoint x: 654, startPoint y: 232, endPoint x: 650, endPoint y: 241, distance: 9.7
click at [654, 232] on div "**********" at bounding box center [891, 336] width 709 height 512
click at [645, 275] on p "**********" at bounding box center [891, 273] width 697 height 13
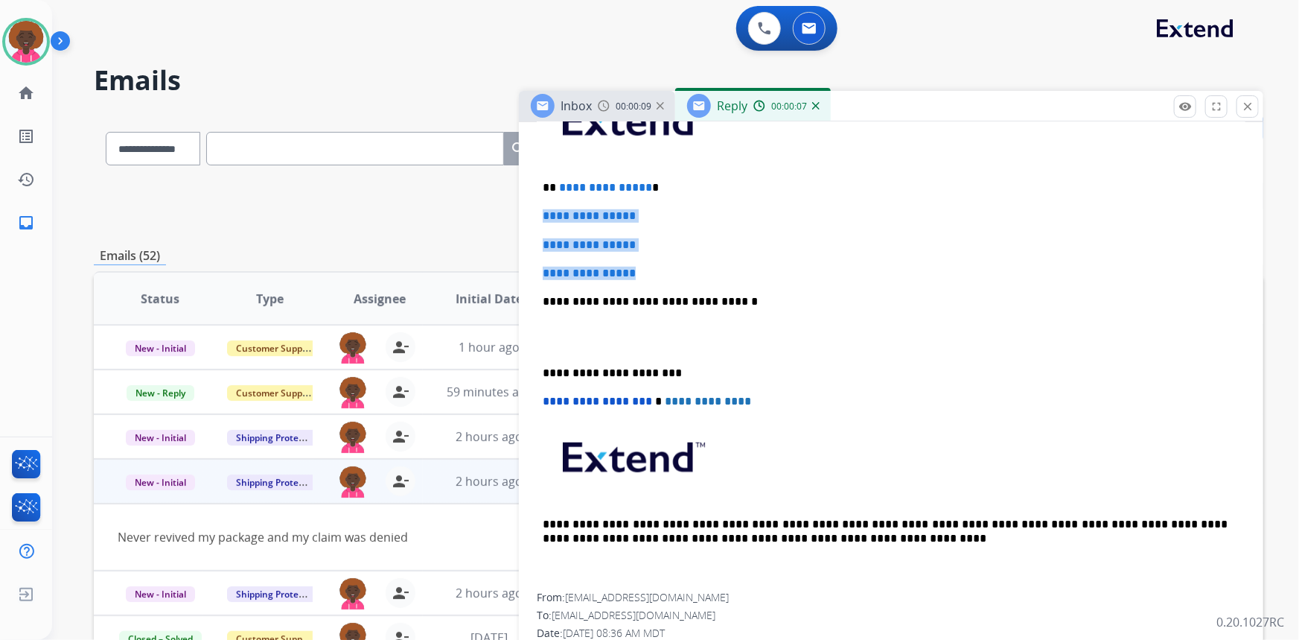
drag, startPoint x: 656, startPoint y: 268, endPoint x: 491, endPoint y: 210, distance: 175.2
click at [491, 210] on div "**********" at bounding box center [679, 480] width 1170 height 734
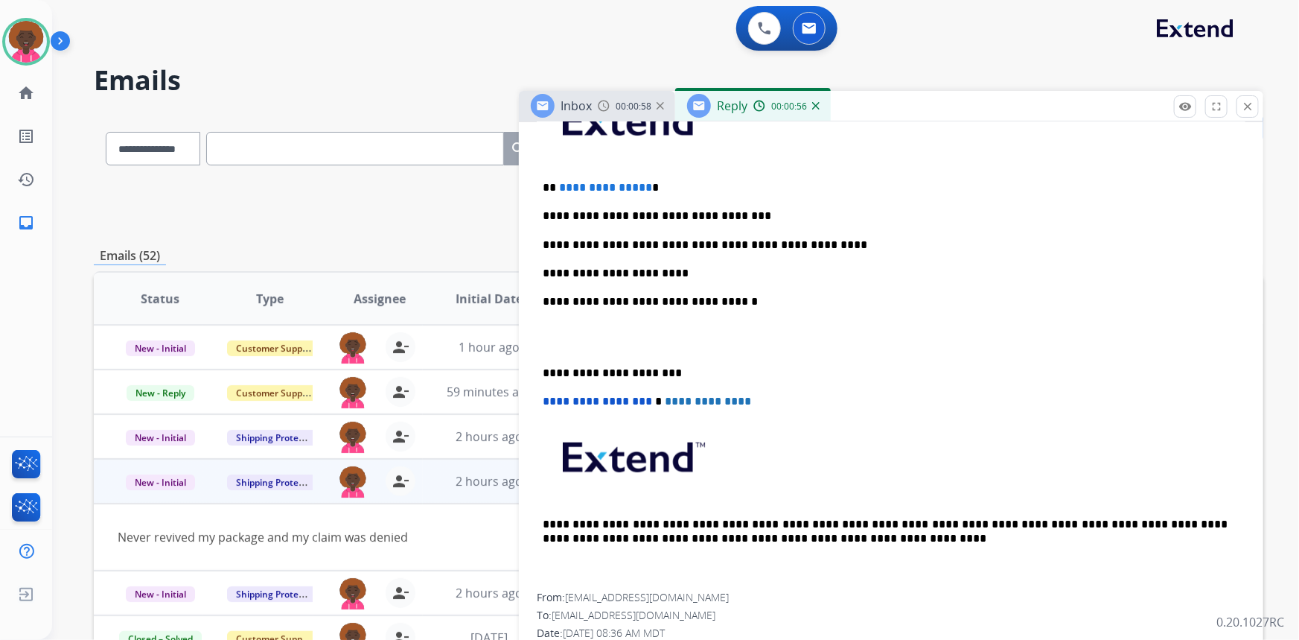
click at [611, 337] on p at bounding box center [891, 338] width 697 height 28
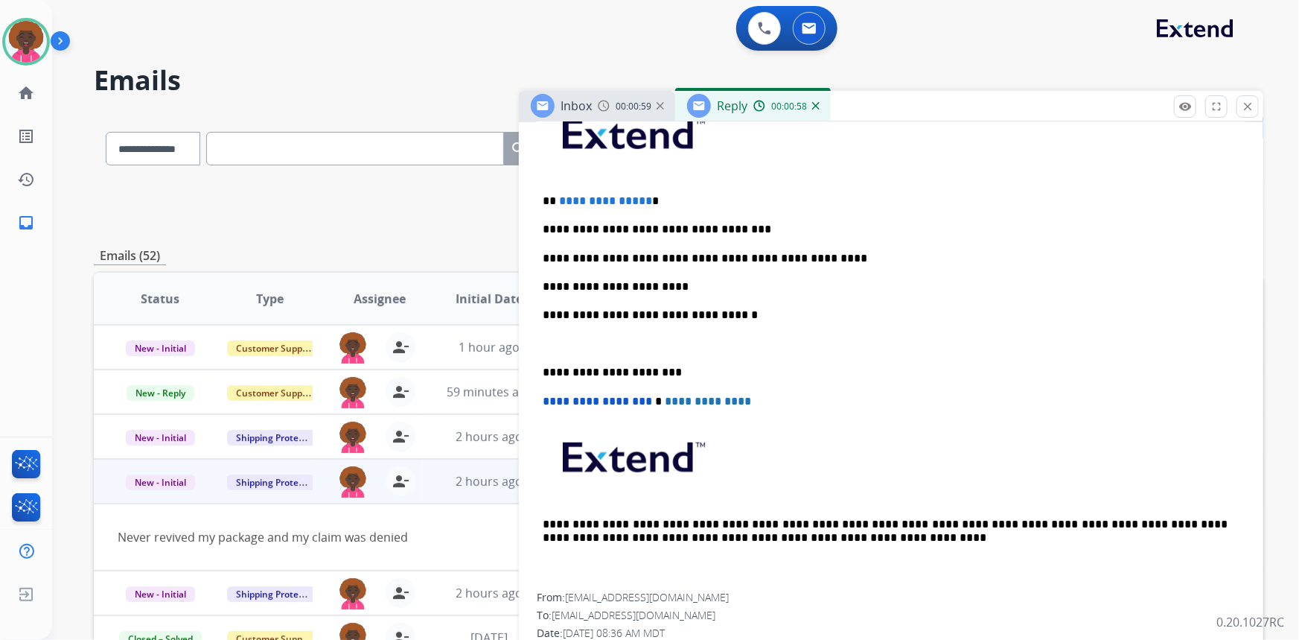
scroll to position [368, 0]
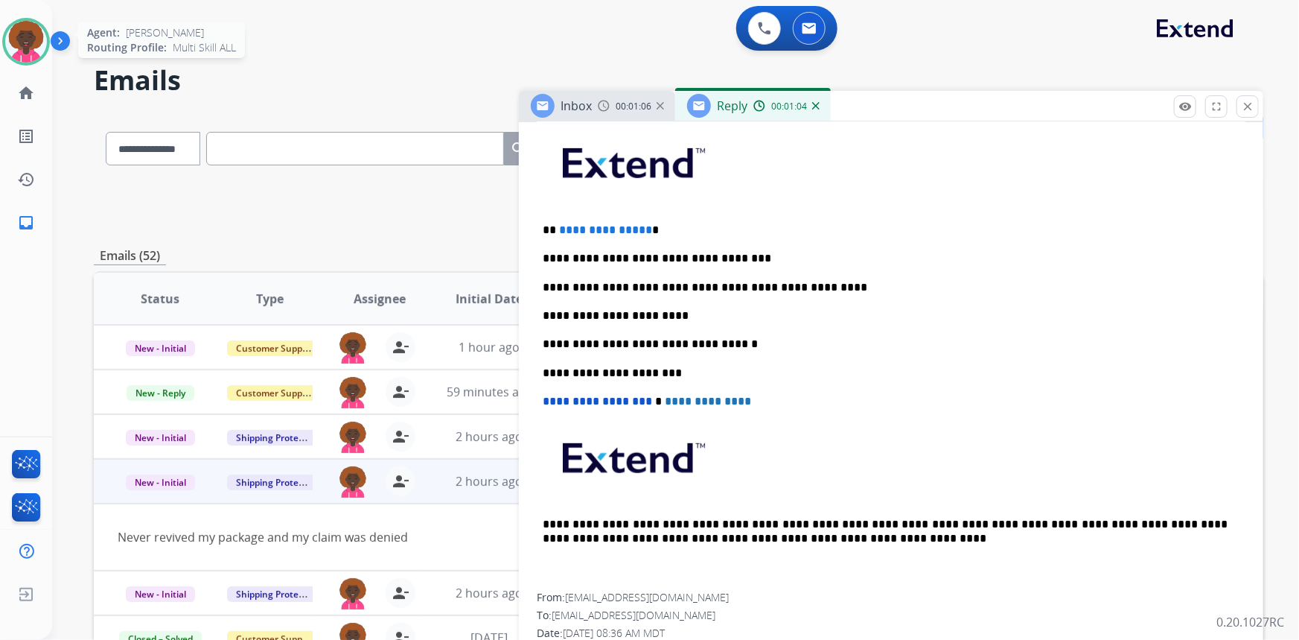
click at [29, 42] on img at bounding box center [26, 42] width 42 height 42
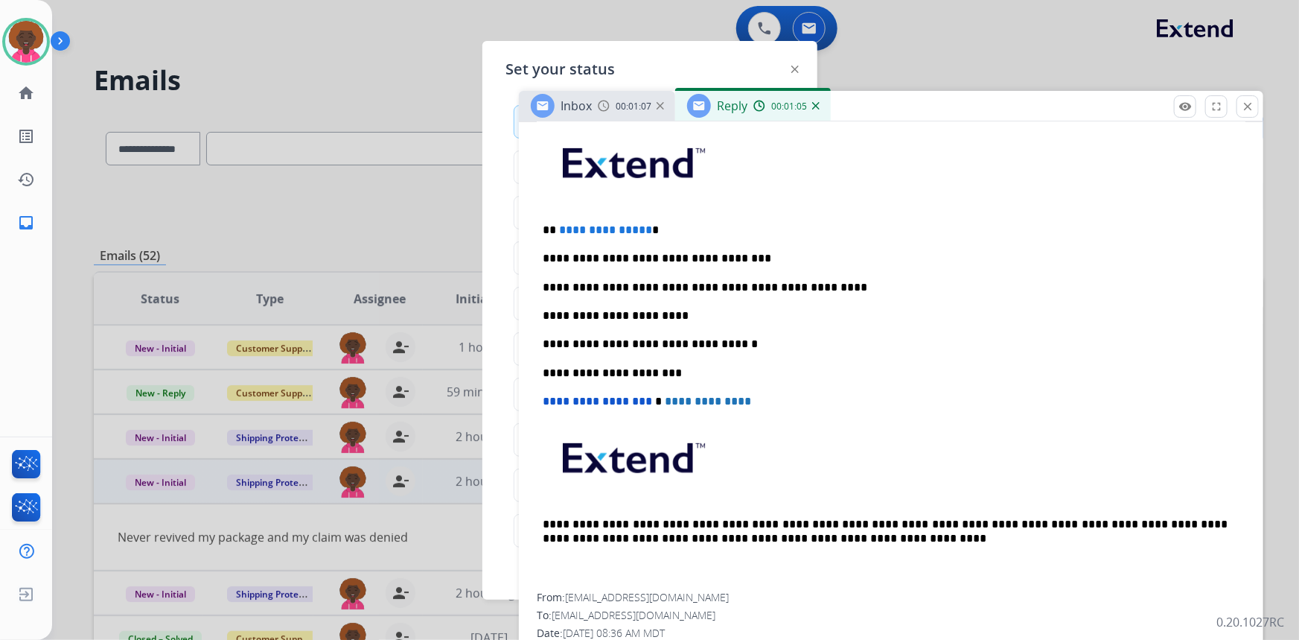
click at [345, 48] on div at bounding box center [649, 320] width 1299 height 640
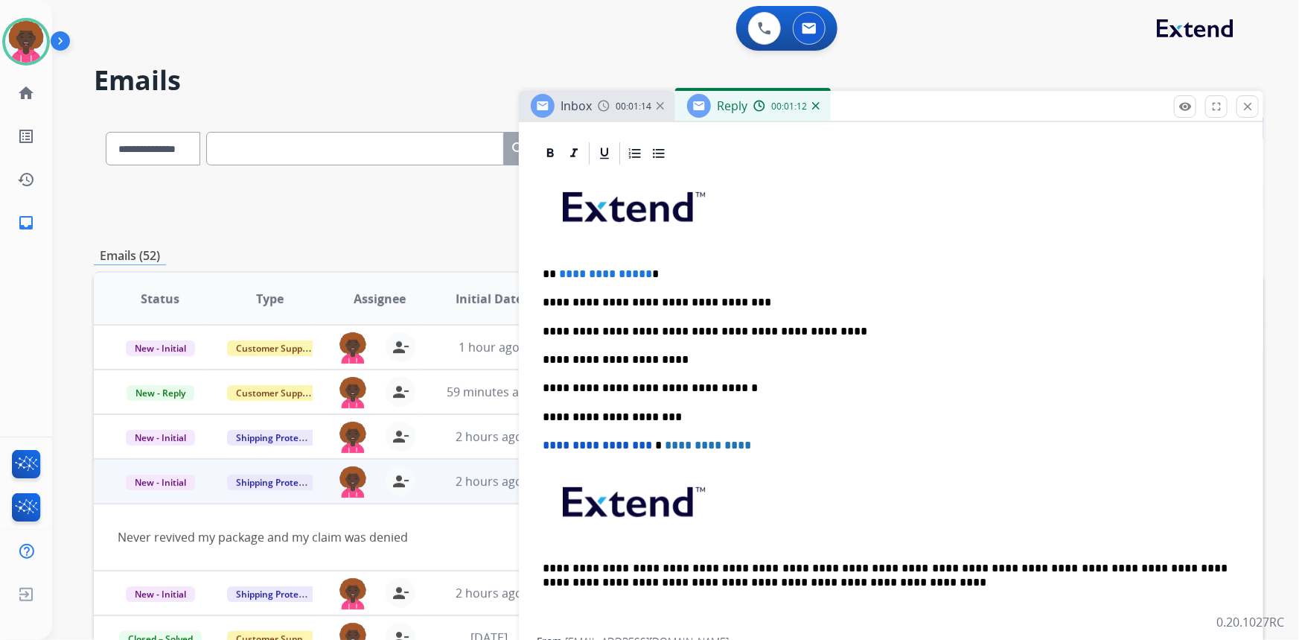
scroll to position [300, 0]
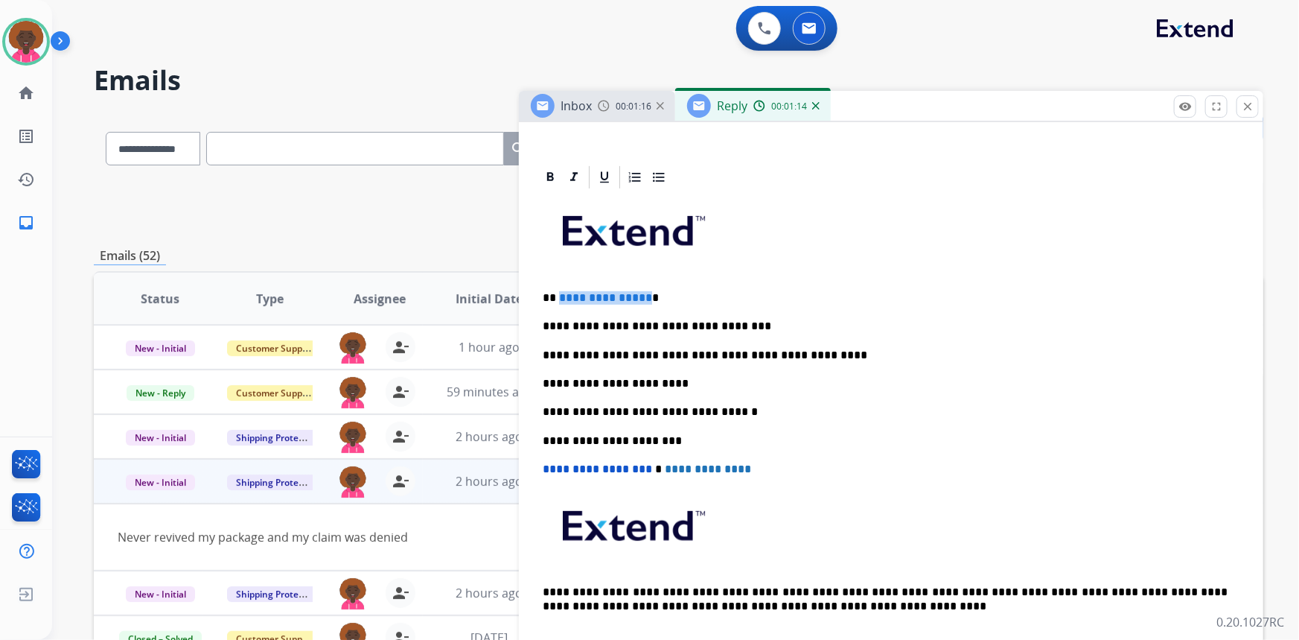
drag, startPoint x: 643, startPoint y: 296, endPoint x: 558, endPoint y: 286, distance: 85.4
click at [558, 286] on div "**********" at bounding box center [891, 426] width 709 height 470
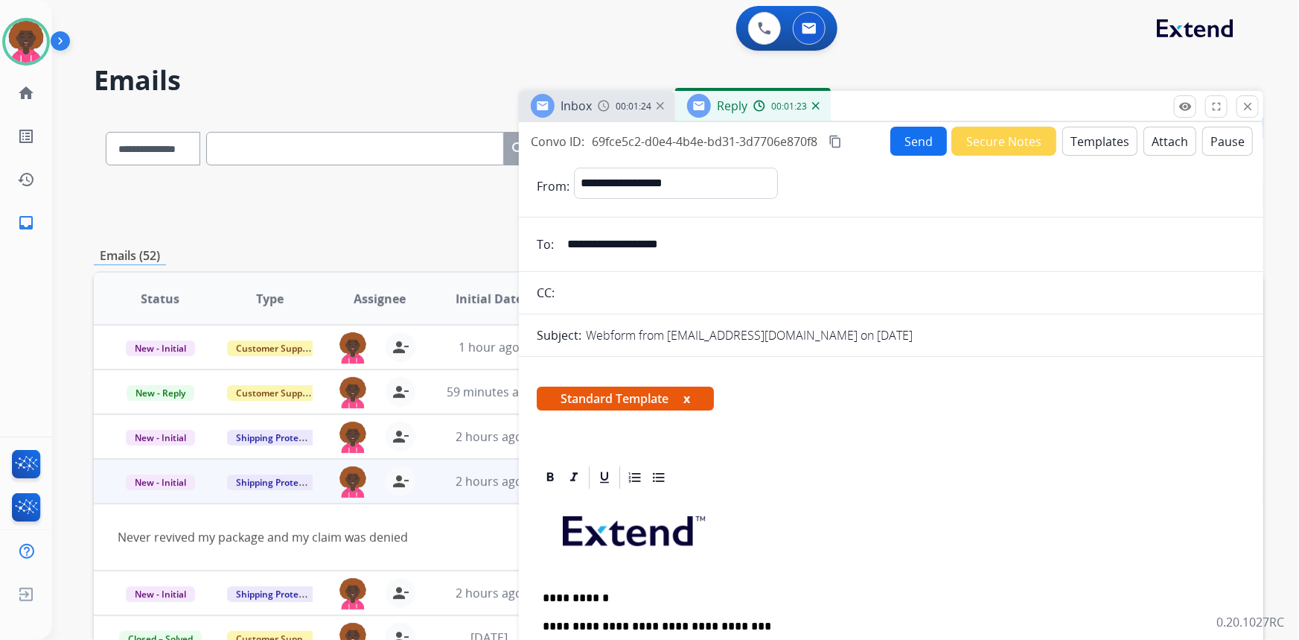
click at [923, 138] on button "Send" at bounding box center [918, 141] width 57 height 29
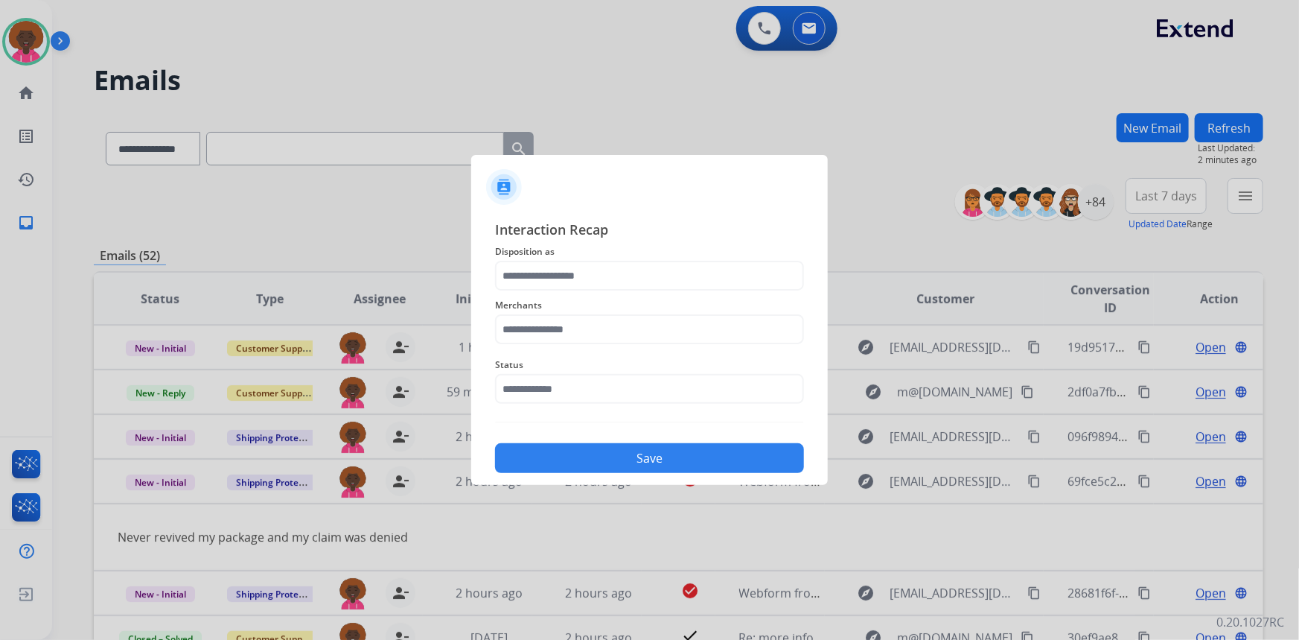
click at [654, 405] on div "Status" at bounding box center [649, 380] width 309 height 60
click at [618, 411] on div "Interaction Recap Disposition as Merchants Status Save" at bounding box center [649, 346] width 309 height 254
click at [618, 394] on input "text" at bounding box center [649, 389] width 309 height 30
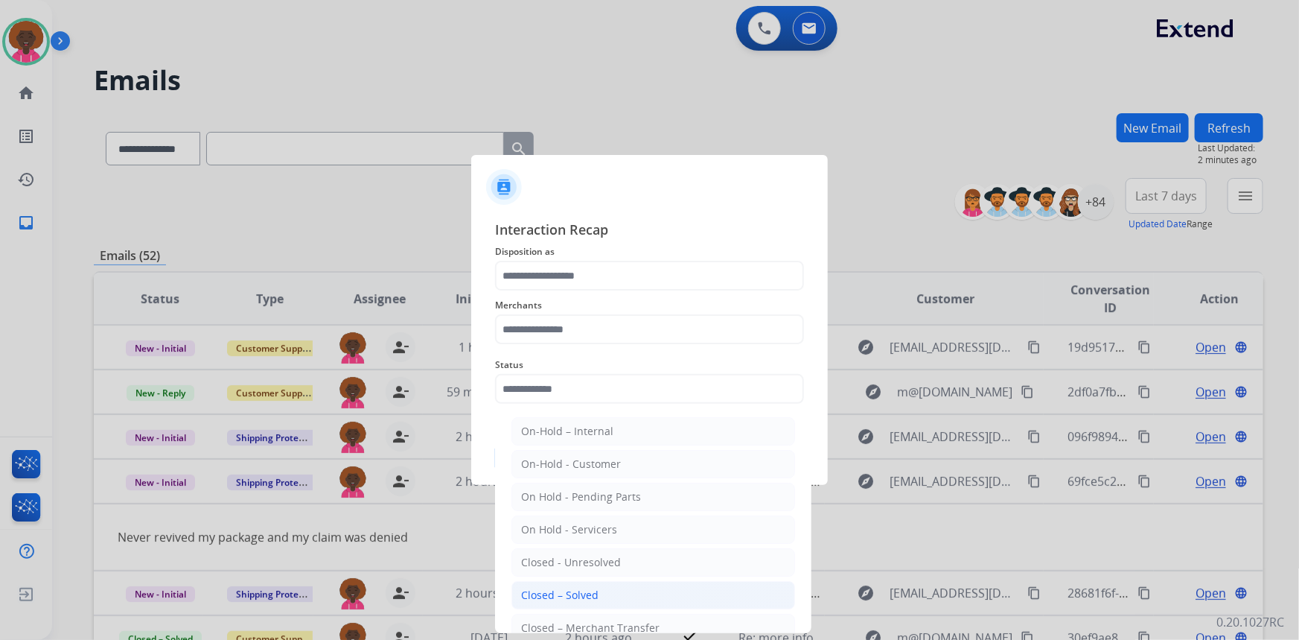
click at [537, 588] on div "Closed – Solved" at bounding box center [559, 594] width 77 height 15
type input "**********"
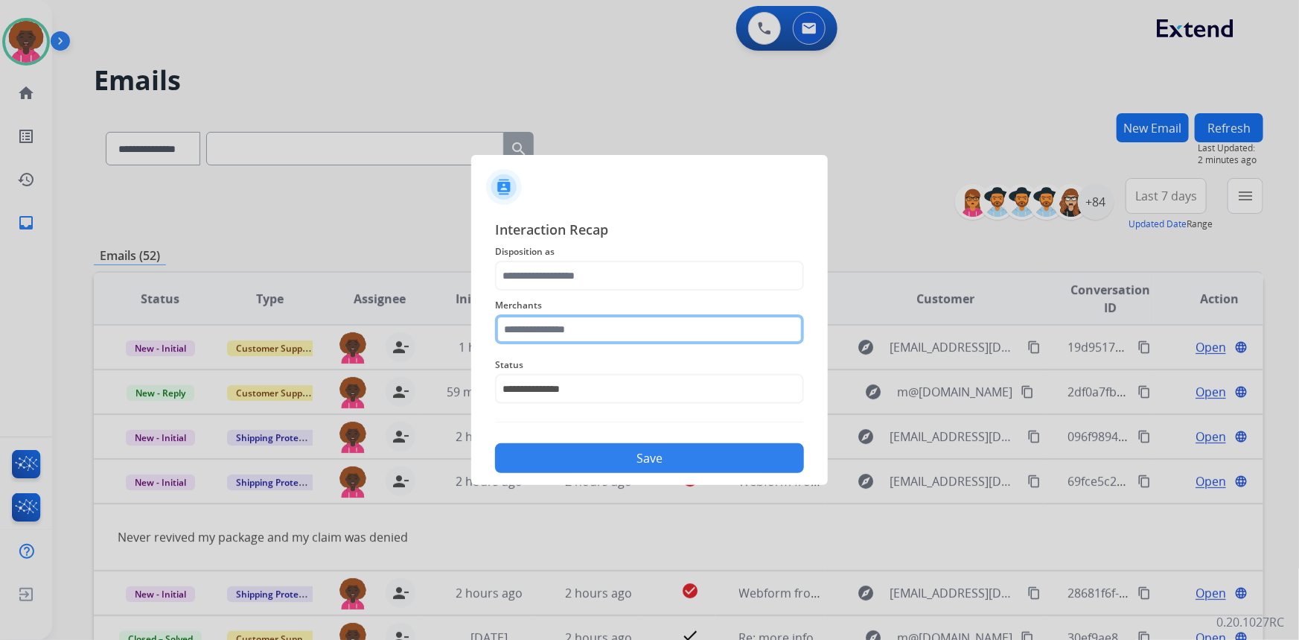
click at [582, 332] on input "text" at bounding box center [649, 329] width 309 height 30
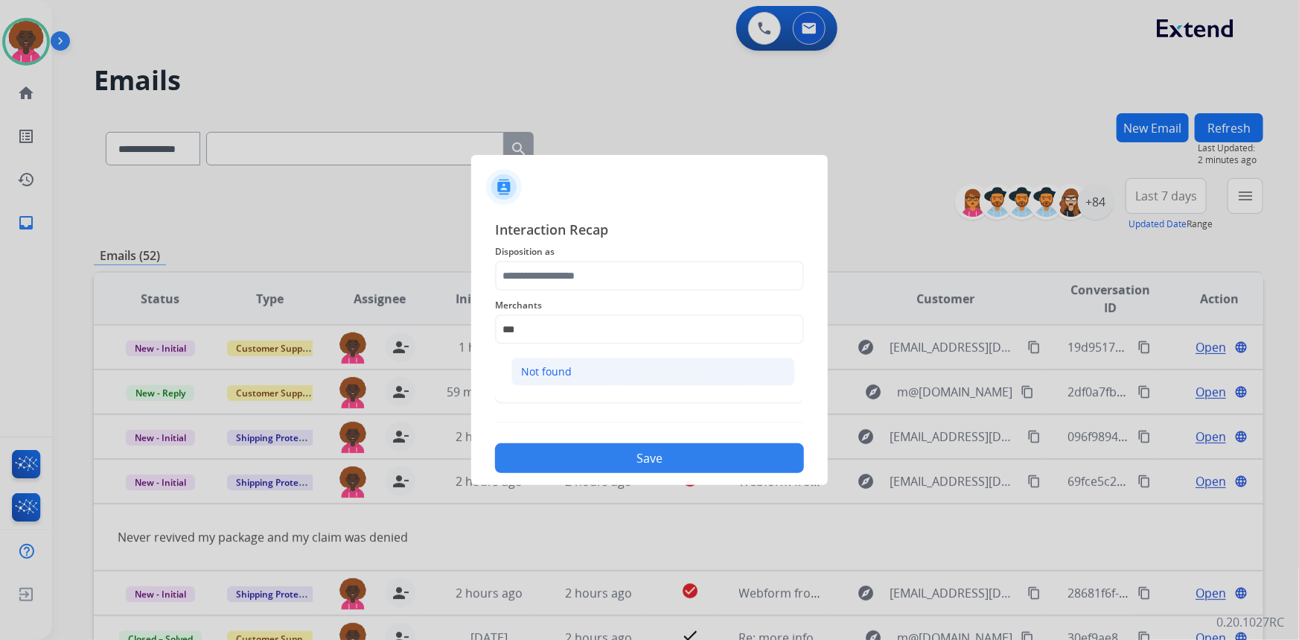
drag, startPoint x: 532, startPoint y: 357, endPoint x: 536, endPoint y: 291, distance: 66.4
click at [532, 357] on li "Not found" at bounding box center [653, 371] width 284 height 28
type input "*********"
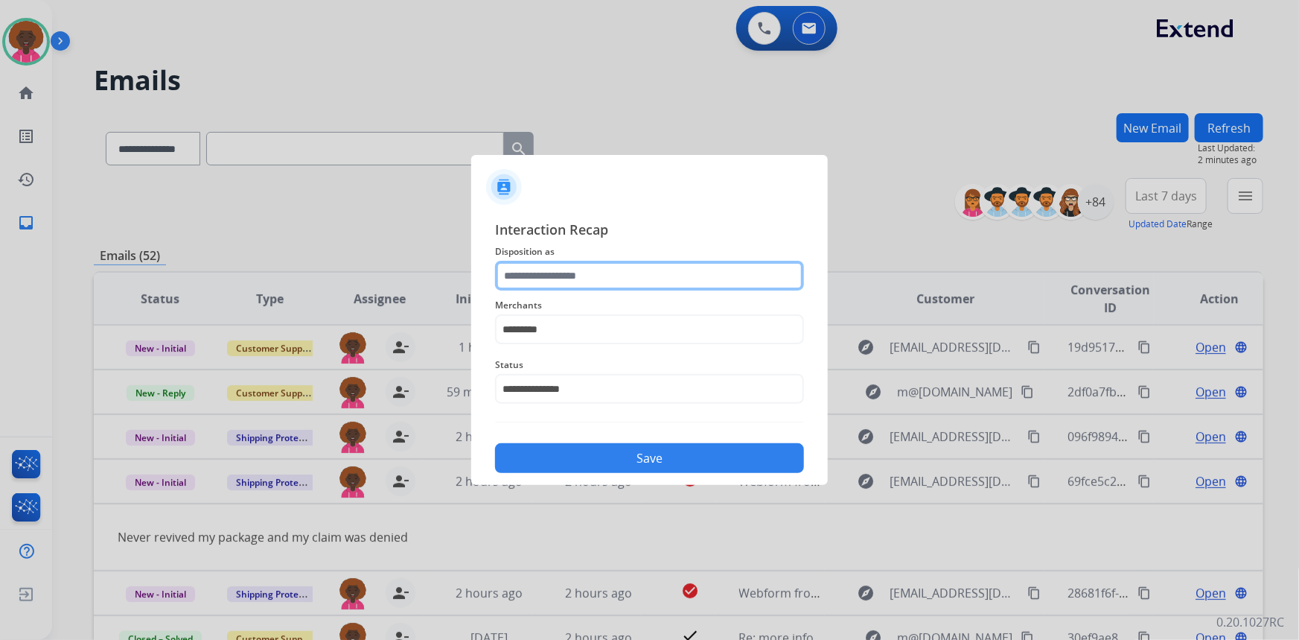
click at [536, 288] on input "text" at bounding box center [649, 276] width 309 height 30
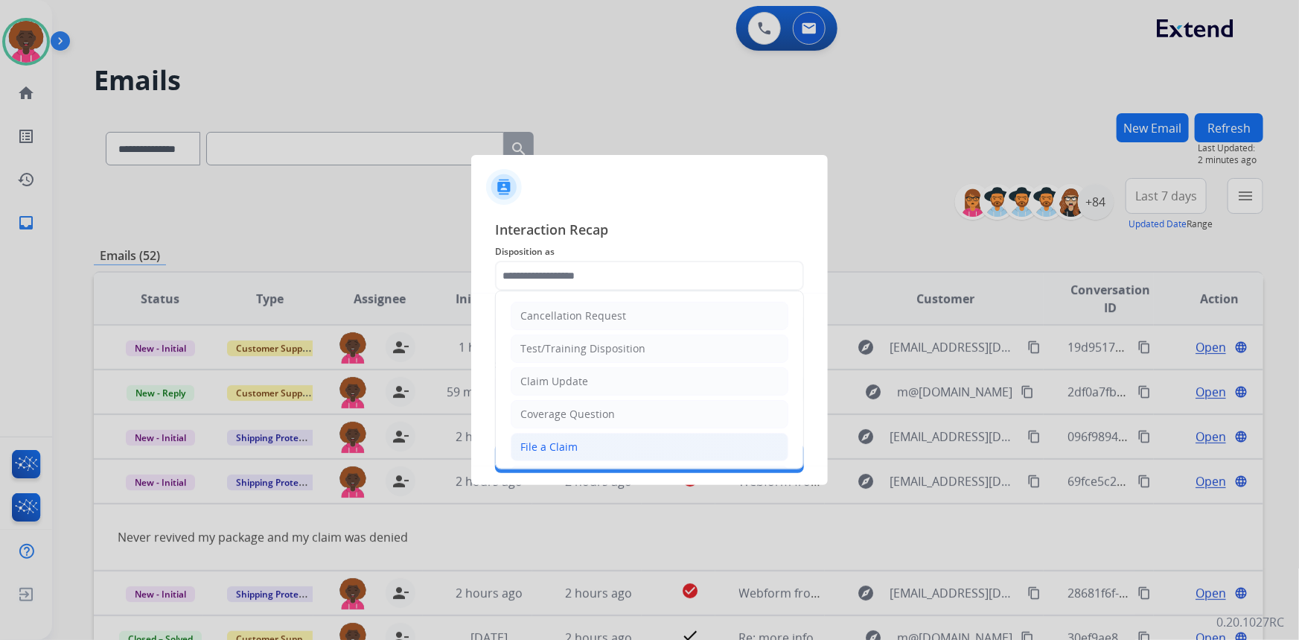
click at [546, 456] on li "File a Claim" at bounding box center [650, 447] width 278 height 28
type input "**********"
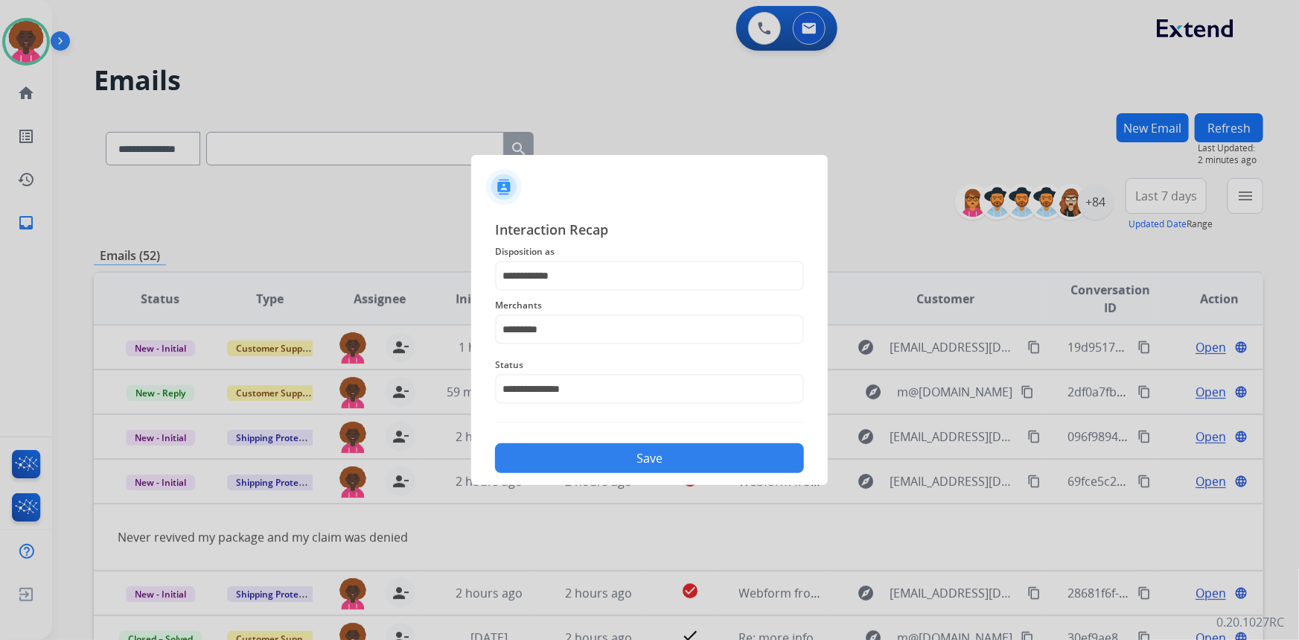
drag, startPoint x: 669, startPoint y: 462, endPoint x: 858, endPoint y: 503, distance: 194.2
click at [669, 462] on button "Save" at bounding box center [649, 458] width 309 height 30
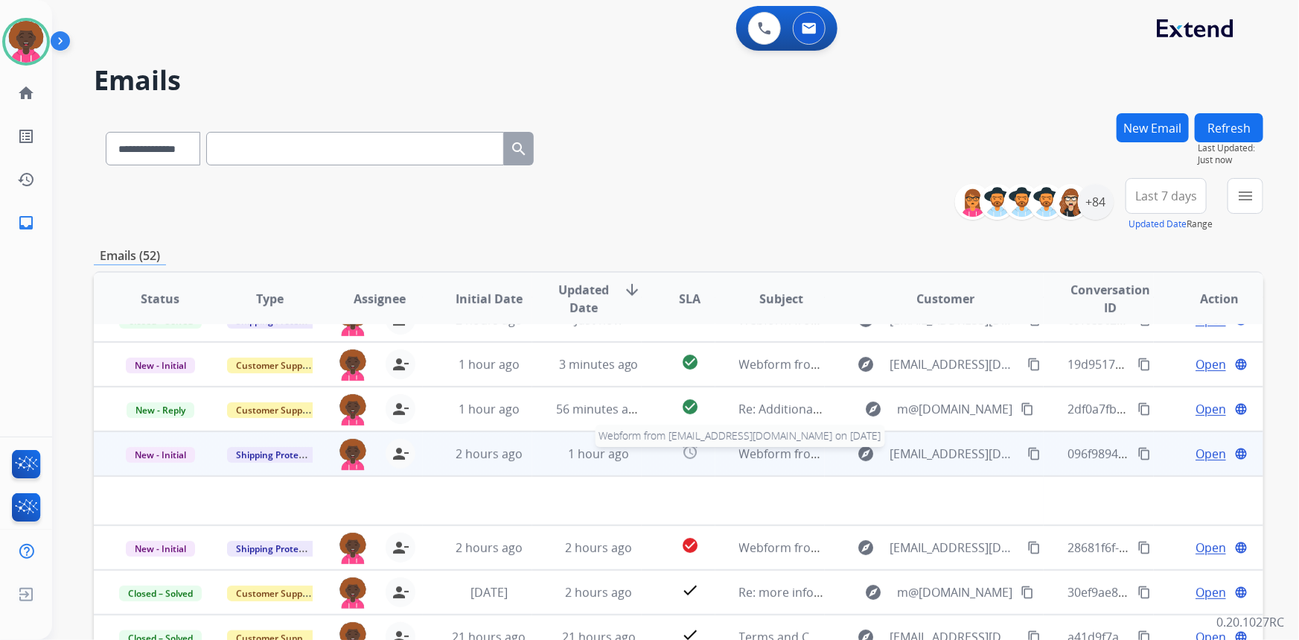
scroll to position [50, 0]
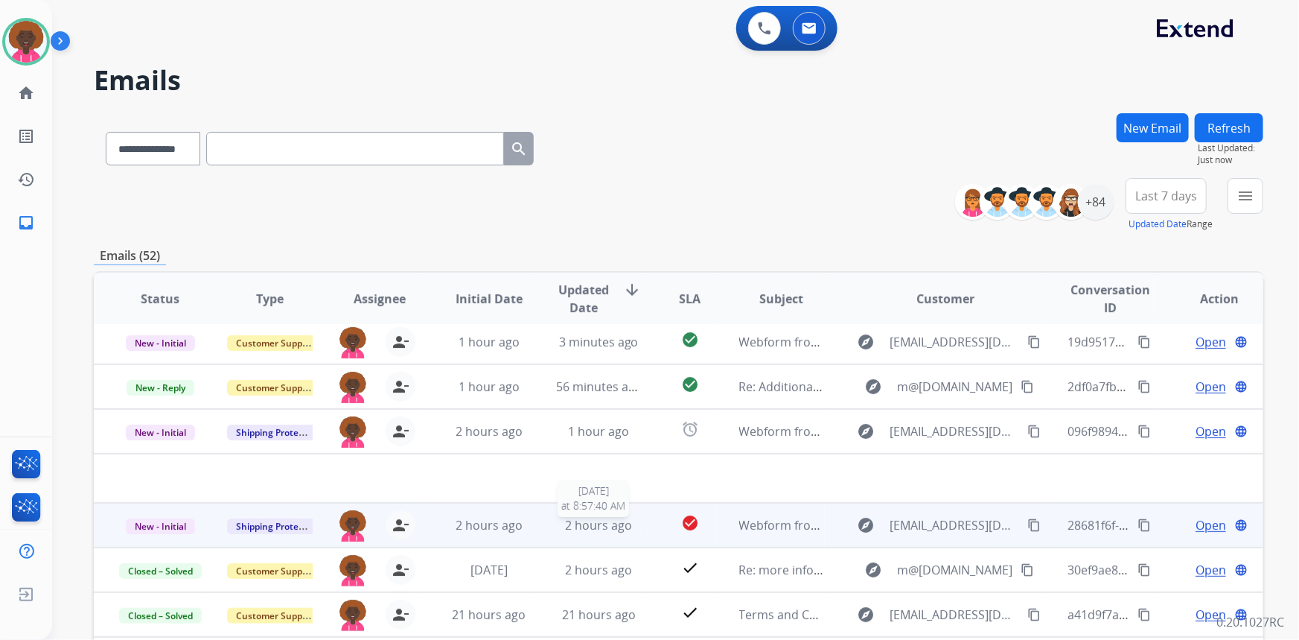
click at [580, 529] on span "2 hours ago" at bounding box center [598, 525] width 67 height 16
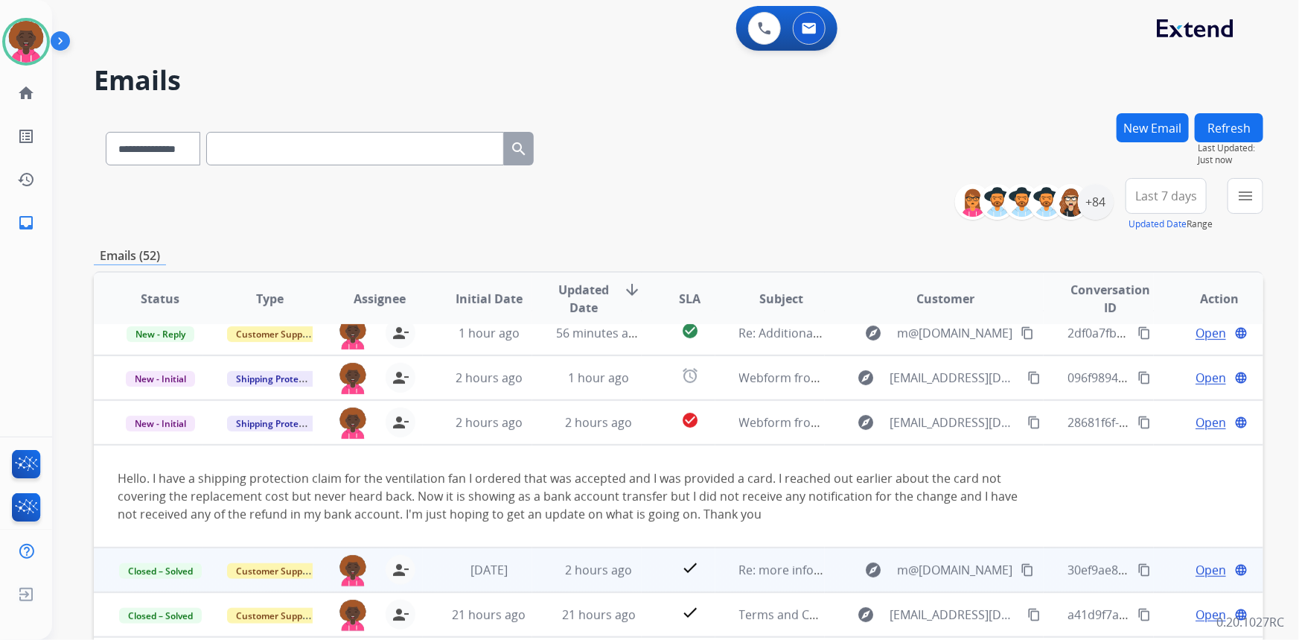
scroll to position [104, 0]
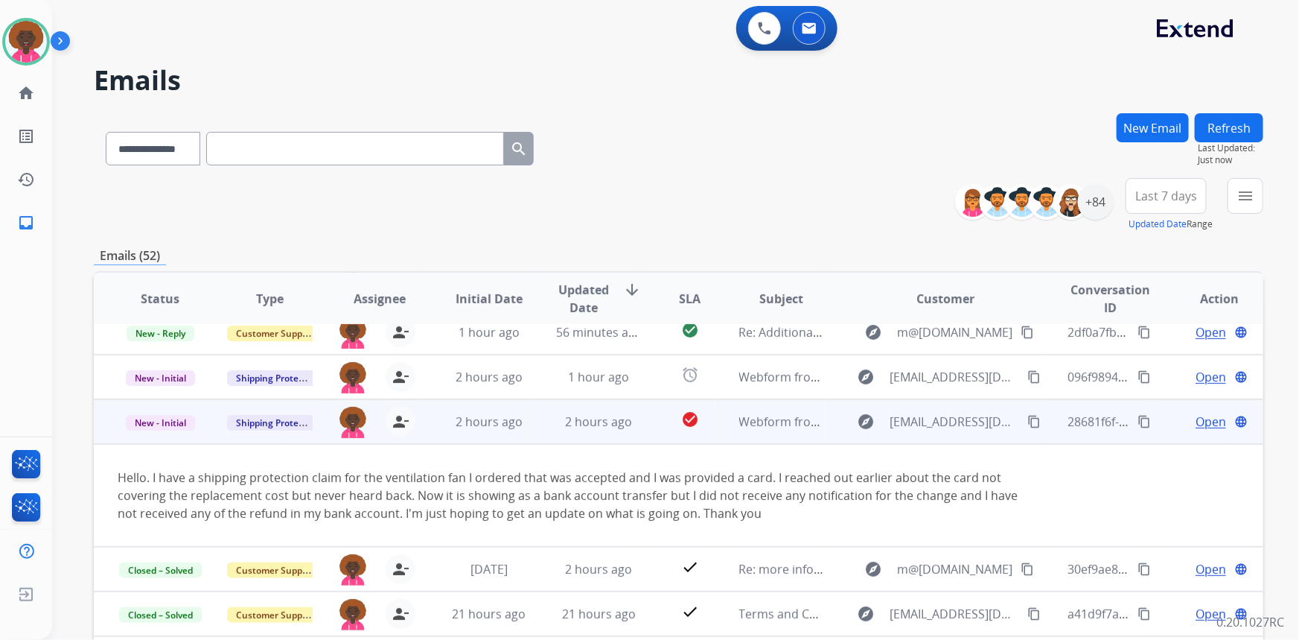
click at [1027, 417] on mat-icon "content_copy" at bounding box center [1033, 421] width 13 height 13
click at [1196, 427] on span "Open" at bounding box center [1211, 421] width 31 height 18
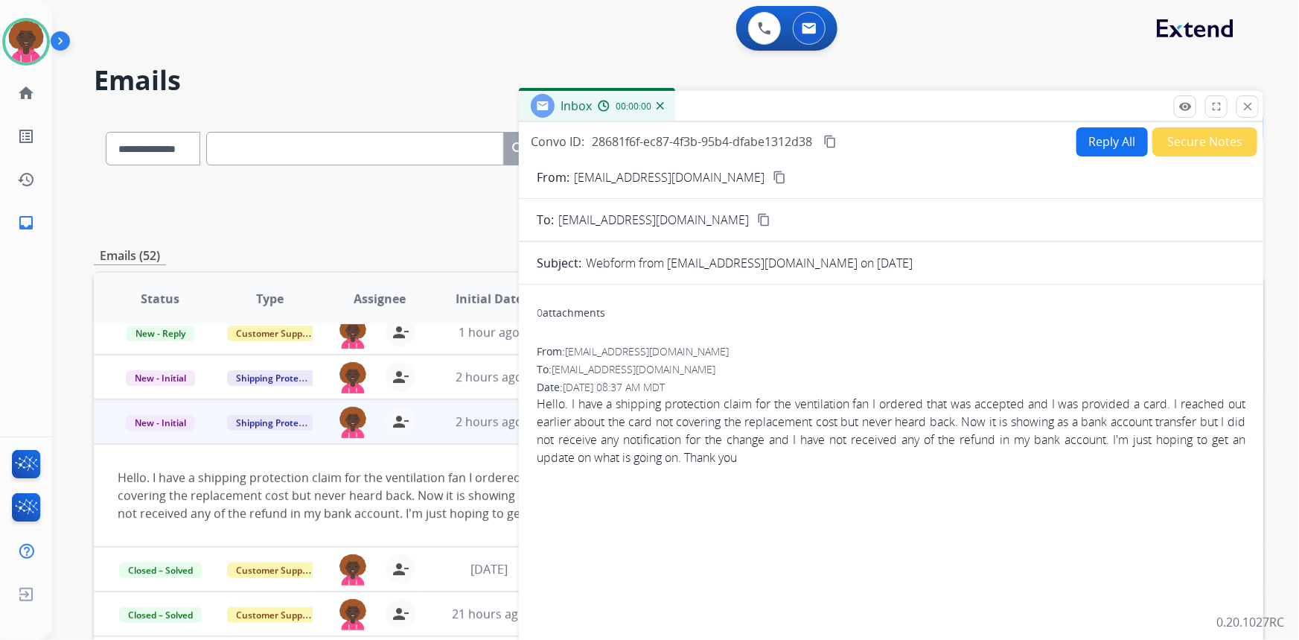
click at [1106, 141] on button "Reply All" at bounding box center [1112, 141] width 71 height 29
select select "**********"
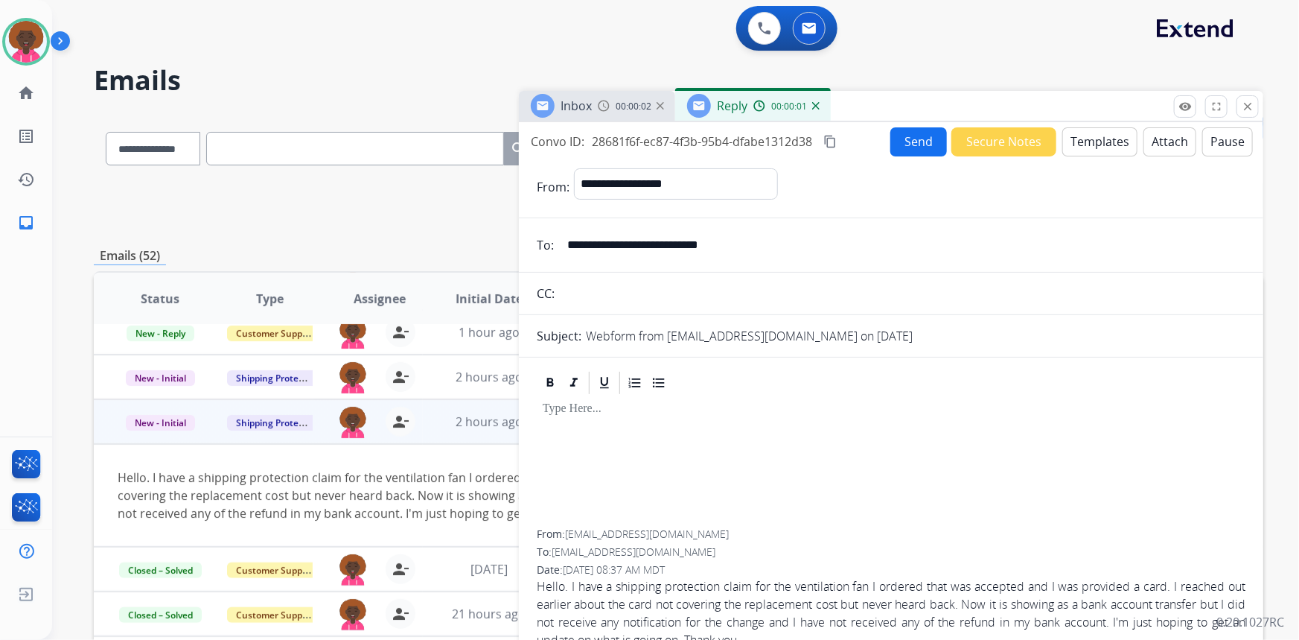
click at [1077, 138] on button "Templates" at bounding box center [1099, 141] width 75 height 29
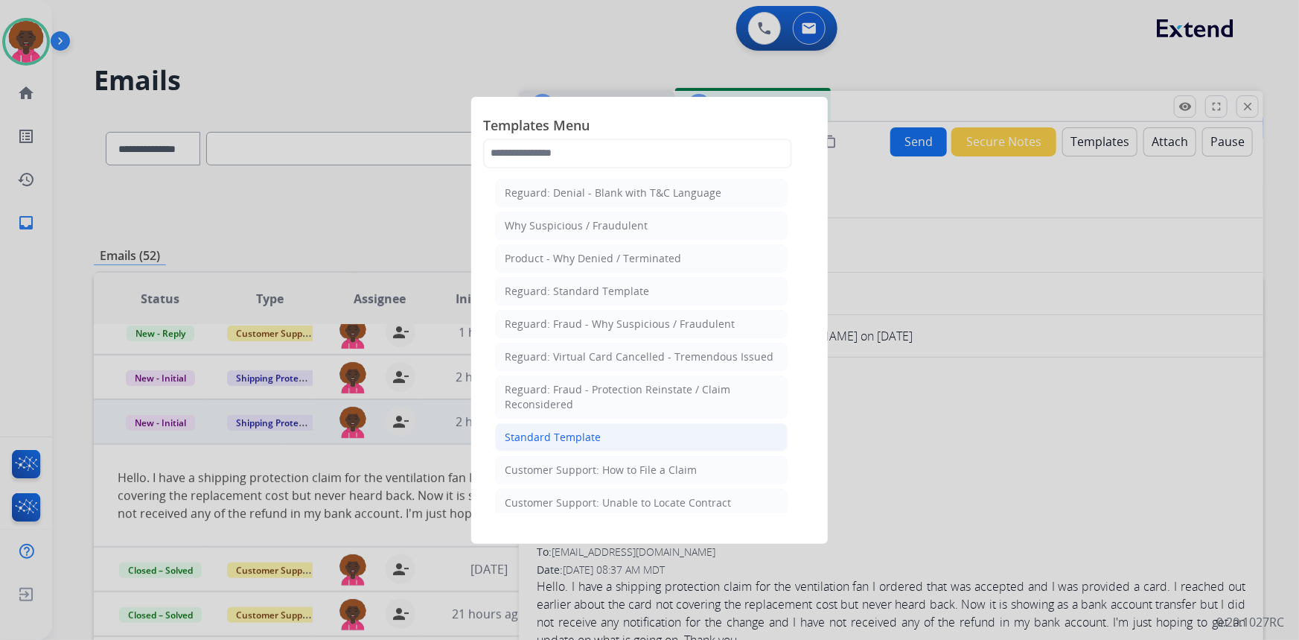
click at [542, 432] on div "Standard Template" at bounding box center [553, 437] width 96 height 15
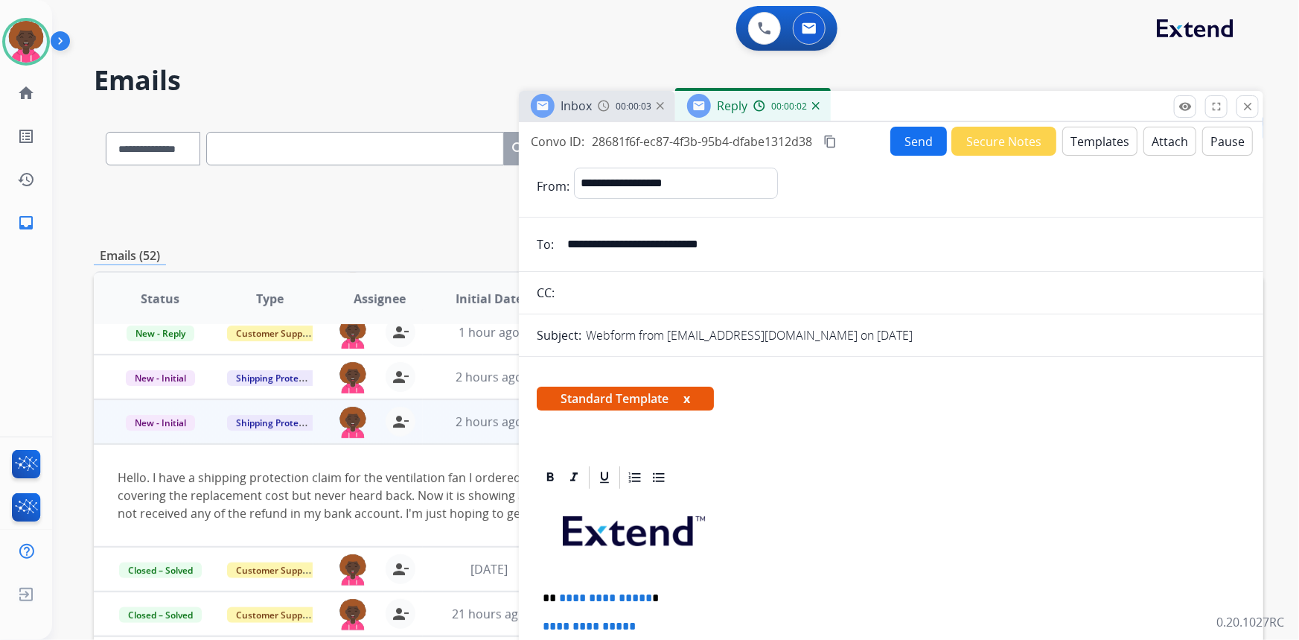
scroll to position [338, 0]
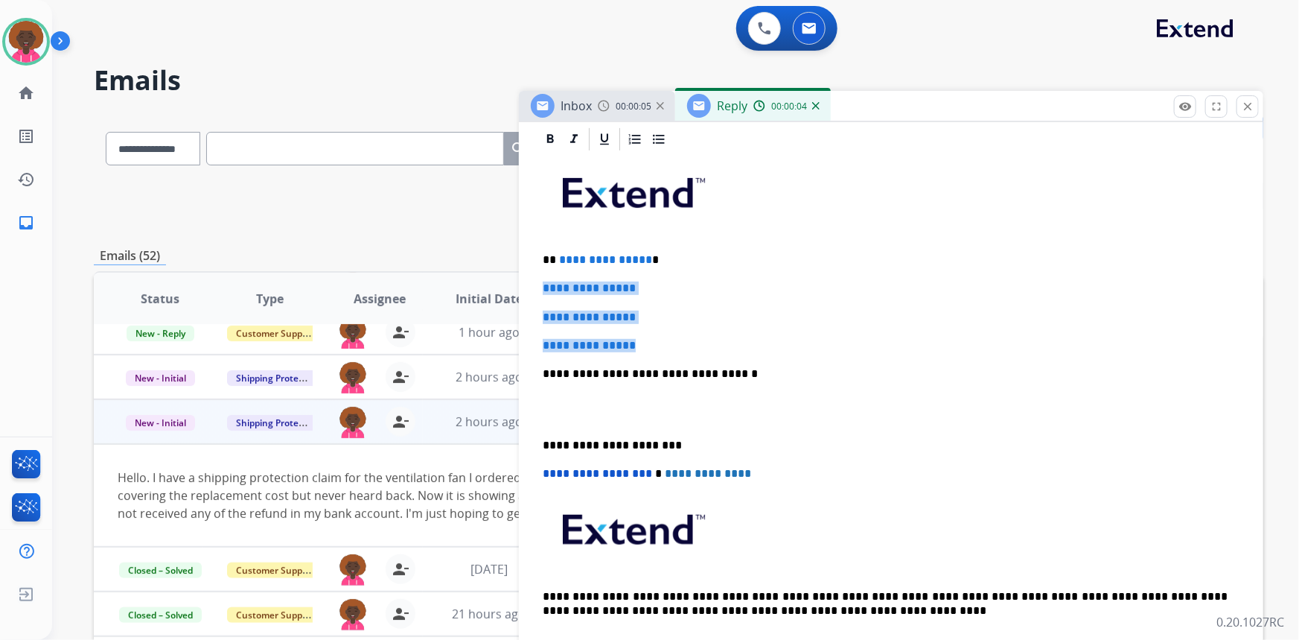
drag, startPoint x: 531, startPoint y: 305, endPoint x: 475, endPoint y: 277, distance: 62.6
click at [475, 277] on div "**********" at bounding box center [679, 480] width 1170 height 734
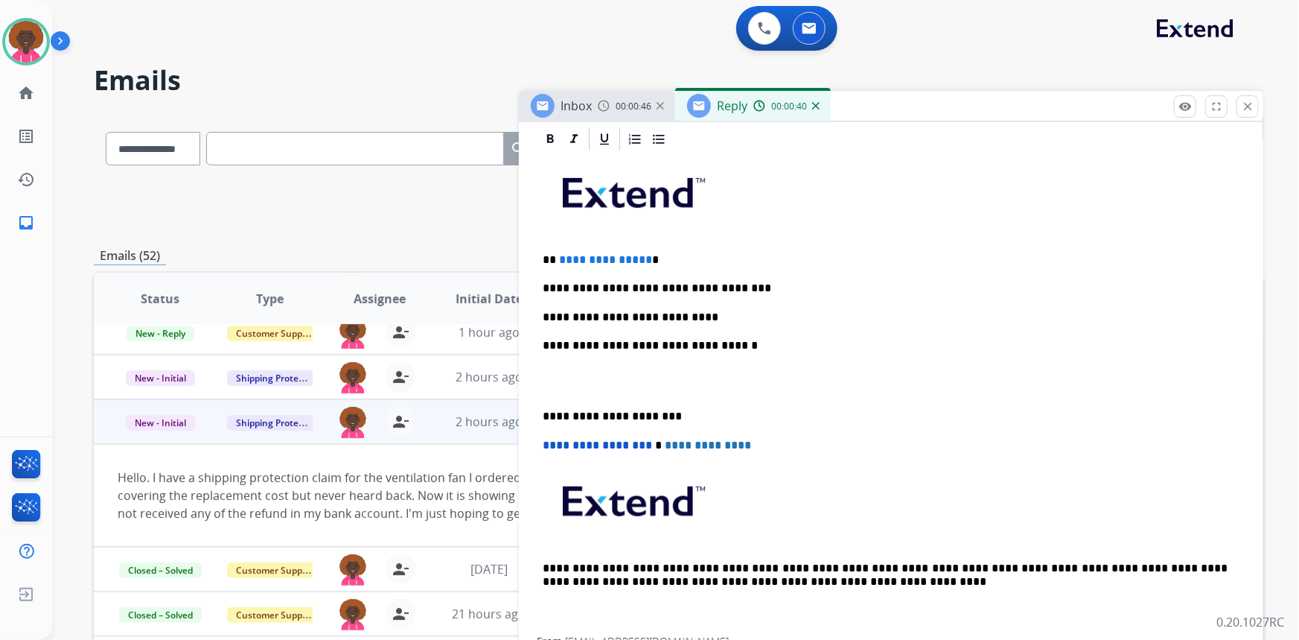
click at [724, 310] on p "**********" at bounding box center [886, 316] width 686 height 13
click at [821, 311] on p "**********" at bounding box center [886, 316] width 686 height 13
click at [820, 360] on div "**********" at bounding box center [891, 395] width 709 height 484
click at [846, 319] on p "**********" at bounding box center [886, 316] width 686 height 13
click at [838, 317] on p "**********" at bounding box center [886, 316] width 686 height 13
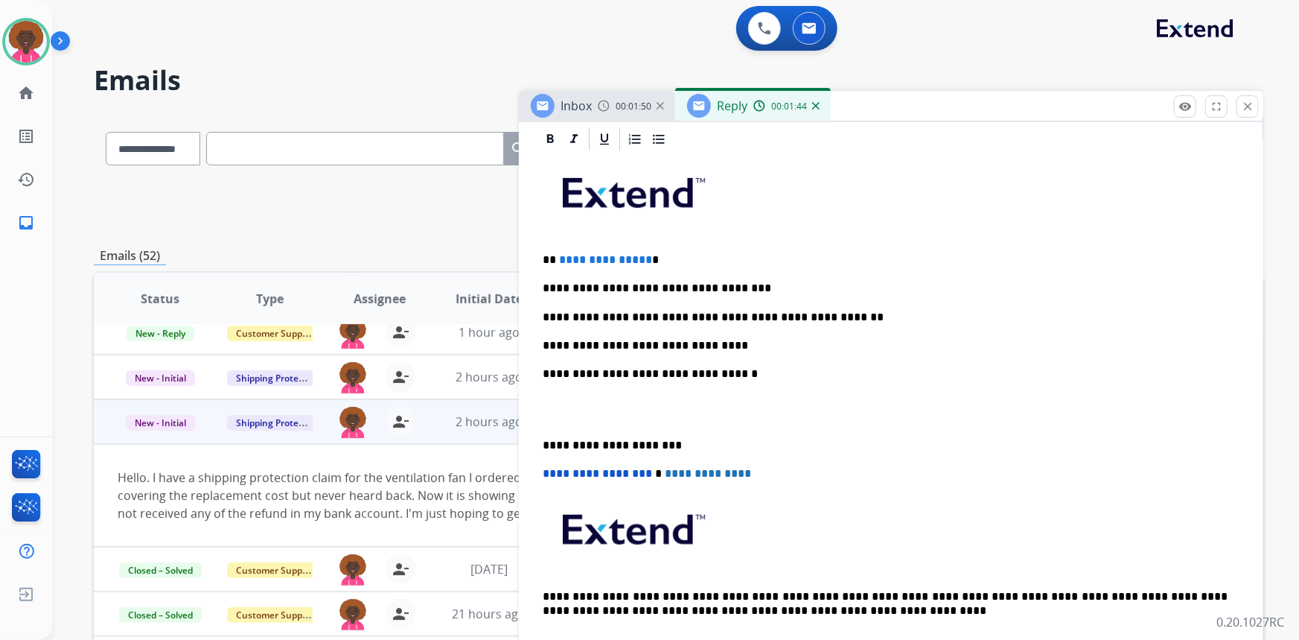
click at [586, 417] on p at bounding box center [891, 410] width 697 height 28
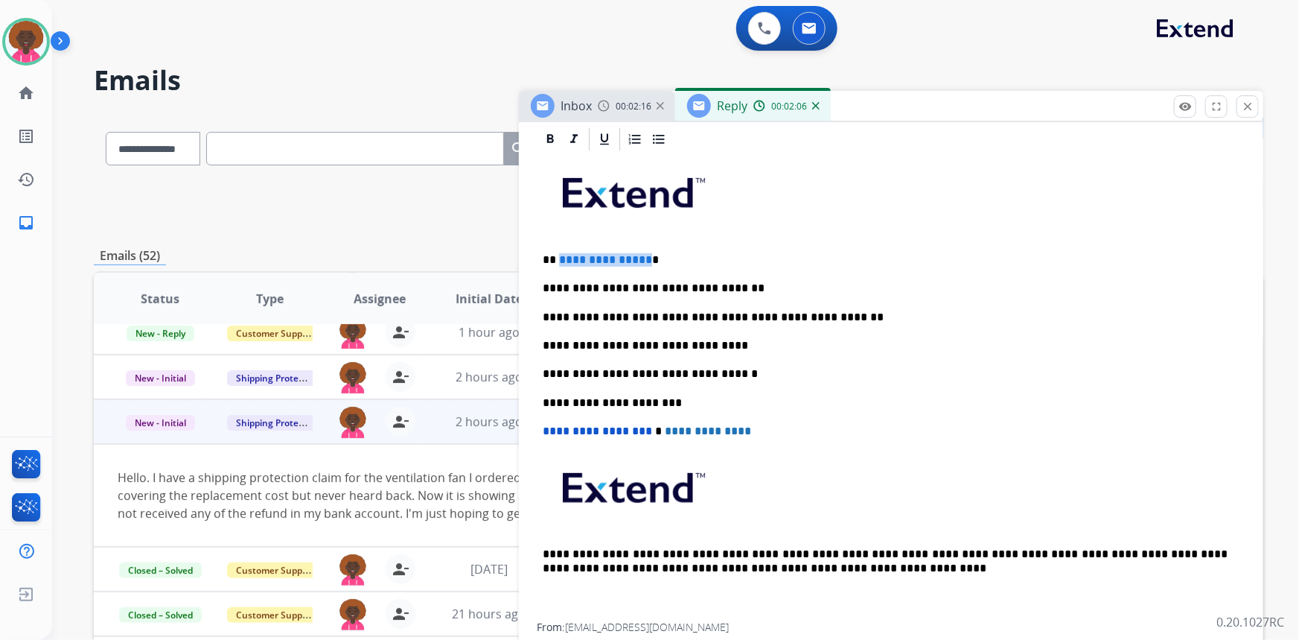
drag, startPoint x: 643, startPoint y: 256, endPoint x: 558, endPoint y: 255, distance: 84.9
click at [559, 255] on span "**********" at bounding box center [605, 259] width 93 height 11
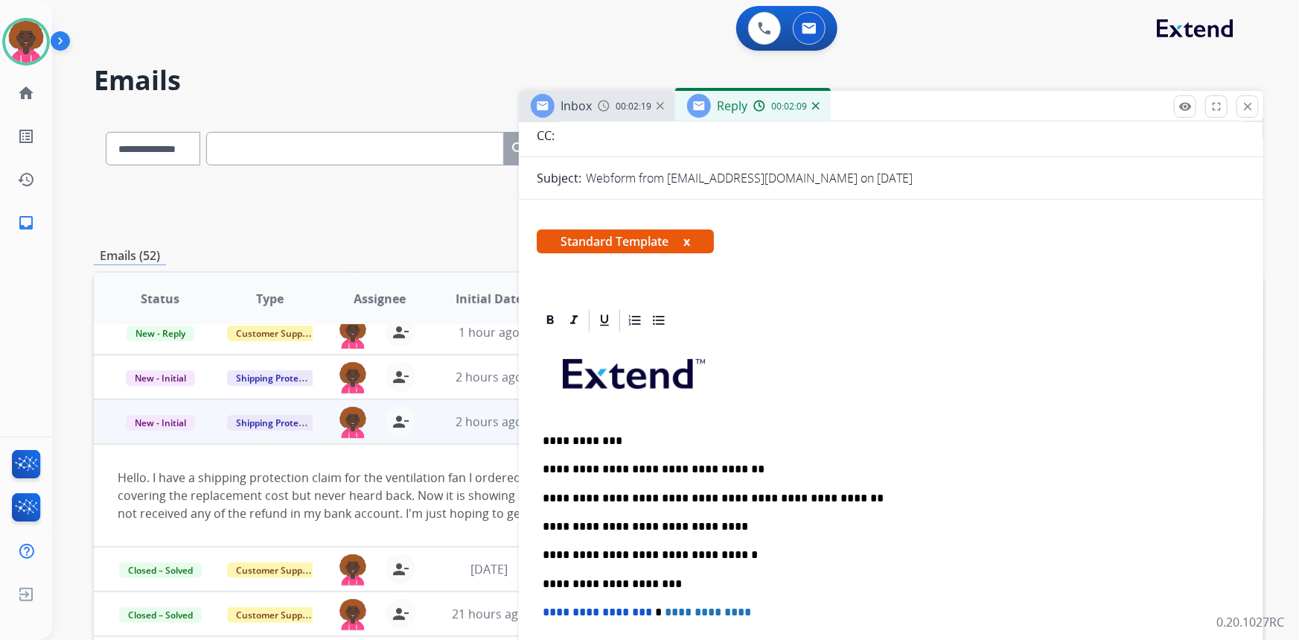
scroll to position [0, 0]
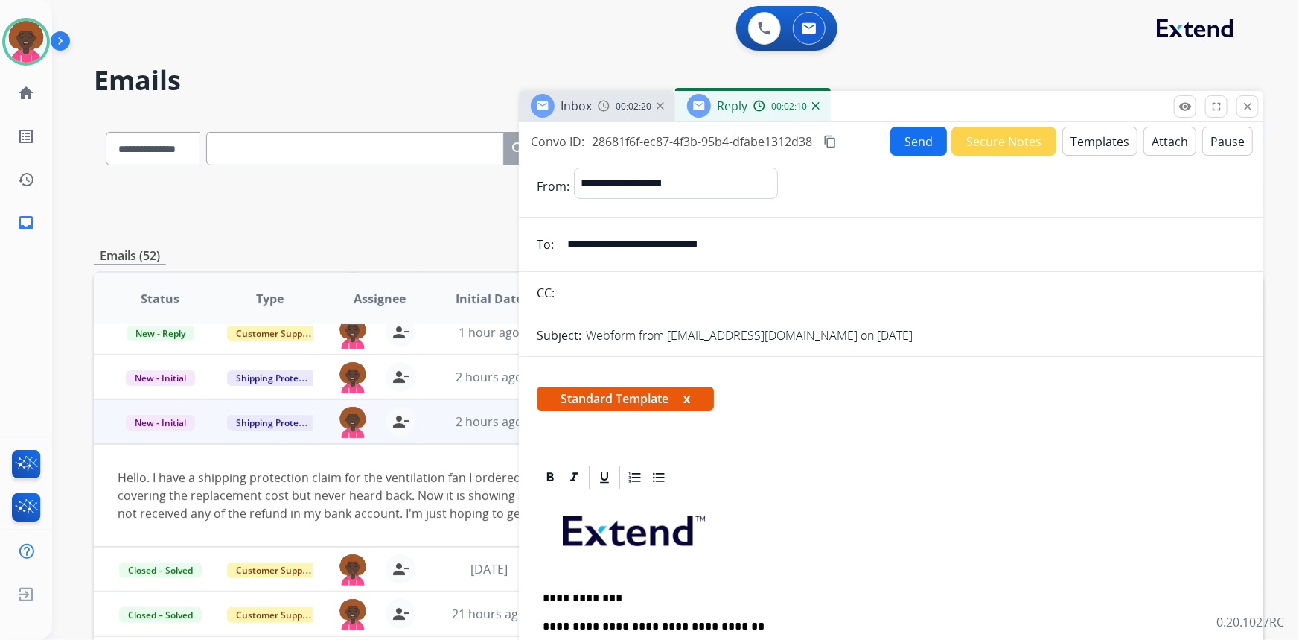
click at [913, 134] on button "Send" at bounding box center [918, 141] width 57 height 29
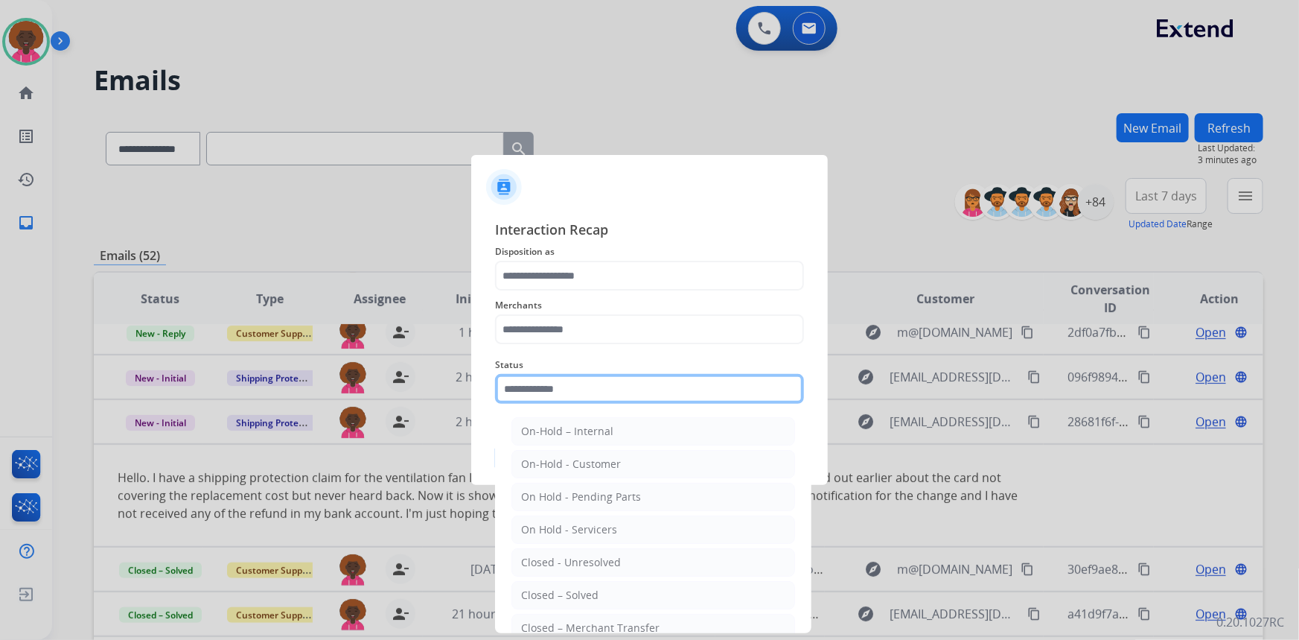
click at [564, 401] on input "text" at bounding box center [649, 389] width 309 height 30
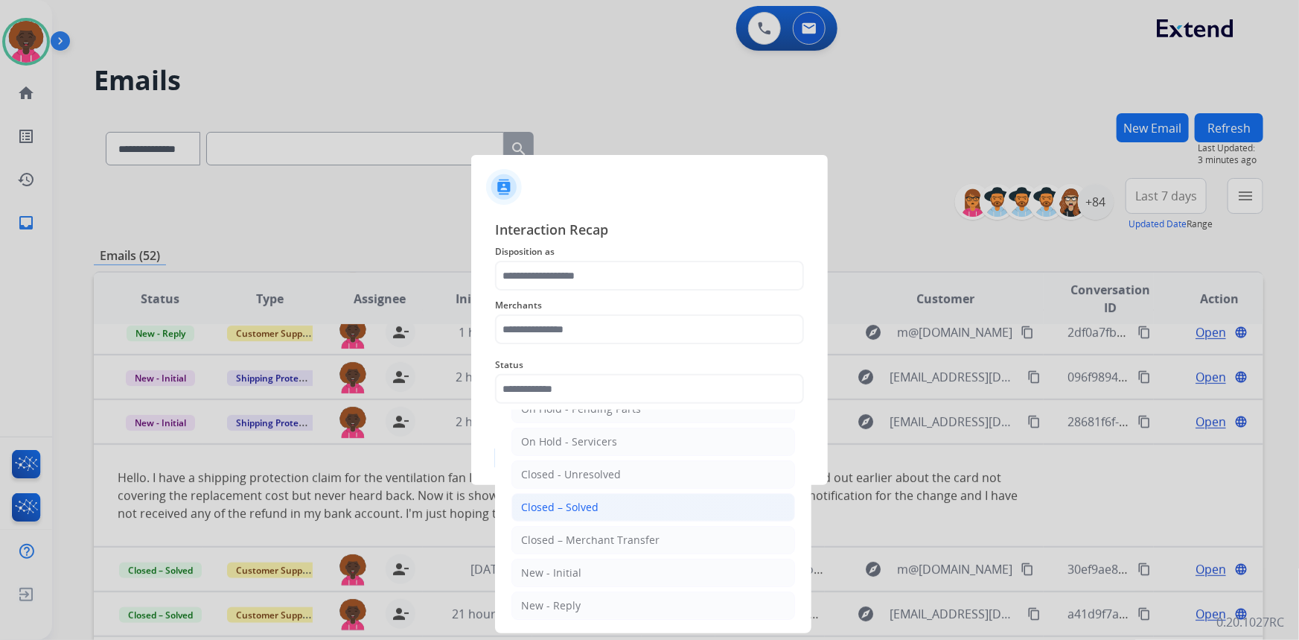
click at [581, 512] on div "Closed – Solved" at bounding box center [559, 507] width 77 height 15
type input "**********"
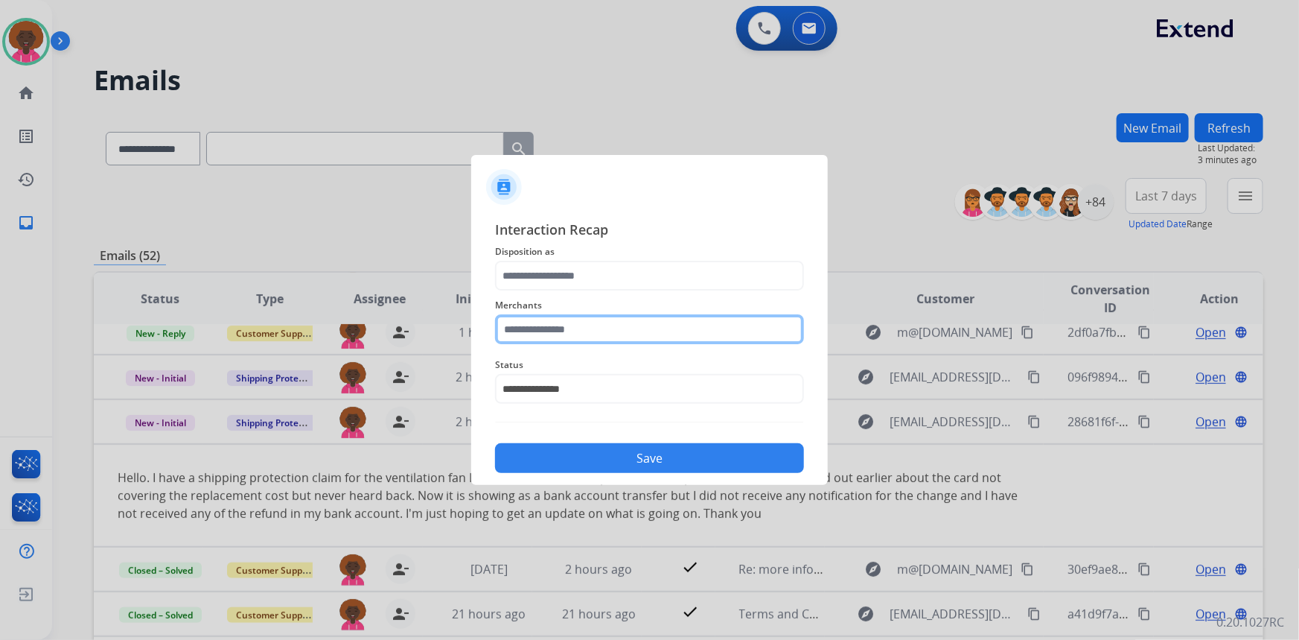
click at [555, 340] on input "text" at bounding box center [649, 329] width 309 height 30
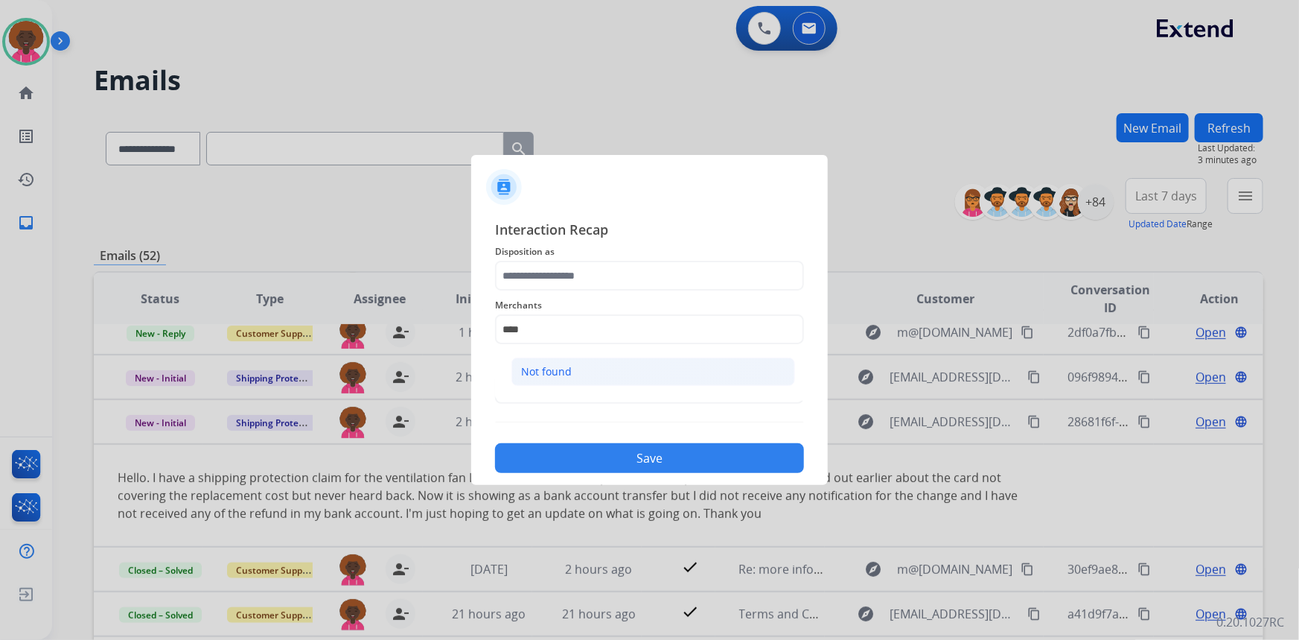
click at [577, 376] on li "Not found" at bounding box center [653, 371] width 284 height 28
type input "*********"
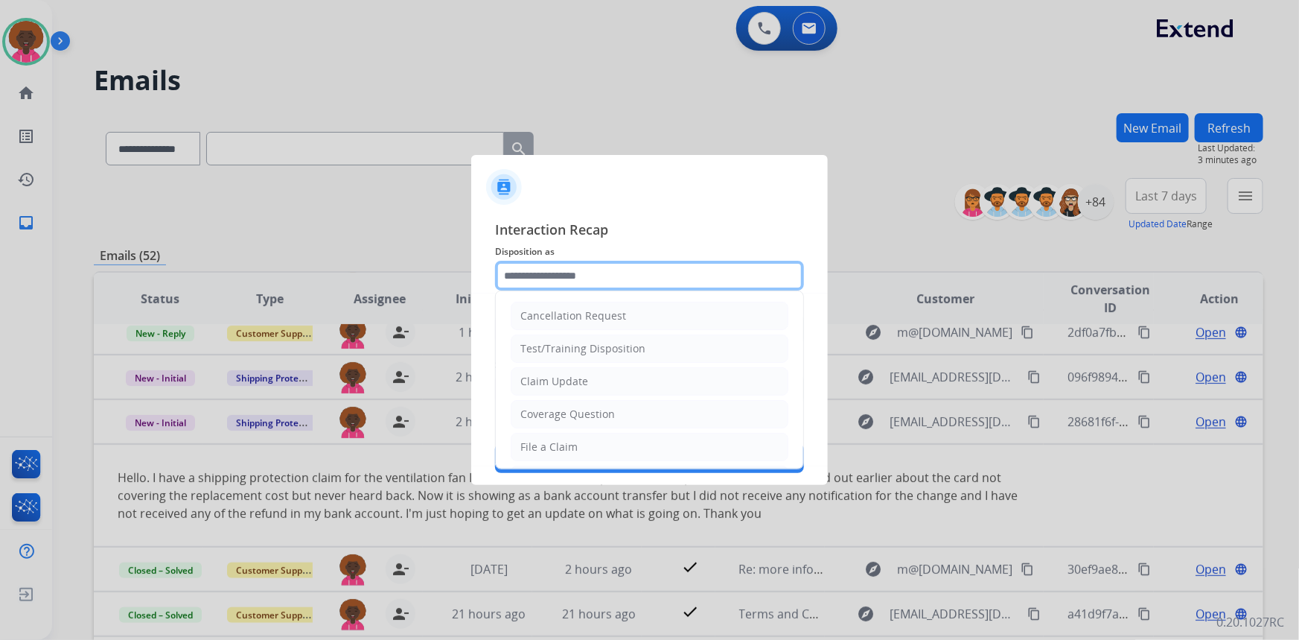
click at [544, 261] on input "text" at bounding box center [649, 276] width 309 height 30
click at [526, 447] on div "File a Claim" at bounding box center [548, 446] width 57 height 15
type input "**********"
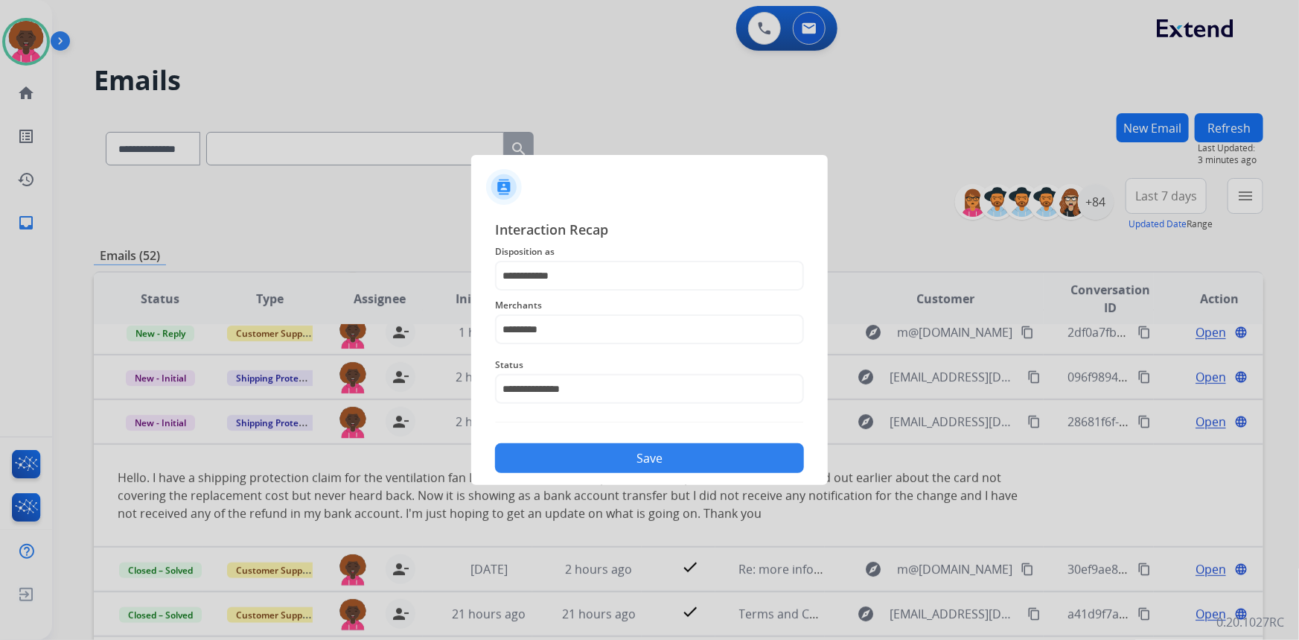
click at [692, 465] on button "Save" at bounding box center [649, 458] width 309 height 30
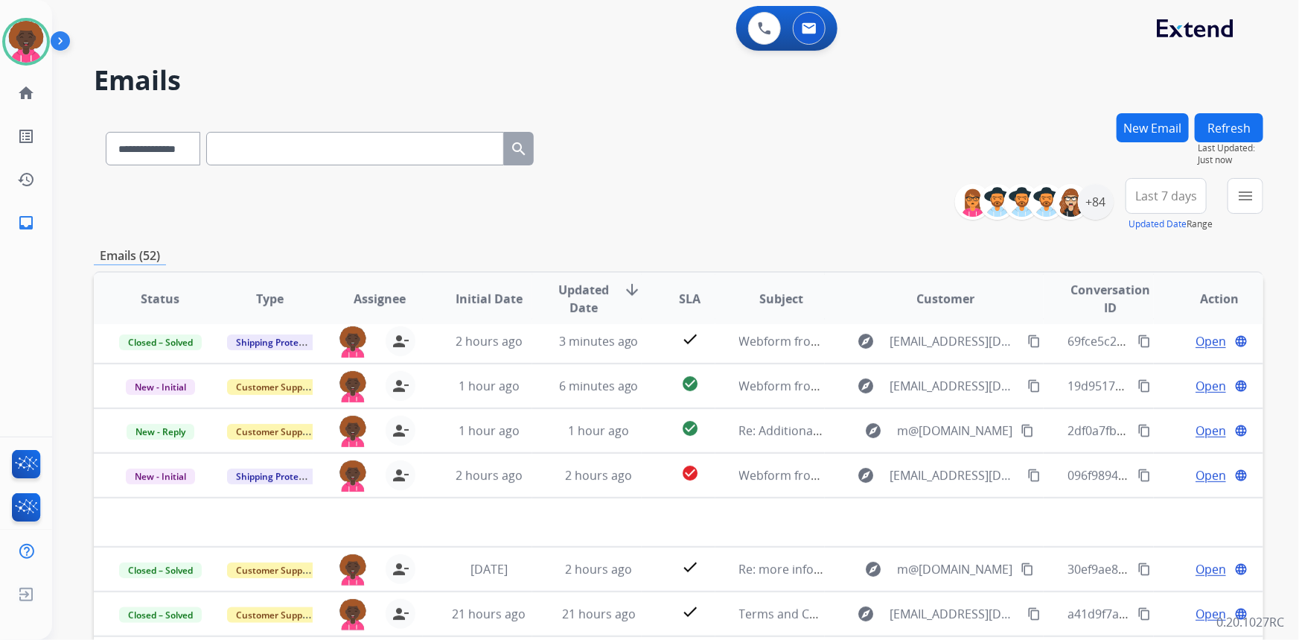
scroll to position [50, 0]
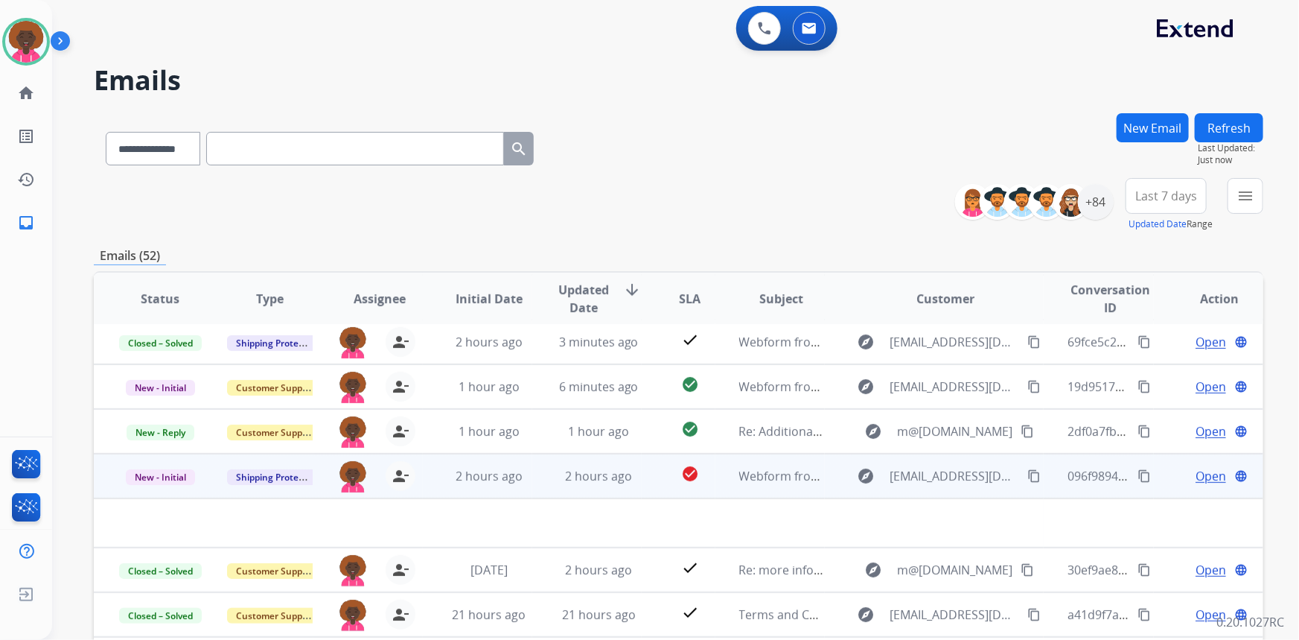
click at [833, 481] on td "explore [EMAIL_ADDRESS][DOMAIN_NAME] content_copy" at bounding box center [935, 475] width 220 height 45
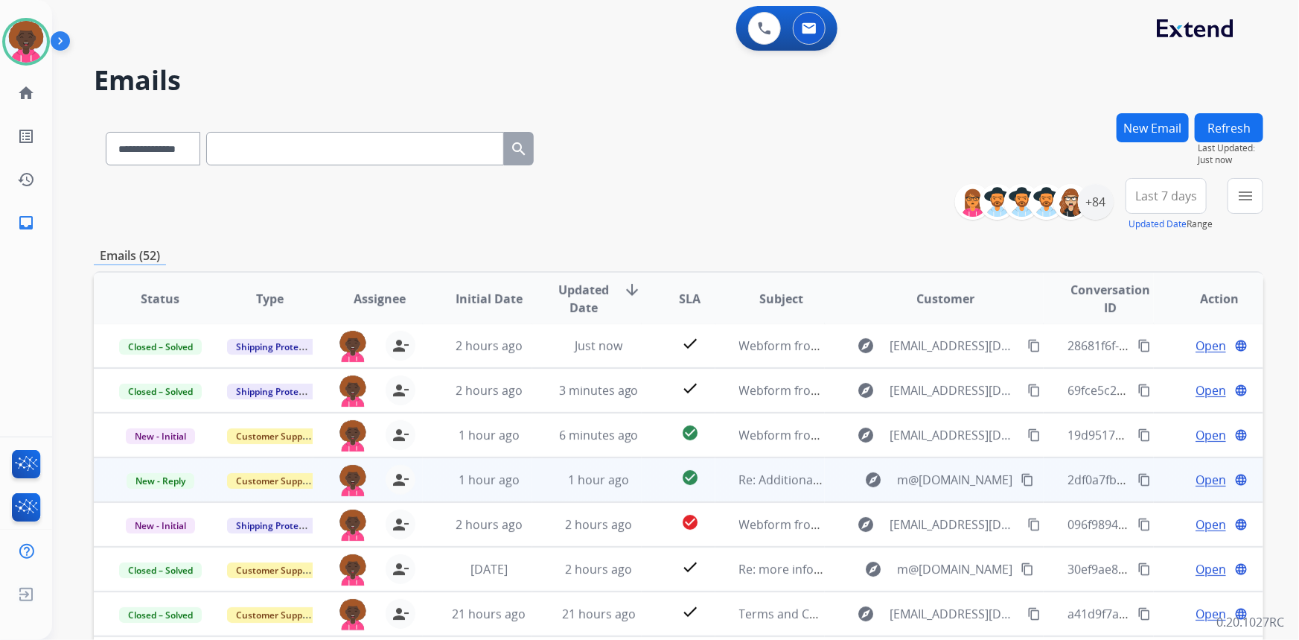
scroll to position [1, 0]
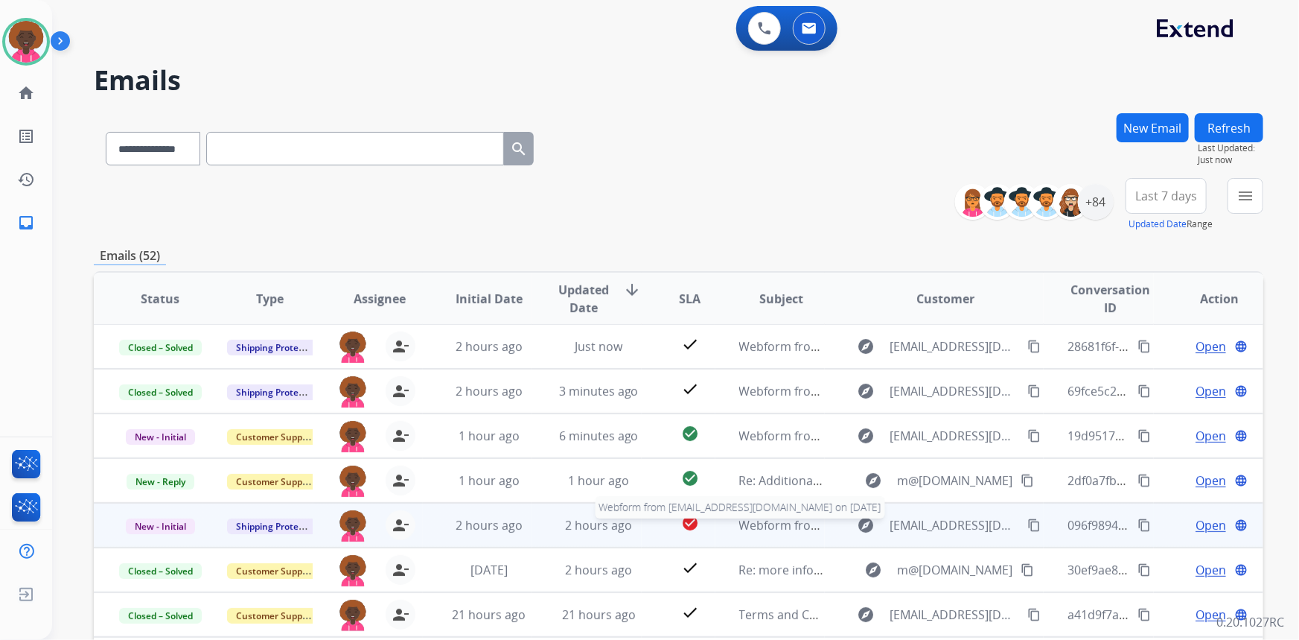
click at [744, 530] on span "Webform from [EMAIL_ADDRESS][DOMAIN_NAME] on [DATE]" at bounding box center [907, 525] width 337 height 16
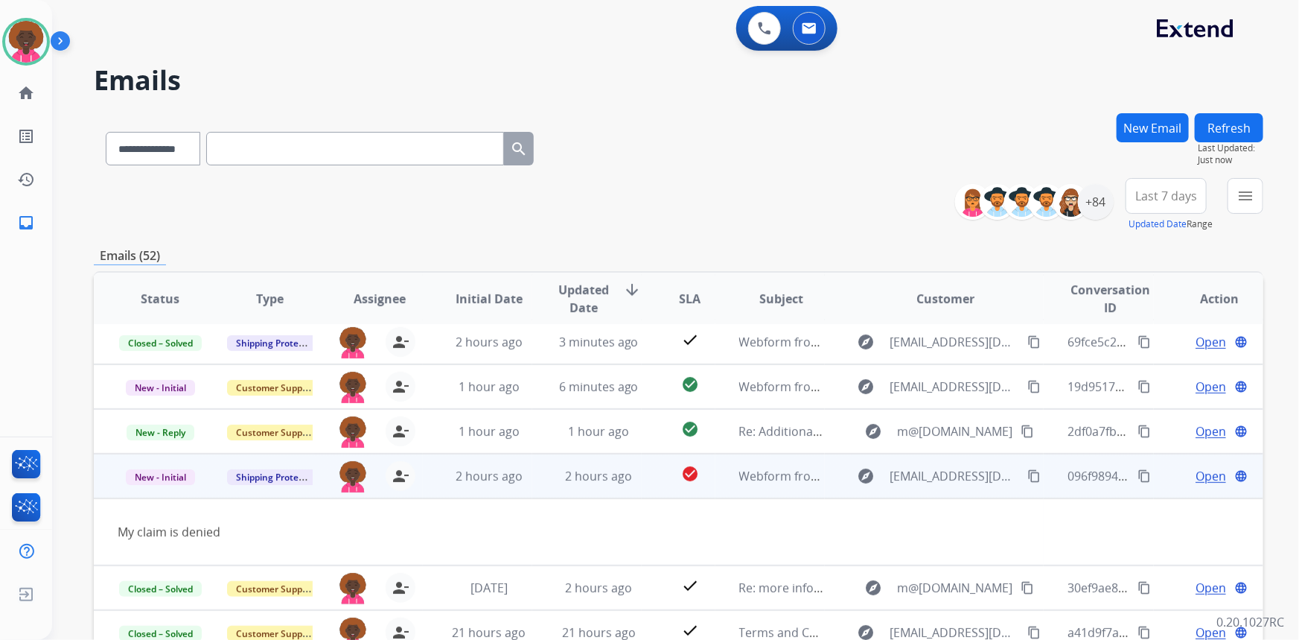
scroll to position [68, 0]
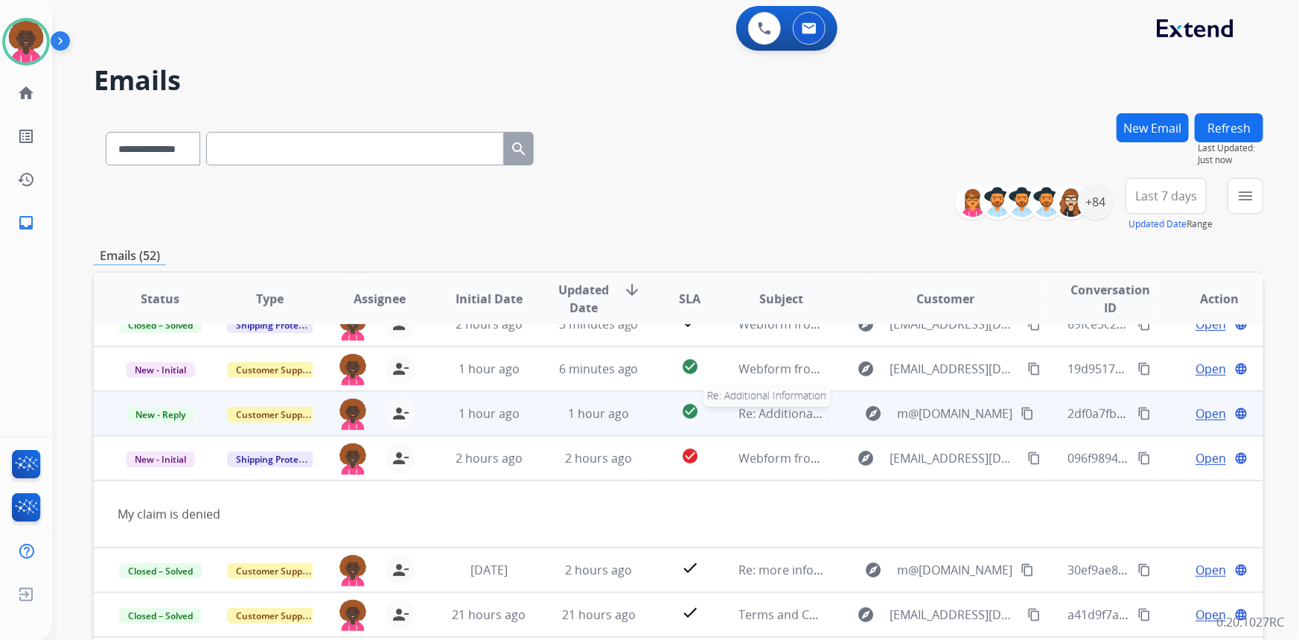
click at [755, 407] on span "Re: Additional Information" at bounding box center [812, 413] width 147 height 16
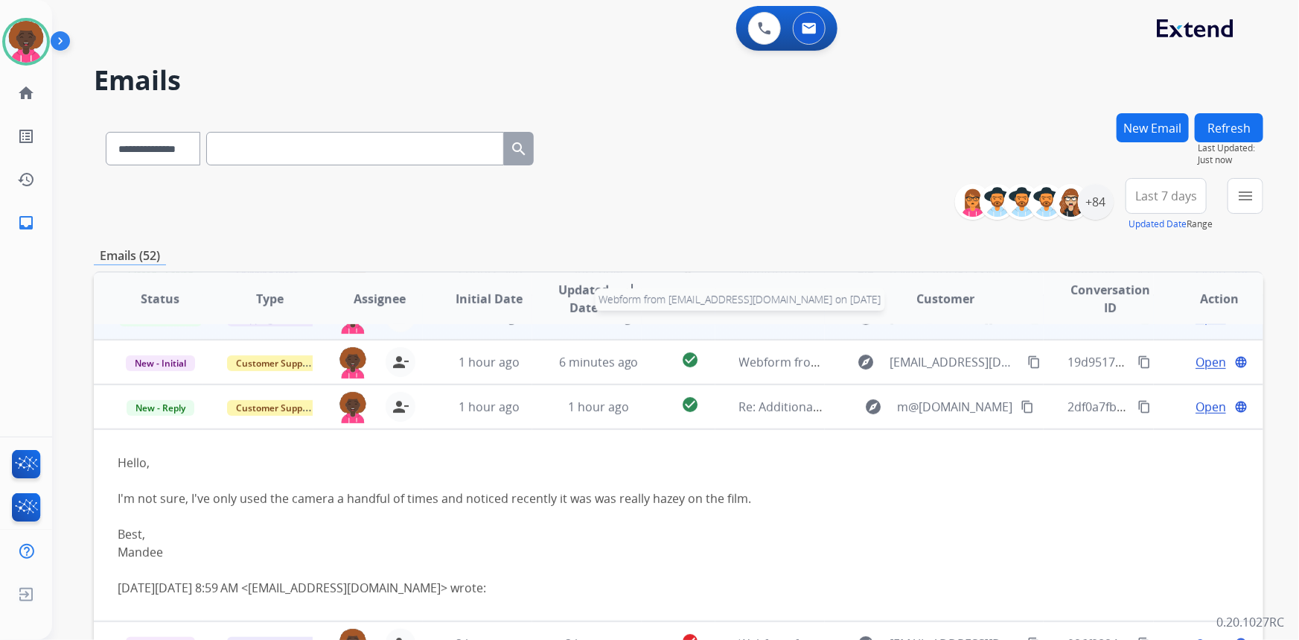
scroll to position [0, 0]
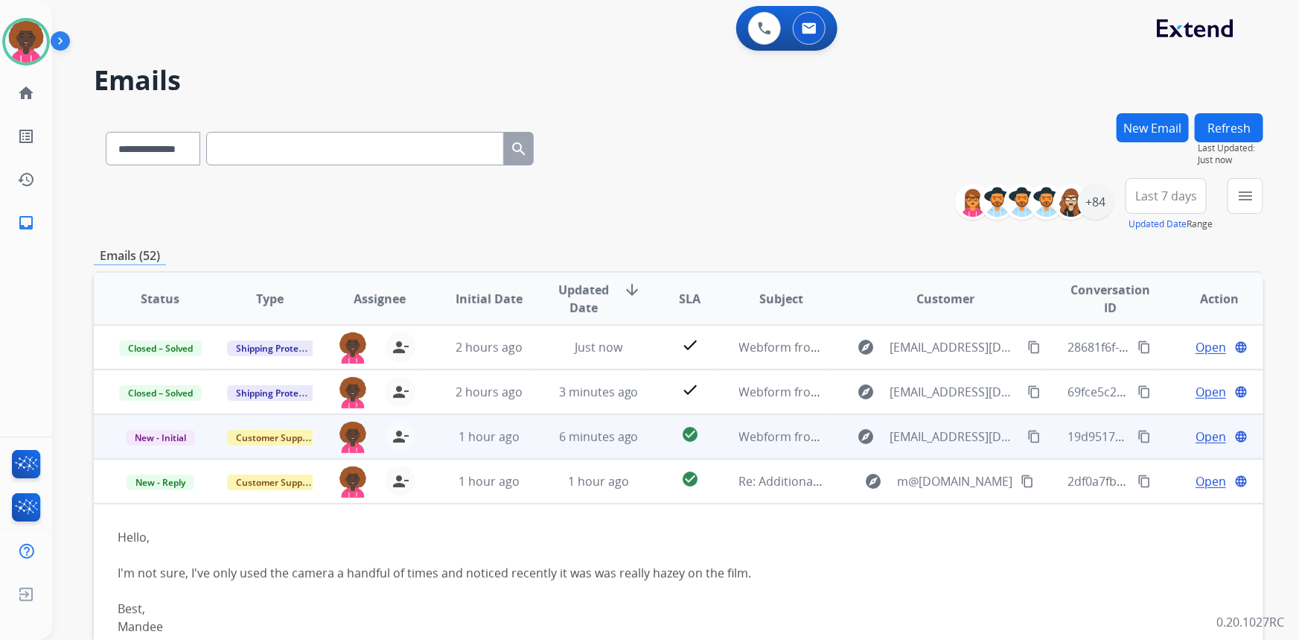
click at [767, 437] on span "Webform from [EMAIL_ADDRESS][DOMAIN_NAME] on [DATE]" at bounding box center [907, 436] width 337 height 16
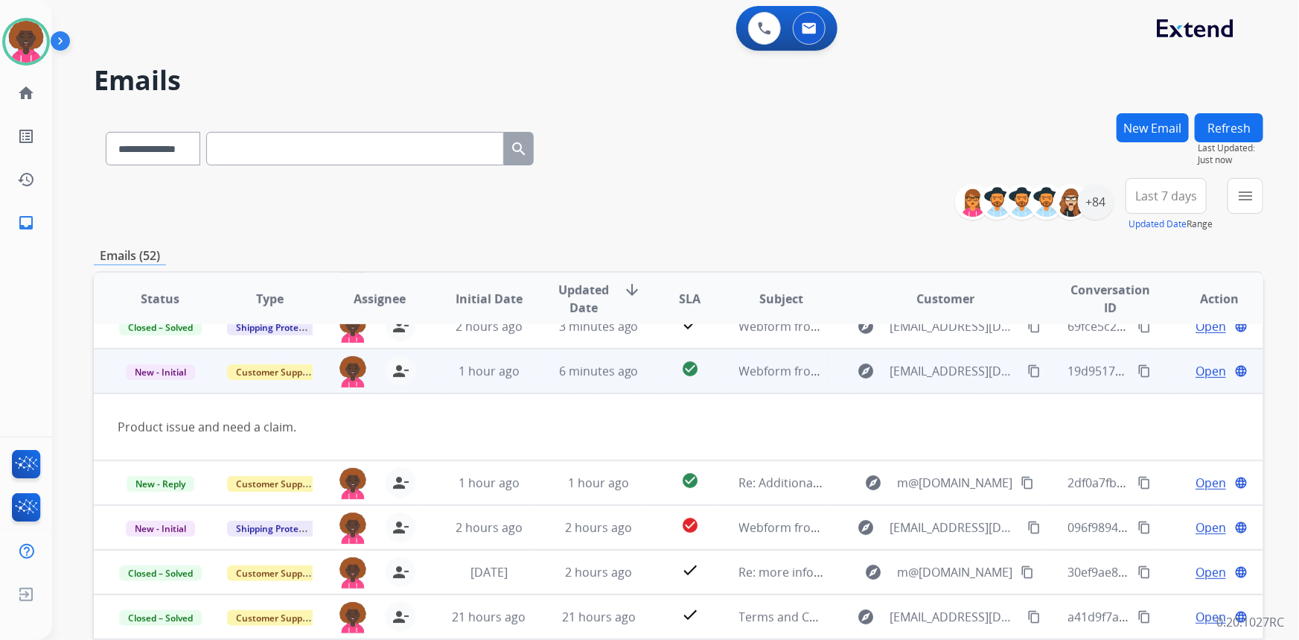
scroll to position [68, 0]
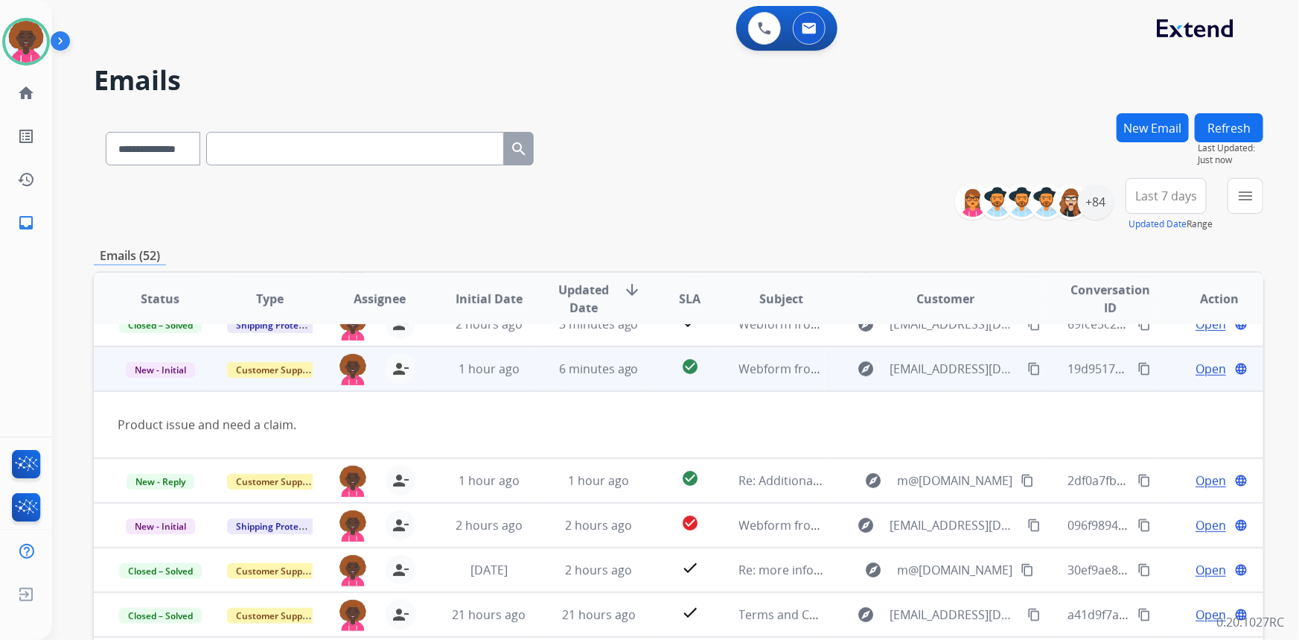
click at [1138, 363] on mat-icon "content_copy" at bounding box center [1144, 368] width 13 height 13
click at [1027, 364] on mat-icon "content_copy" at bounding box center [1033, 368] width 13 height 13
click at [1027, 369] on mat-icon "content_copy" at bounding box center [1033, 368] width 13 height 13
click at [1196, 367] on span "Open" at bounding box center [1211, 369] width 31 height 18
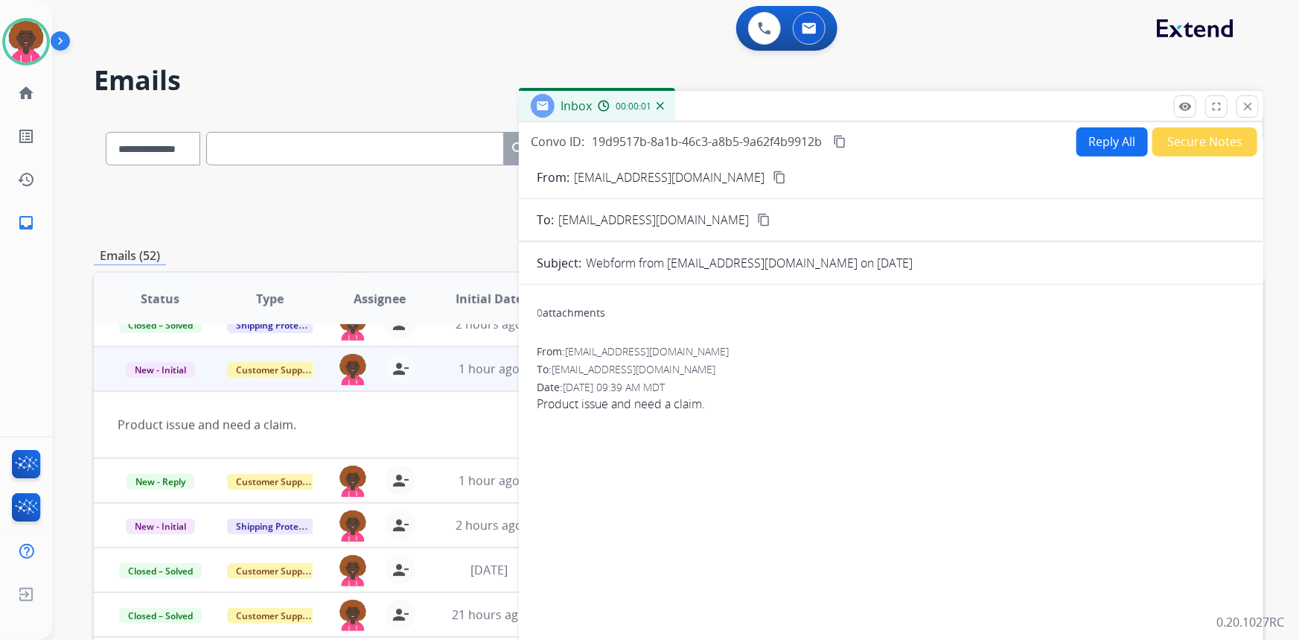
click at [1088, 143] on button "Reply All" at bounding box center [1112, 141] width 71 height 29
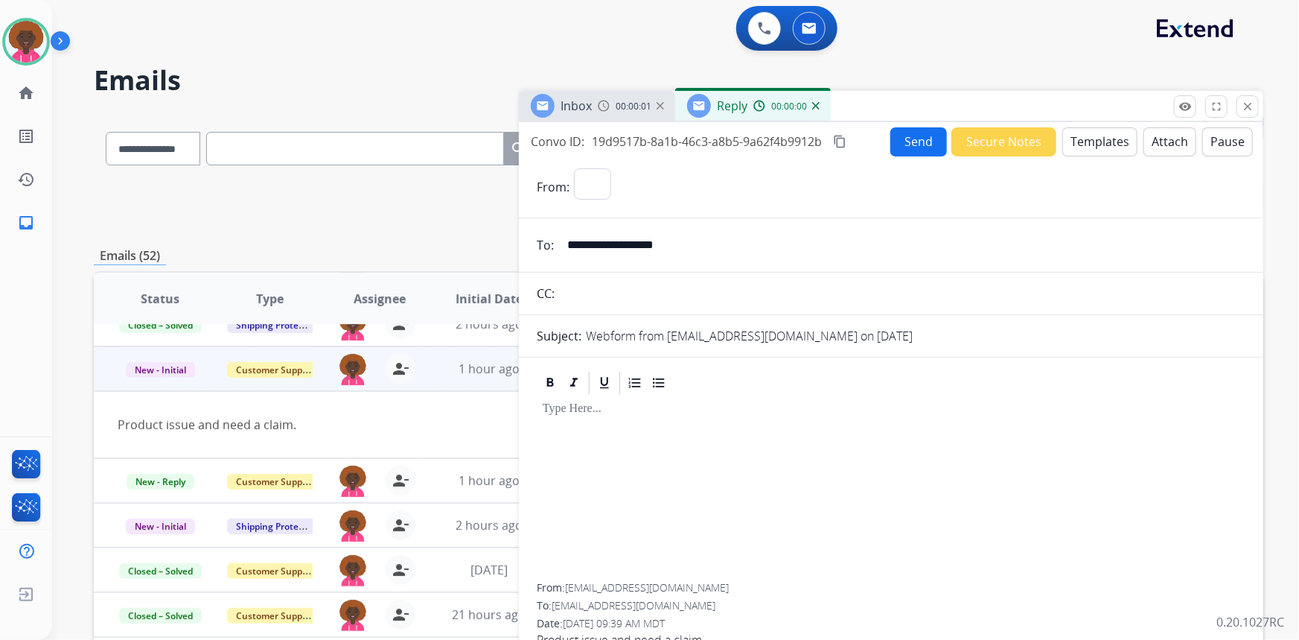
select select "**********"
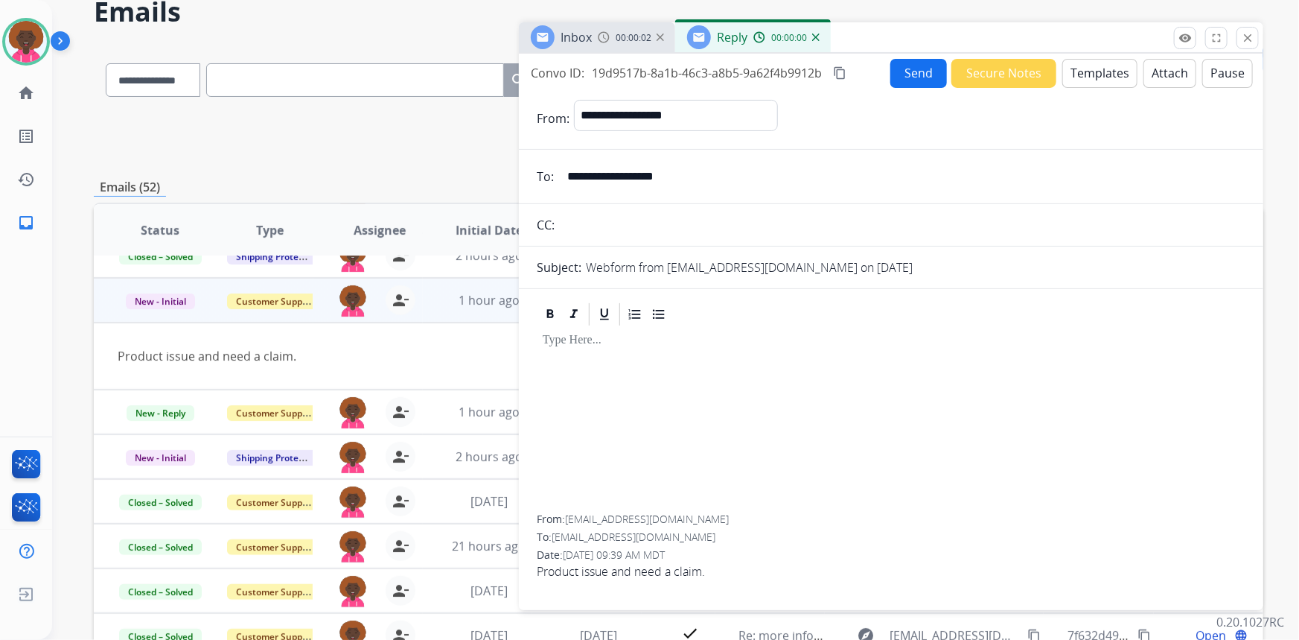
scroll to position [135, 0]
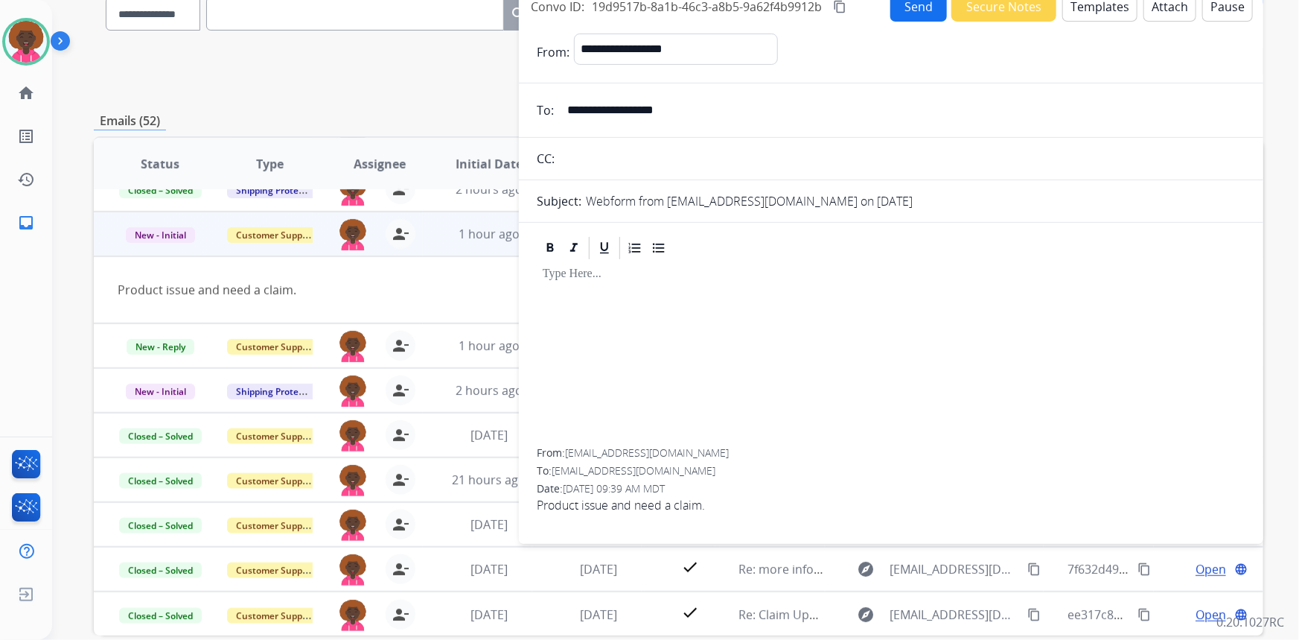
click at [1093, 22] on form "**********" at bounding box center [891, 280] width 745 height 516
click at [1097, 7] on button "Templates" at bounding box center [1099, 7] width 75 height 29
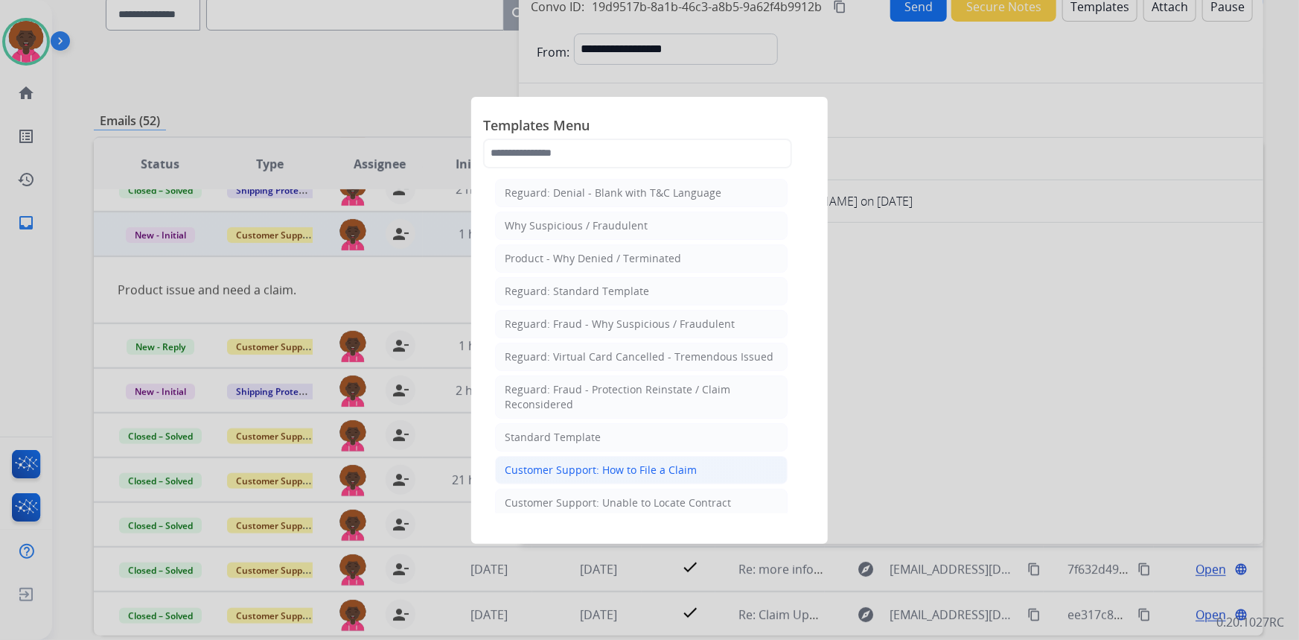
click at [653, 465] on div "Customer Support: How to File a Claim" at bounding box center [601, 469] width 192 height 15
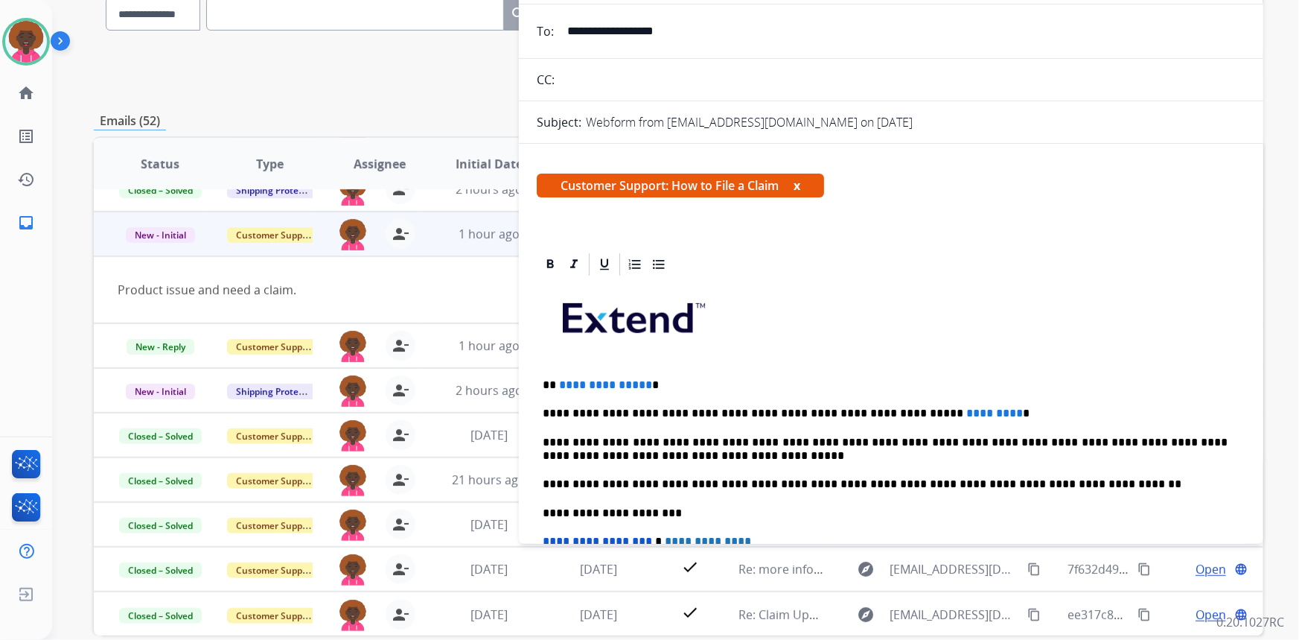
scroll to position [203, 0]
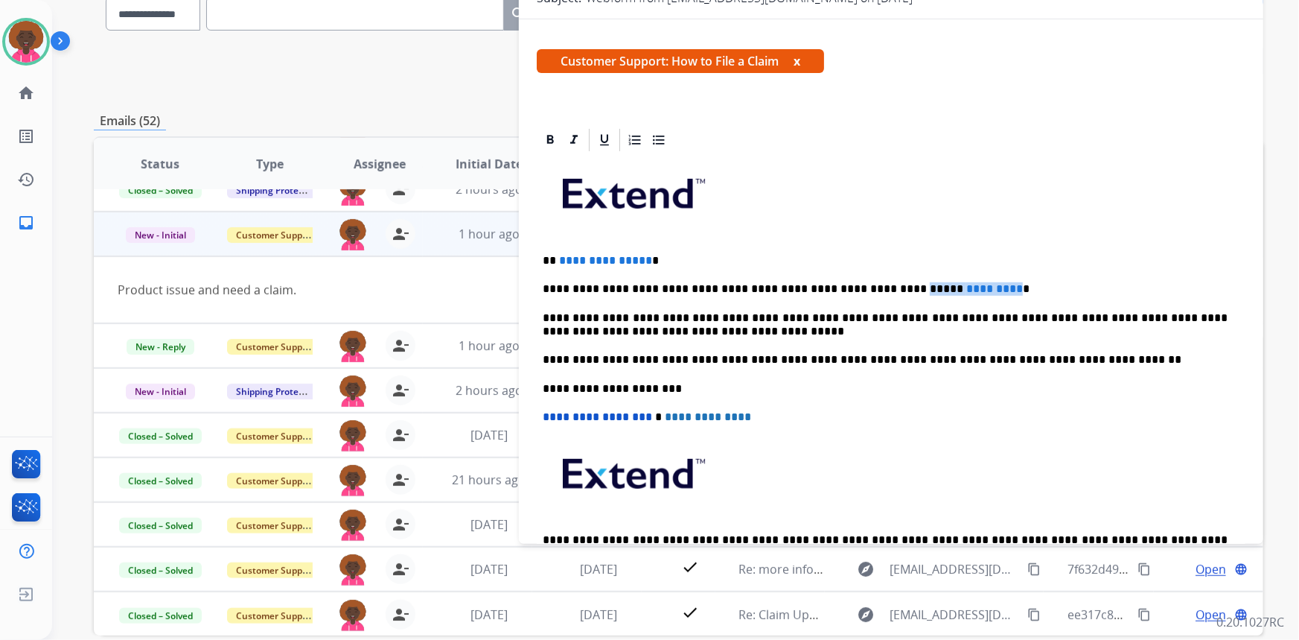
drag, startPoint x: 949, startPoint y: 290, endPoint x: 855, endPoint y: 292, distance: 93.8
click at [855, 292] on p "**********" at bounding box center [886, 288] width 686 height 13
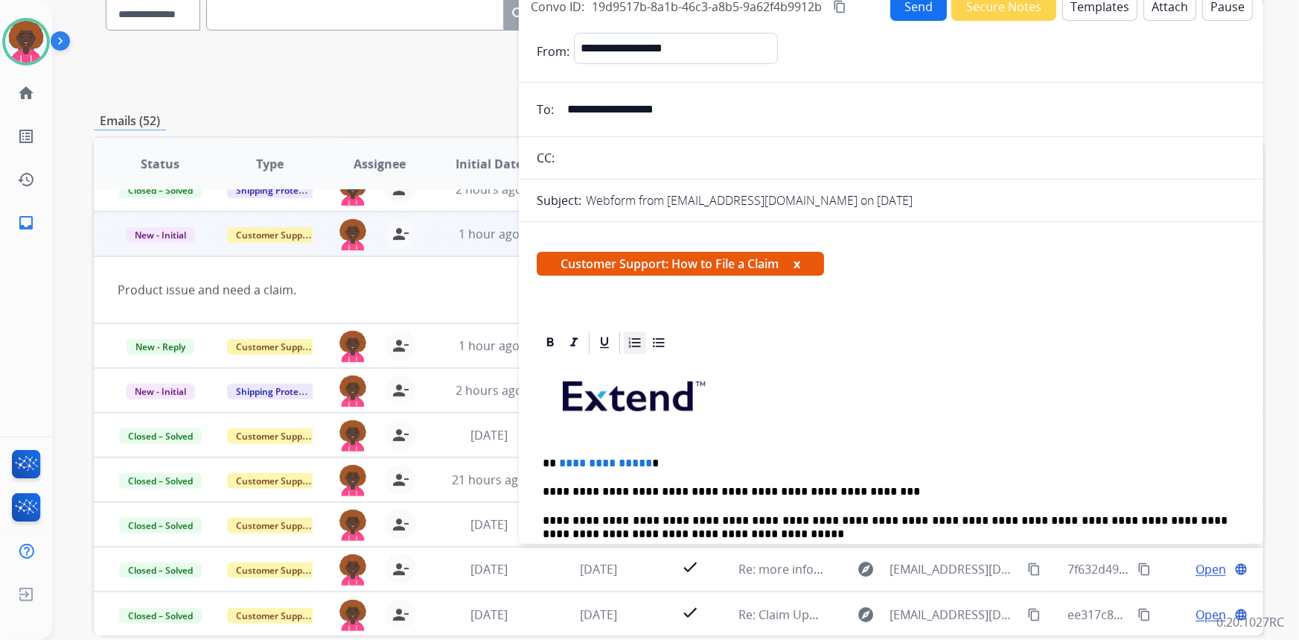
scroll to position [135, 0]
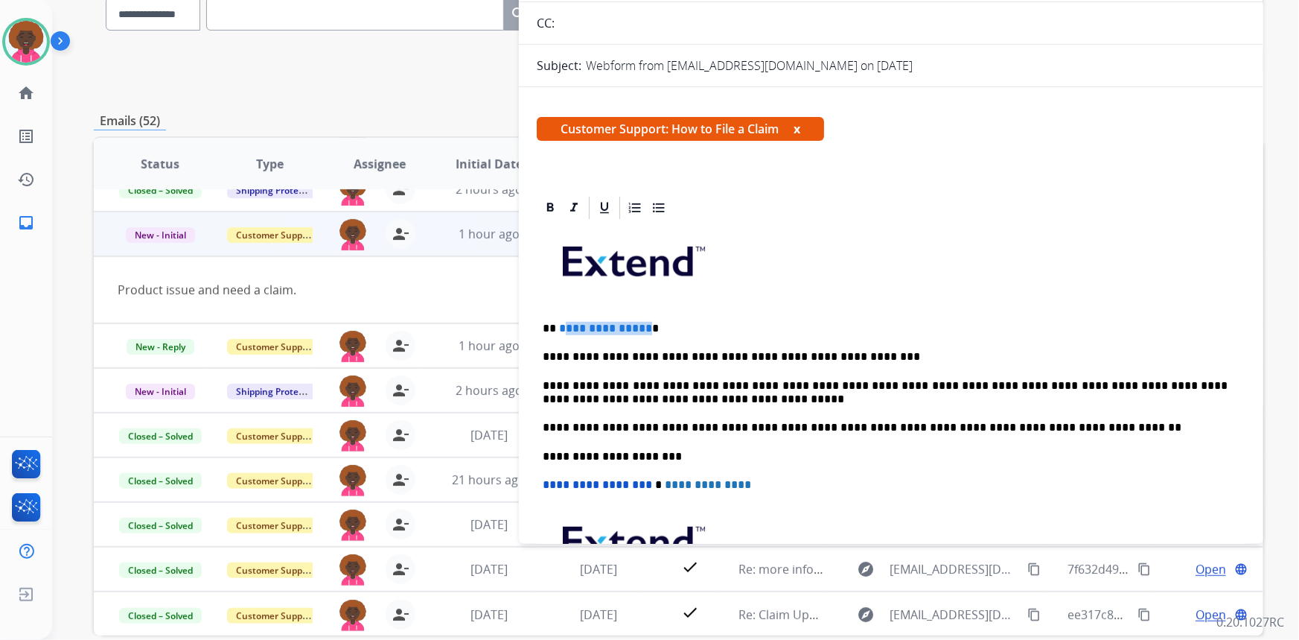
drag, startPoint x: 643, startPoint y: 326, endPoint x: 561, endPoint y: 324, distance: 81.9
click at [561, 324] on span "**********" at bounding box center [605, 327] width 93 height 11
drag, startPoint x: 558, startPoint y: 328, endPoint x: 561, endPoint y: 340, distance: 11.6
click at [559, 329] on span "*" at bounding box center [562, 327] width 7 height 11
click at [561, 336] on div "**********" at bounding box center [891, 448] width 709 height 455
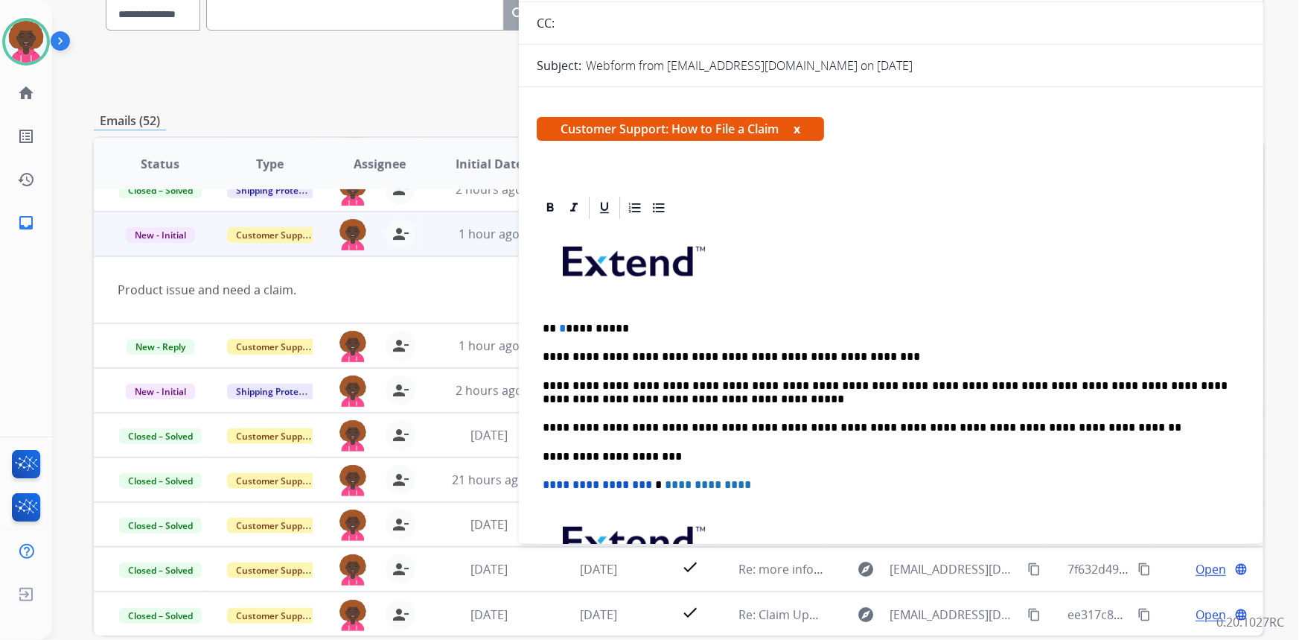
click at [561, 324] on p "**********" at bounding box center [886, 328] width 686 height 13
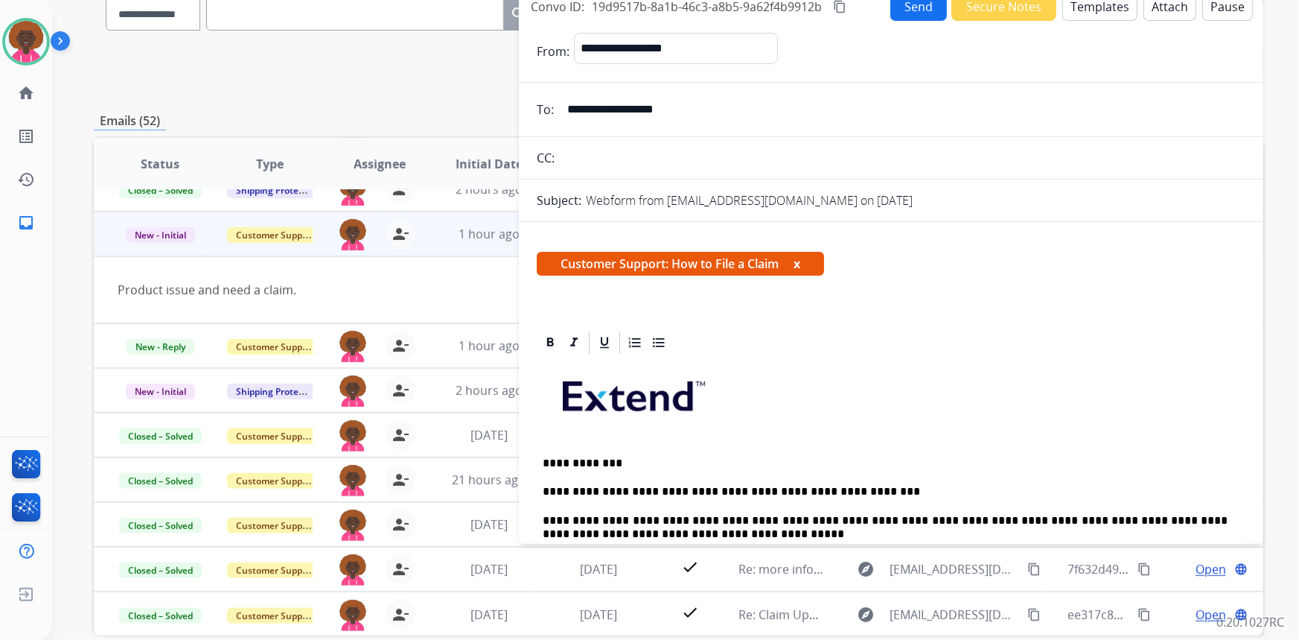
scroll to position [0, 0]
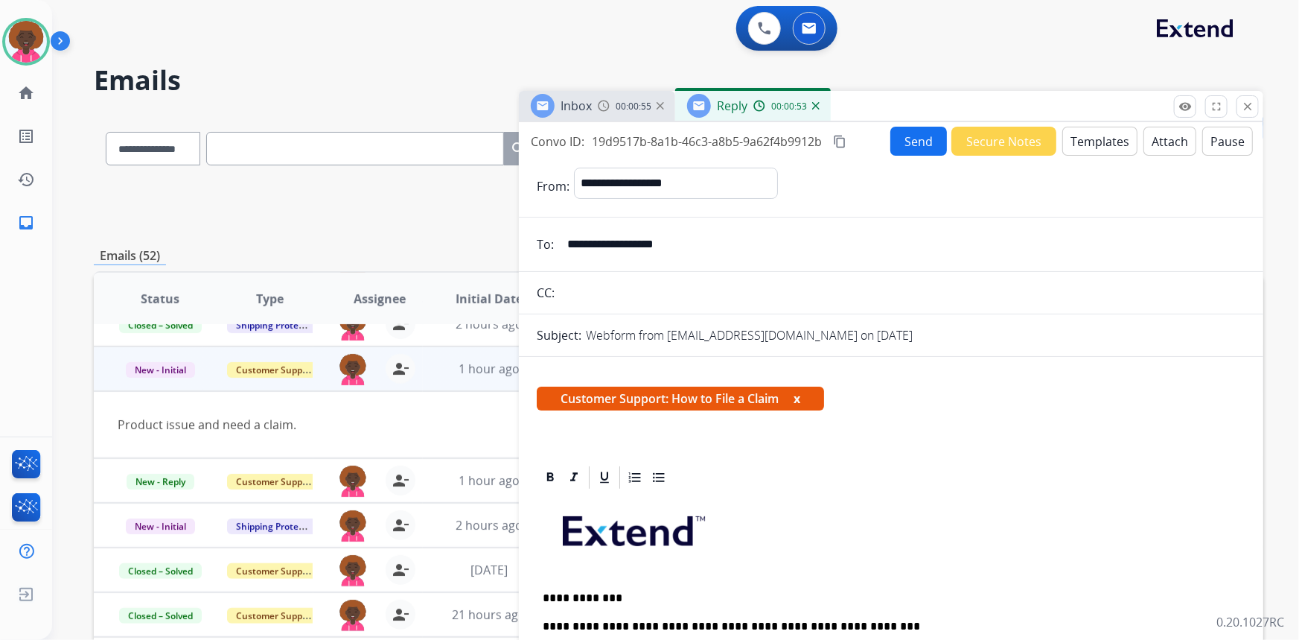
click at [900, 138] on button "Send" at bounding box center [918, 141] width 57 height 29
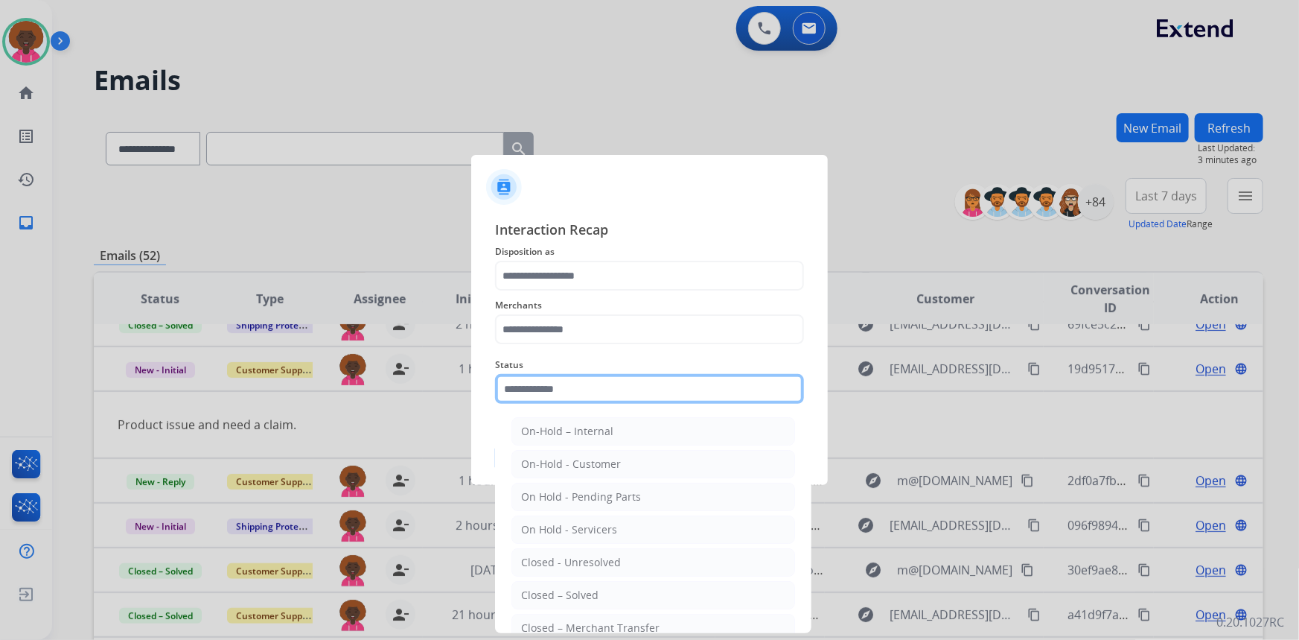
click at [648, 393] on input "text" at bounding box center [649, 389] width 309 height 30
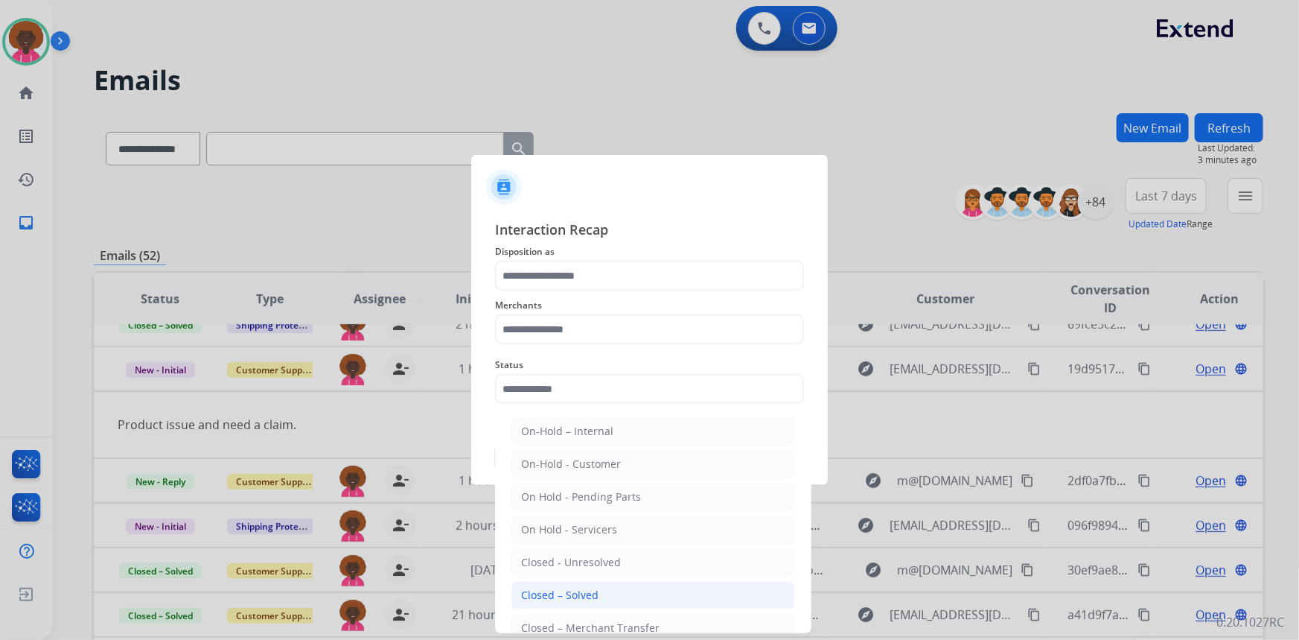
click at [541, 593] on div "Closed – Solved" at bounding box center [559, 594] width 77 height 15
type input "**********"
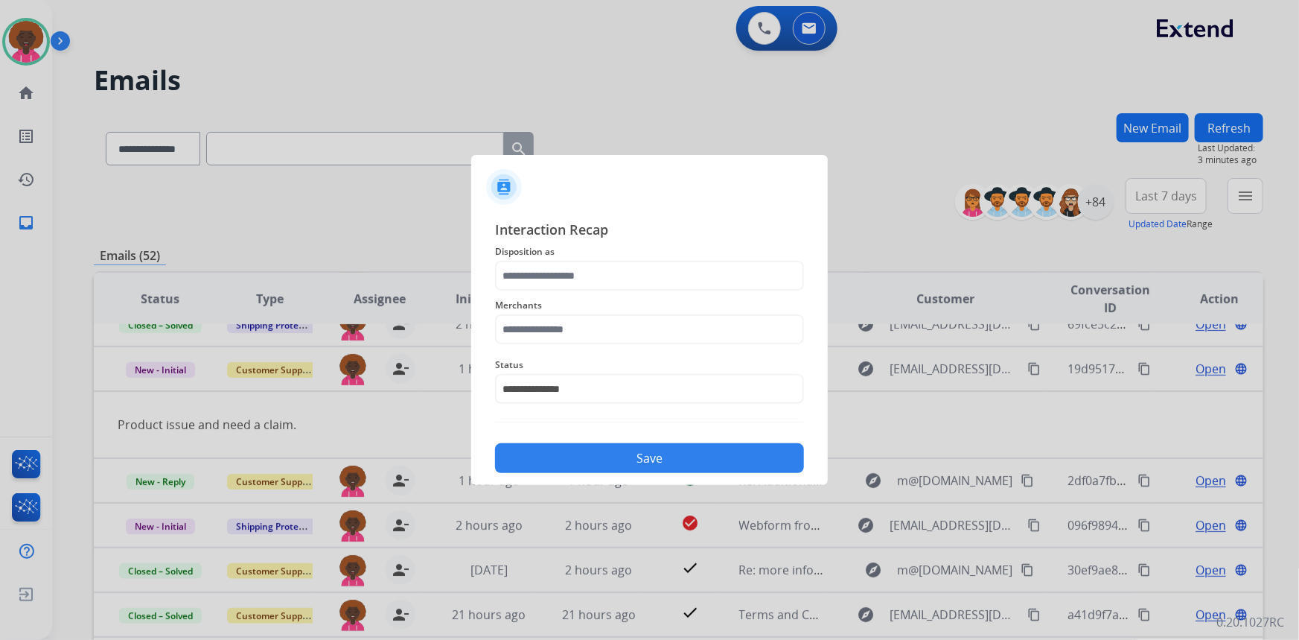
drag, startPoint x: 614, startPoint y: 349, endPoint x: 614, endPoint y: 338, distance: 11.2
click at [613, 350] on div "**********" at bounding box center [649, 380] width 309 height 60
click at [619, 329] on input "text" at bounding box center [649, 329] width 309 height 30
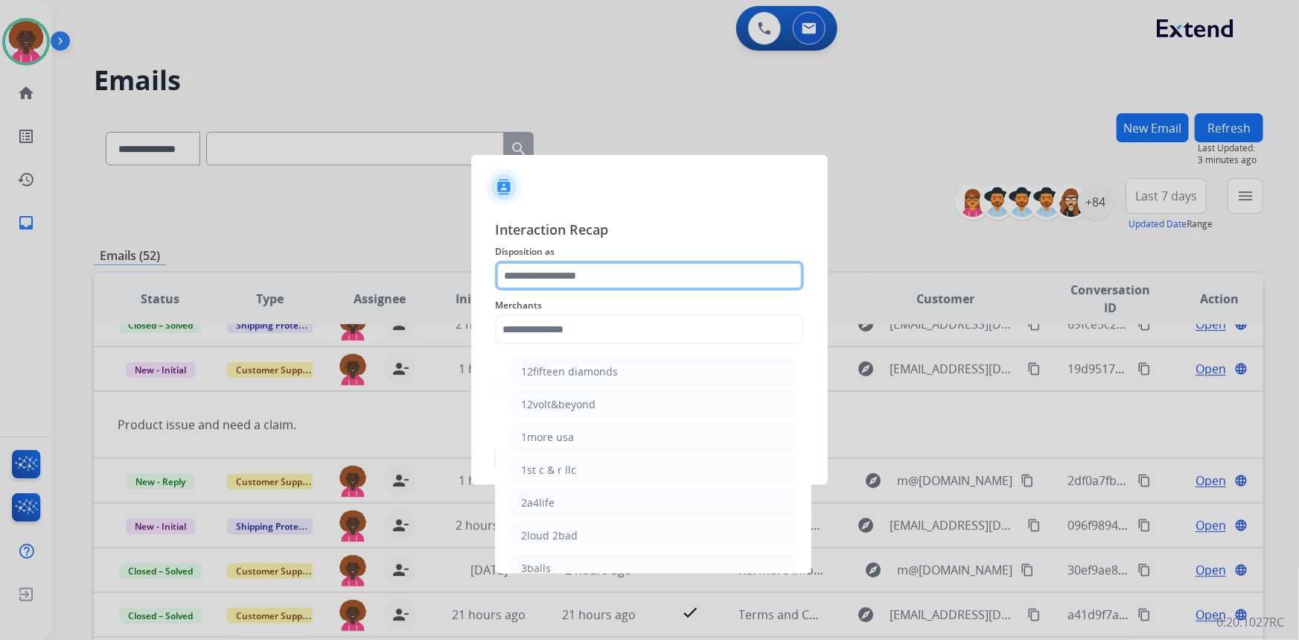
click at [514, 270] on input "text" at bounding box center [649, 276] width 309 height 30
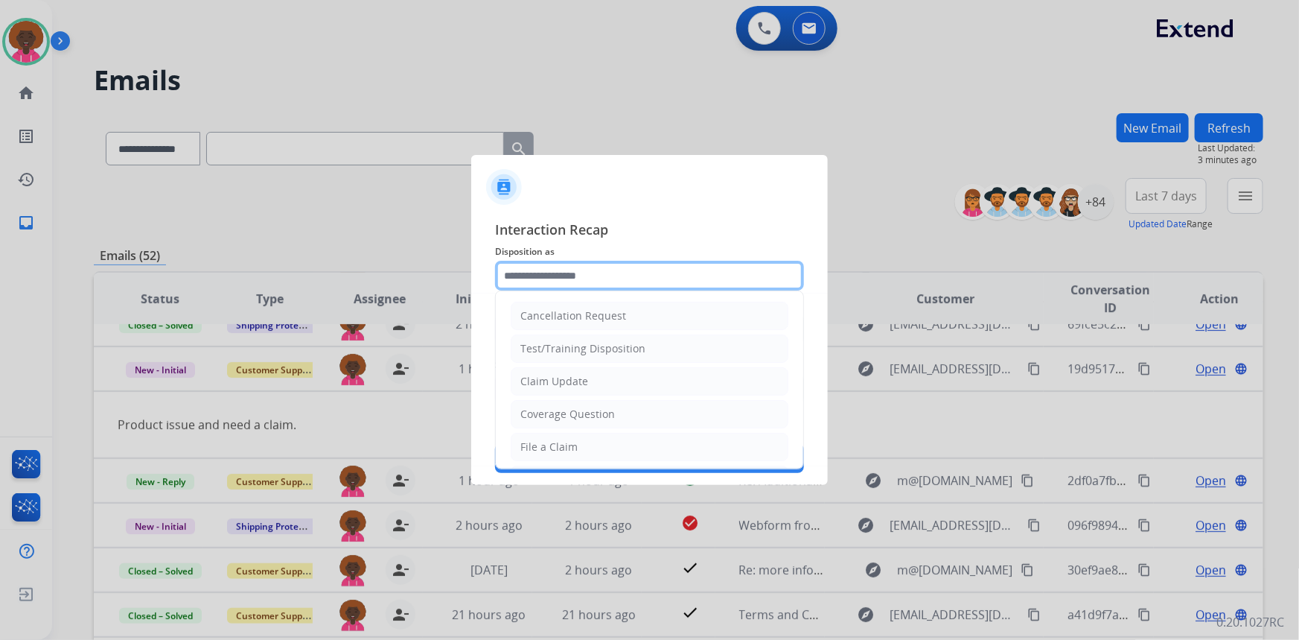
click at [598, 270] on input "text" at bounding box center [649, 276] width 309 height 30
click at [668, 187] on div at bounding box center [649, 181] width 357 height 52
click at [539, 263] on input "text" at bounding box center [649, 276] width 309 height 30
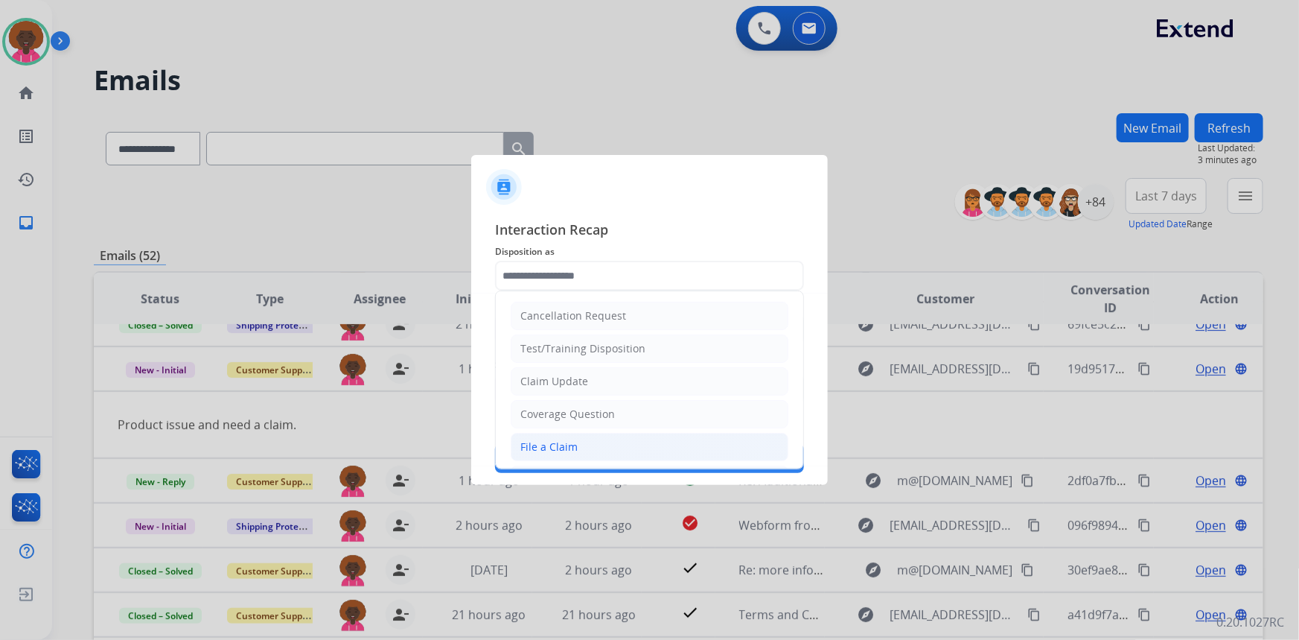
click at [540, 456] on li "File a Claim" at bounding box center [650, 447] width 278 height 28
type input "**********"
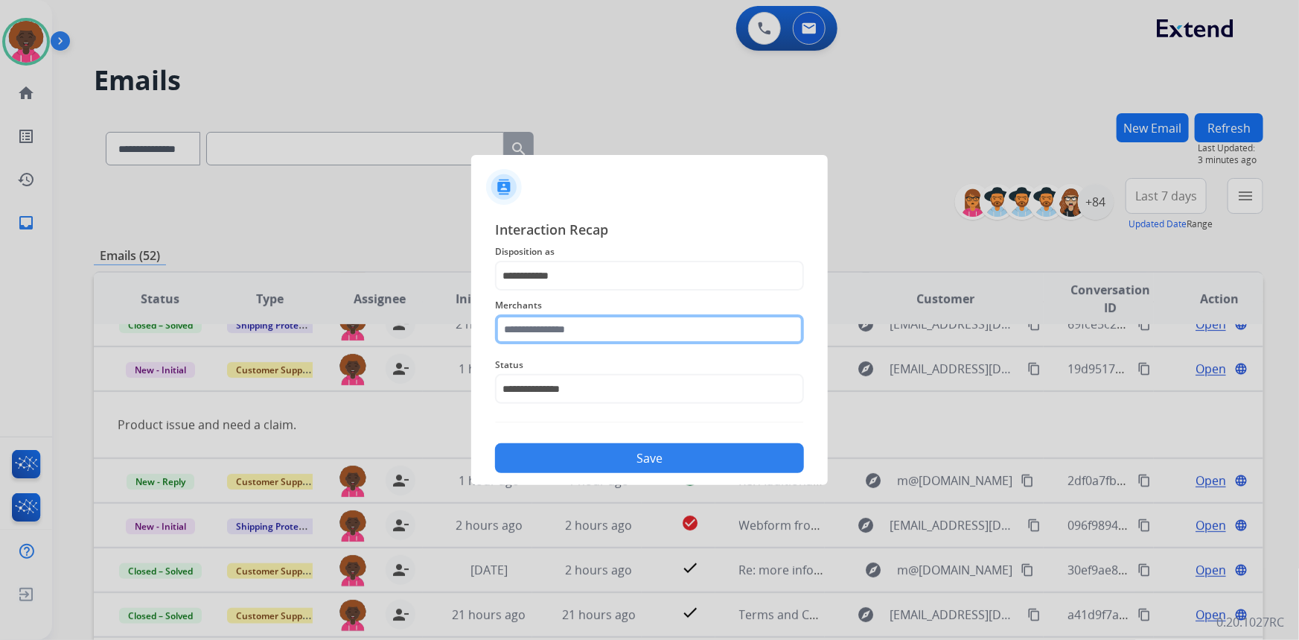
click at [528, 334] on input "text" at bounding box center [649, 329] width 309 height 30
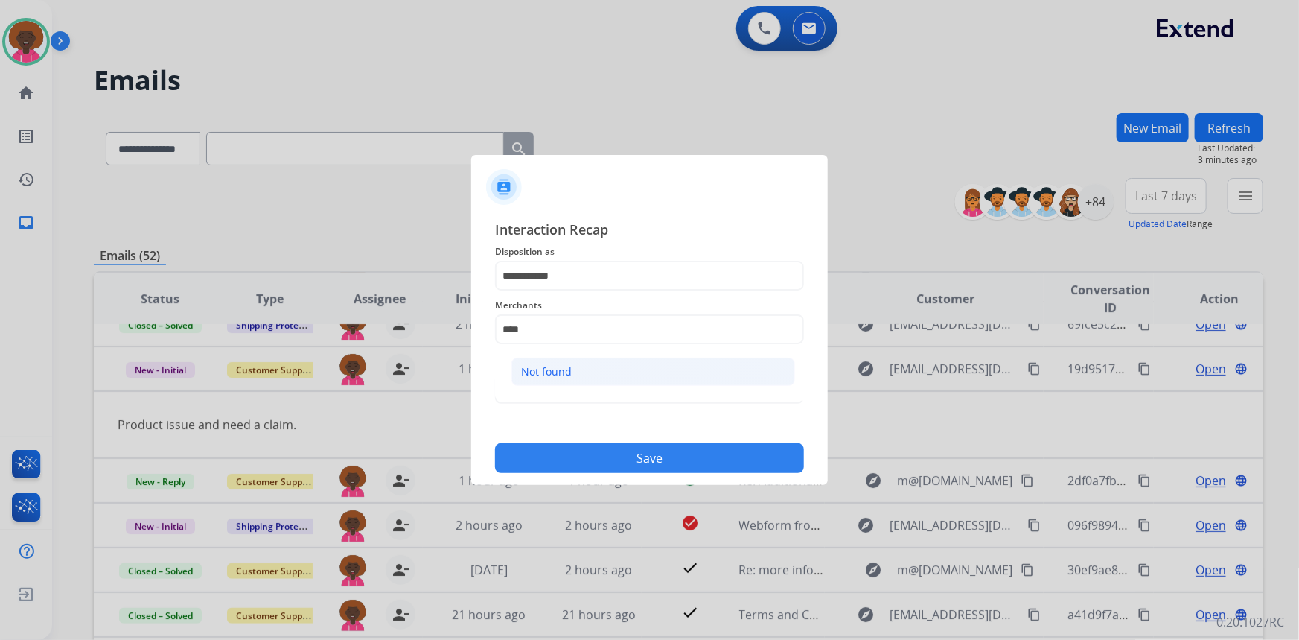
click at [538, 370] on div "Not found" at bounding box center [546, 371] width 51 height 15
type input "*********"
click at [603, 491] on div at bounding box center [649, 320] width 1299 height 640
click at [611, 459] on button "Save" at bounding box center [649, 458] width 309 height 30
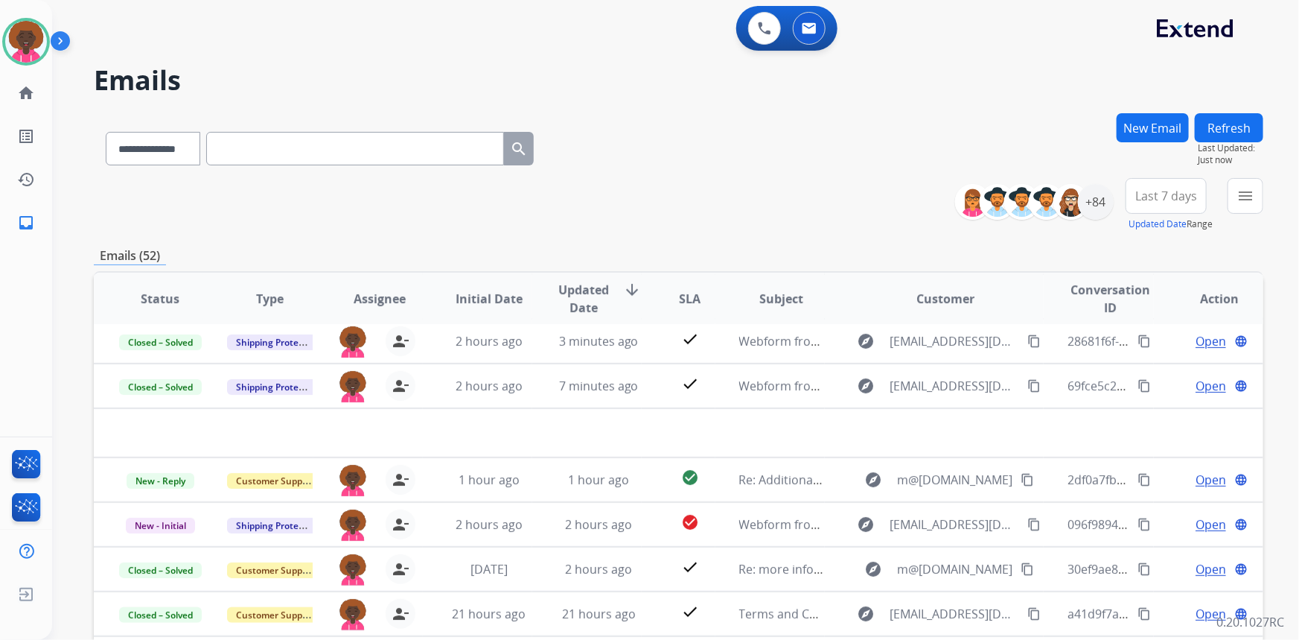
scroll to position [50, 0]
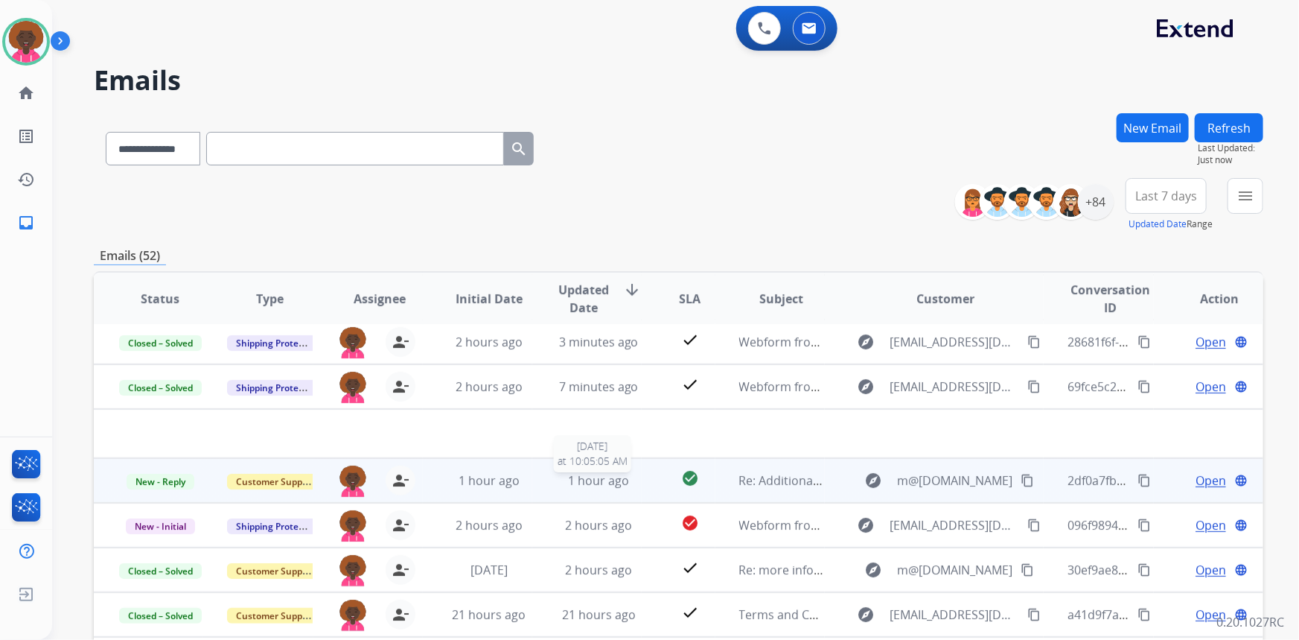
click at [607, 474] on span "1 hour ago" at bounding box center [598, 480] width 61 height 16
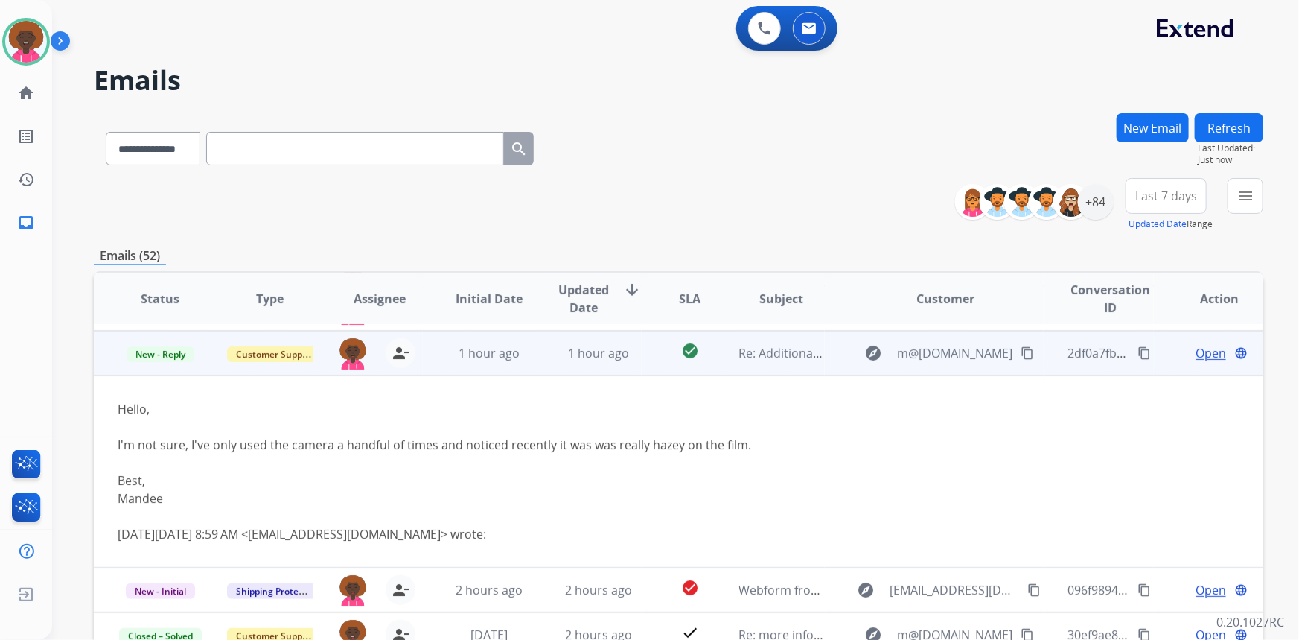
scroll to position [134, 0]
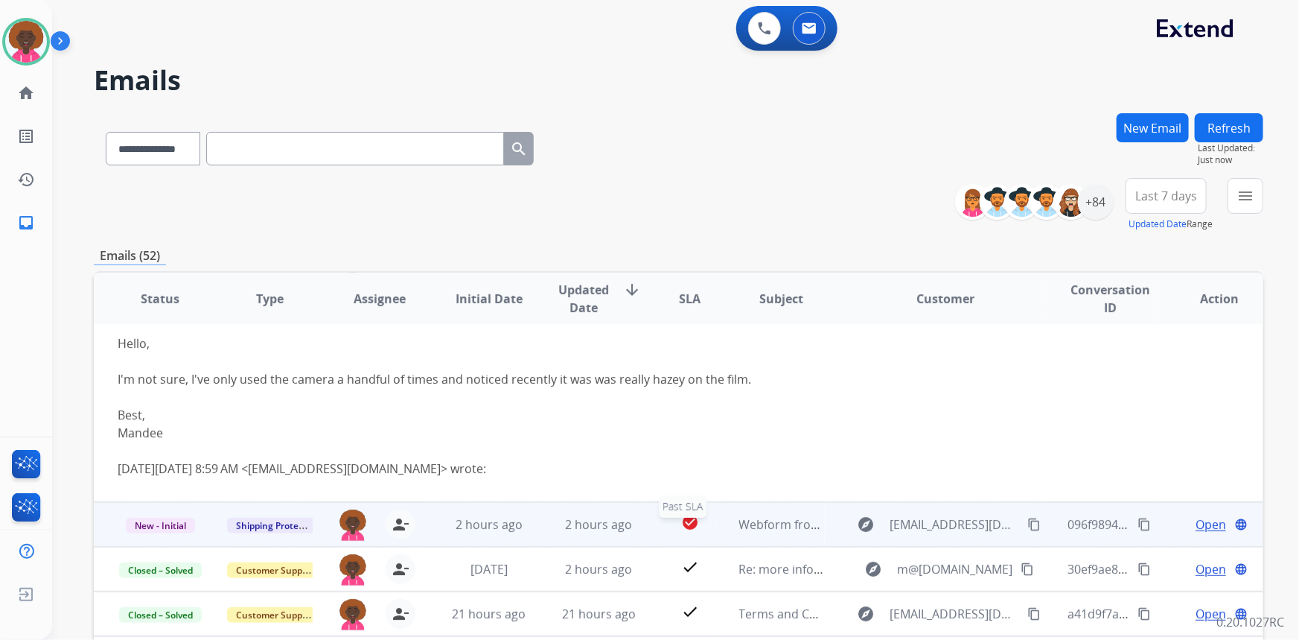
click at [685, 526] on mat-icon "check_circle" at bounding box center [690, 522] width 18 height 18
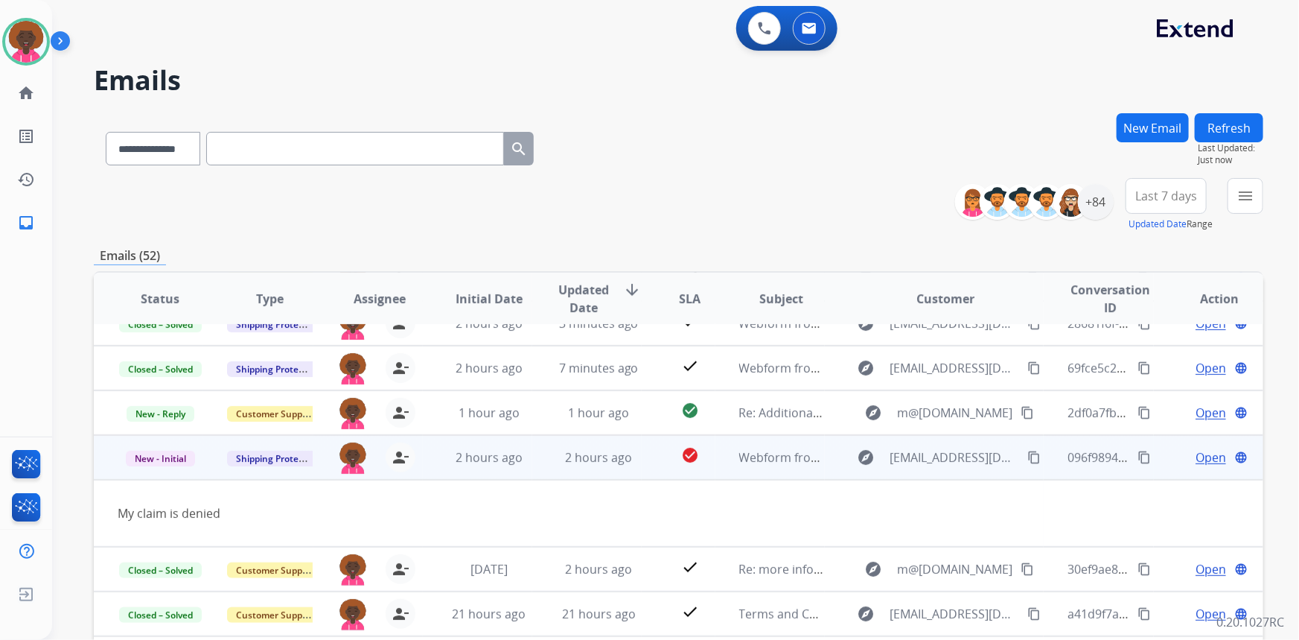
scroll to position [68, 0]
click at [1027, 460] on mat-icon "content_copy" at bounding box center [1033, 457] width 13 height 13
click at [1208, 456] on span "Open" at bounding box center [1211, 458] width 31 height 18
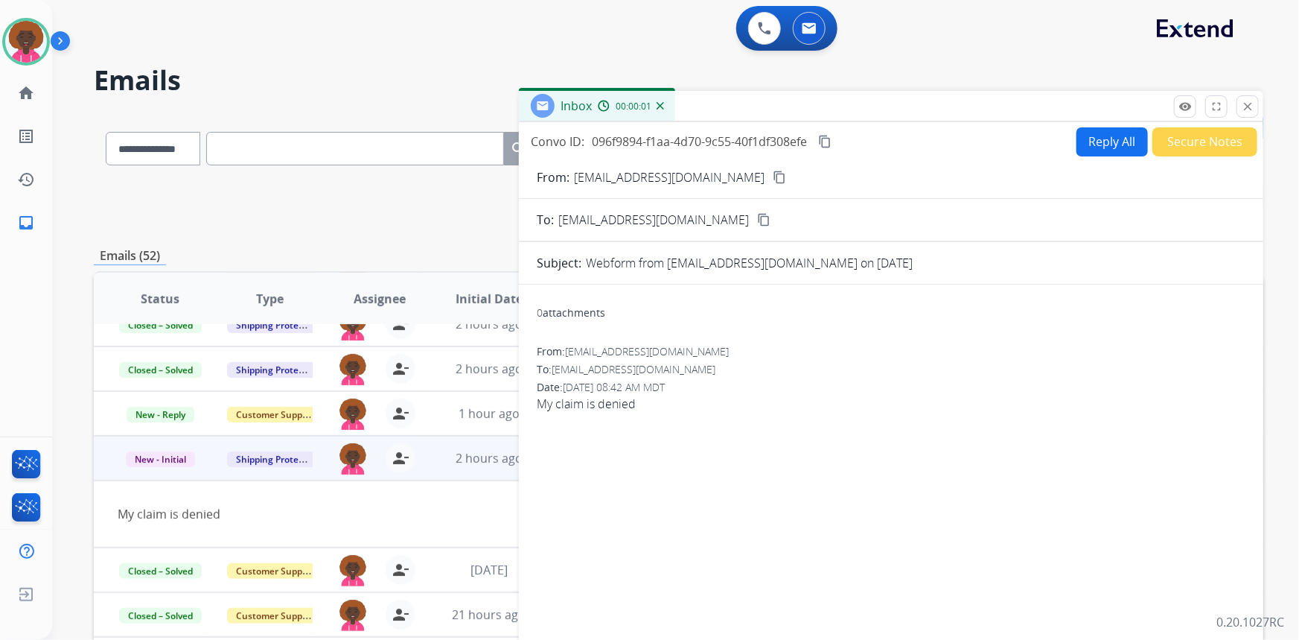
click at [1097, 134] on button "Reply All" at bounding box center [1112, 141] width 71 height 29
select select "**********"
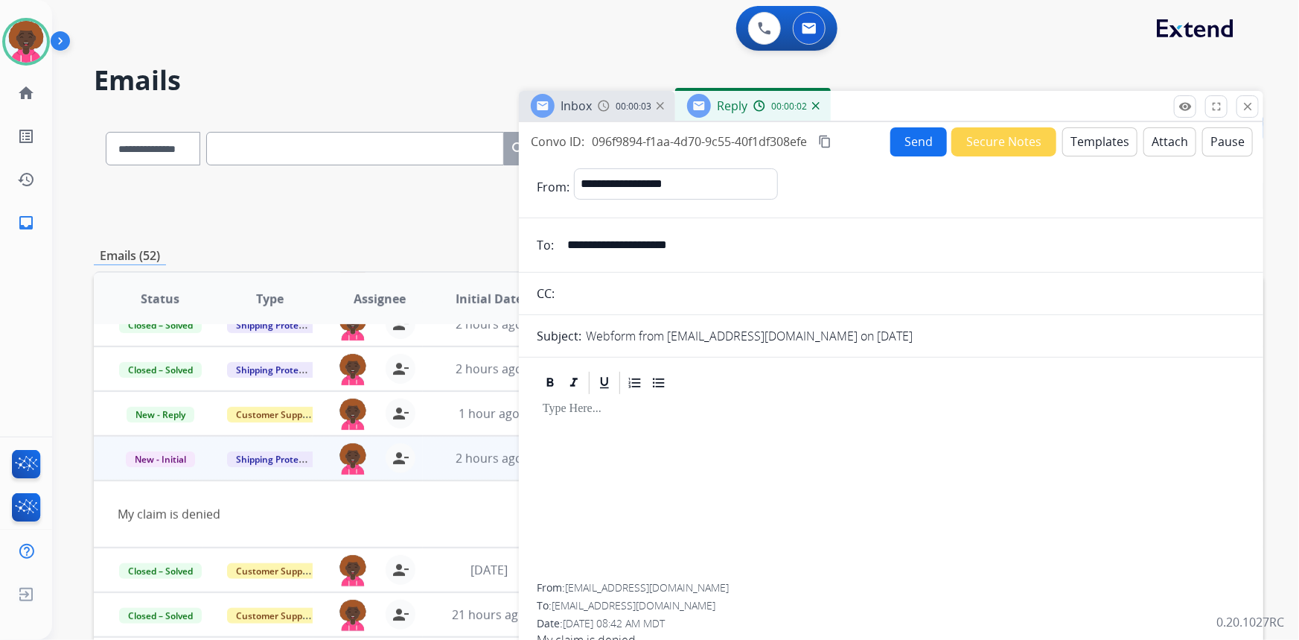
click at [1097, 150] on button "Templates" at bounding box center [1099, 141] width 75 height 29
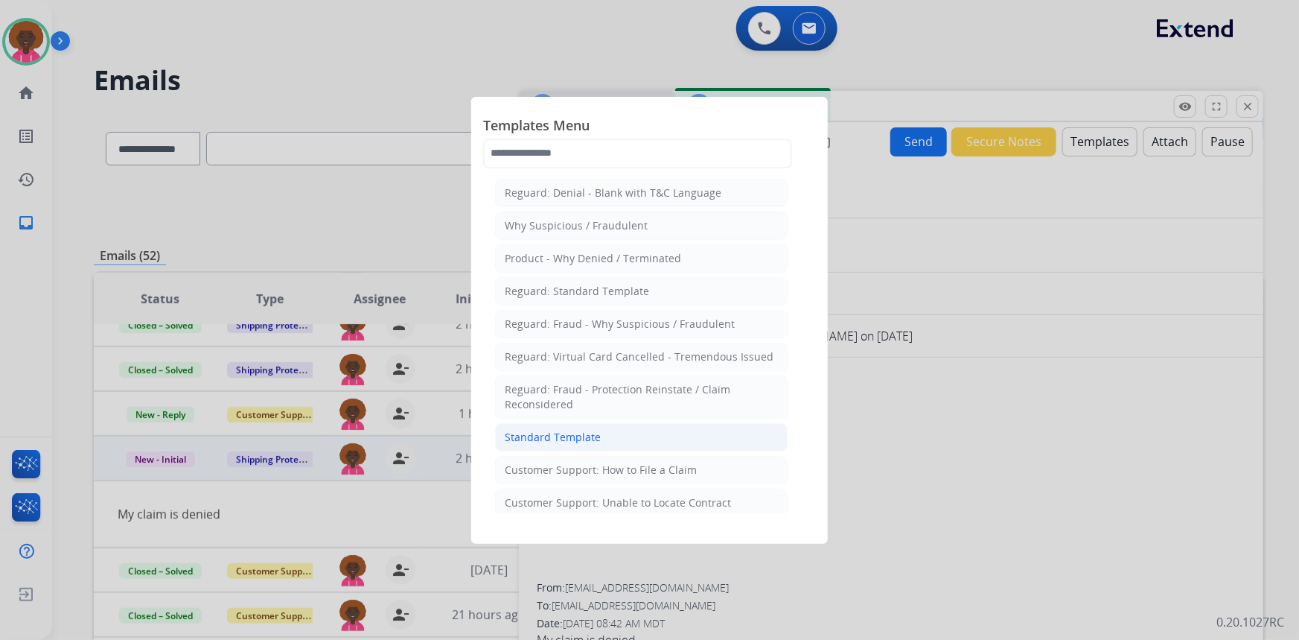
click at [668, 431] on li "Standard Template" at bounding box center [641, 437] width 293 height 28
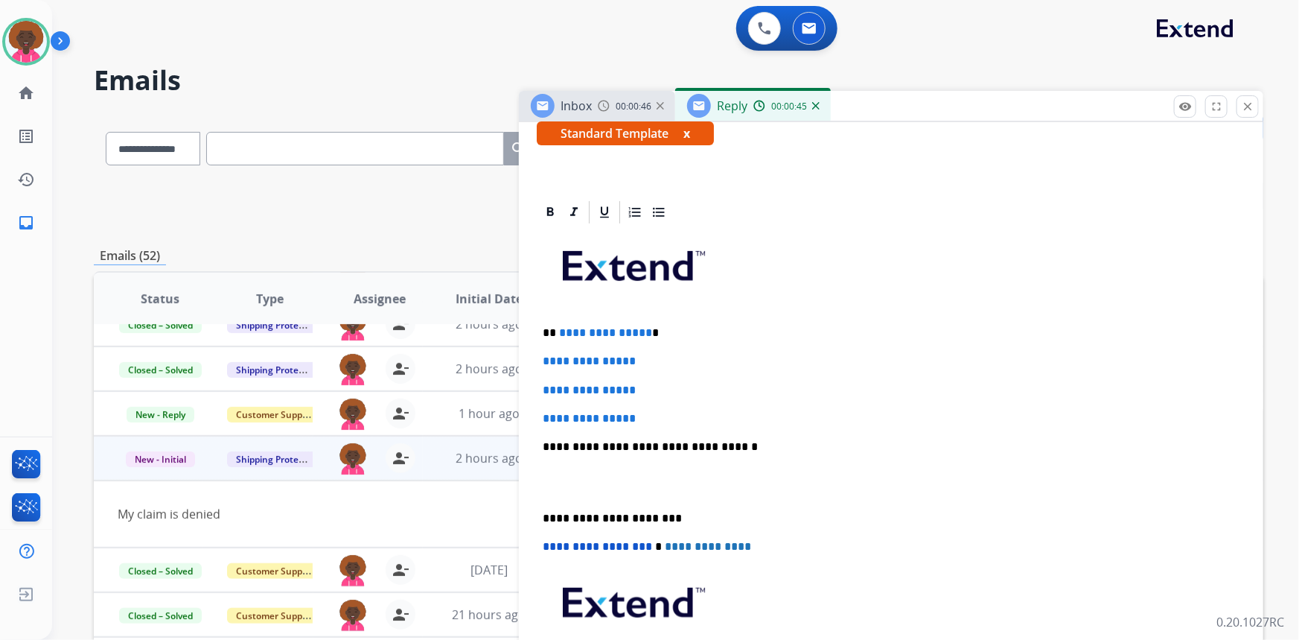
scroll to position [270, 0]
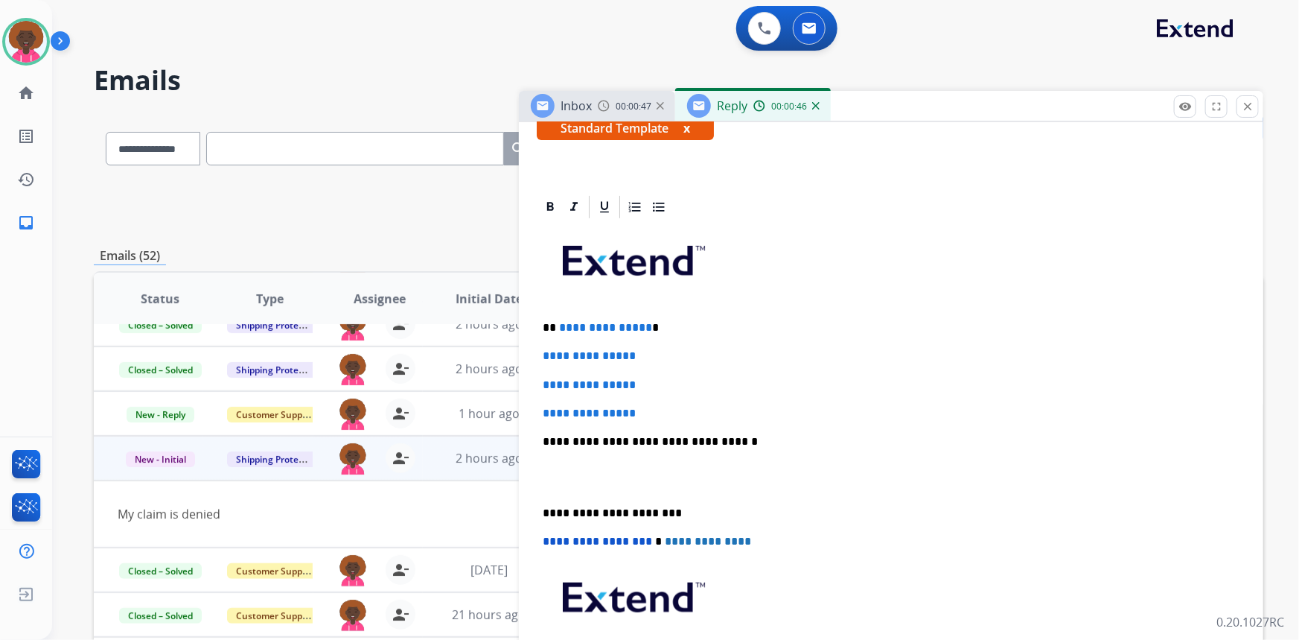
click at [657, 408] on p "**********" at bounding box center [891, 413] width 697 height 13
drag, startPoint x: 656, startPoint y: 408, endPoint x: 625, endPoint y: 404, distance: 30.8
click at [636, 407] on p "**********" at bounding box center [891, 413] width 697 height 13
click at [656, 407] on p "**********" at bounding box center [891, 413] width 697 height 13
drag, startPoint x: 656, startPoint y: 407, endPoint x: 549, endPoint y: 357, distance: 118.2
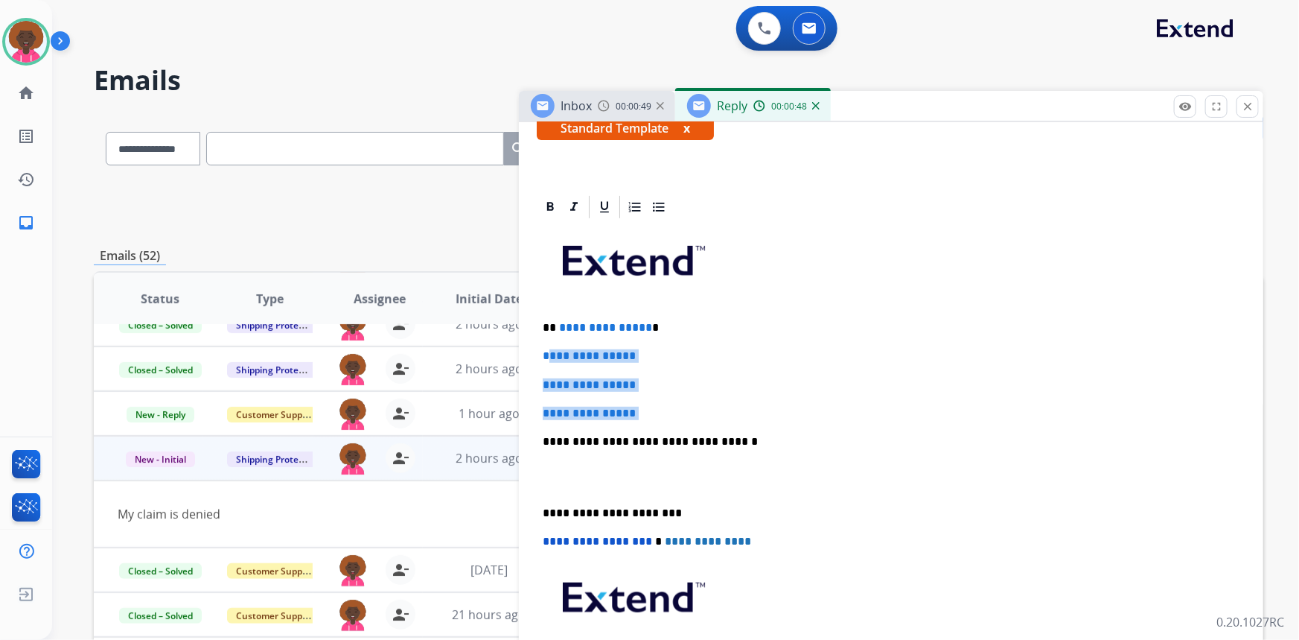
click at [549, 357] on div "**********" at bounding box center [891, 476] width 709 height 512
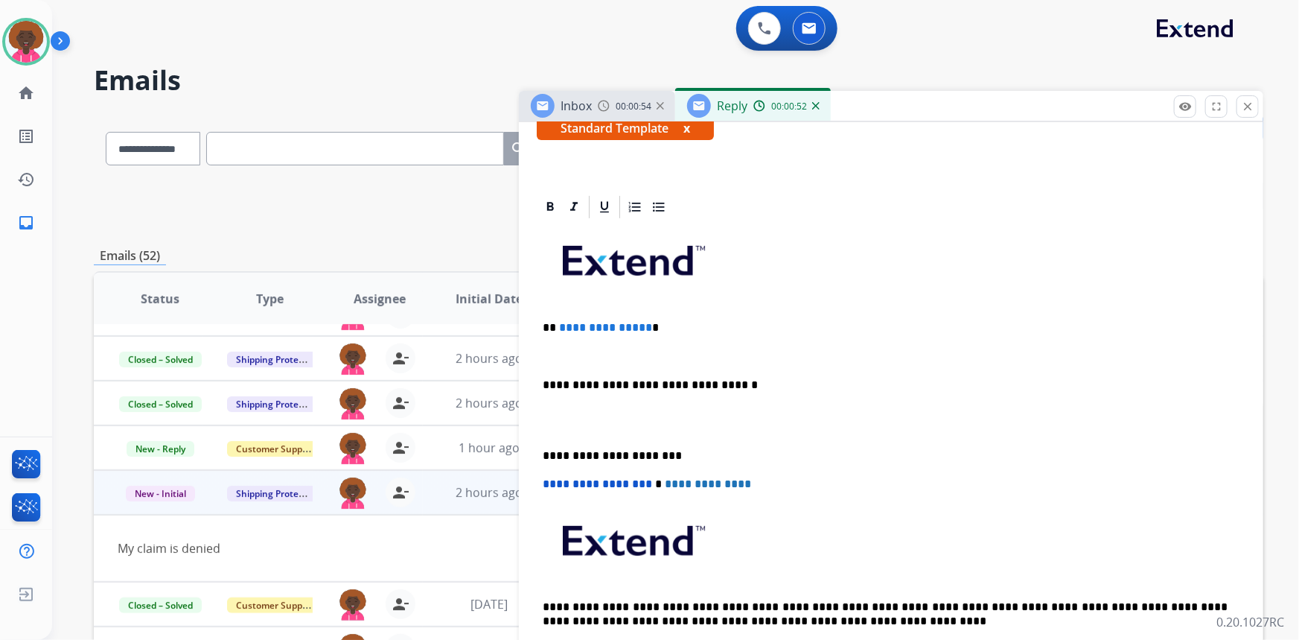
scroll to position [0, 0]
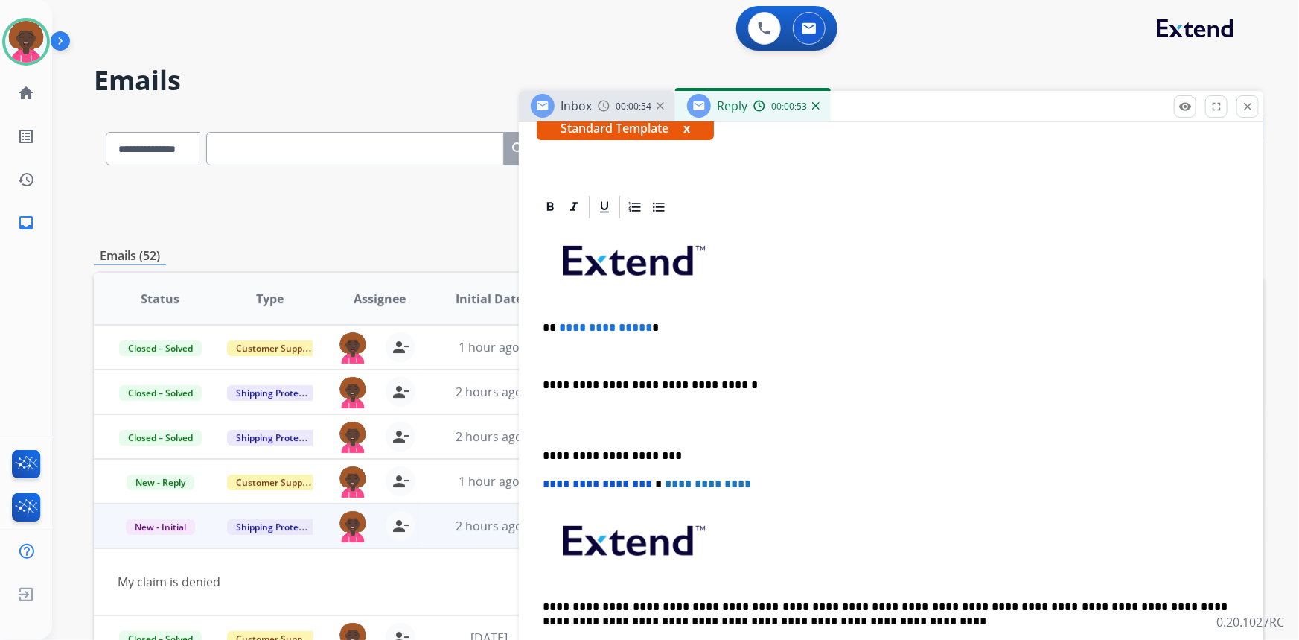
click at [551, 349] on p at bounding box center [886, 355] width 686 height 13
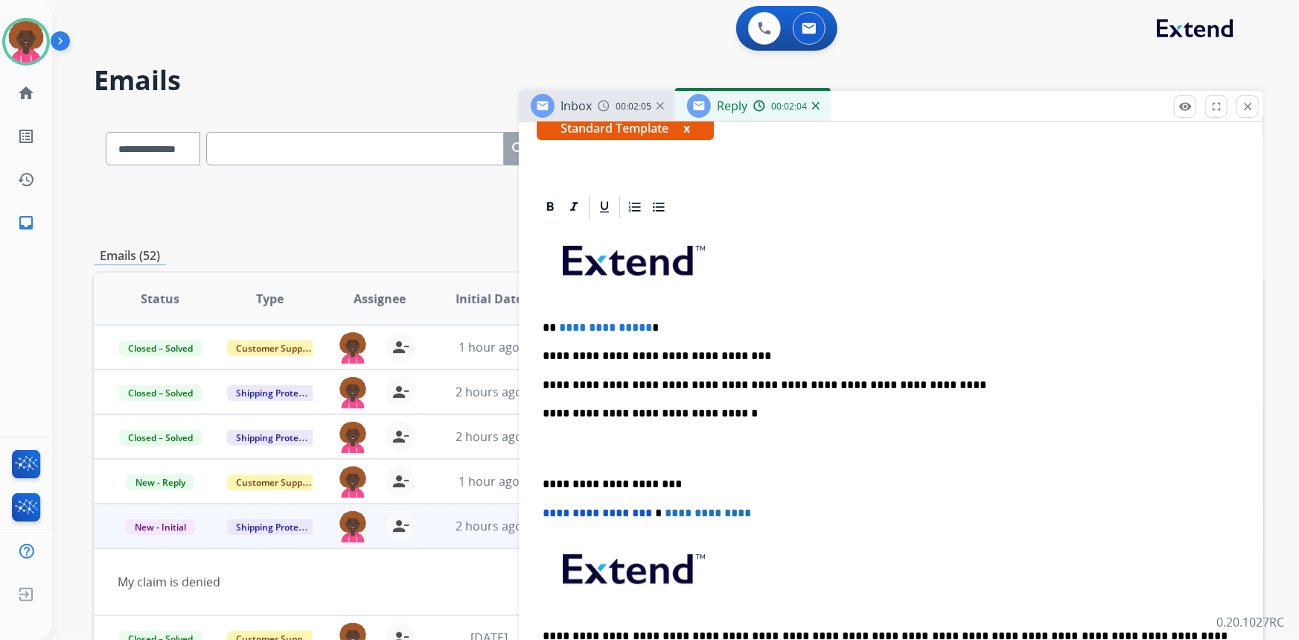
drag, startPoint x: 615, startPoint y: 443, endPoint x: 606, endPoint y: 456, distance: 16.1
click at [613, 445] on p at bounding box center [891, 449] width 697 height 28
click at [603, 460] on div "**********" at bounding box center [891, 462] width 709 height 484
click at [577, 453] on p at bounding box center [891, 449] width 697 height 28
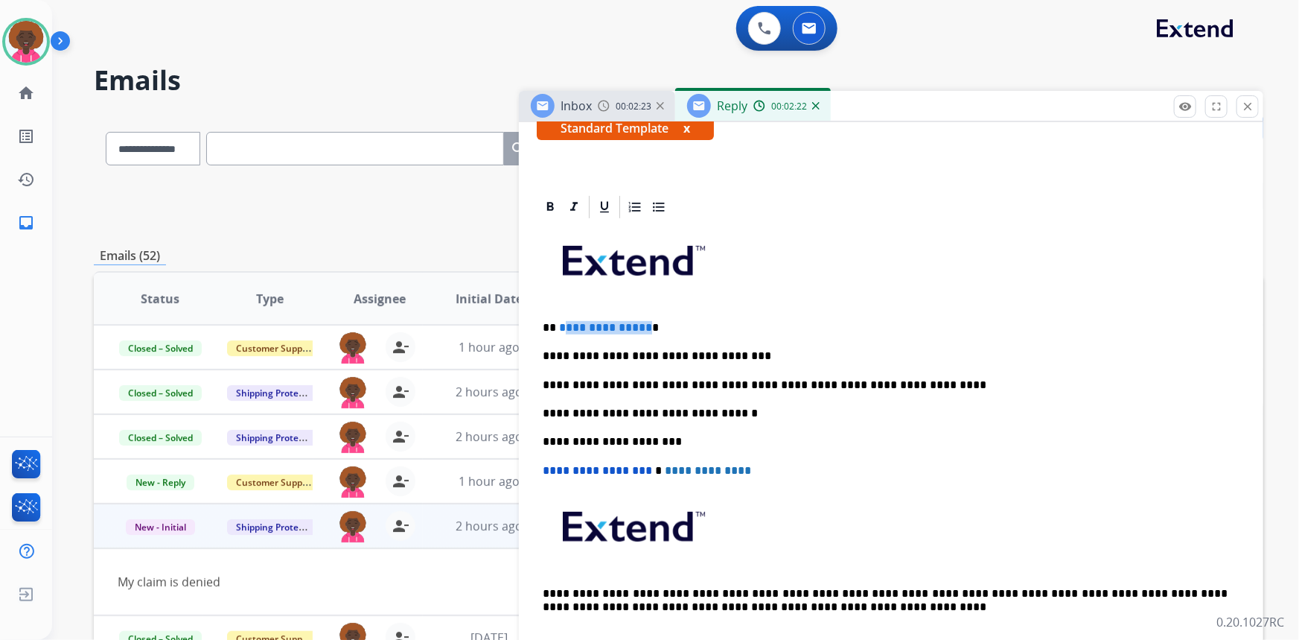
drag, startPoint x: 645, startPoint y: 325, endPoint x: 564, endPoint y: 331, distance: 81.4
click at [564, 331] on p "**********" at bounding box center [886, 327] width 686 height 13
click at [566, 331] on p "** * ******" at bounding box center [886, 327] width 686 height 13
click at [568, 325] on p "** * ******" at bounding box center [886, 327] width 686 height 13
click at [561, 321] on p "** * ******" at bounding box center [886, 327] width 686 height 13
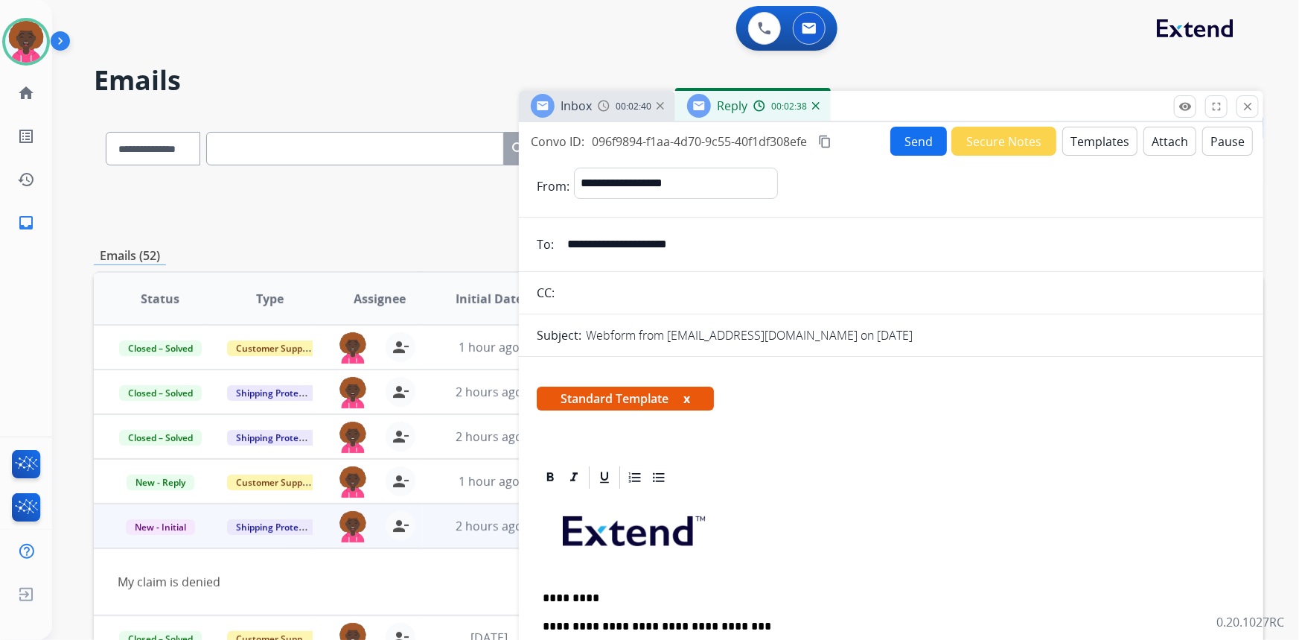
click at [897, 145] on button "Send" at bounding box center [918, 141] width 57 height 29
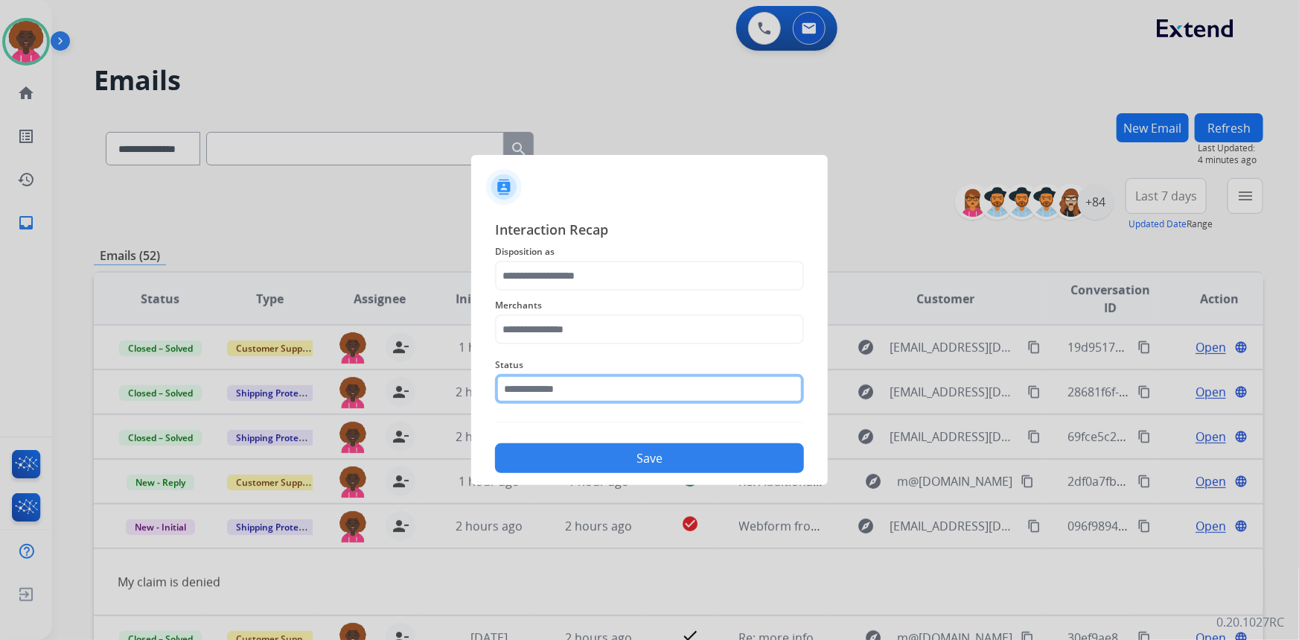
click at [529, 397] on input "text" at bounding box center [649, 389] width 309 height 30
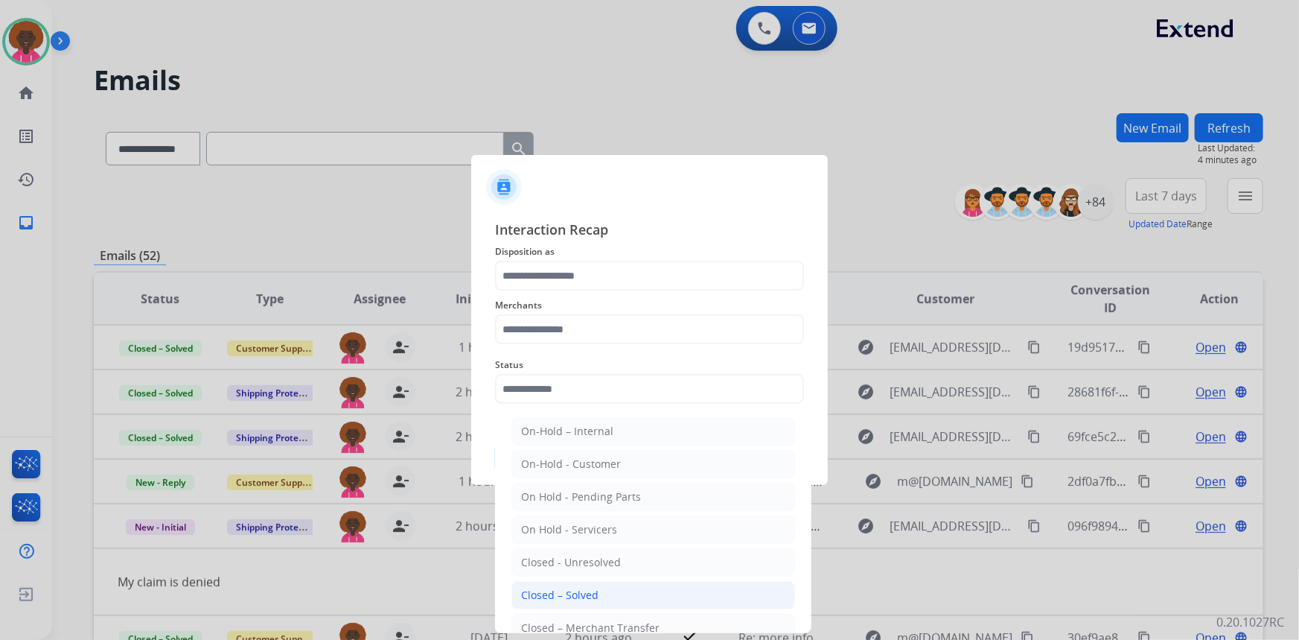
click at [576, 595] on div "Closed – Solved" at bounding box center [559, 594] width 77 height 15
type input "**********"
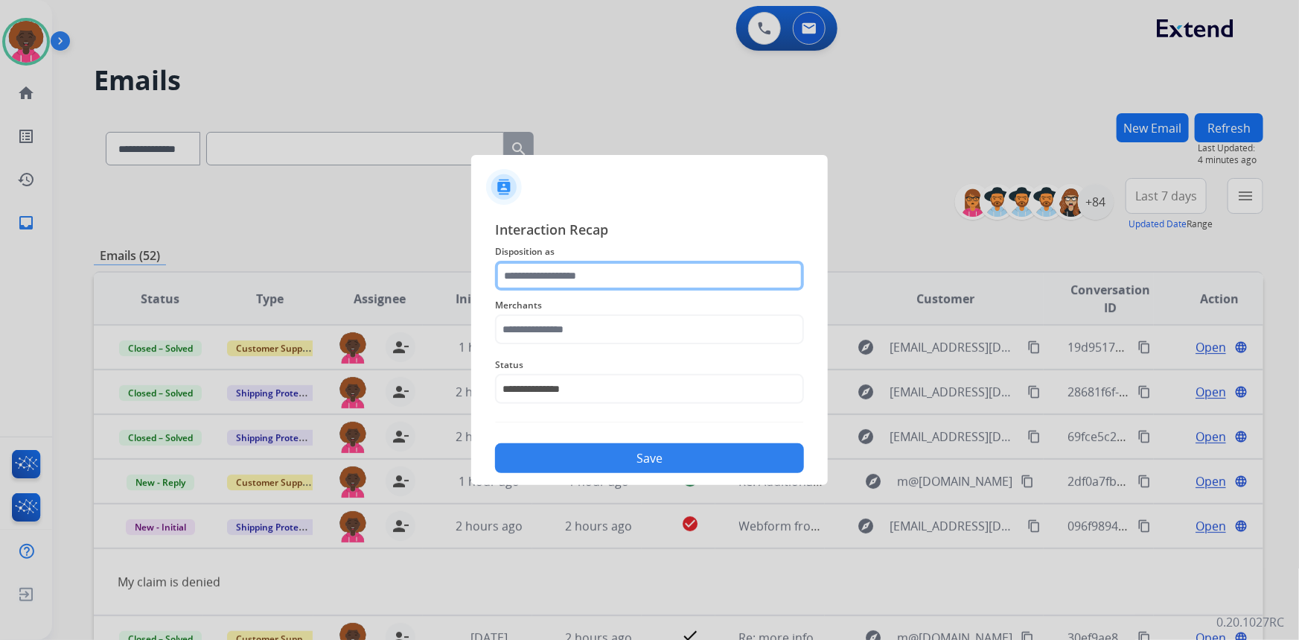
drag, startPoint x: 555, startPoint y: 272, endPoint x: 551, endPoint y: 281, distance: 9.7
click at [551, 281] on input "text" at bounding box center [649, 276] width 309 height 30
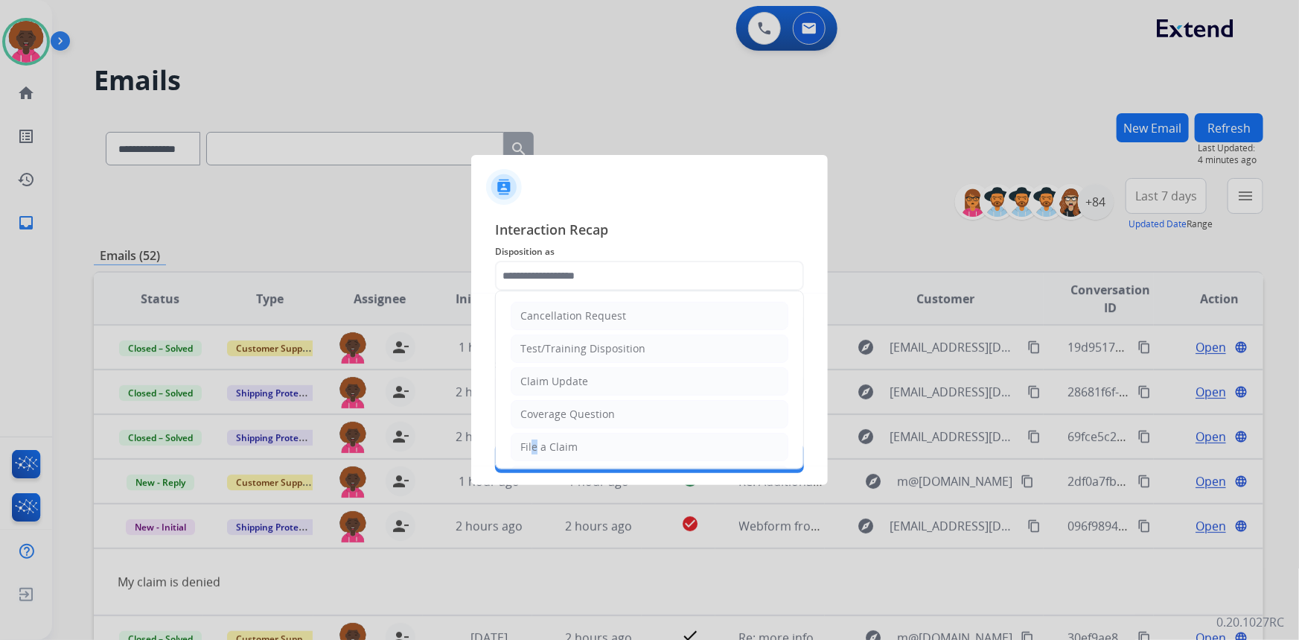
click at [530, 440] on div "File a Claim" at bounding box center [548, 446] width 57 height 15
type input "**********"
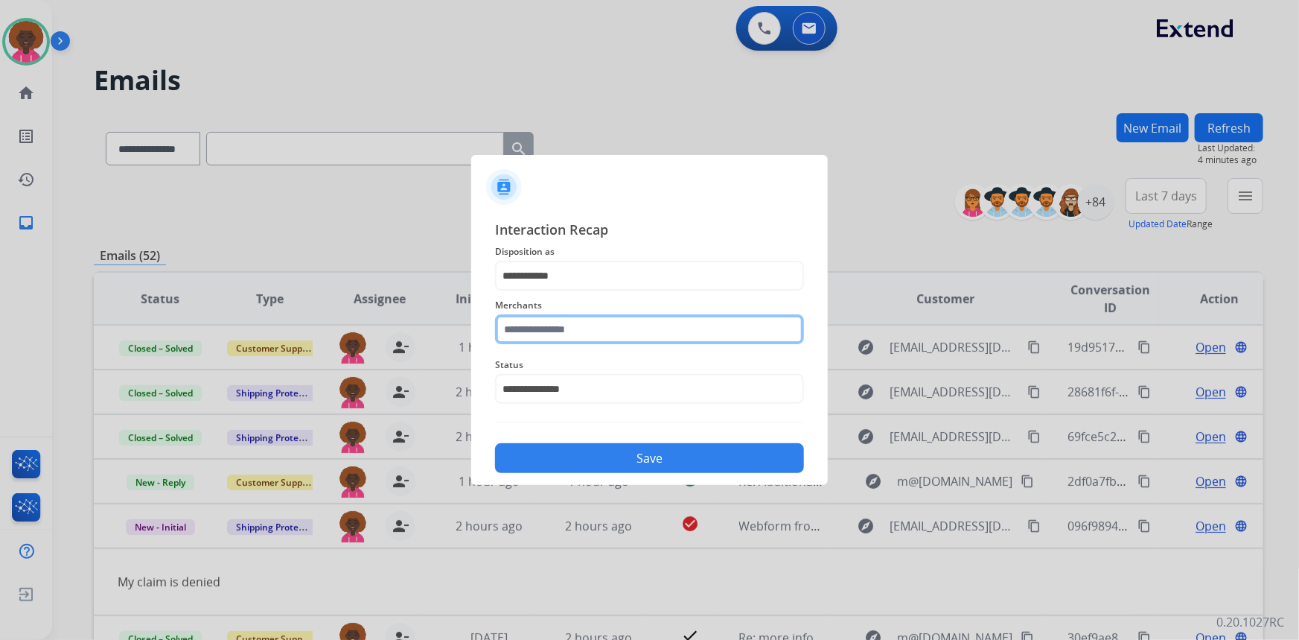
click at [554, 334] on input "text" at bounding box center [649, 329] width 309 height 30
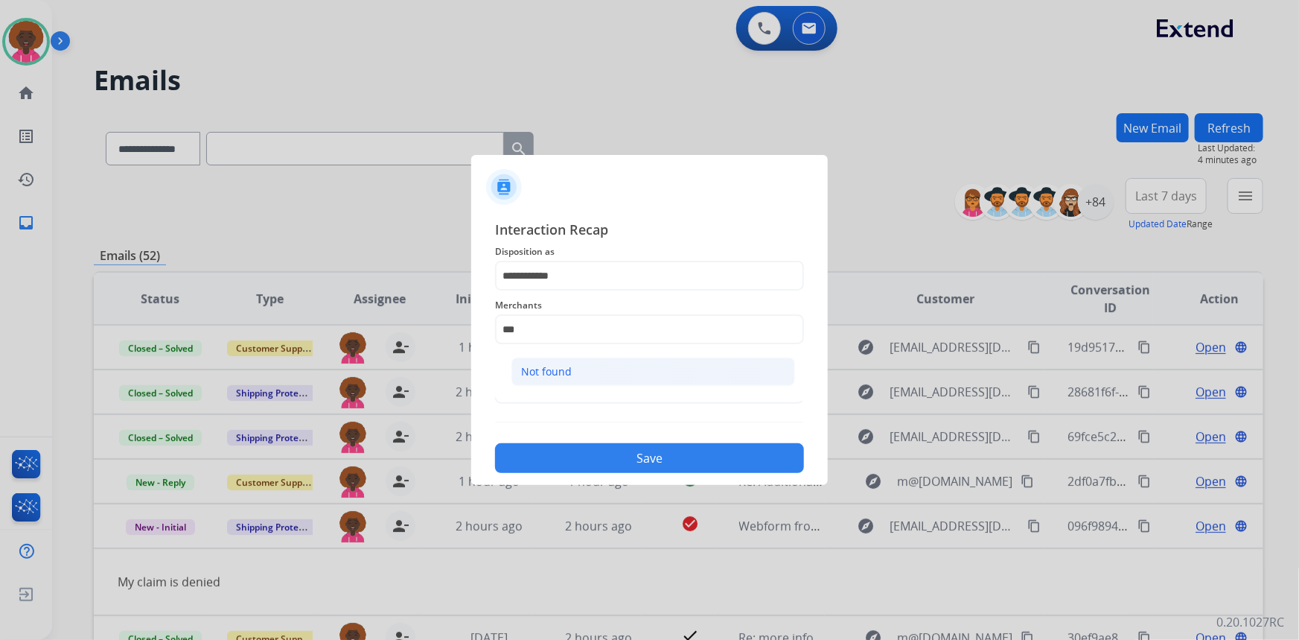
click at [554, 365] on div "Not found" at bounding box center [546, 371] width 51 height 15
type input "*********"
drag, startPoint x: 566, startPoint y: 475, endPoint x: 573, endPoint y: 470, distance: 8.5
click at [566, 474] on div "**********" at bounding box center [649, 346] width 357 height 278
click at [578, 471] on div "Save" at bounding box center [649, 453] width 309 height 39
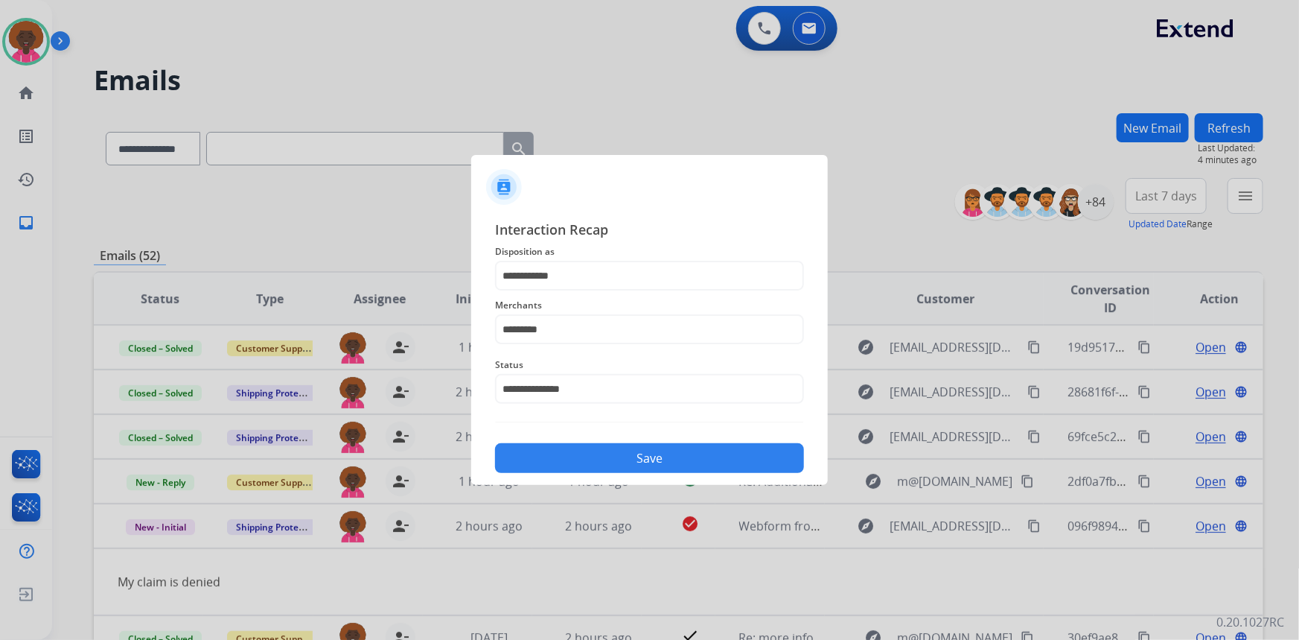
click at [713, 468] on button "Save" at bounding box center [649, 458] width 309 height 30
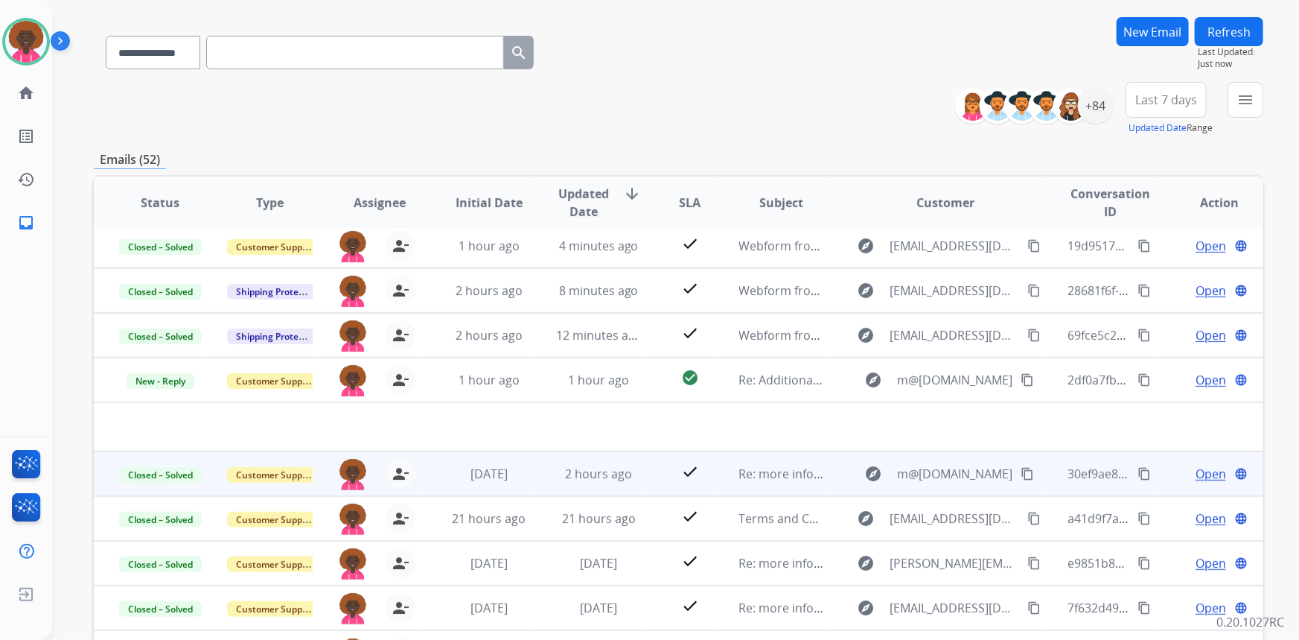
scroll to position [208, 0]
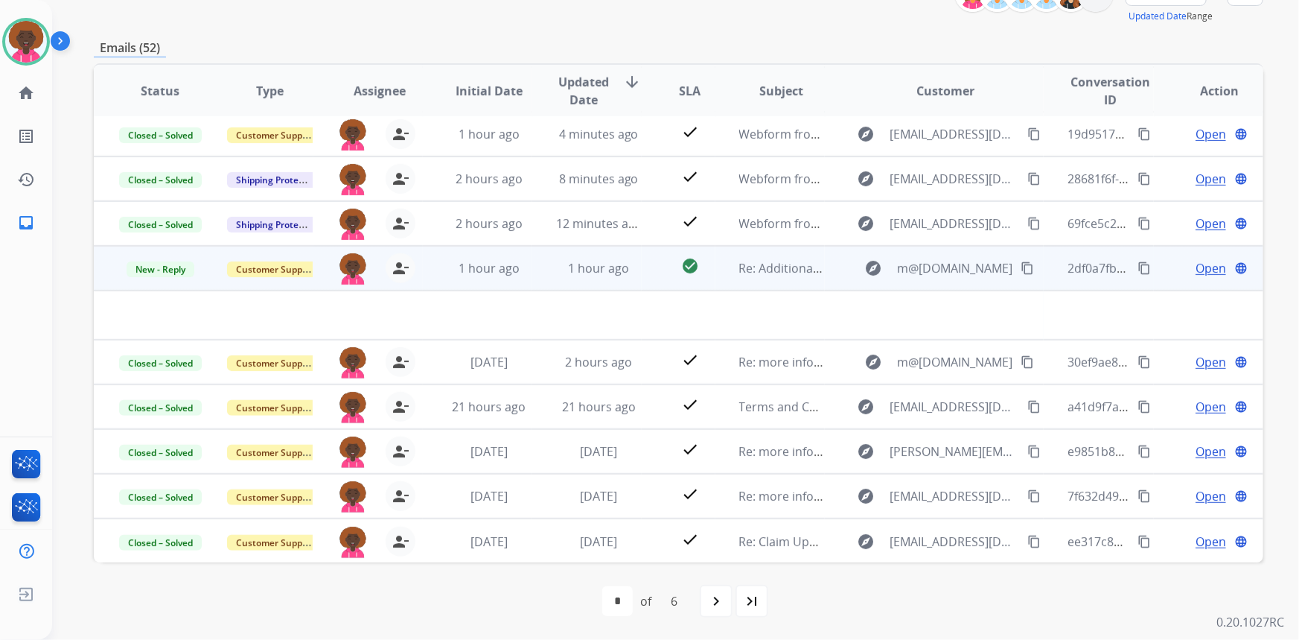
click at [774, 287] on td "Re: Additional Information" at bounding box center [769, 268] width 109 height 45
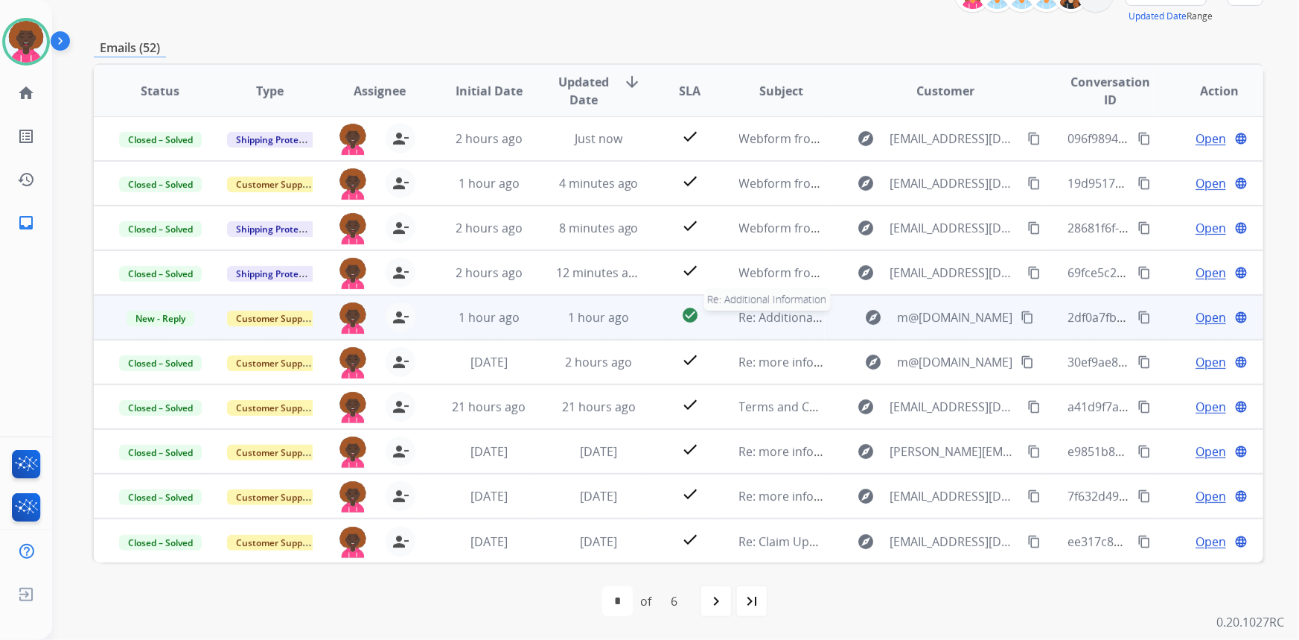
click at [759, 312] on span "Re: Additional Information" at bounding box center [812, 317] width 147 height 16
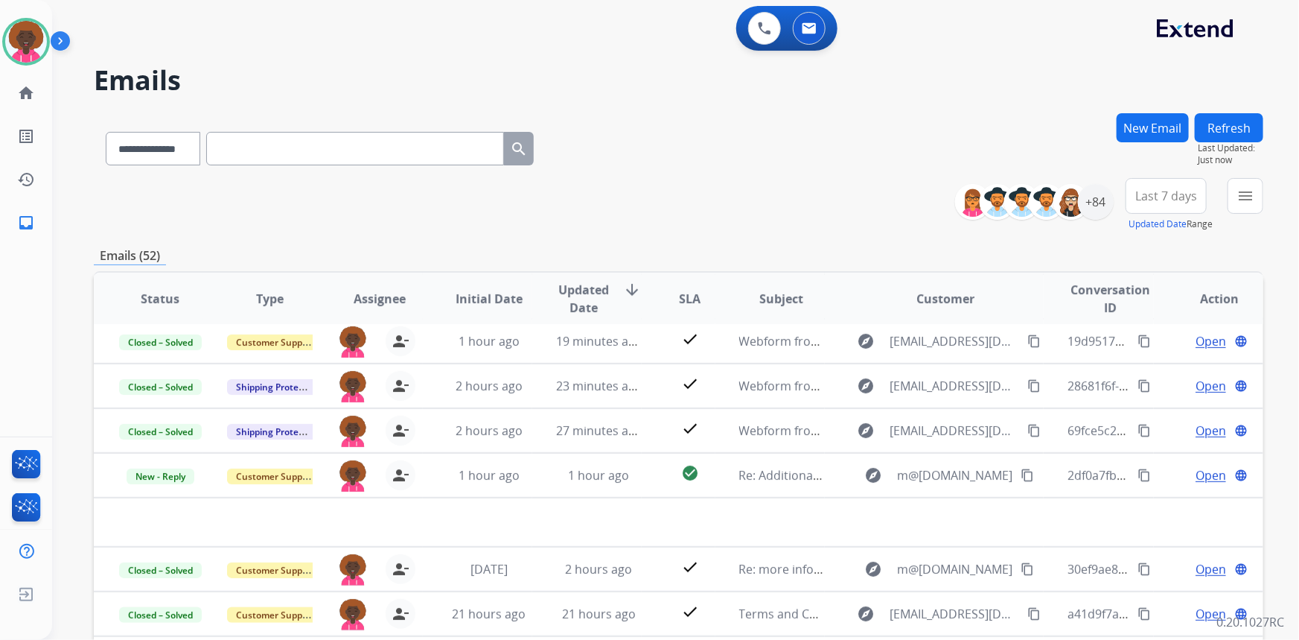
scroll to position [50, 0]
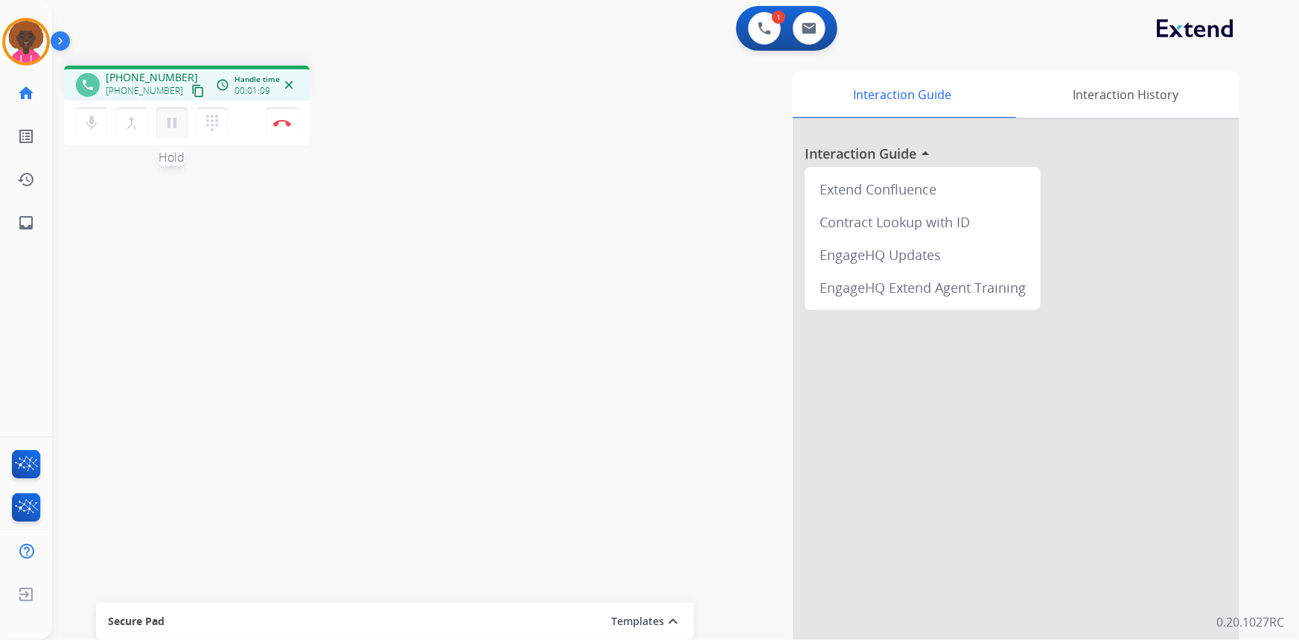
click at [168, 123] on mat-icon "pause" at bounding box center [172, 123] width 18 height 18
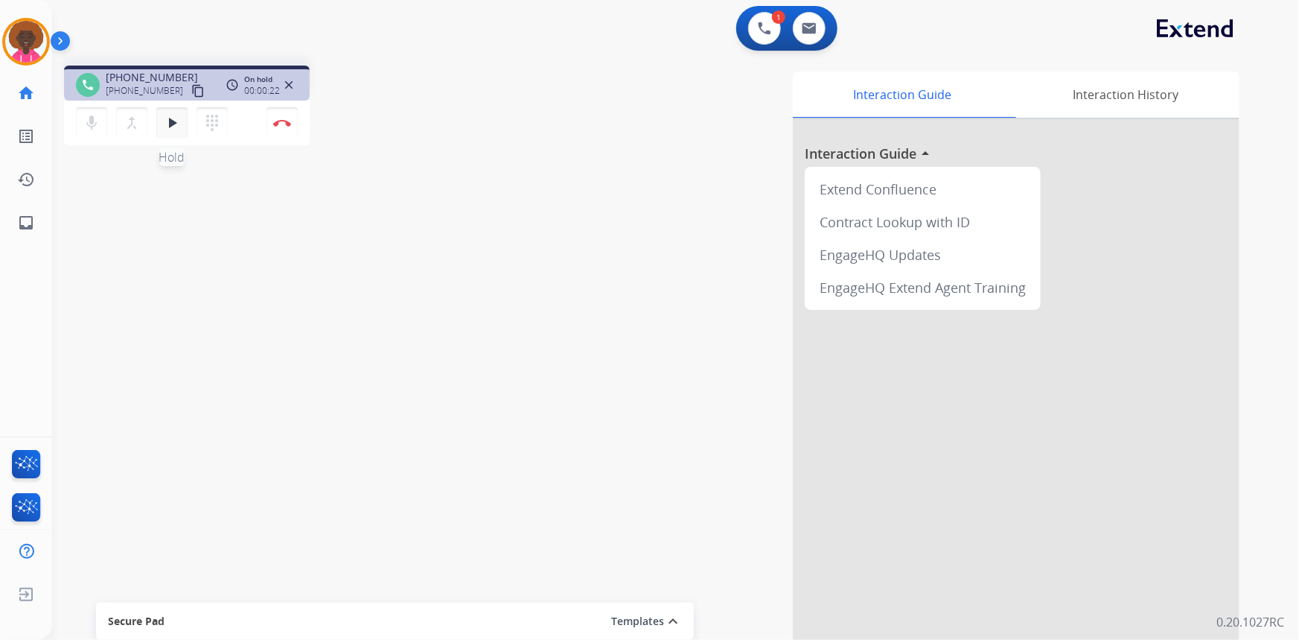
click at [168, 126] on mat-icon "play_arrow" at bounding box center [172, 123] width 18 height 18
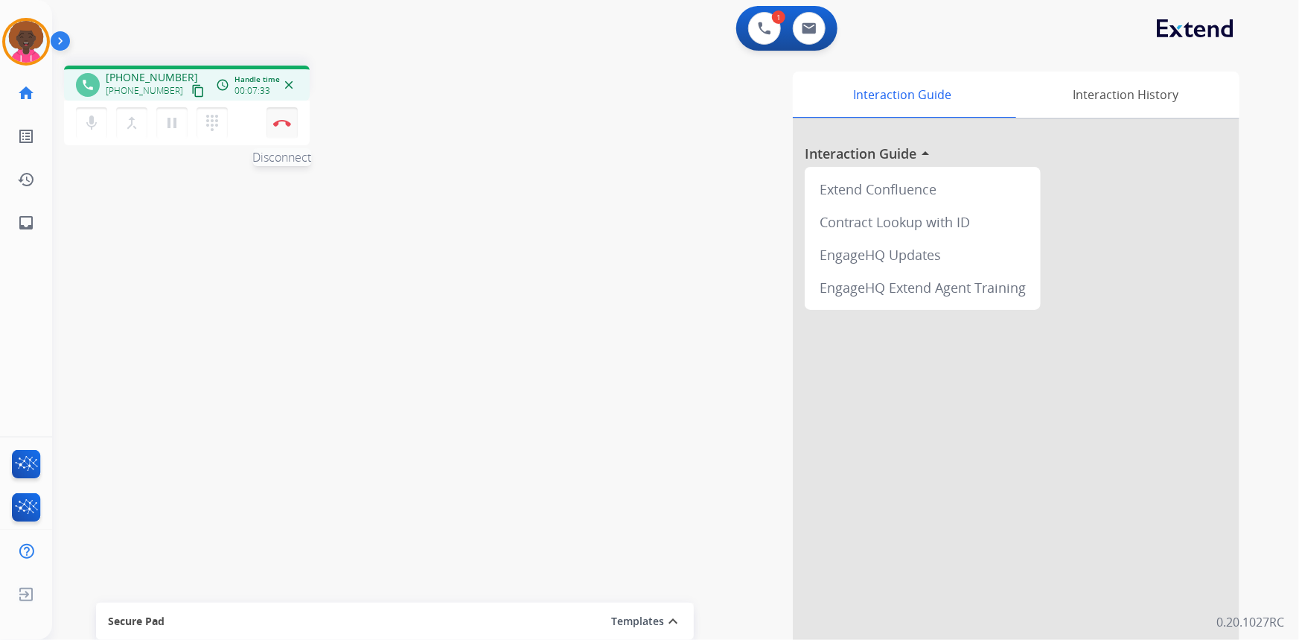
click at [281, 134] on button "Disconnect" at bounding box center [282, 122] width 31 height 31
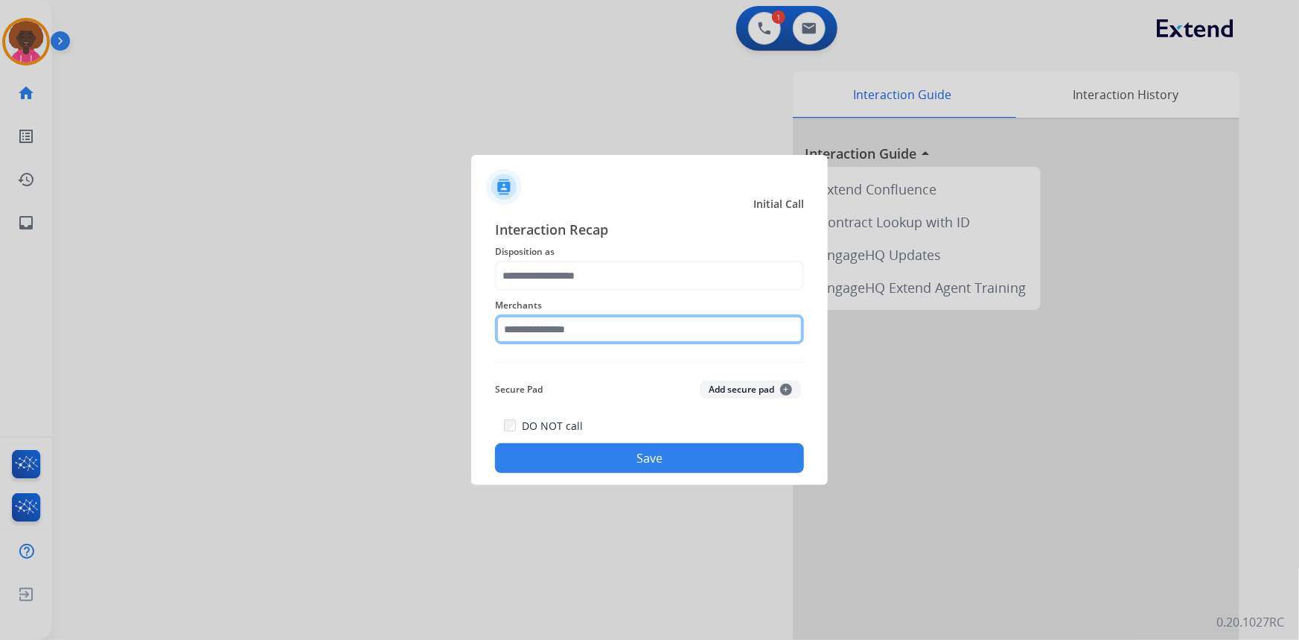
click at [594, 333] on input "text" at bounding box center [649, 329] width 309 height 30
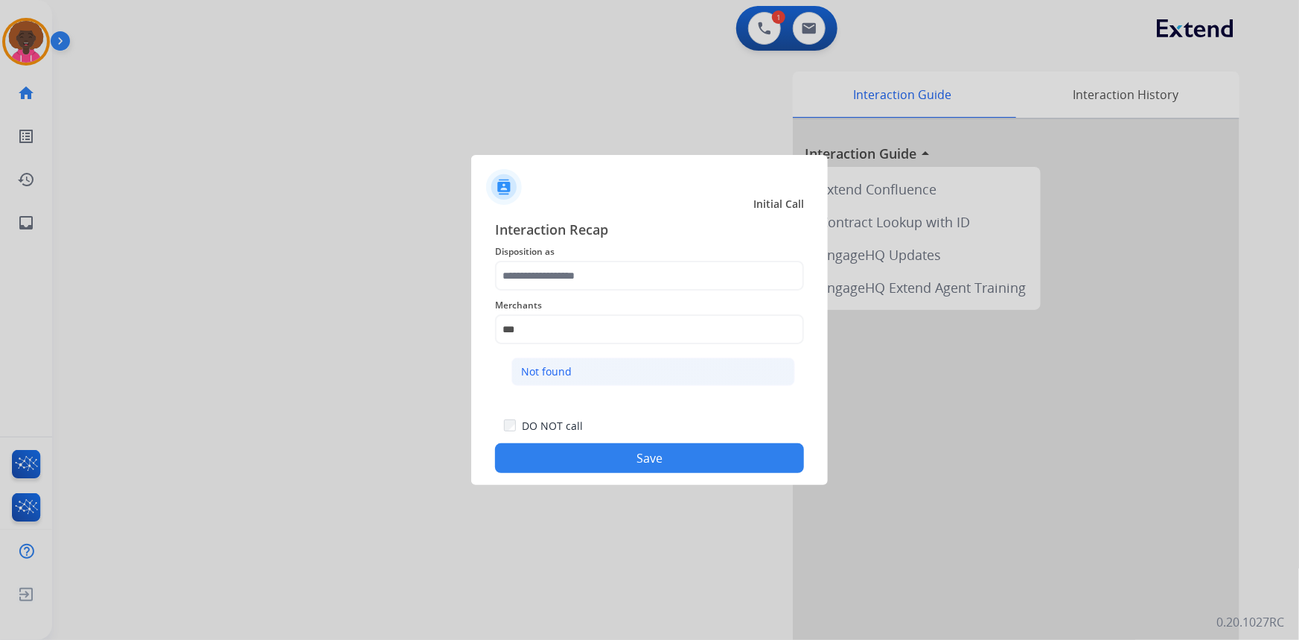
click at [578, 379] on li "Not found" at bounding box center [653, 371] width 284 height 28
type input "*********"
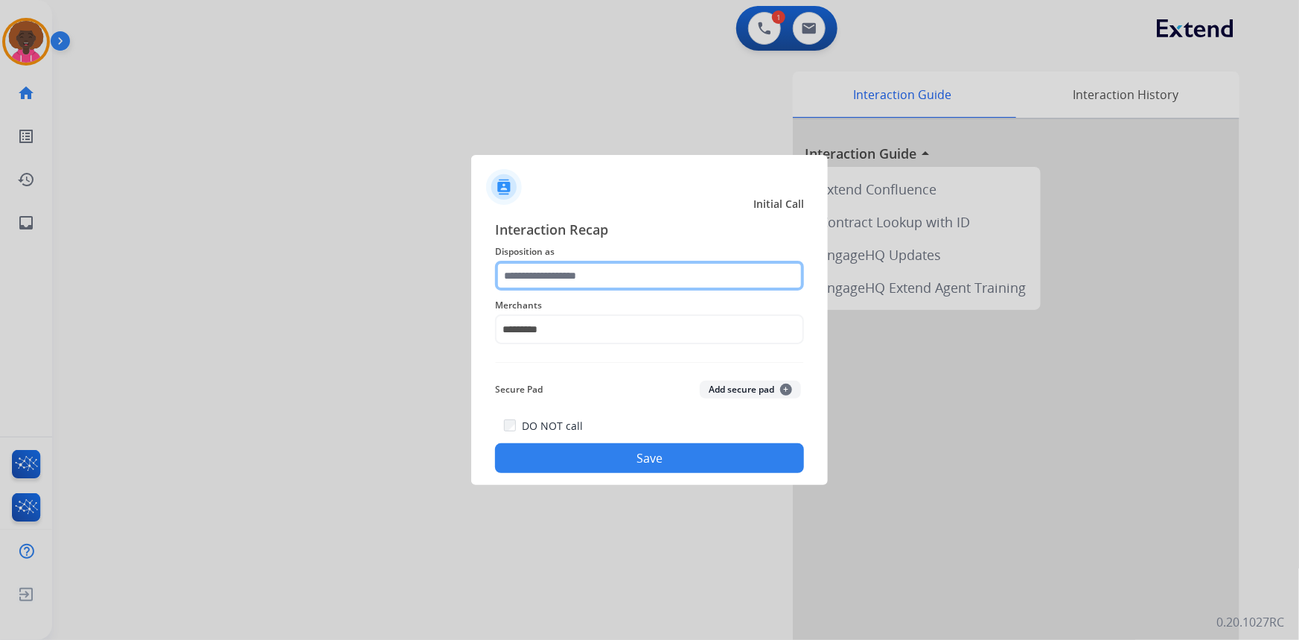
click at [582, 265] on input "text" at bounding box center [649, 276] width 309 height 30
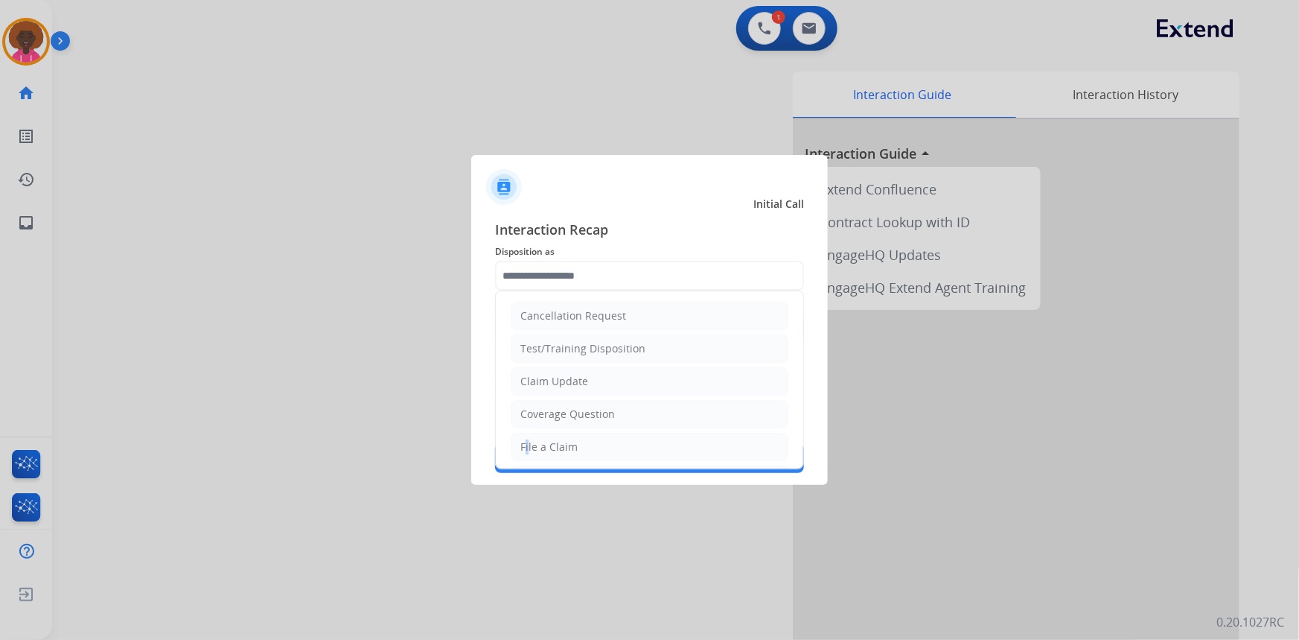
drag, startPoint x: 522, startPoint y: 453, endPoint x: 529, endPoint y: 453, distance: 7.5
click at [523, 453] on div "File a Claim" at bounding box center [548, 446] width 57 height 15
type input "**********"
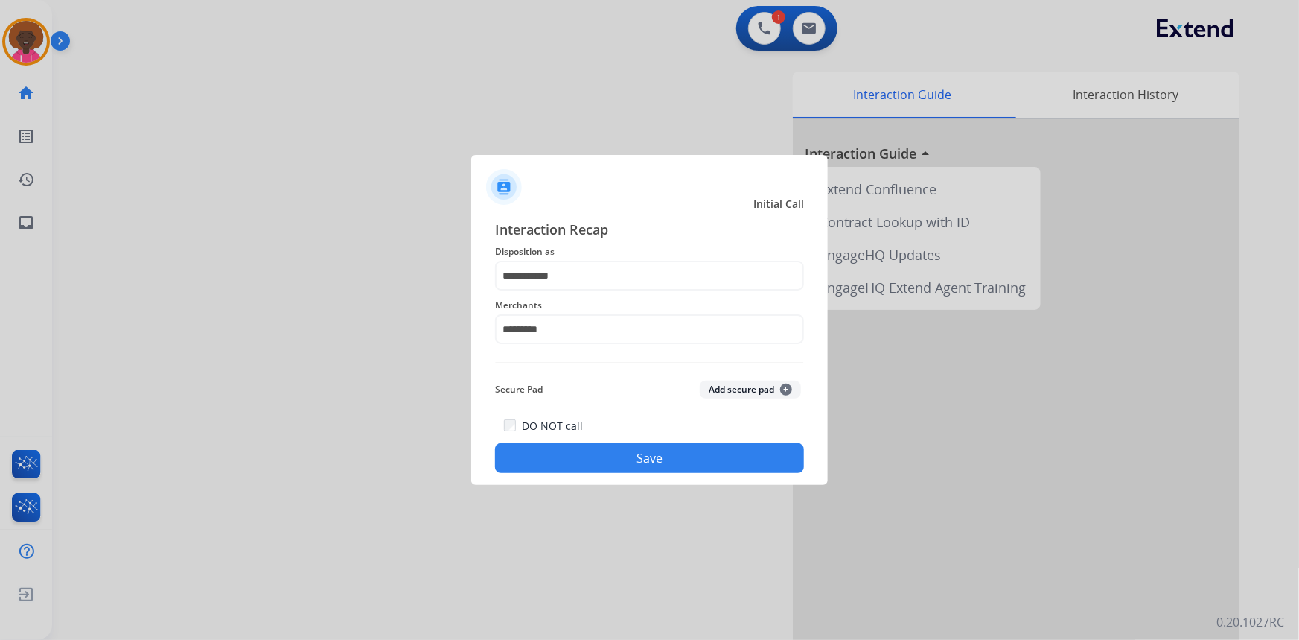
click at [586, 471] on button "Save" at bounding box center [649, 458] width 309 height 30
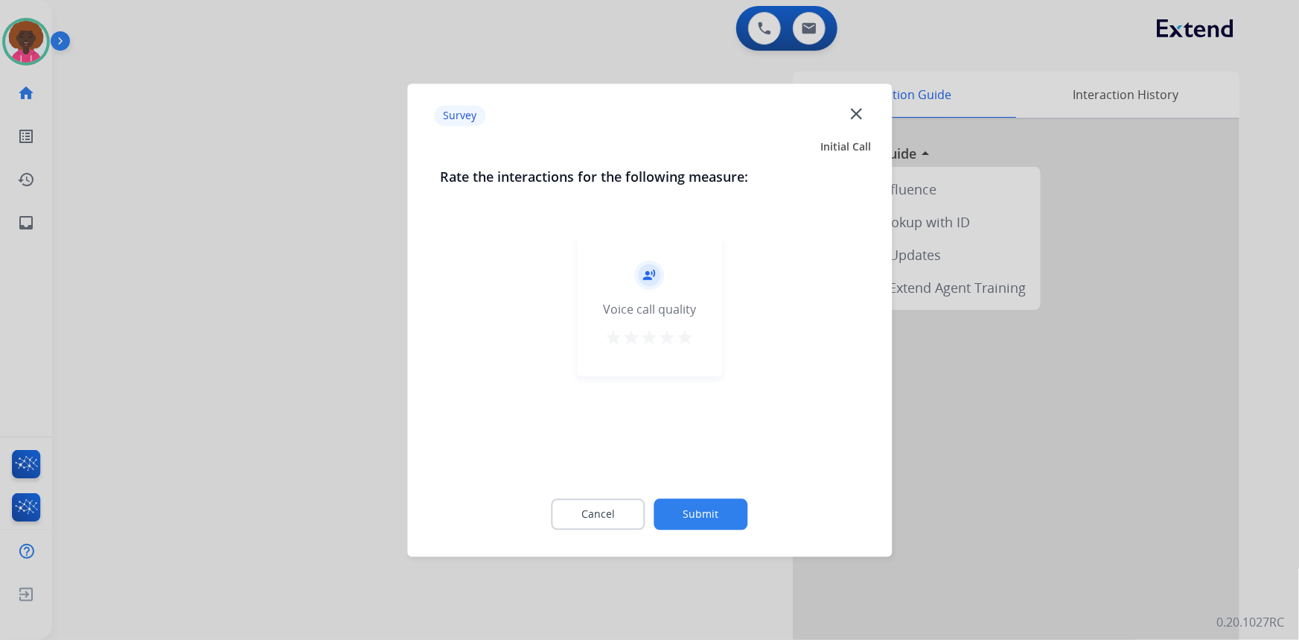
drag, startPoint x: 683, startPoint y: 325, endPoint x: 683, endPoint y: 342, distance: 17.1
click at [683, 326] on div "record_voice_over Voice call quality star star star star star" at bounding box center [649, 305] width 145 height 141
click at [683, 342] on mat-icon "star" at bounding box center [686, 337] width 18 height 18
click at [698, 510] on button "Submit" at bounding box center [701, 513] width 94 height 31
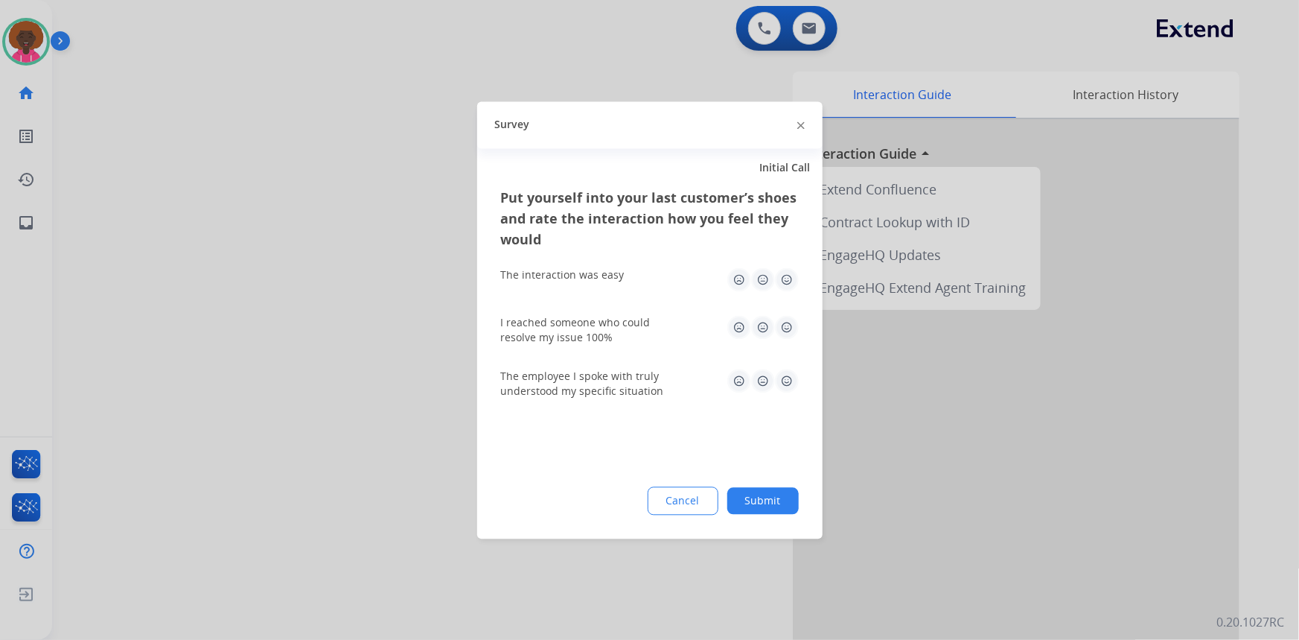
click at [792, 287] on img at bounding box center [787, 279] width 24 height 24
click at [782, 332] on img at bounding box center [787, 327] width 24 height 24
drag, startPoint x: 762, startPoint y: 498, endPoint x: 629, endPoint y: 387, distance: 173.4
click at [760, 496] on button "Submit" at bounding box center [762, 500] width 71 height 27
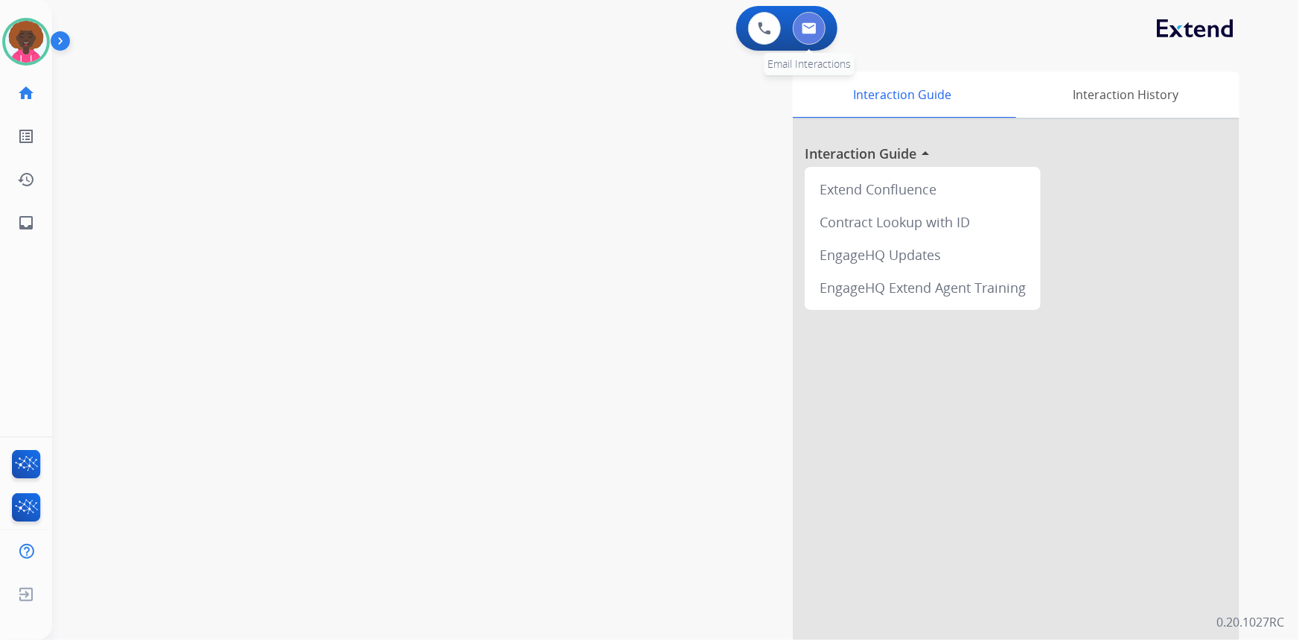
click at [797, 31] on button at bounding box center [809, 28] width 33 height 33
select select "**********"
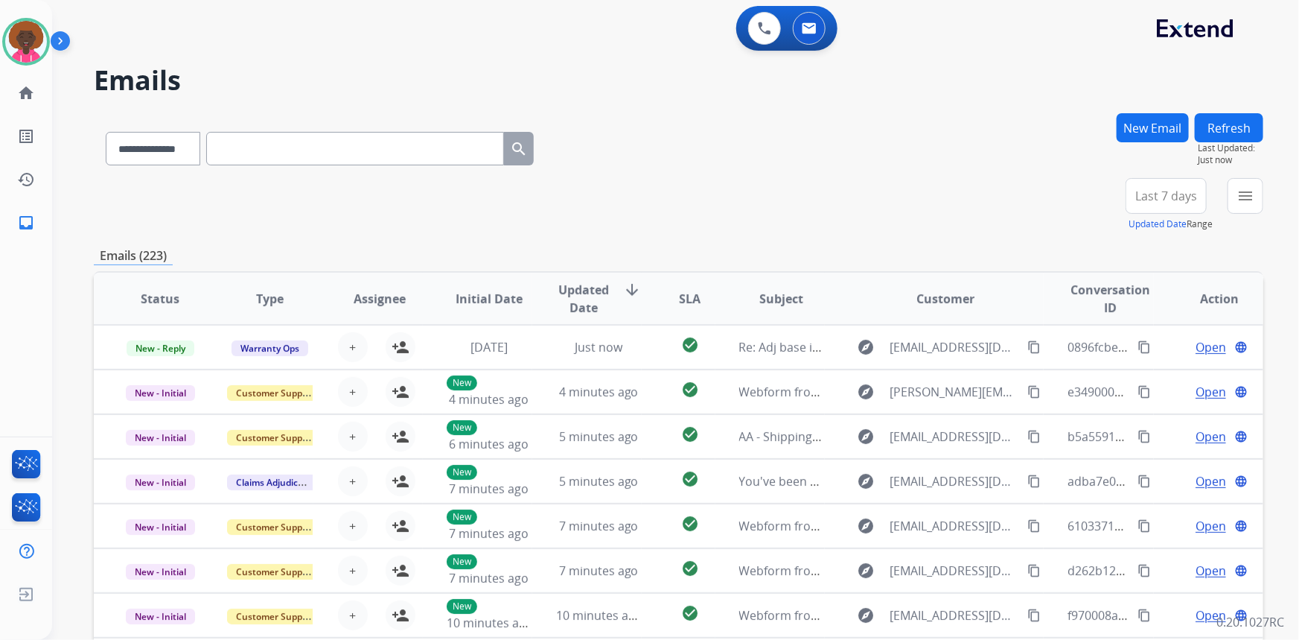
scroll to position [1, 0]
click at [1094, 205] on div "+84" at bounding box center [1096, 202] width 36 height 36
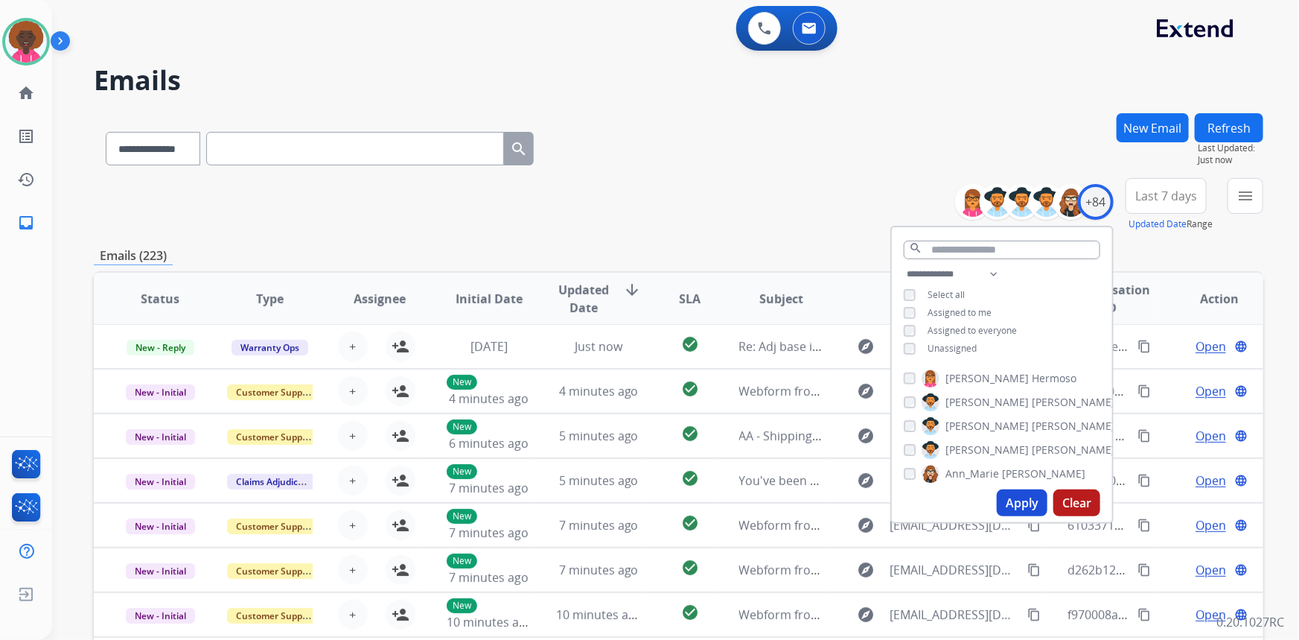
click at [1002, 503] on button "Apply" at bounding box center [1022, 502] width 51 height 27
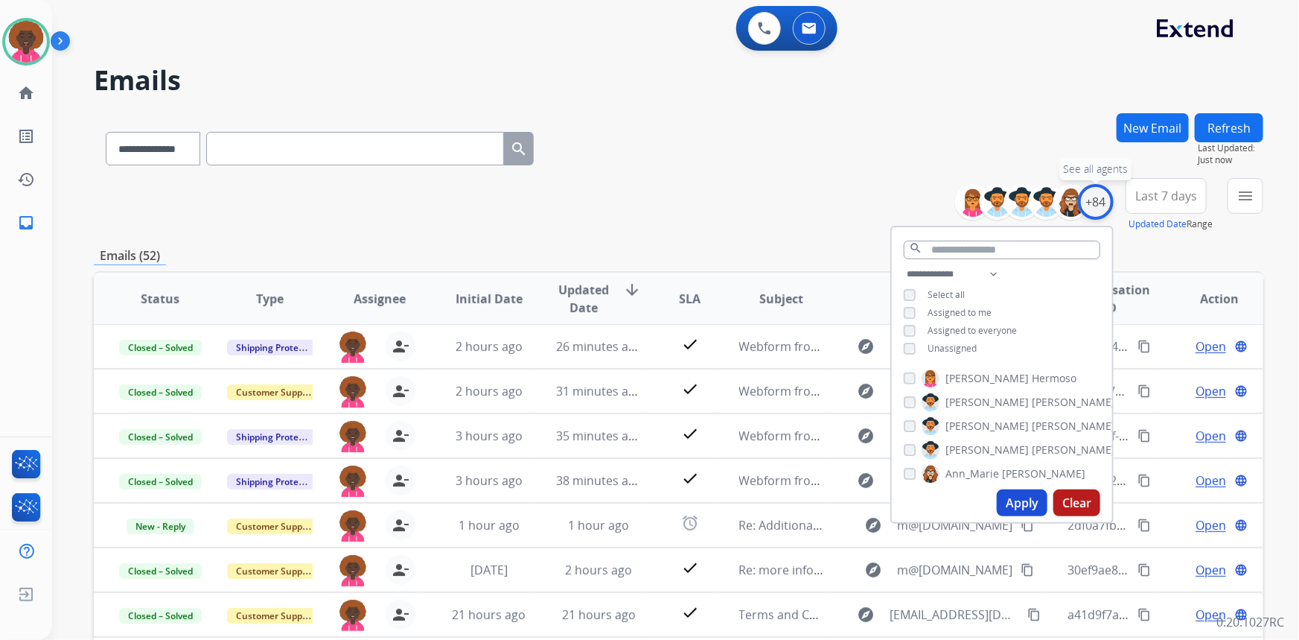
click at [1096, 210] on div "+84" at bounding box center [1096, 202] width 36 height 36
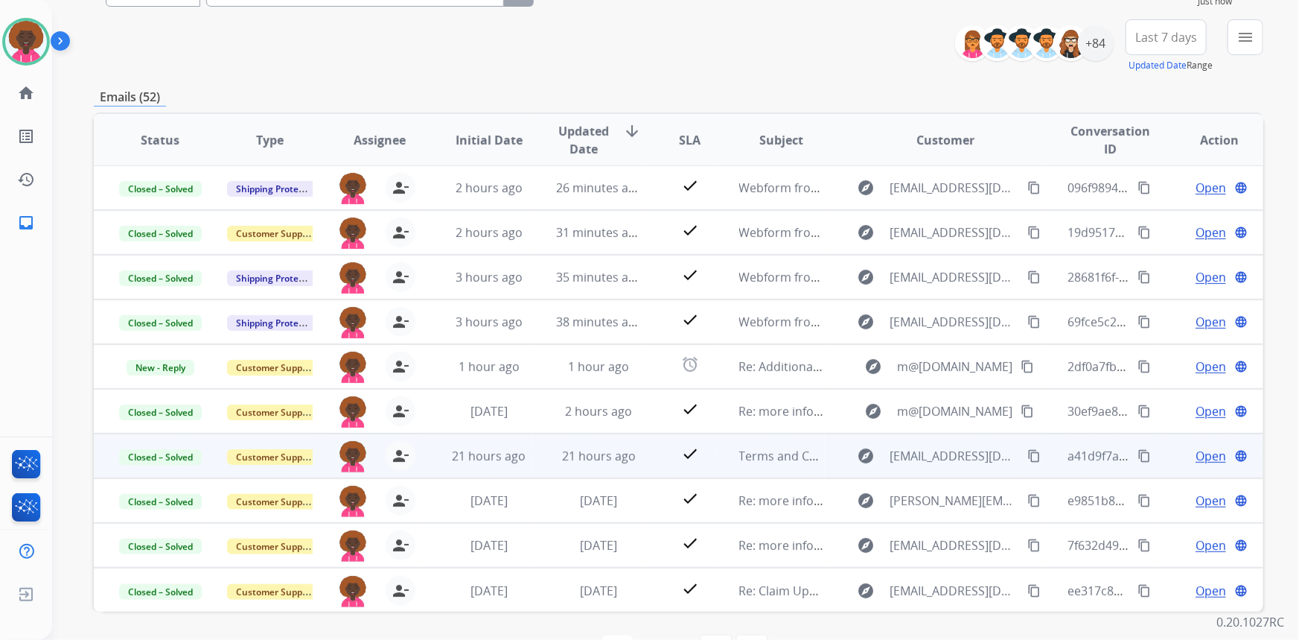
scroll to position [208, 0]
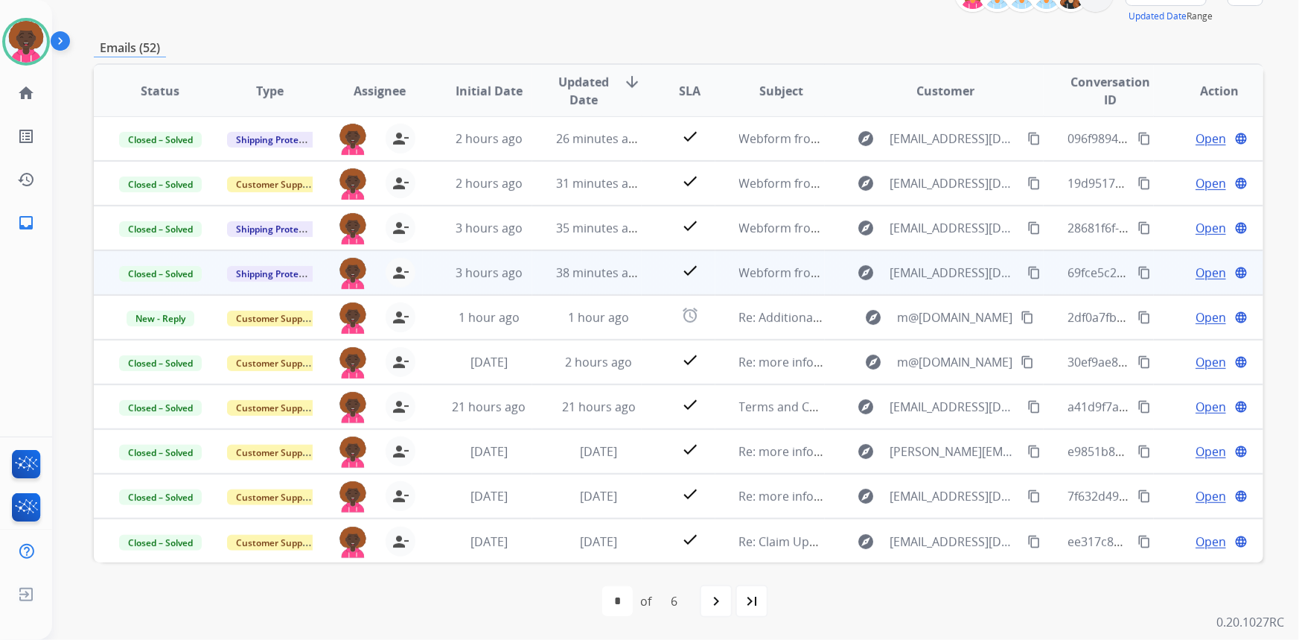
click at [739, 292] on td "Webform from [EMAIL_ADDRESS][DOMAIN_NAME] on [DATE]" at bounding box center [769, 272] width 109 height 45
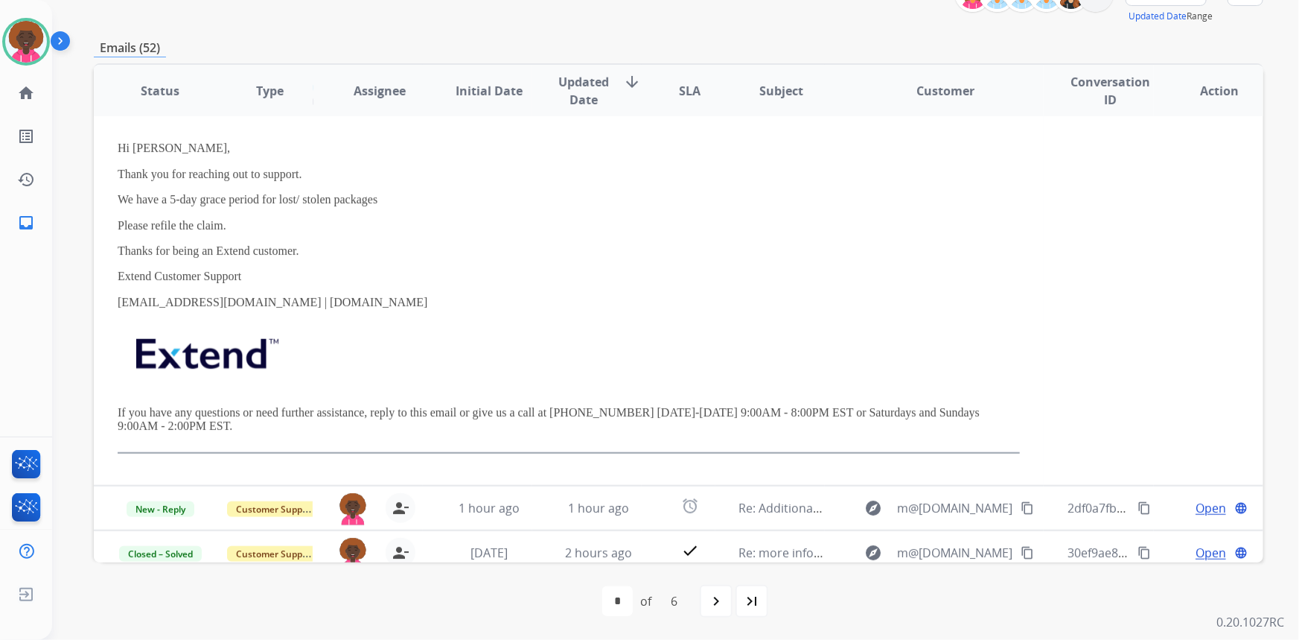
scroll to position [462, 0]
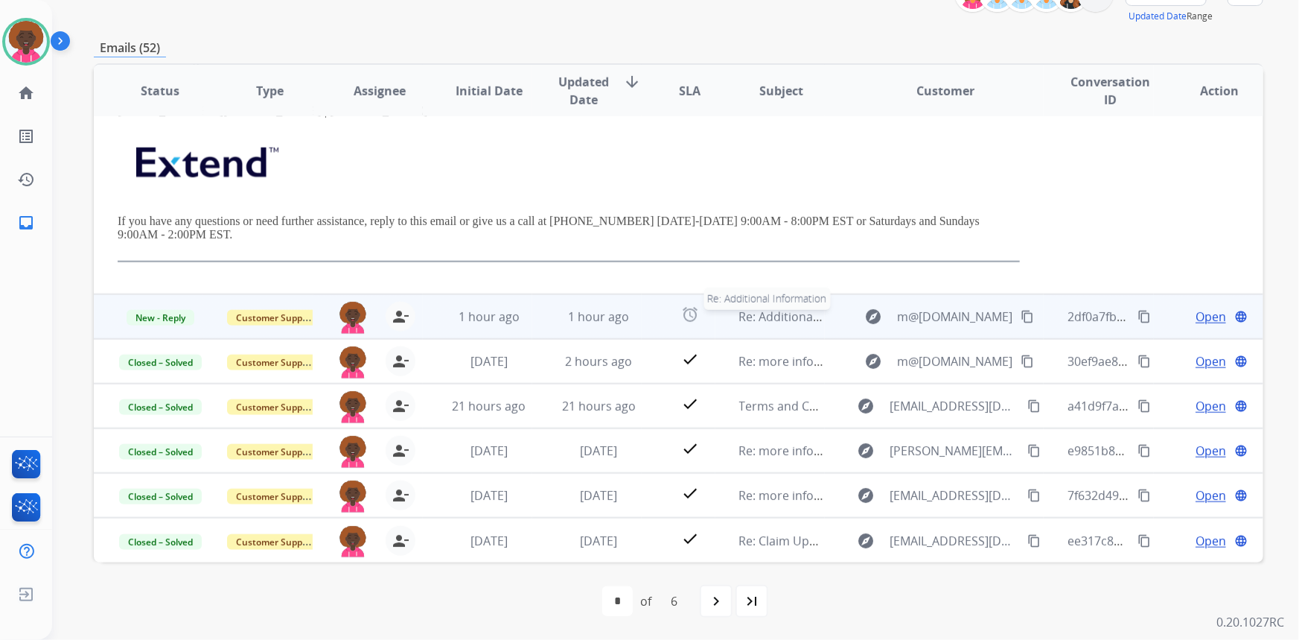
click at [762, 310] on span "Re: Additional Information" at bounding box center [812, 316] width 147 height 16
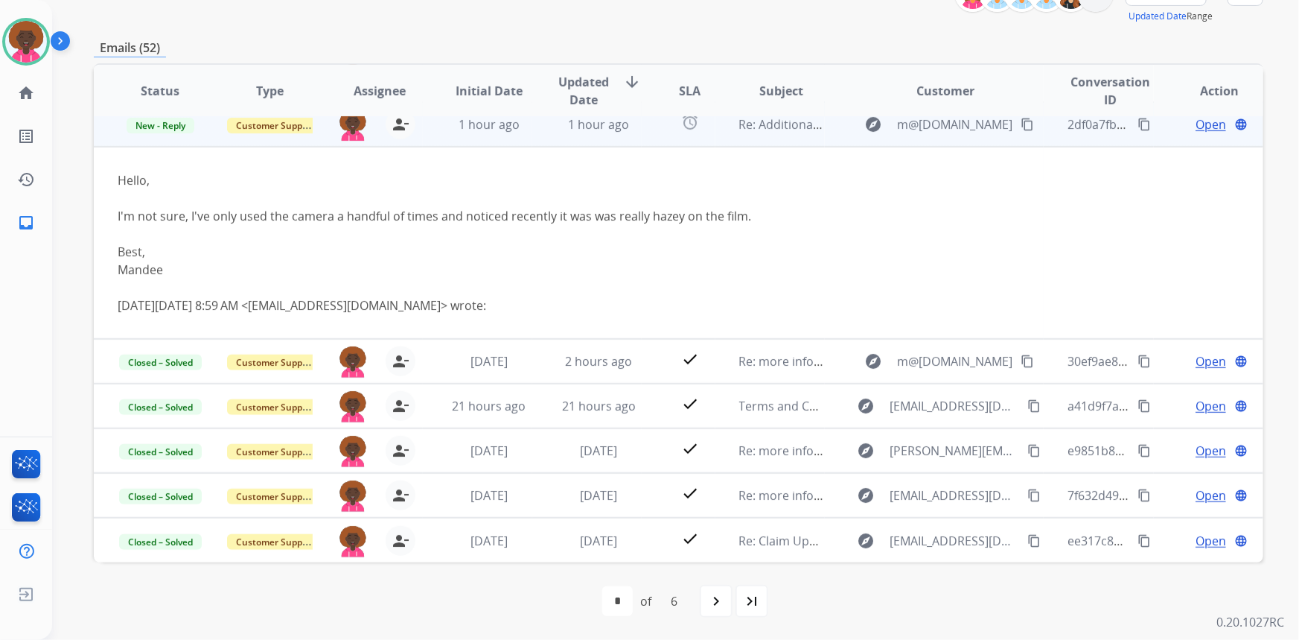
scroll to position [179, 0]
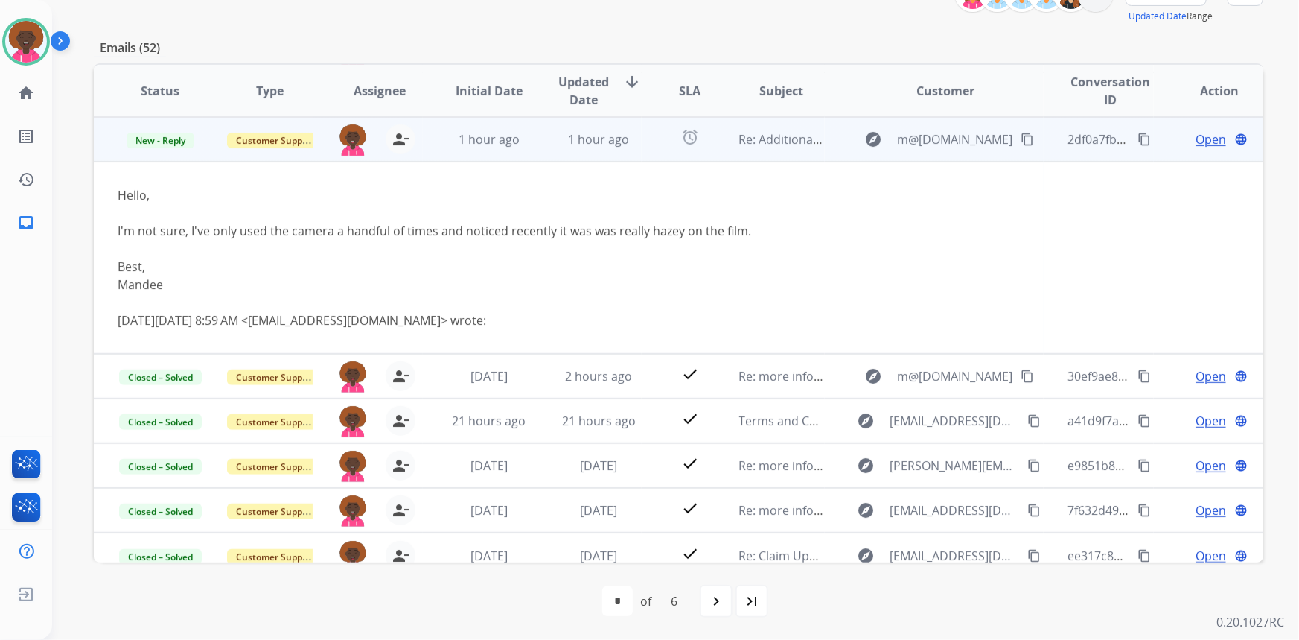
click at [144, 132] on p "New - Reply" at bounding box center [160, 139] width 85 height 18
click at [459, 191] on div "Hello, I'm not sure, I've only used the camera a handful of times and noticed r…" at bounding box center [569, 239] width 902 height 107
click at [152, 136] on span "New - Reply" at bounding box center [161, 141] width 68 height 16
drag, startPoint x: 926, startPoint y: 189, endPoint x: 1179, endPoint y: 181, distance: 253.3
click at [925, 190] on div "Hello, I'm not sure, I've only used the camera a handful of times and noticed r…" at bounding box center [569, 239] width 902 height 107
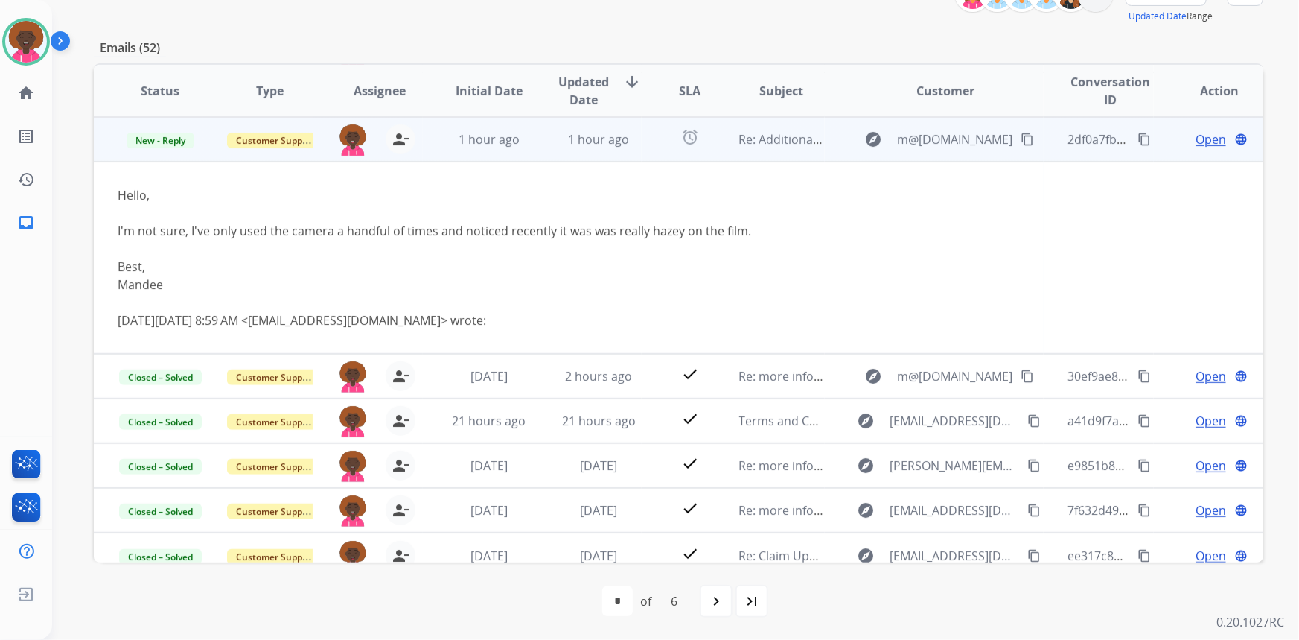
click at [1198, 142] on span "Open" at bounding box center [1211, 139] width 31 height 18
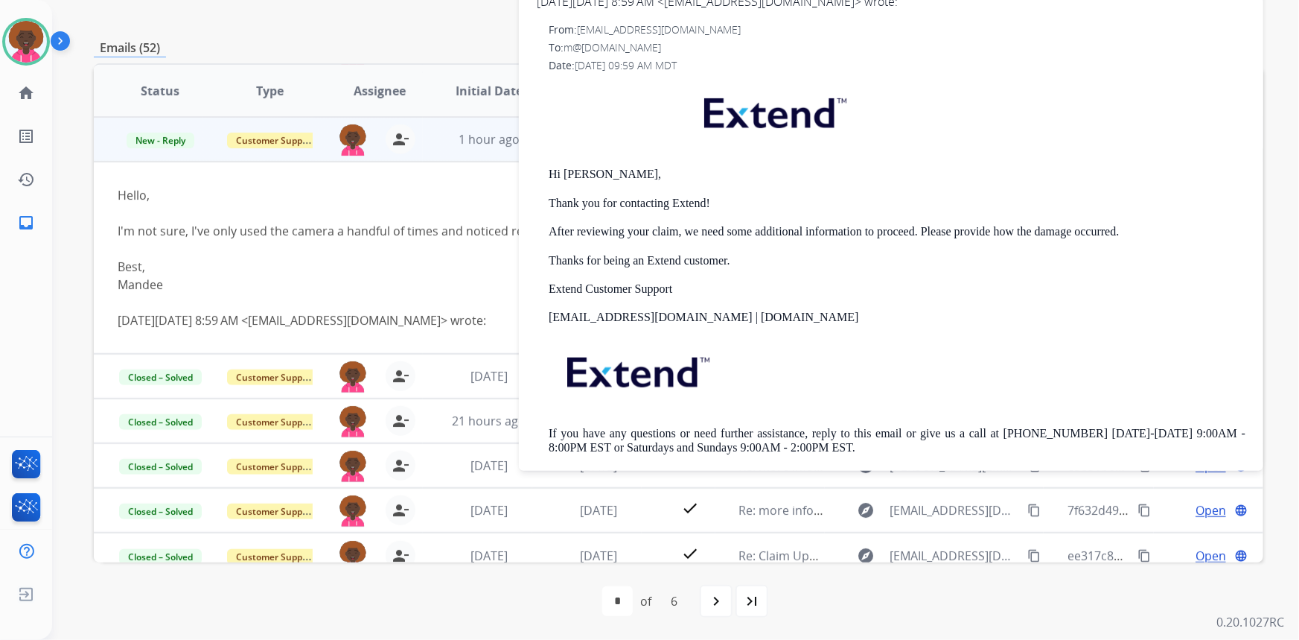
scroll to position [349, 0]
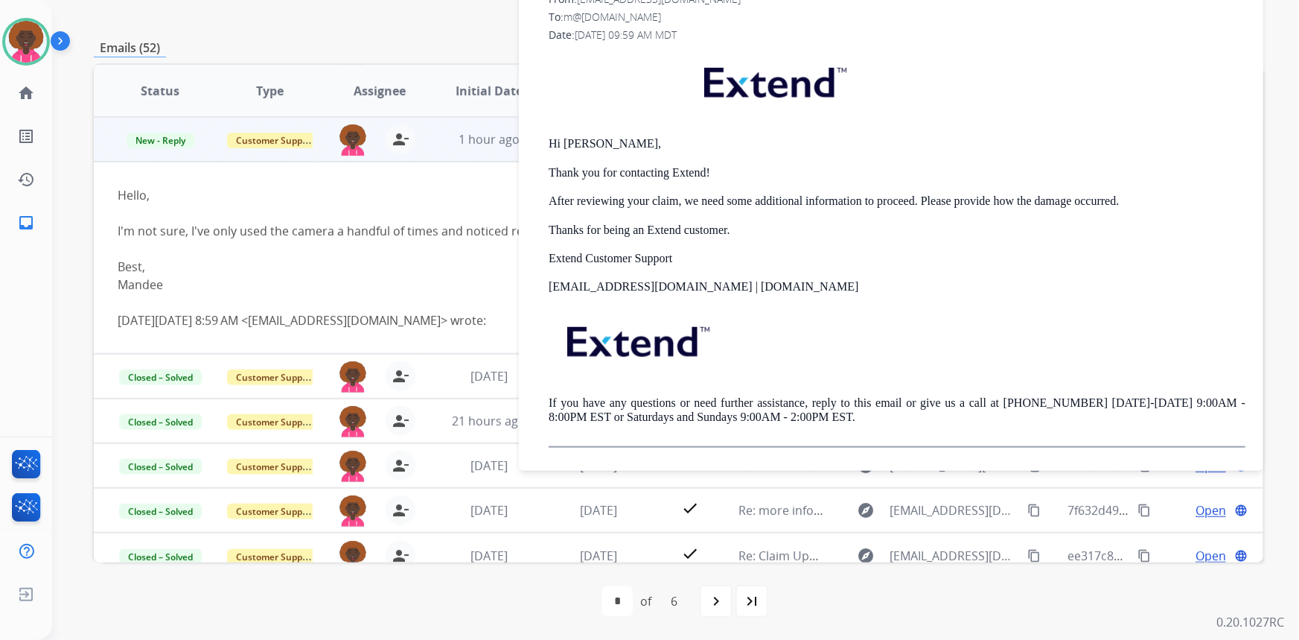
drag, startPoint x: 1061, startPoint y: 175, endPoint x: 1072, endPoint y: 178, distance: 11.6
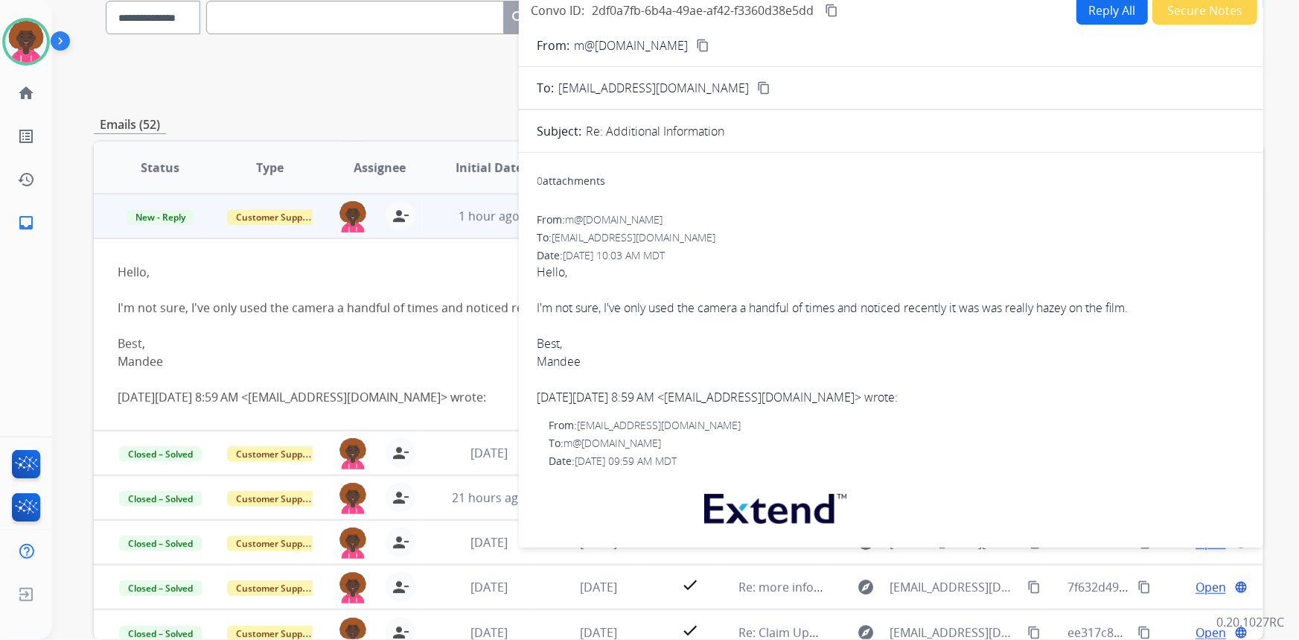
scroll to position [0, 0]
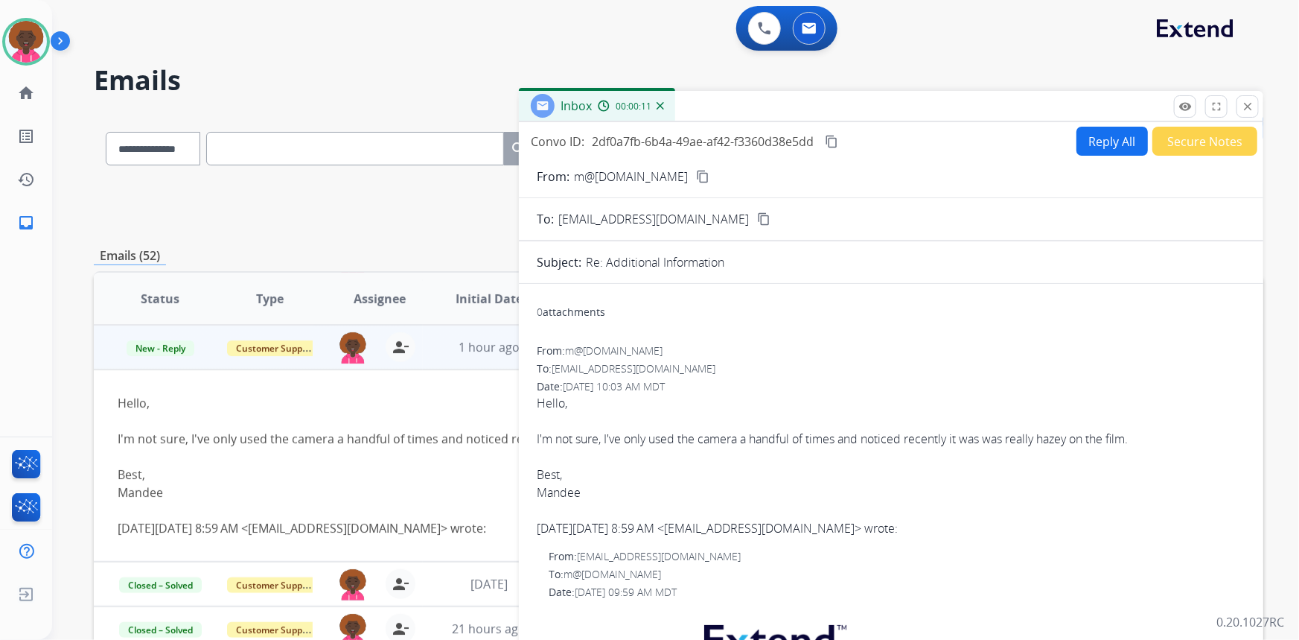
click at [1157, 127] on button "Secure Notes" at bounding box center [1205, 141] width 105 height 29
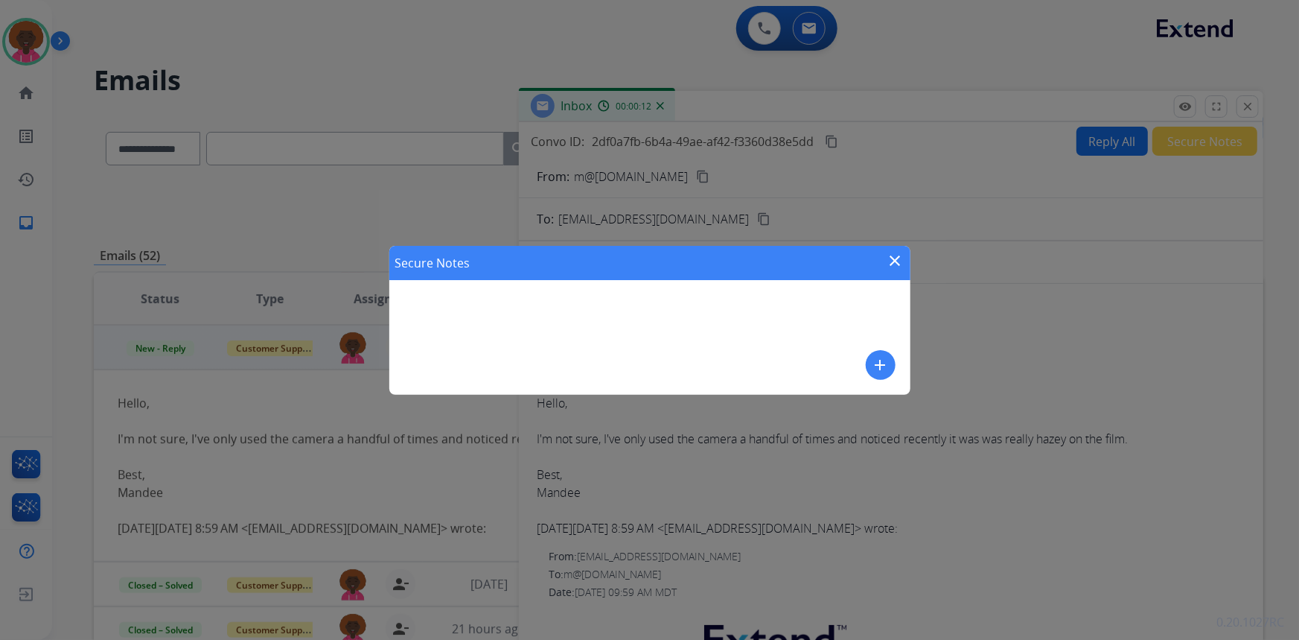
click at [890, 363] on button "add" at bounding box center [881, 365] width 30 height 30
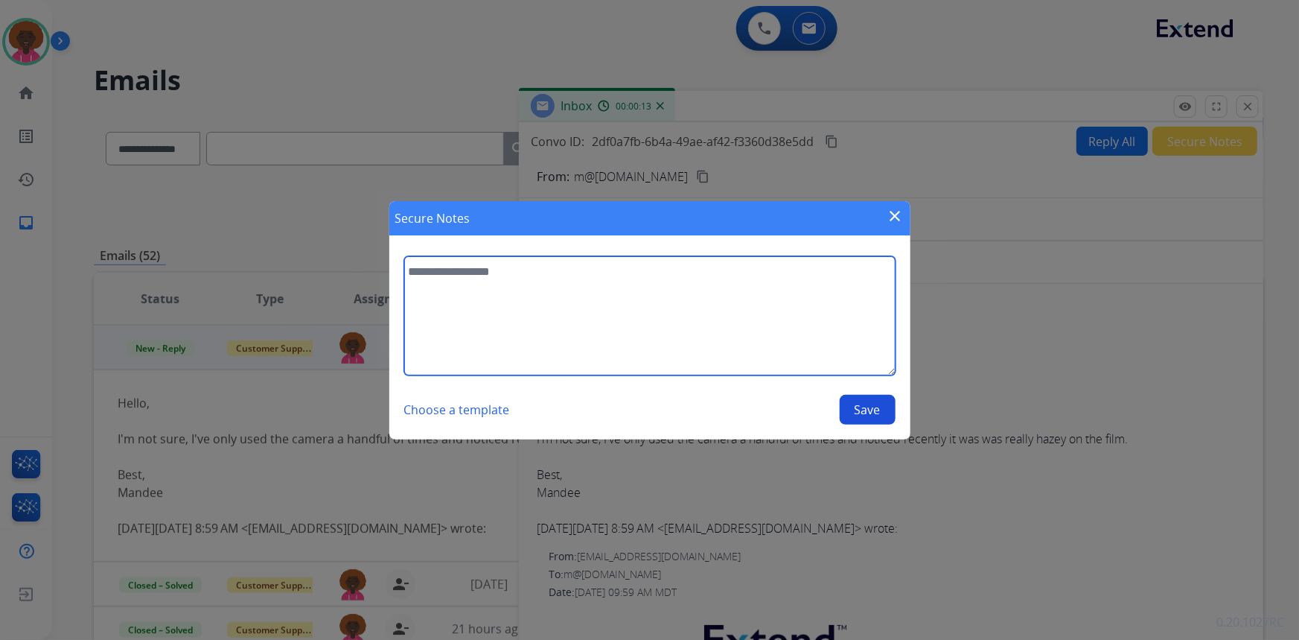
click at [576, 335] on textarea at bounding box center [649, 315] width 491 height 119
type textarea "**********"
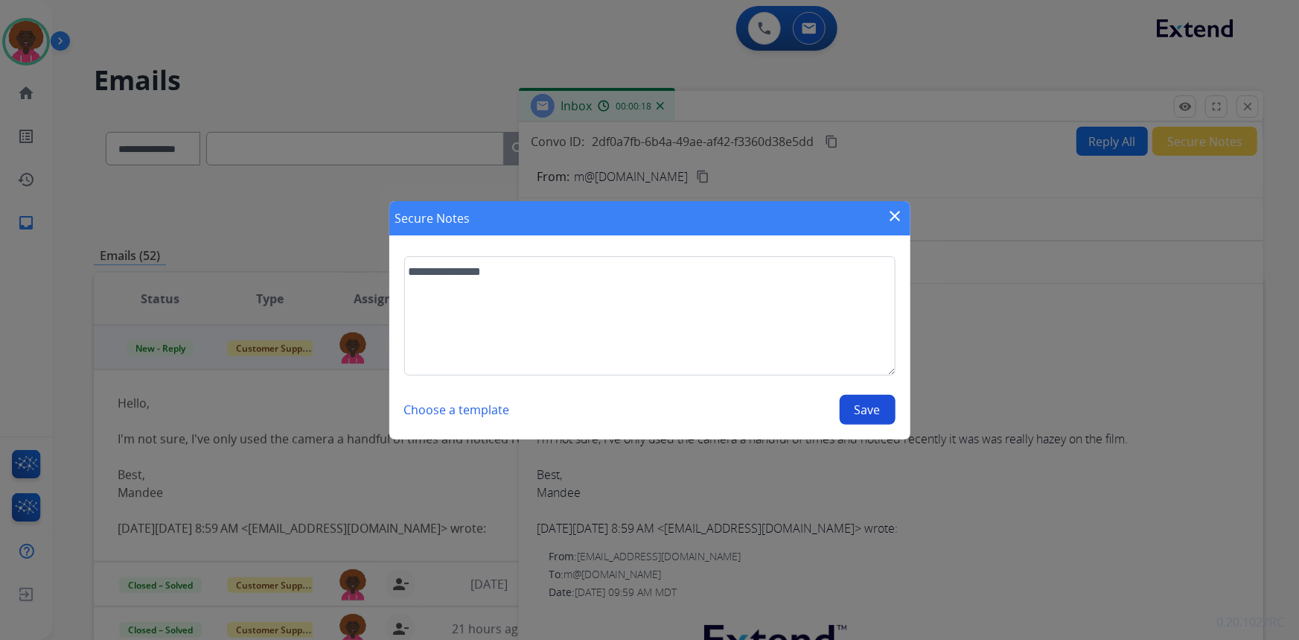
click at [865, 402] on button "Save" at bounding box center [868, 410] width 56 height 30
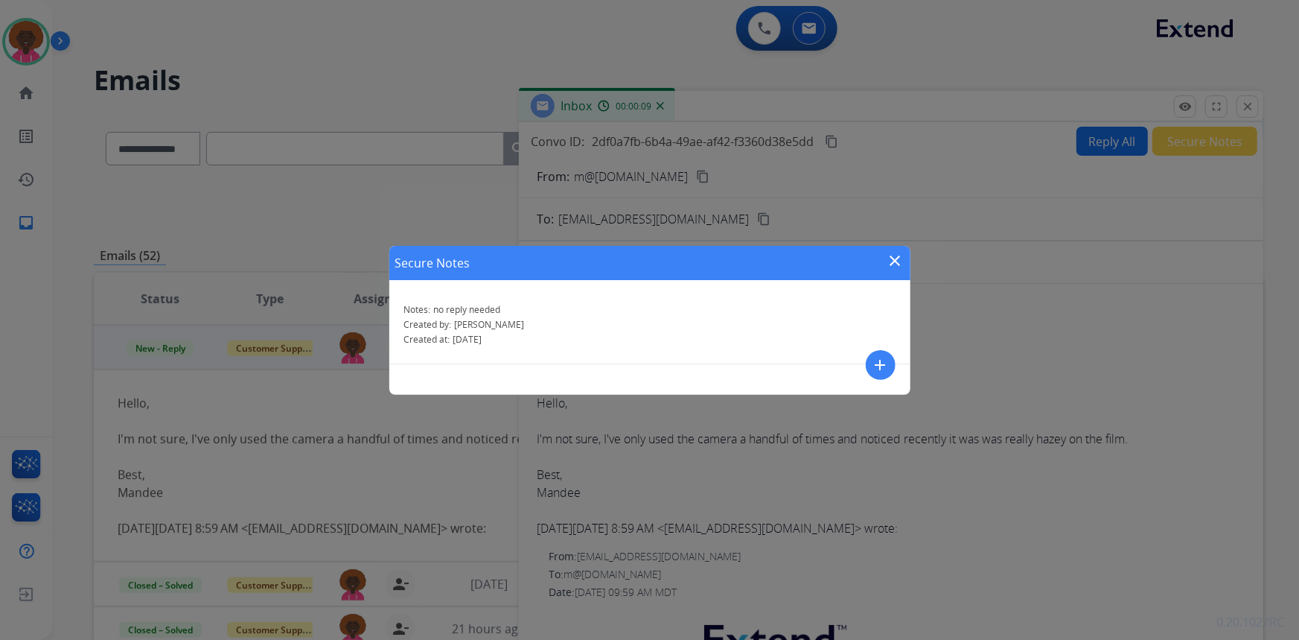
click at [879, 268] on div "Secure Notes close" at bounding box center [649, 263] width 521 height 34
click at [886, 255] on div "Secure Notes close" at bounding box center [649, 263] width 521 height 34
click at [899, 261] on mat-icon "close" at bounding box center [896, 261] width 18 height 18
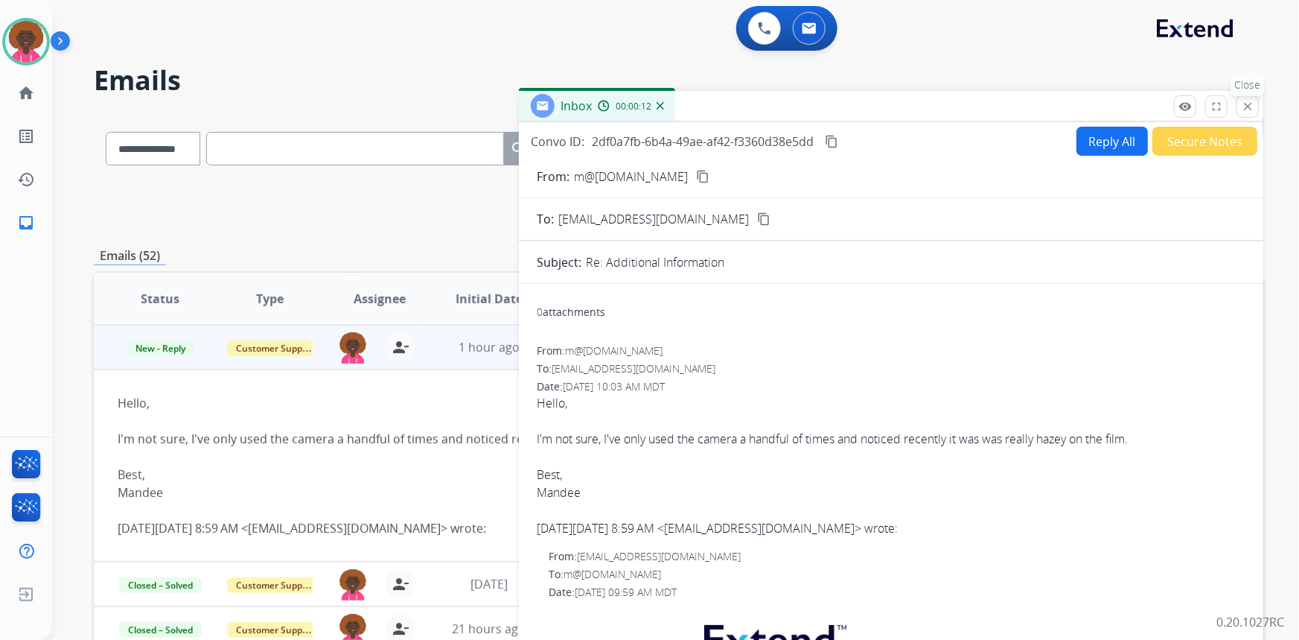
click at [1243, 114] on button "close Close" at bounding box center [1248, 106] width 22 height 22
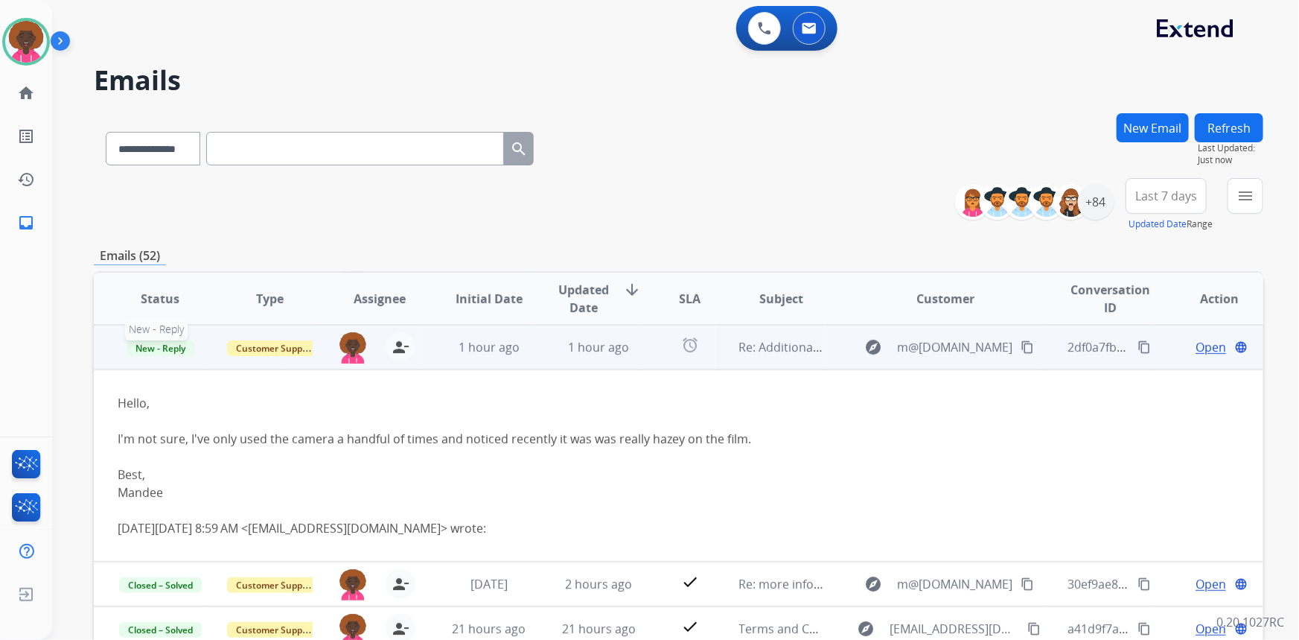
click at [131, 349] on span "New - Reply" at bounding box center [161, 348] width 68 height 16
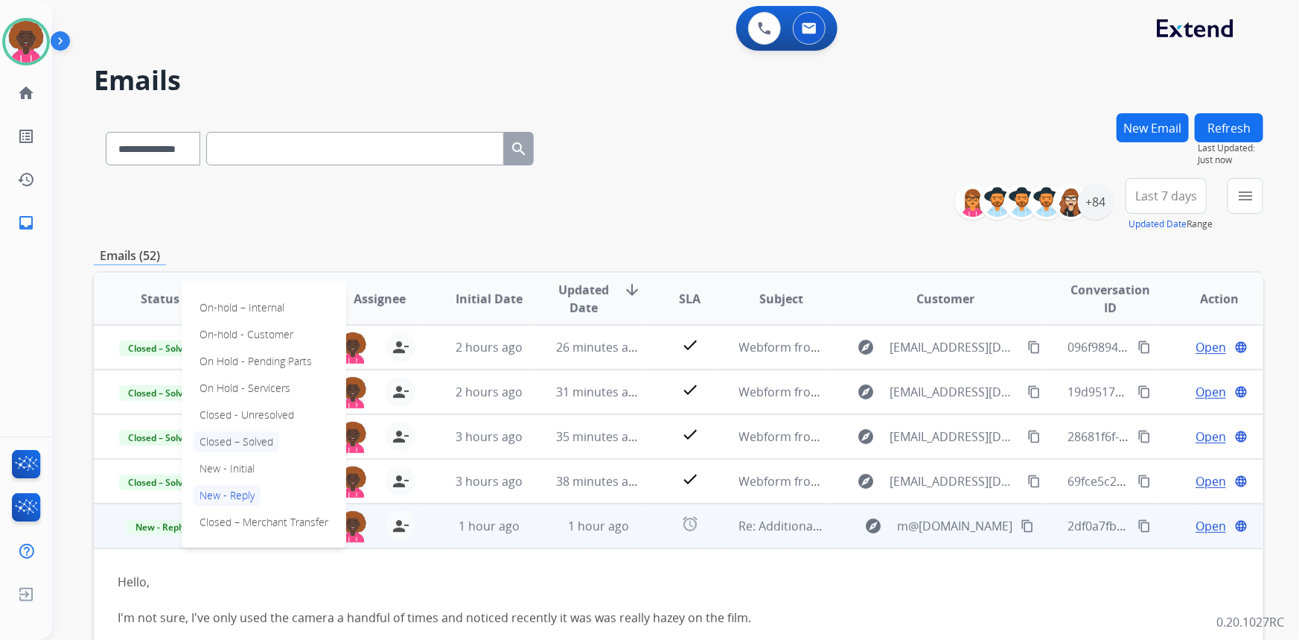
click at [249, 439] on p "Closed – Solved" at bounding box center [237, 441] width 86 height 21
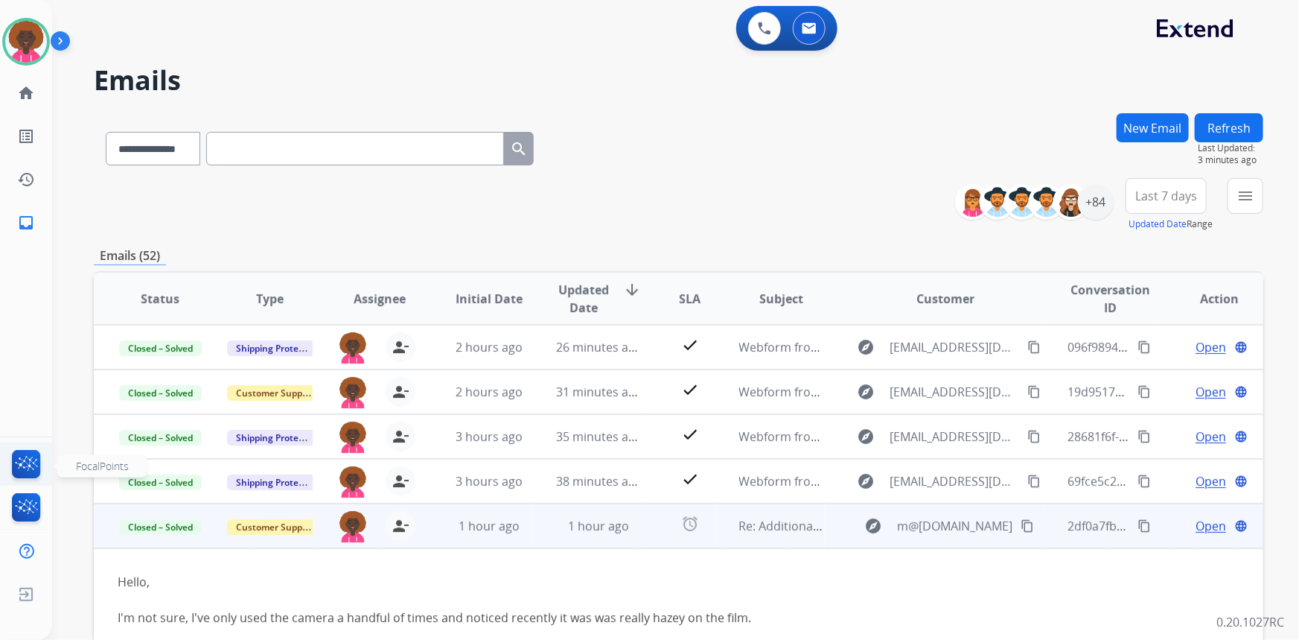
click at [22, 454] on img at bounding box center [26, 467] width 35 height 34
click at [14, 42] on img at bounding box center [26, 42] width 42 height 42
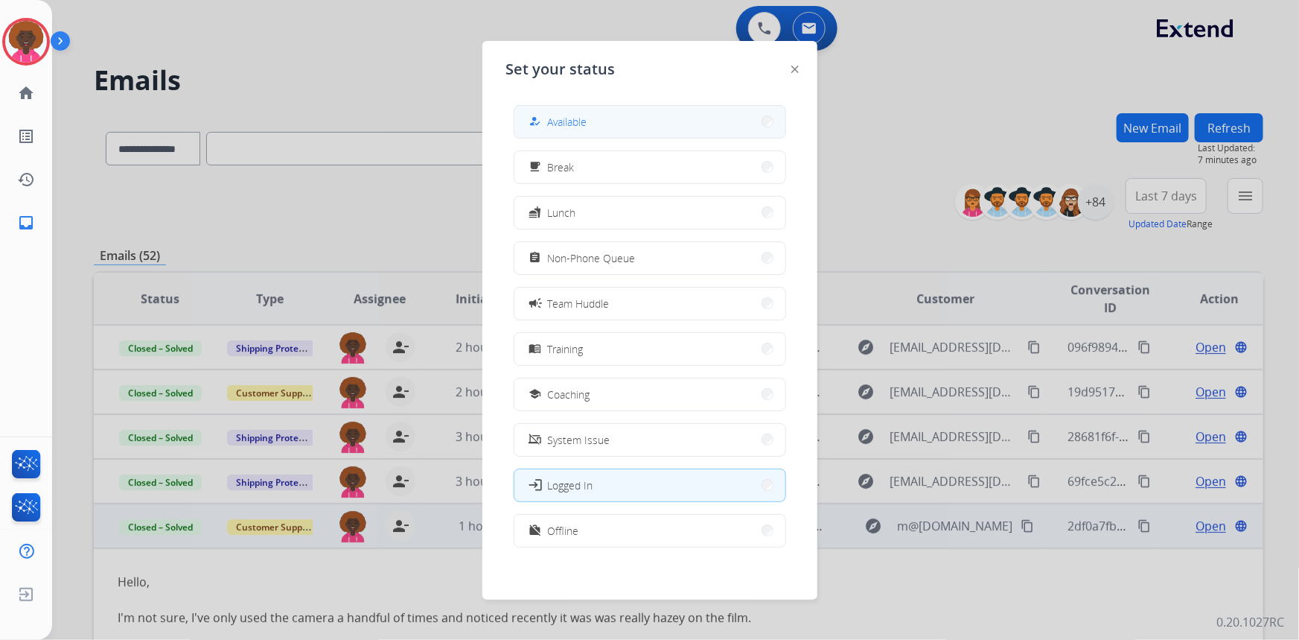
click at [590, 127] on button "how_to_reg Available" at bounding box center [649, 122] width 271 height 32
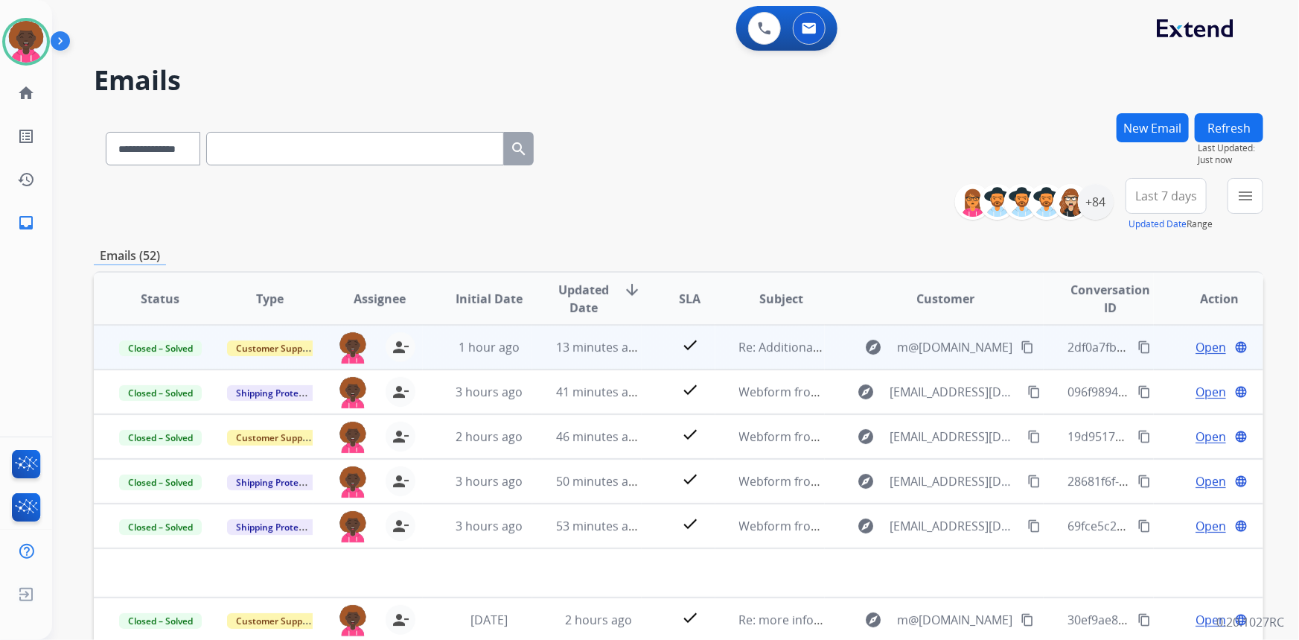
click at [830, 104] on div "**********" at bounding box center [657, 374] width 1211 height 640
drag, startPoint x: 833, startPoint y: 98, endPoint x: 828, endPoint y: 120, distance: 22.2
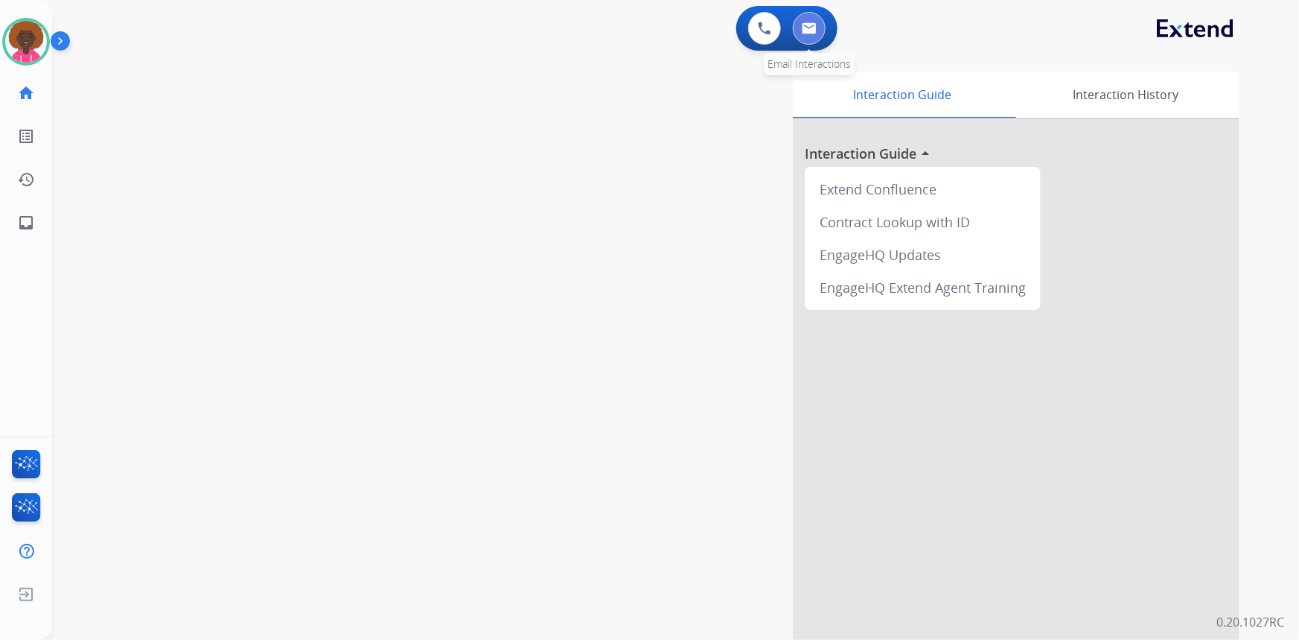
click at [799, 40] on button at bounding box center [809, 28] width 33 height 33
select select "**********"
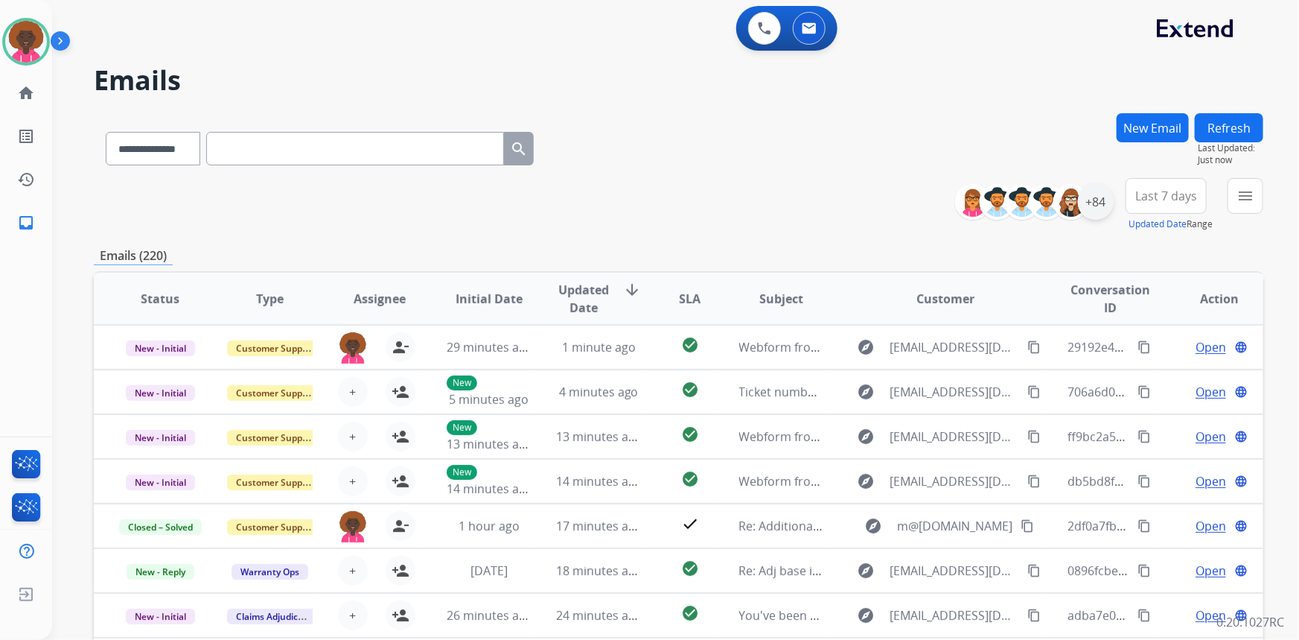
drag, startPoint x: 1106, startPoint y: 209, endPoint x: 1090, endPoint y: 210, distance: 16.4
click at [1097, 209] on div "+84" at bounding box center [1096, 202] width 36 height 36
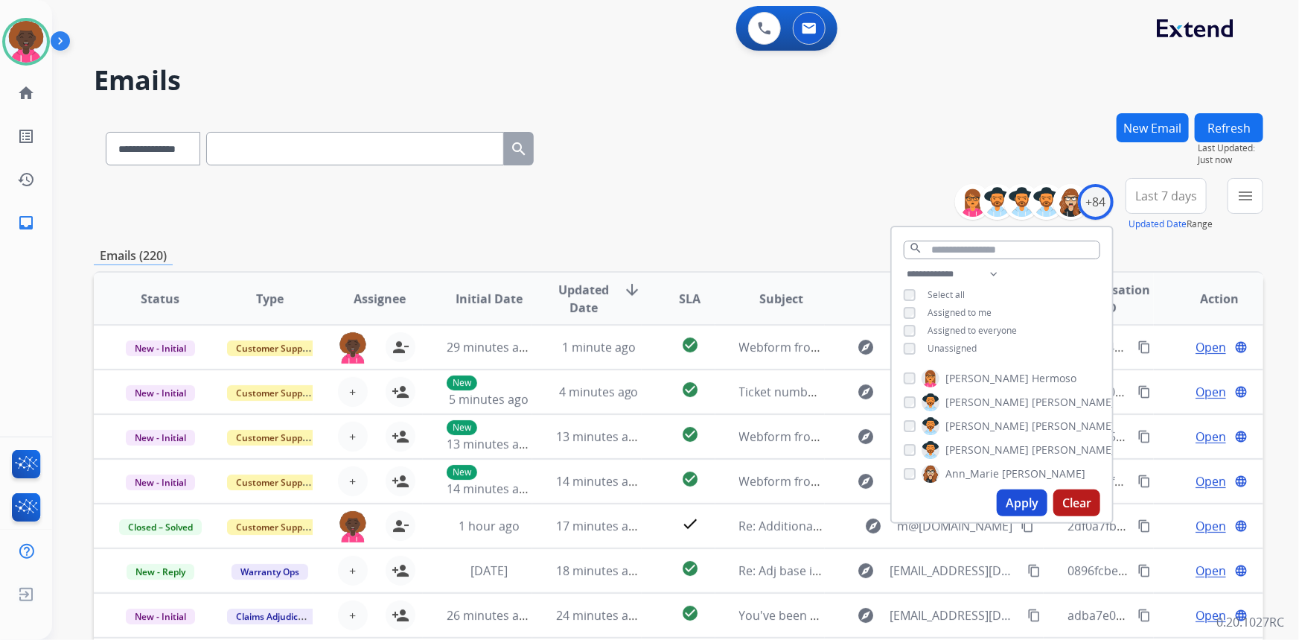
click at [1027, 498] on button "Apply" at bounding box center [1022, 502] width 51 height 27
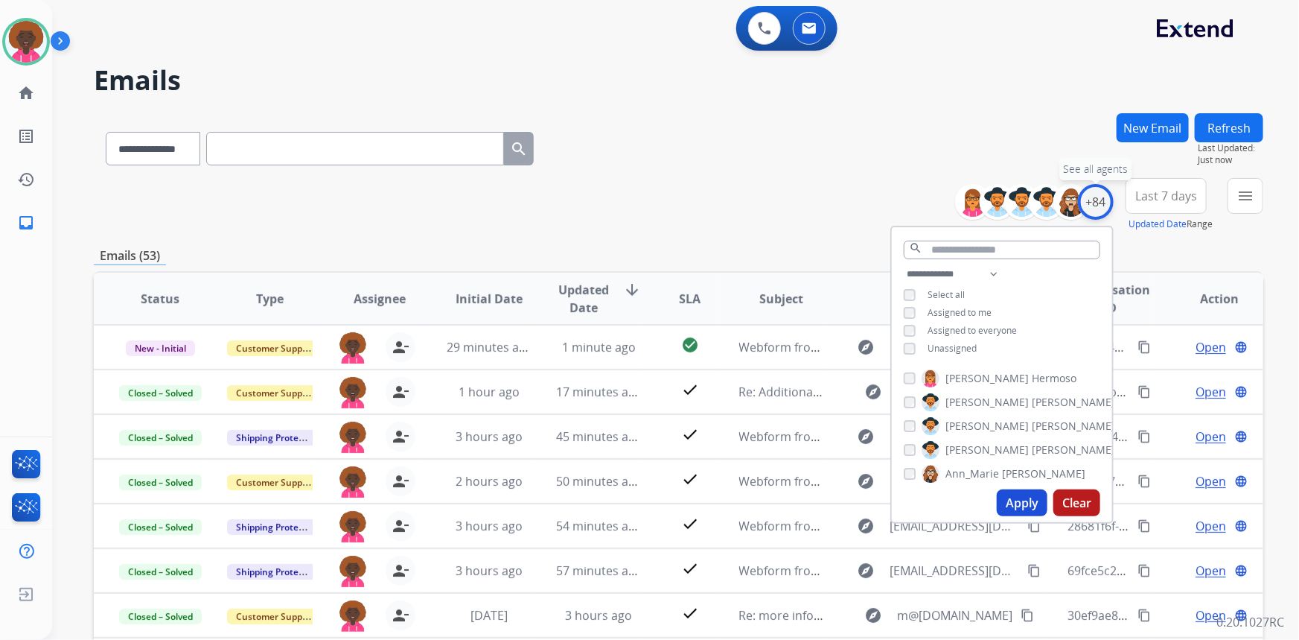
click at [1094, 209] on div "+84" at bounding box center [1096, 202] width 36 height 36
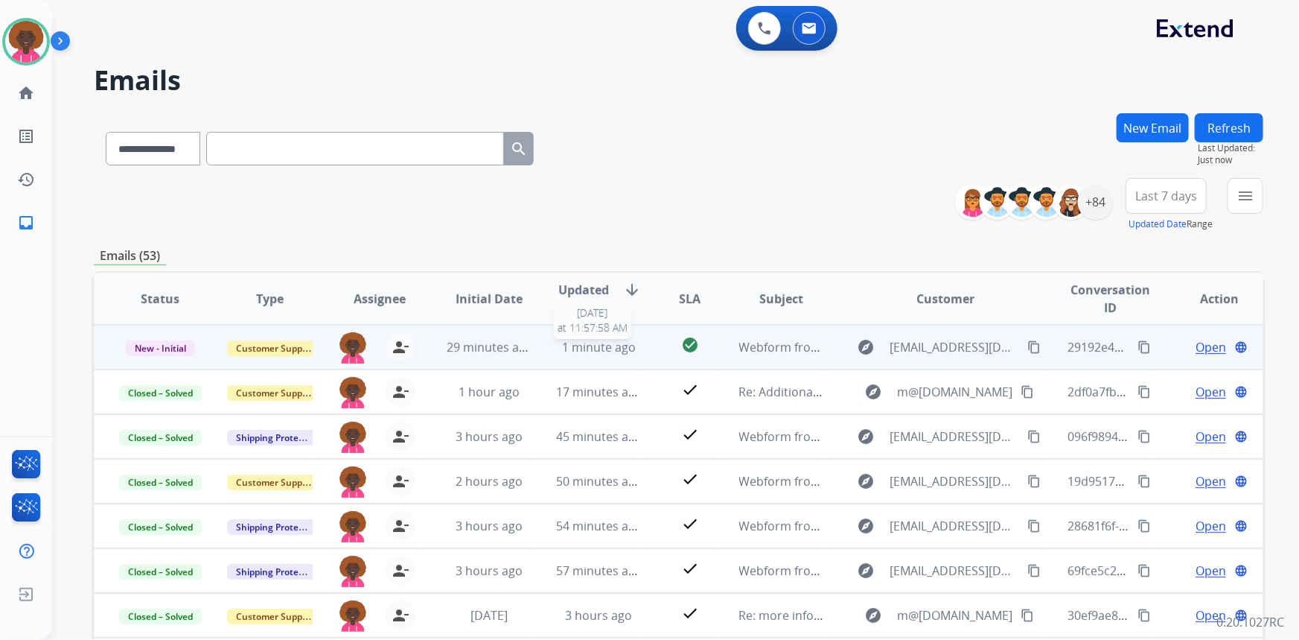
click at [597, 342] on span "1 minute ago" at bounding box center [599, 347] width 74 height 16
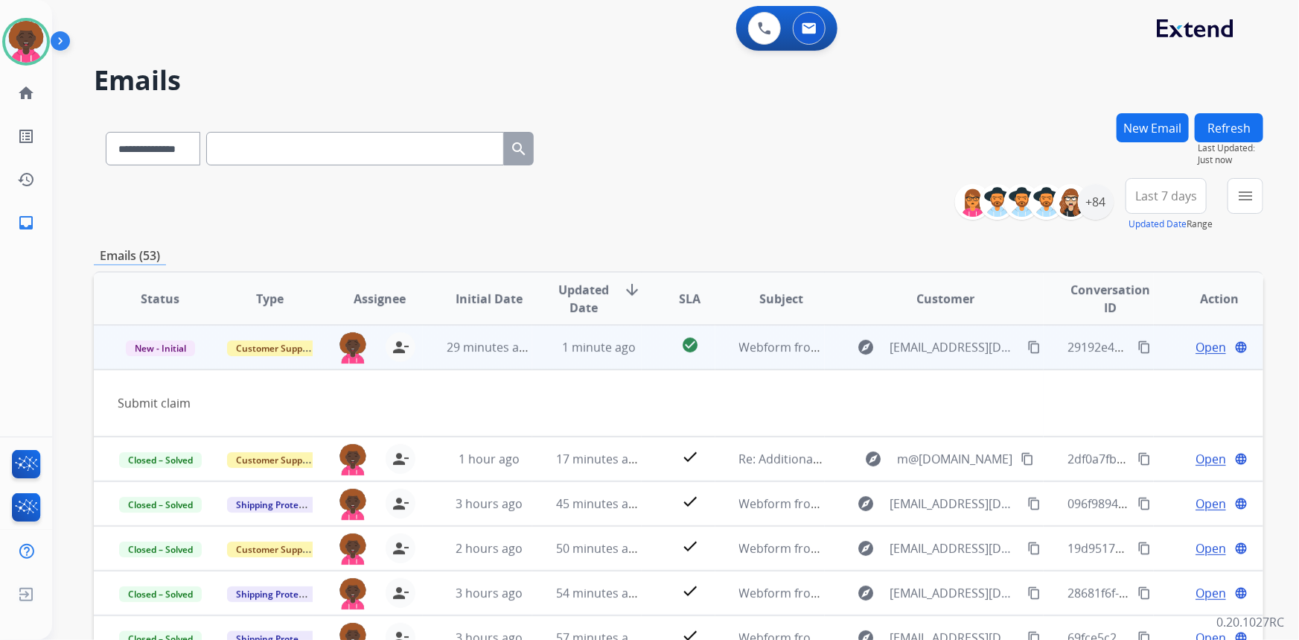
click at [1205, 348] on span "Open" at bounding box center [1211, 347] width 31 height 18
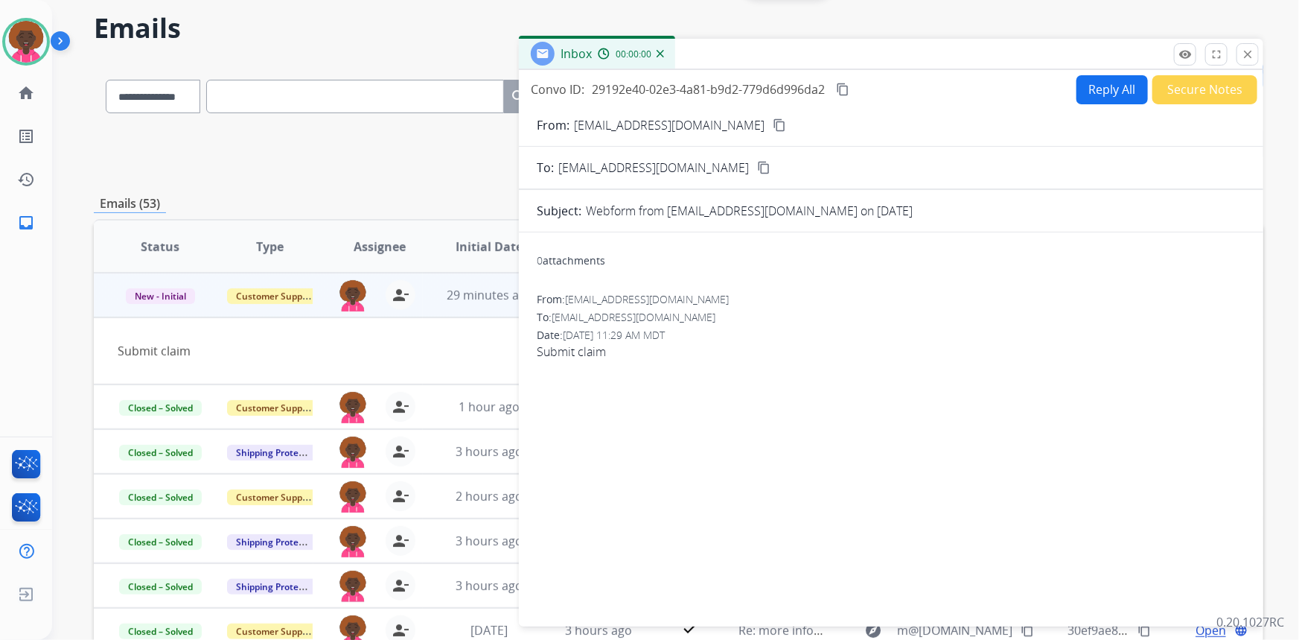
scroll to position [67, 0]
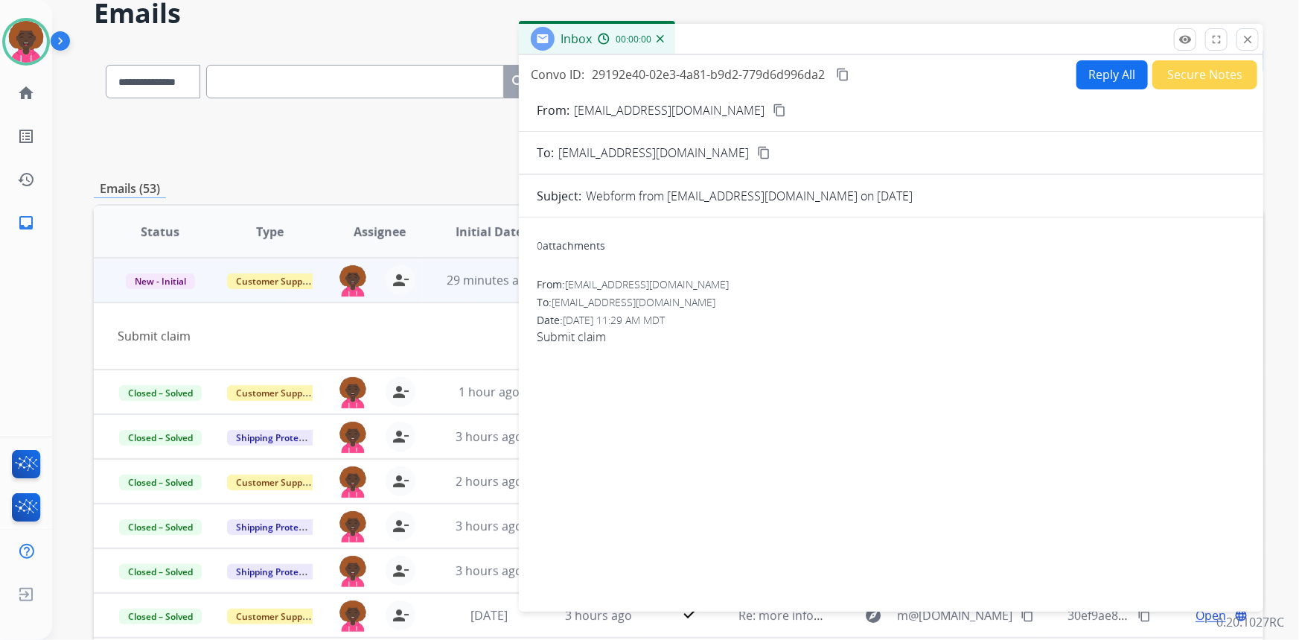
click at [1077, 60] on button "Reply All" at bounding box center [1112, 74] width 71 height 29
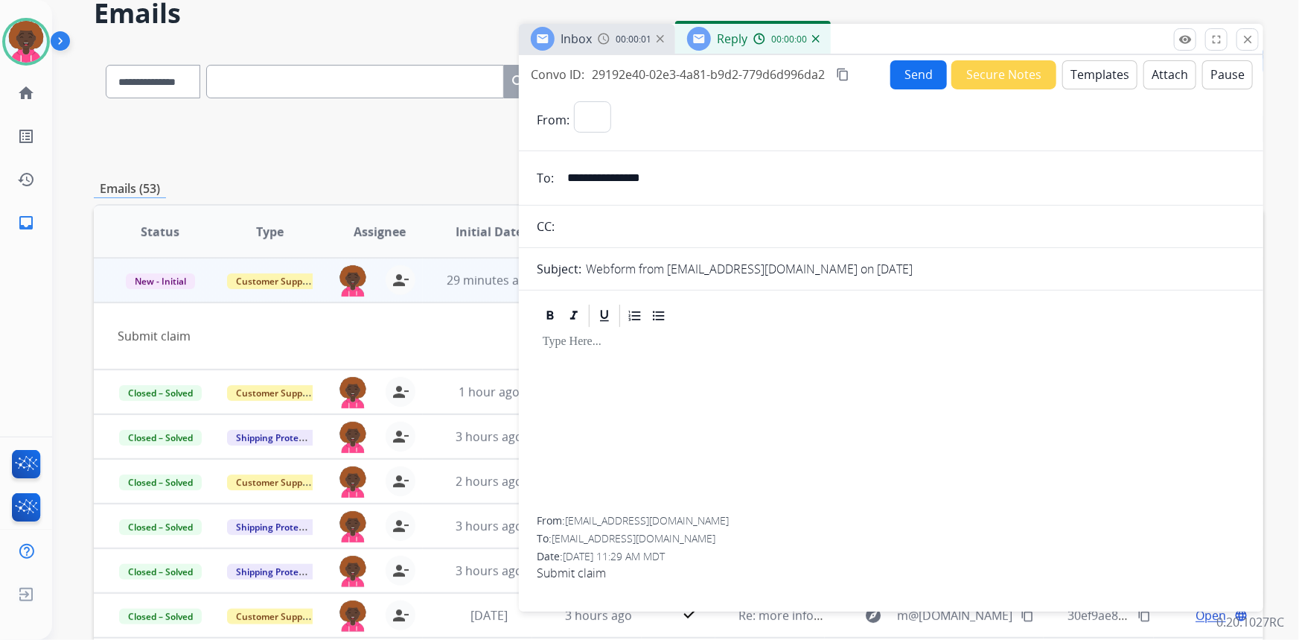
select select "**********"
click at [1084, 67] on button "Templates" at bounding box center [1099, 74] width 75 height 29
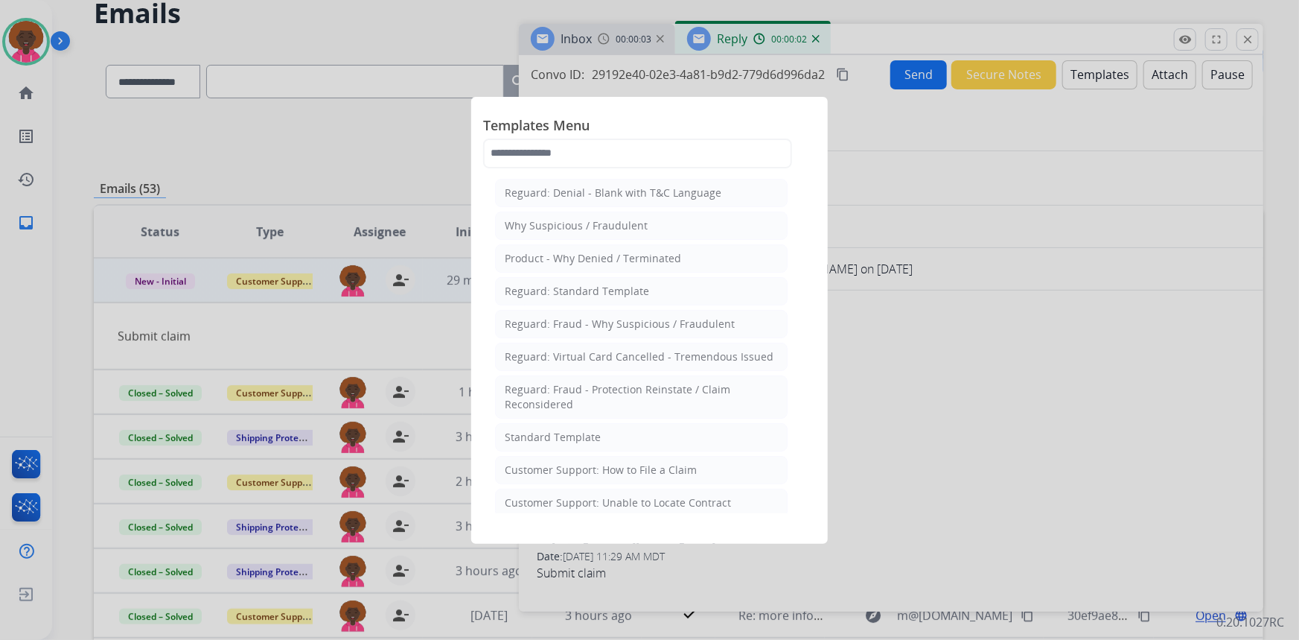
scroll to position [135, 0]
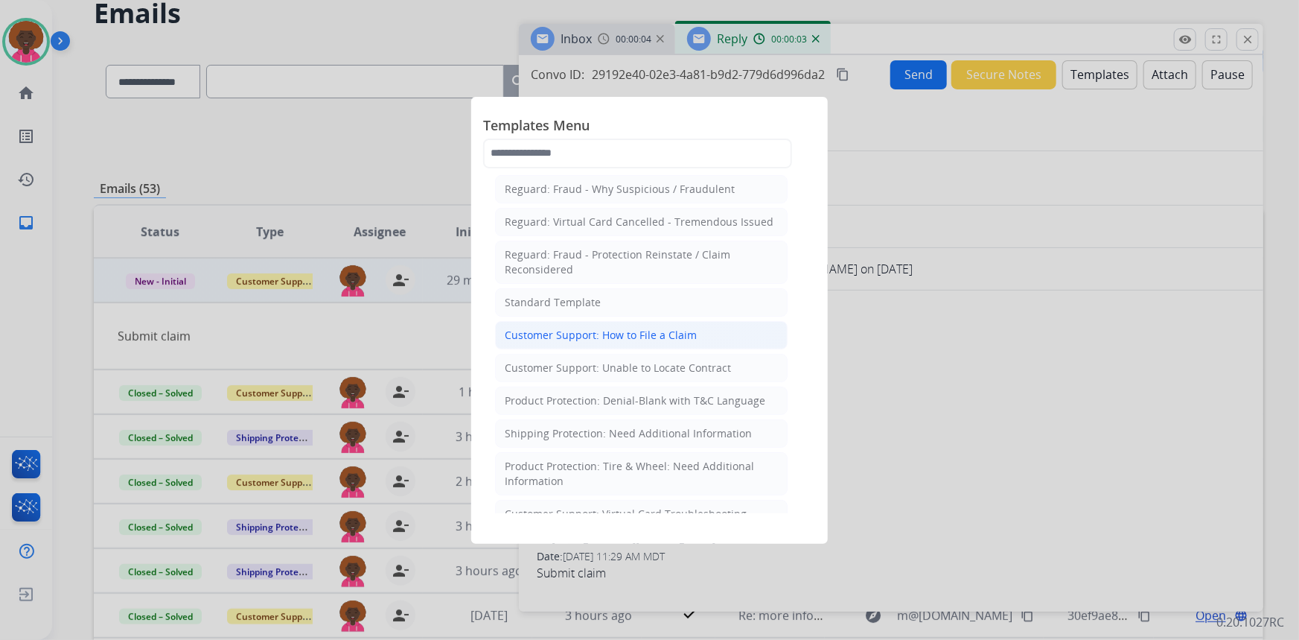
click at [693, 328] on li "Customer Support: How to File a Claim" at bounding box center [641, 335] width 293 height 28
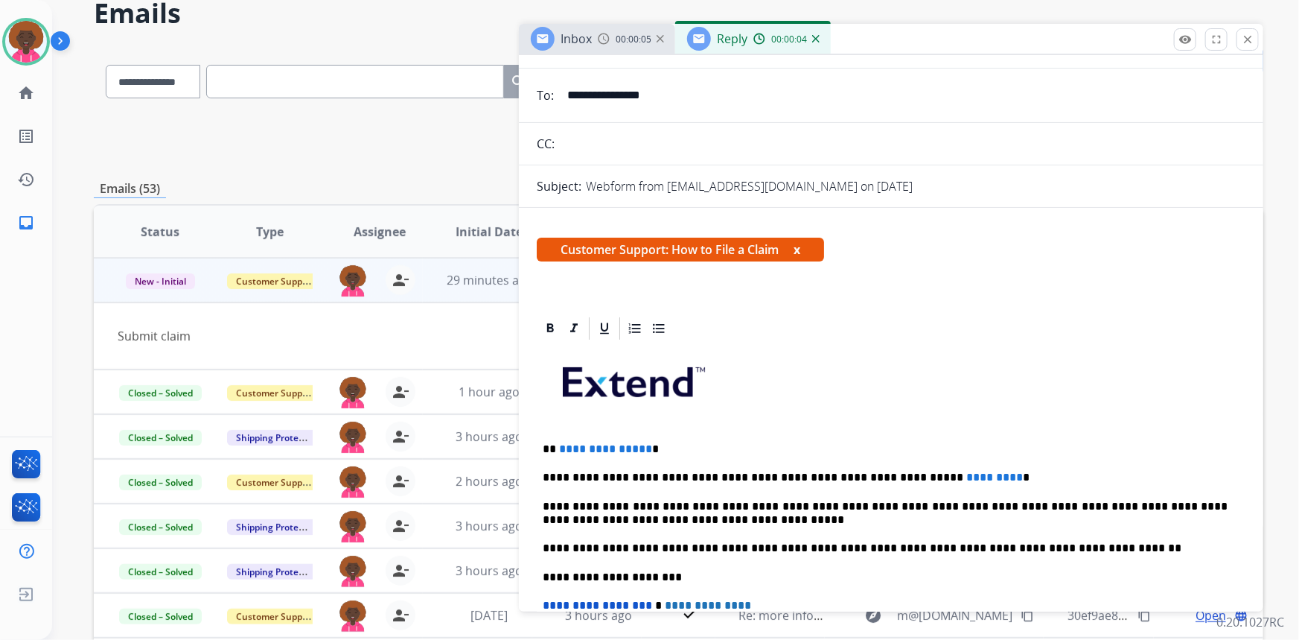
scroll to position [203, 0]
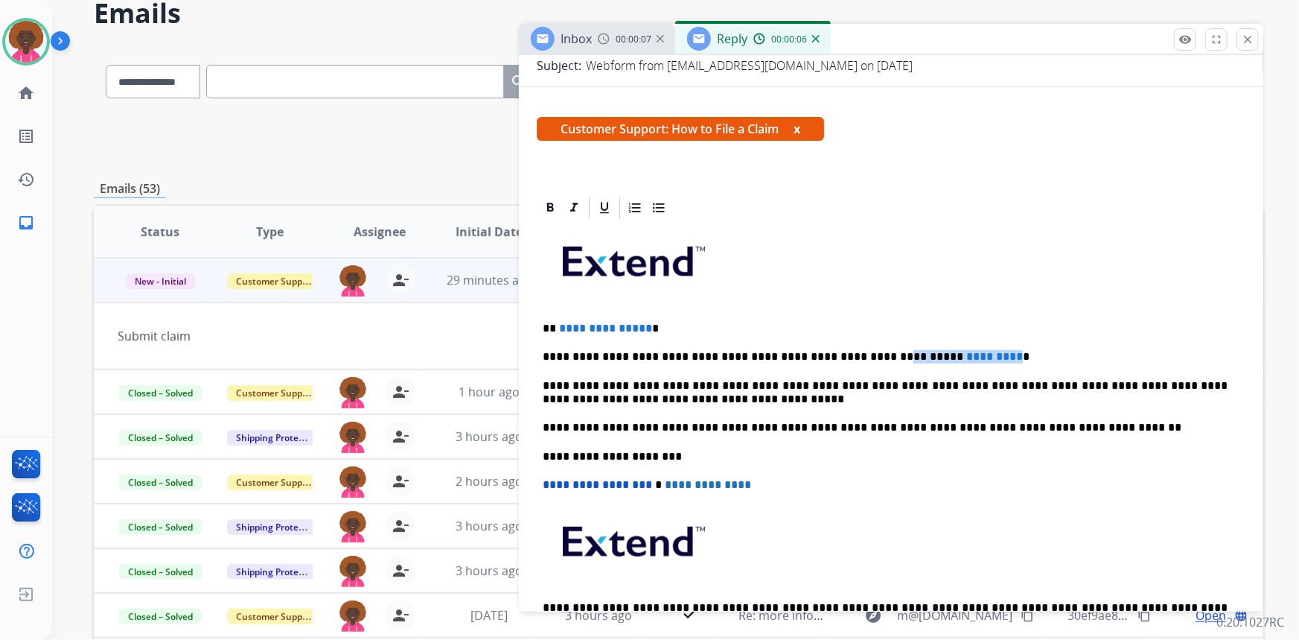
drag, startPoint x: 860, startPoint y: 360, endPoint x: 841, endPoint y: 354, distance: 19.5
click at [841, 354] on p "**********" at bounding box center [886, 356] width 686 height 13
drag, startPoint x: 640, startPoint y: 327, endPoint x: 613, endPoint y: 320, distance: 27.6
click at [631, 323] on span "**********" at bounding box center [605, 327] width 93 height 11
click at [560, 316] on div "**********" at bounding box center [891, 448] width 709 height 455
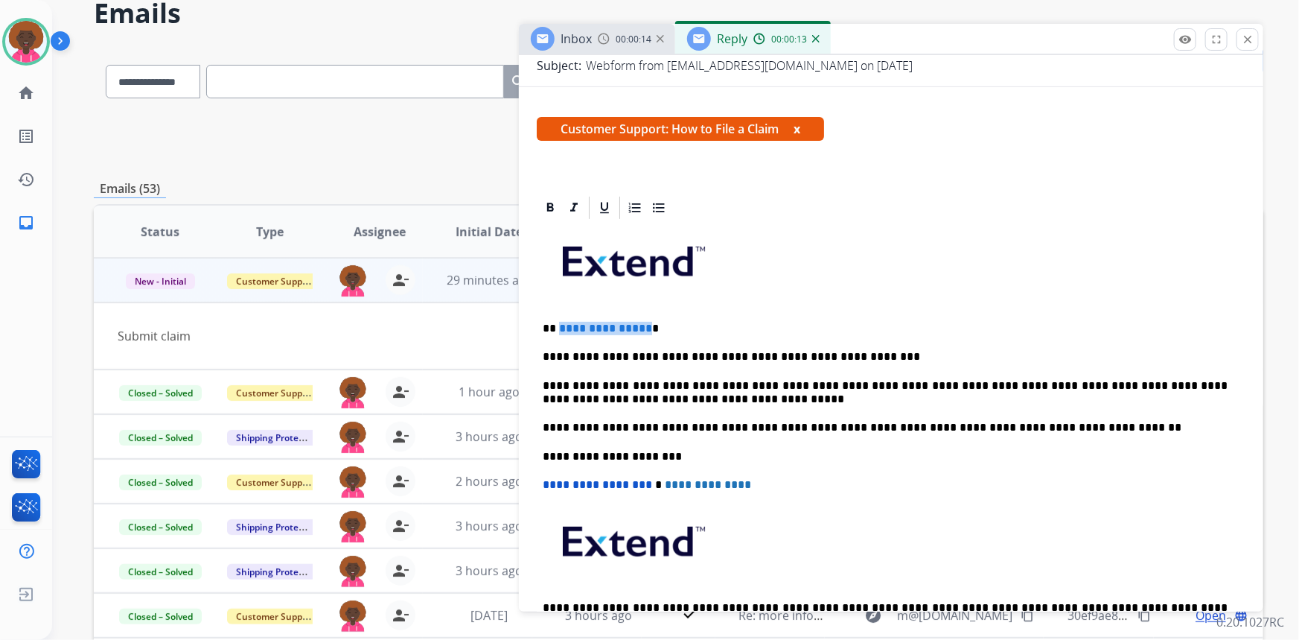
drag, startPoint x: 642, startPoint y: 327, endPoint x: 558, endPoint y: 319, distance: 83.8
click at [559, 322] on span "**********" at bounding box center [605, 327] width 93 height 11
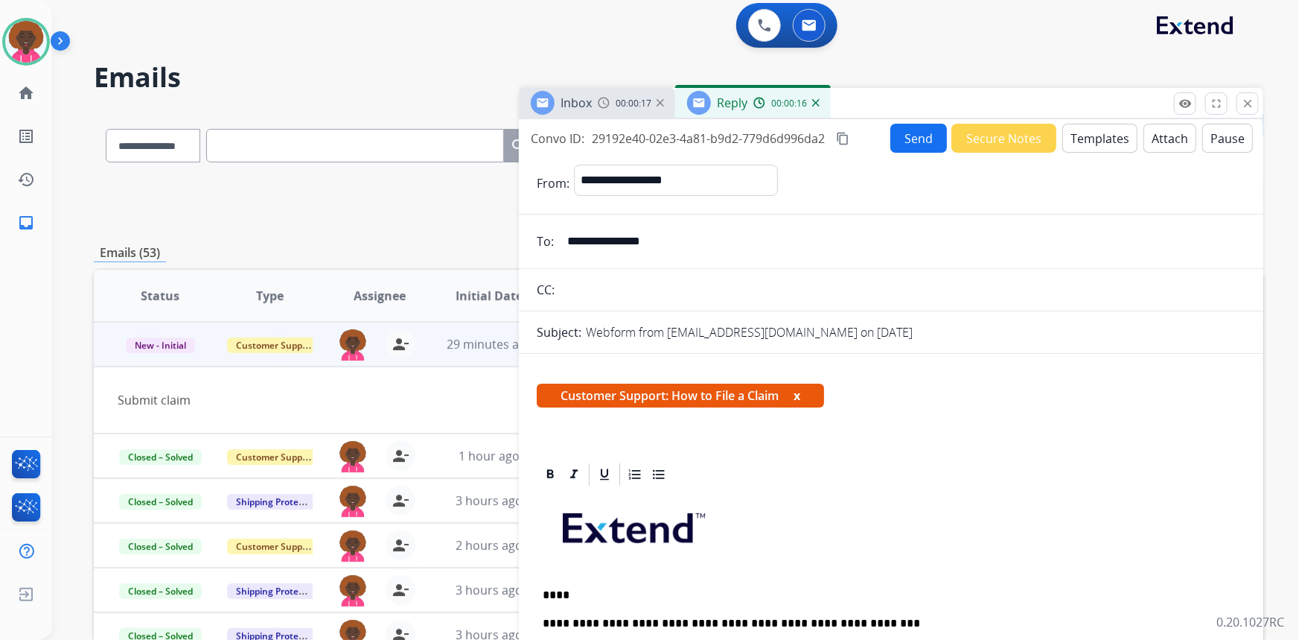
scroll to position [0, 0]
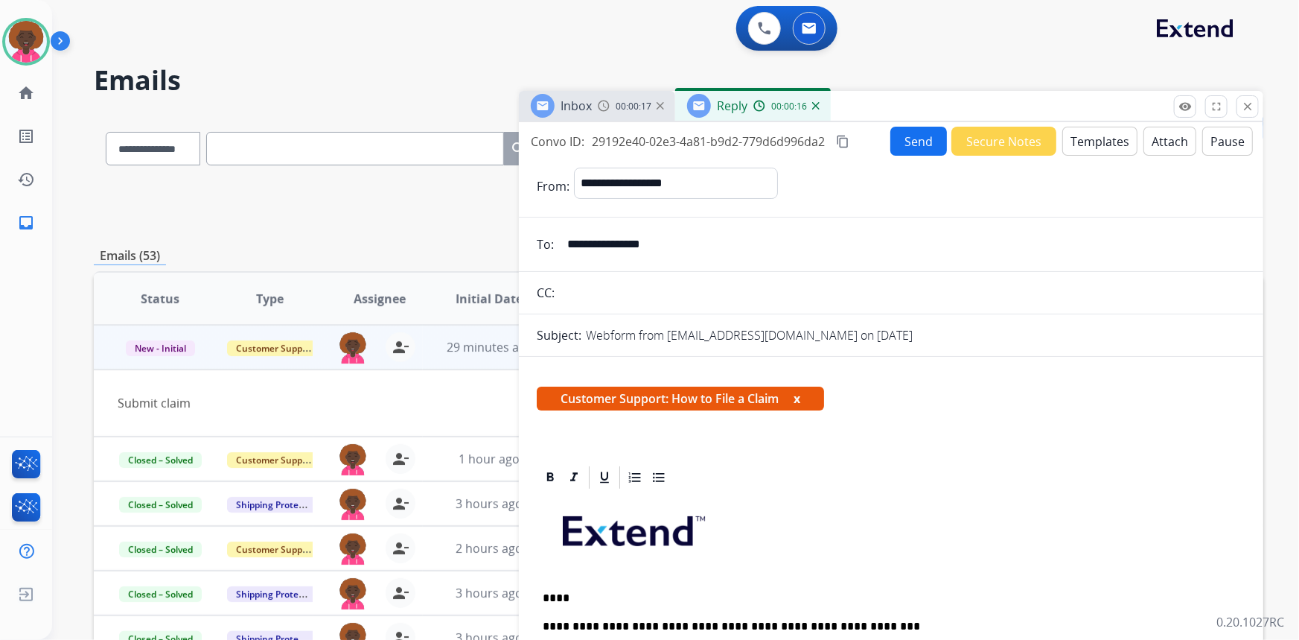
click at [890, 143] on button "Send" at bounding box center [918, 141] width 57 height 29
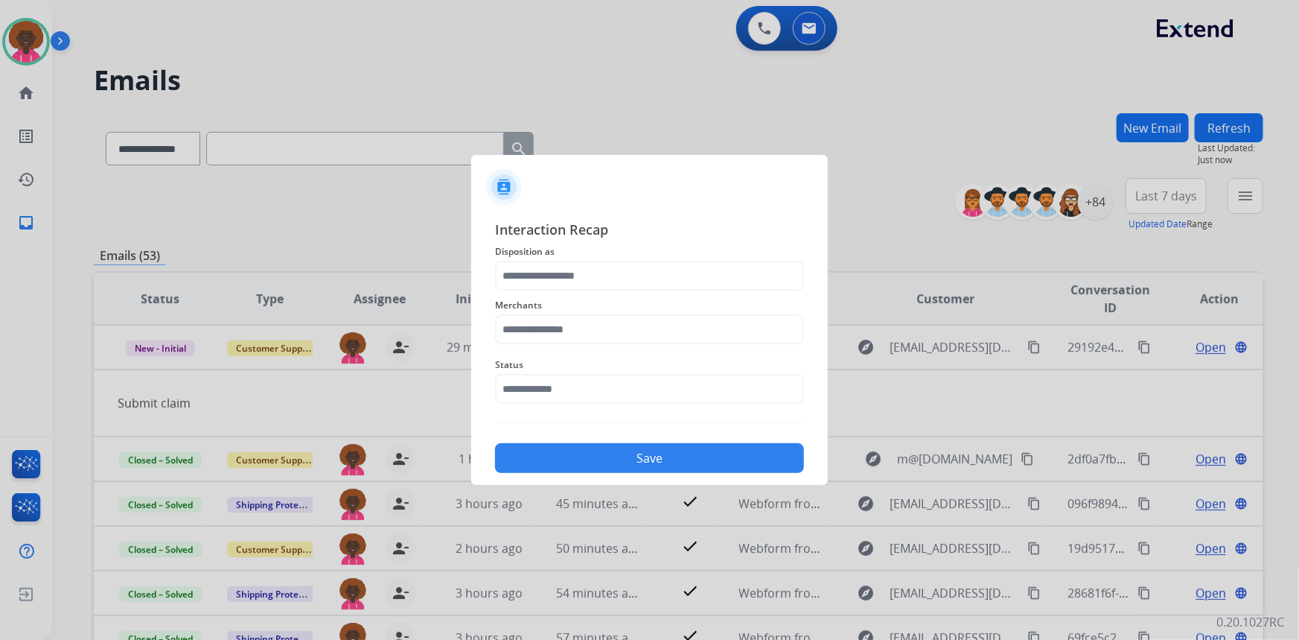
click at [652, 372] on span "Status" at bounding box center [649, 365] width 309 height 18
click at [655, 386] on input "text" at bounding box center [649, 389] width 309 height 30
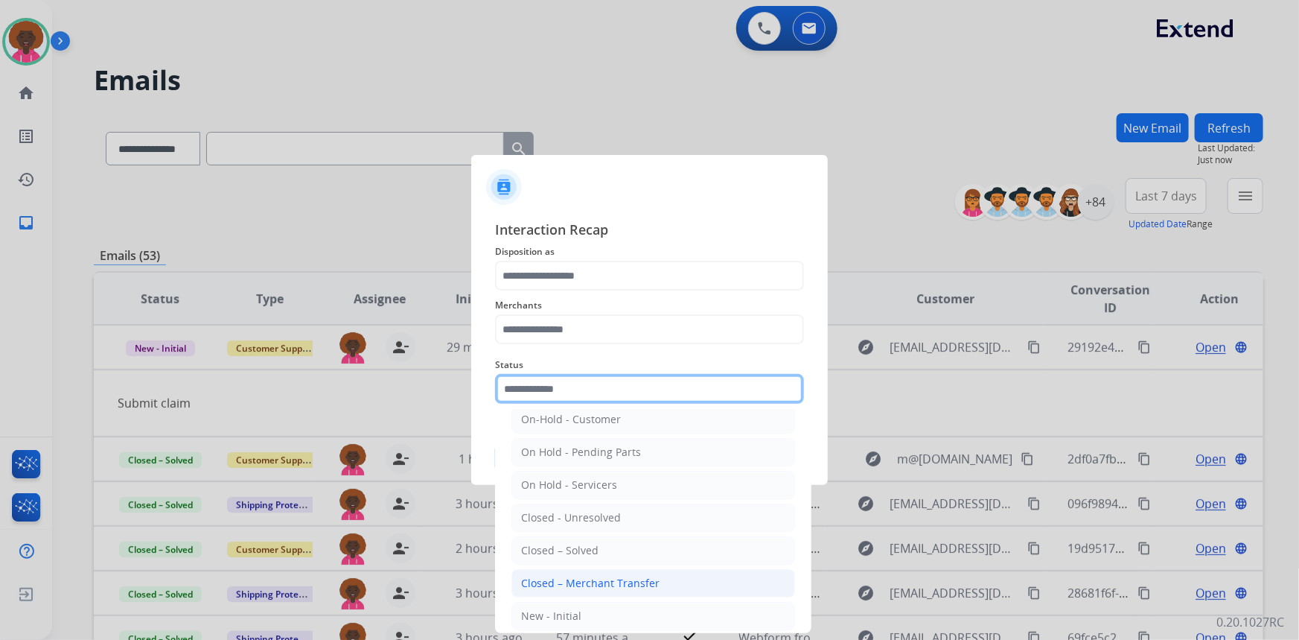
scroll to position [67, 0]
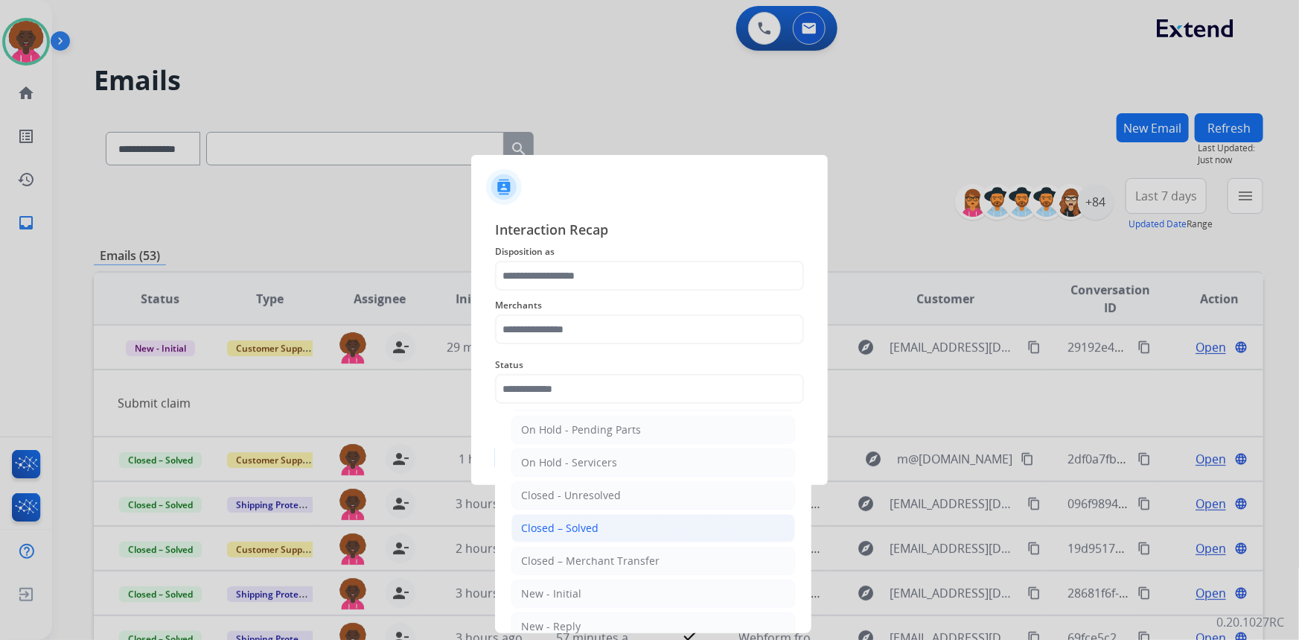
click at [591, 523] on div "Closed – Solved" at bounding box center [559, 527] width 77 height 15
type input "**********"
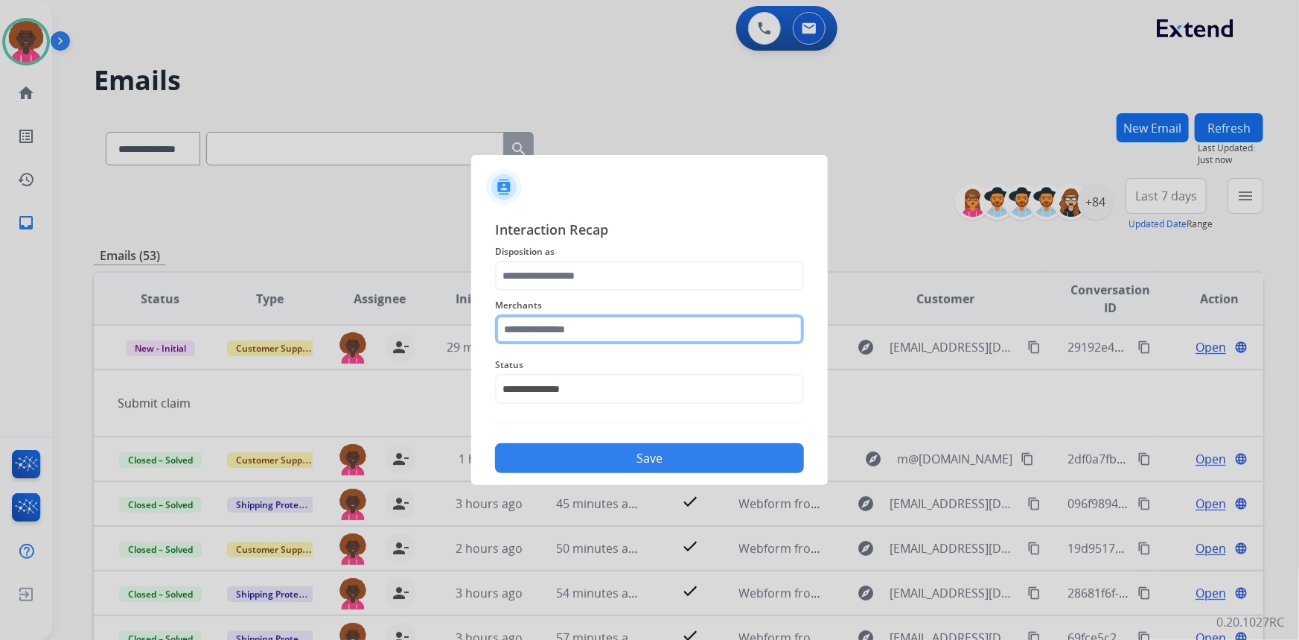
click at [610, 314] on input "text" at bounding box center [649, 329] width 309 height 30
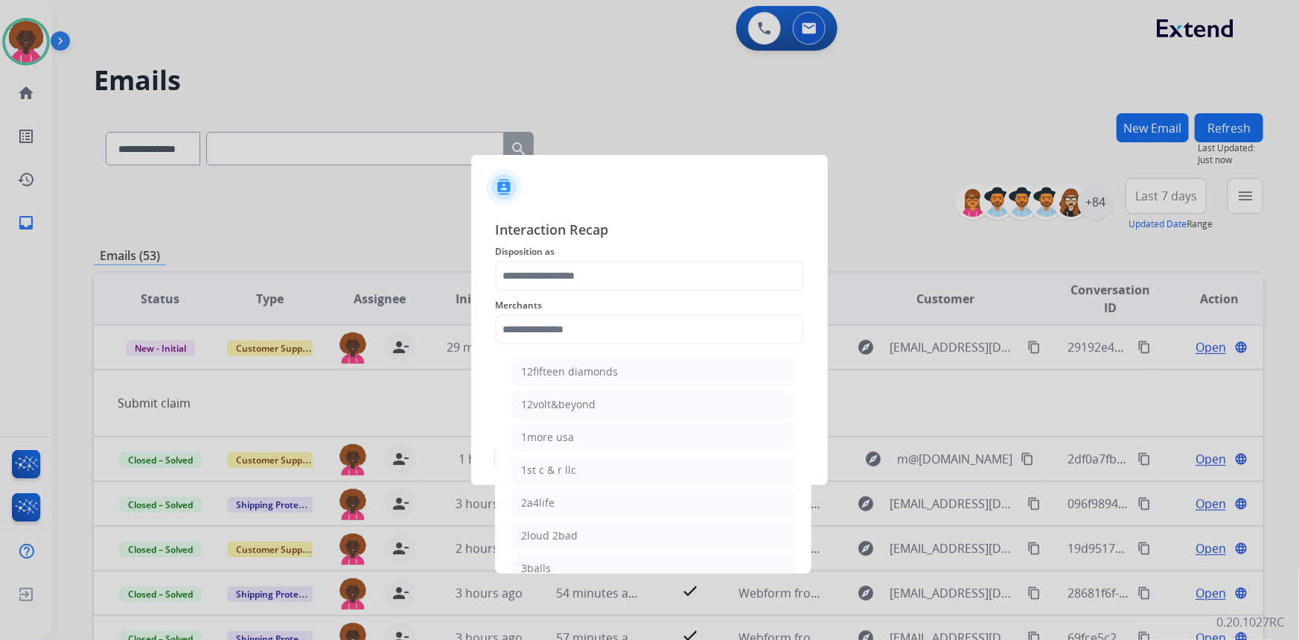
click at [611, 348] on div "Merchants 12fifteen diamonds 12volt&beyond 1more usa 1st c & r llc 2a4life 2lou…" at bounding box center [649, 320] width 309 height 60
click at [625, 334] on input "text" at bounding box center [649, 329] width 309 height 30
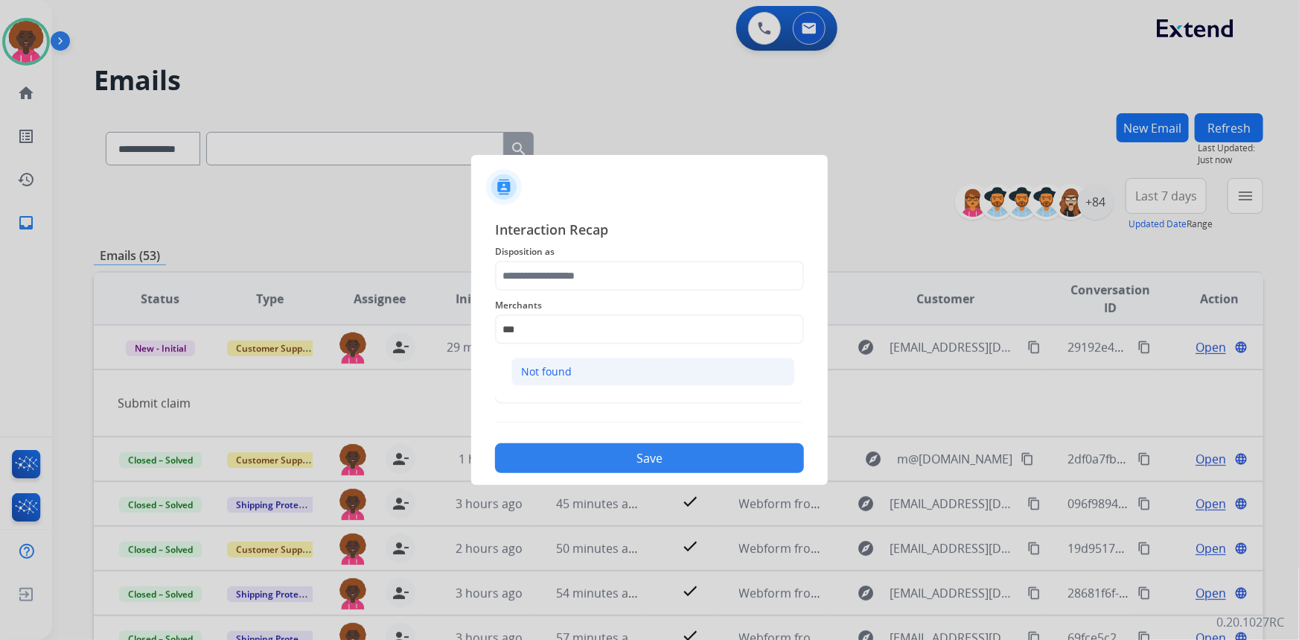
click at [630, 364] on li "Not found" at bounding box center [653, 371] width 284 height 28
type input "*********"
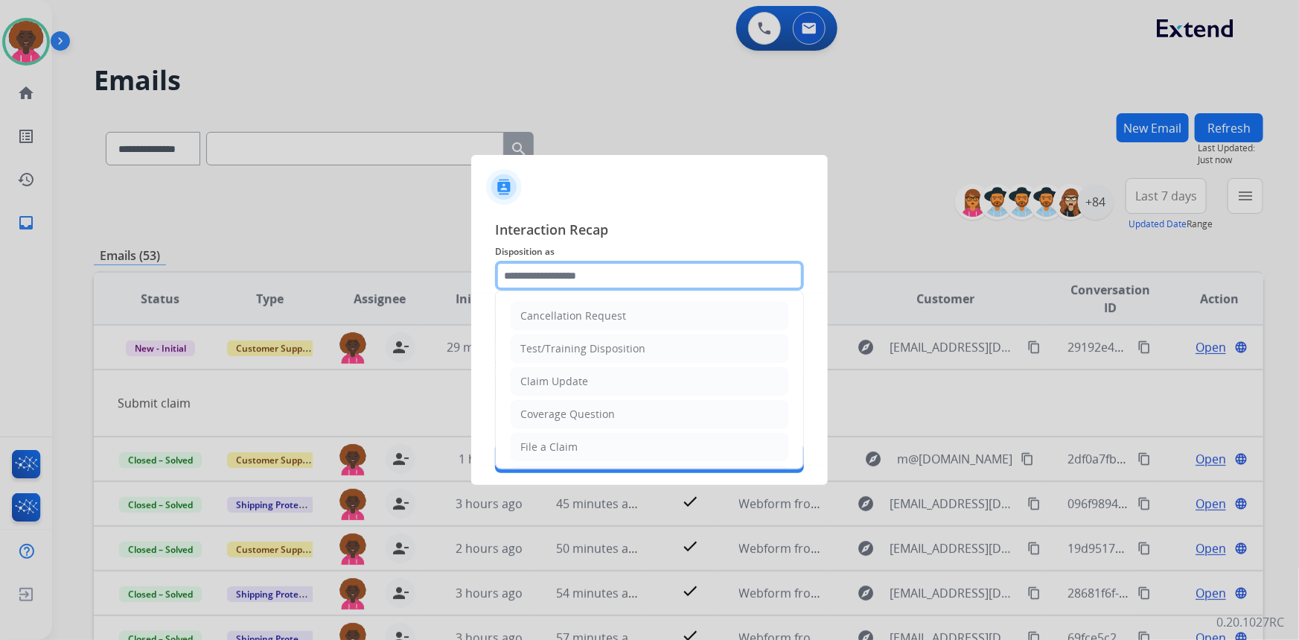
click at [603, 275] on input "text" at bounding box center [649, 276] width 309 height 30
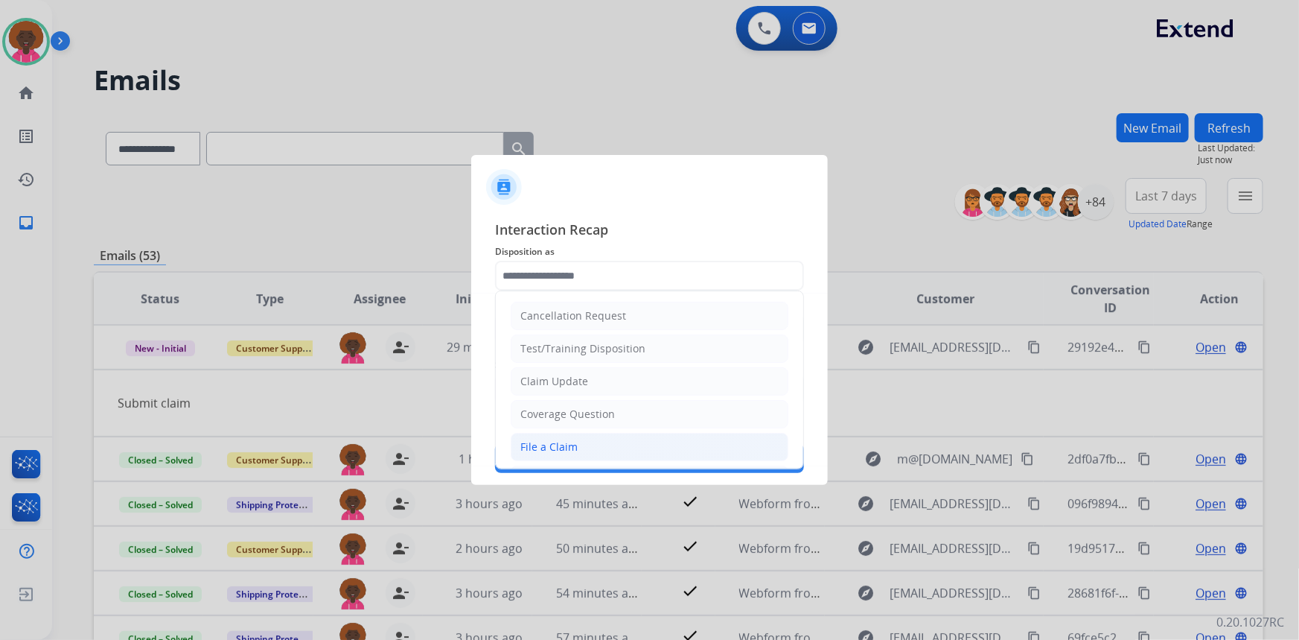
click at [570, 438] on li "File a Claim" at bounding box center [650, 447] width 278 height 28
type input "**********"
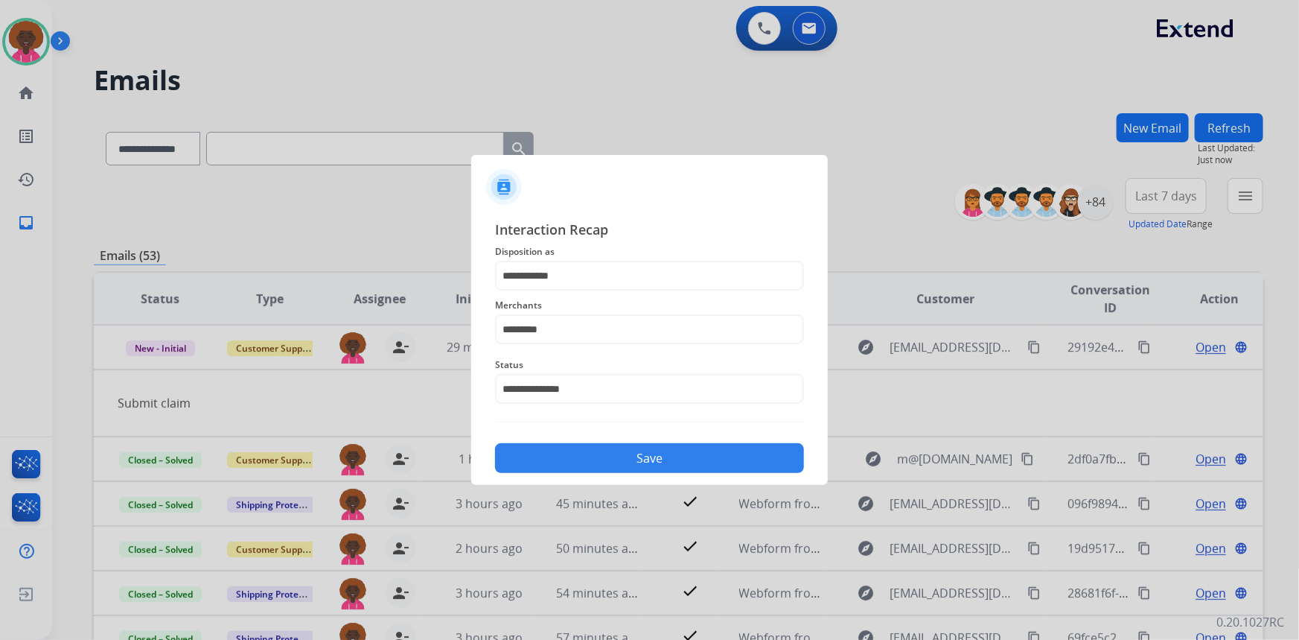
click at [643, 462] on button "Save" at bounding box center [649, 458] width 309 height 30
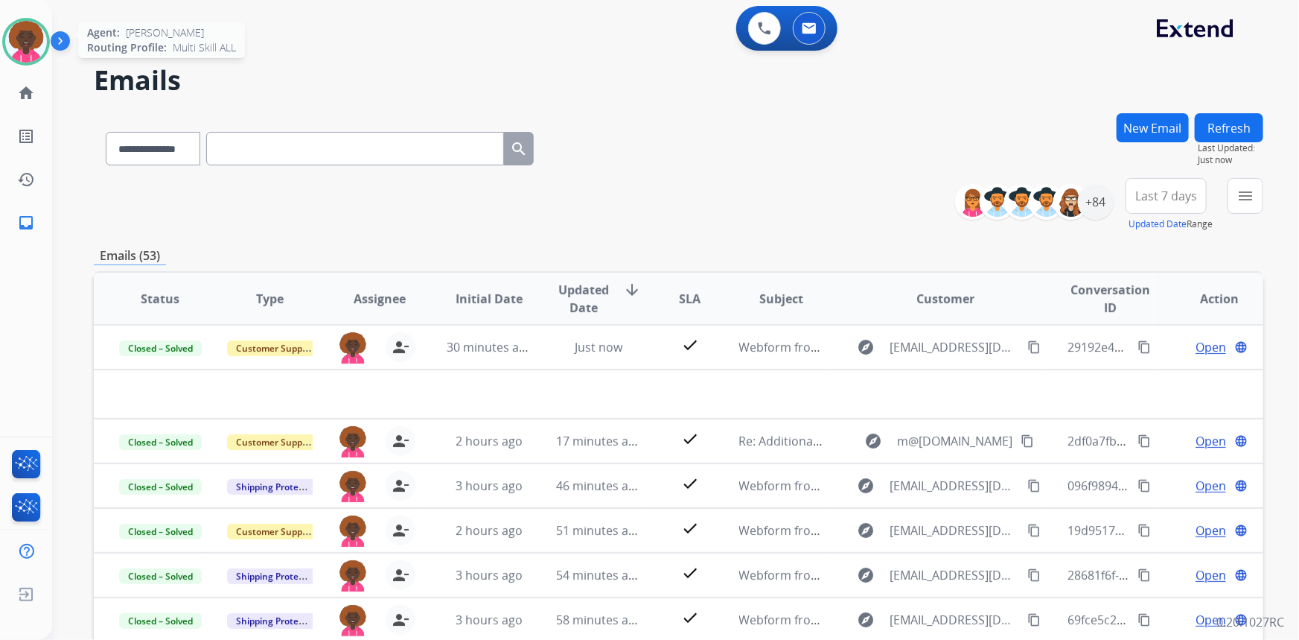
click at [19, 48] on img at bounding box center [26, 42] width 42 height 42
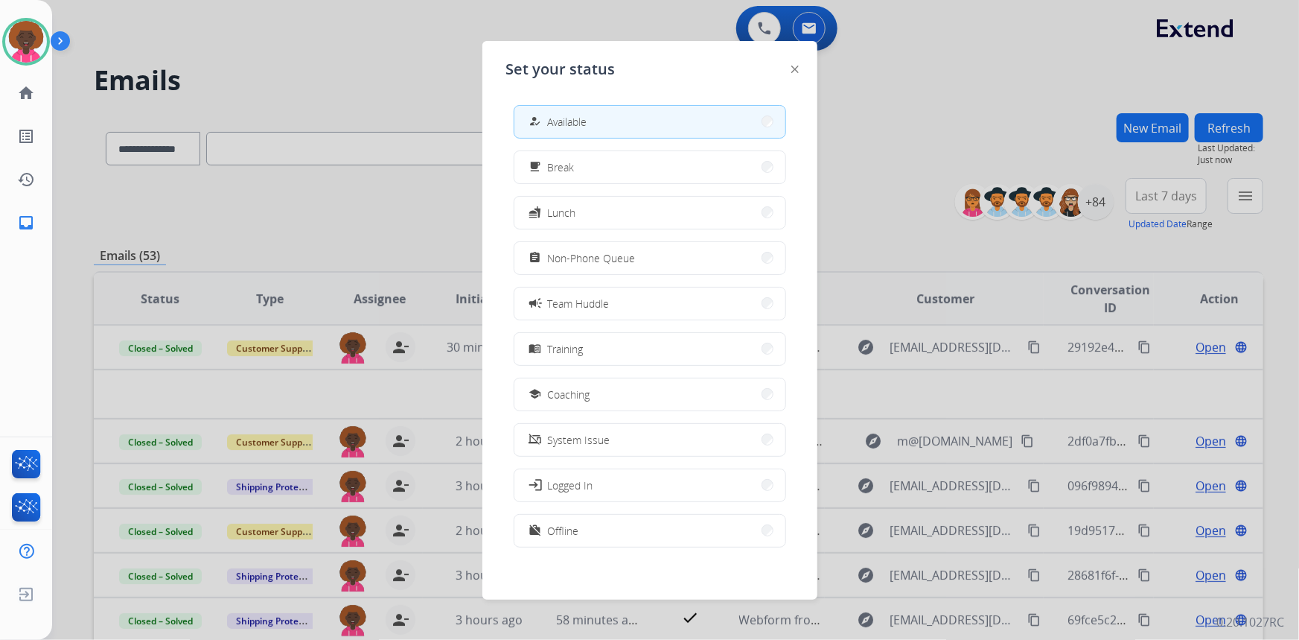
scroll to position [4, 0]
click at [596, 535] on button "work_off Offline" at bounding box center [649, 527] width 271 height 32
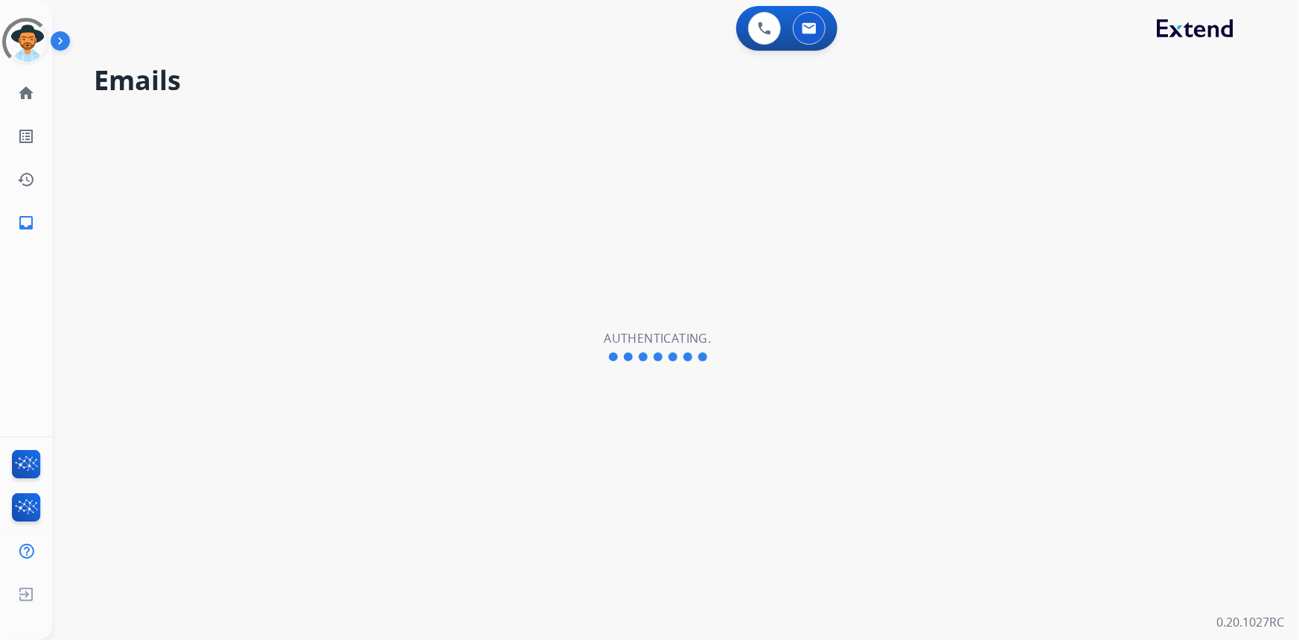
select select "**********"
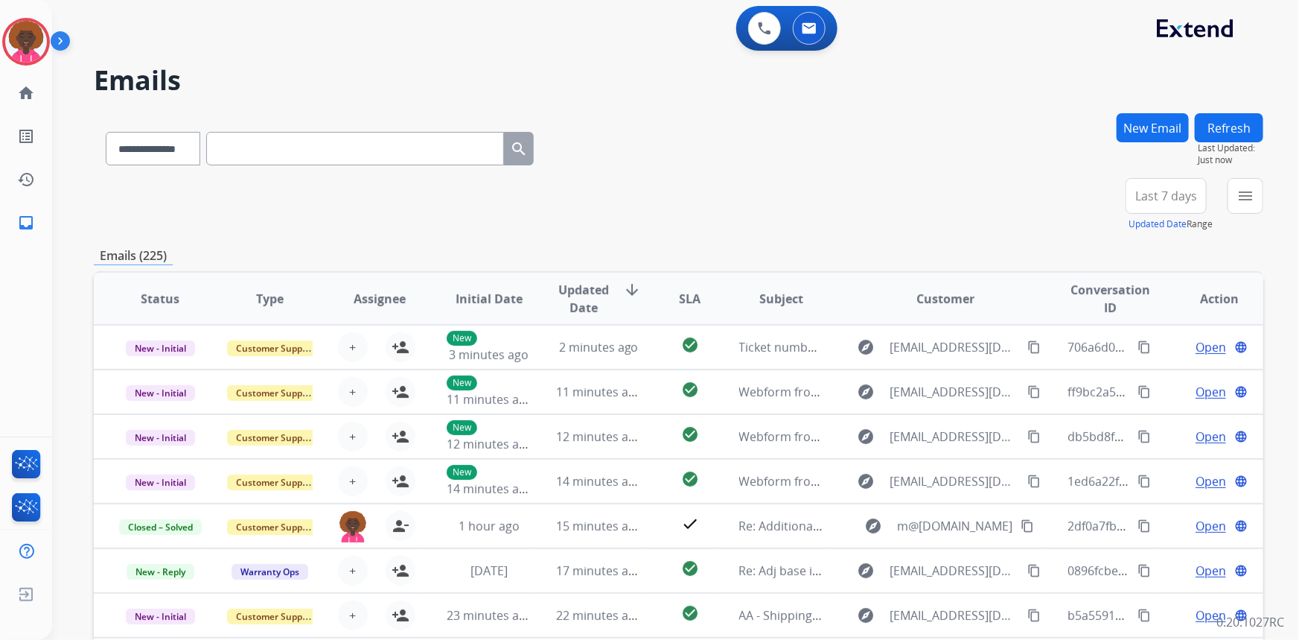
drag, startPoint x: 28, startPoint y: 44, endPoint x: 57, endPoint y: 46, distance: 29.1
click at [28, 44] on img at bounding box center [26, 42] width 42 height 42
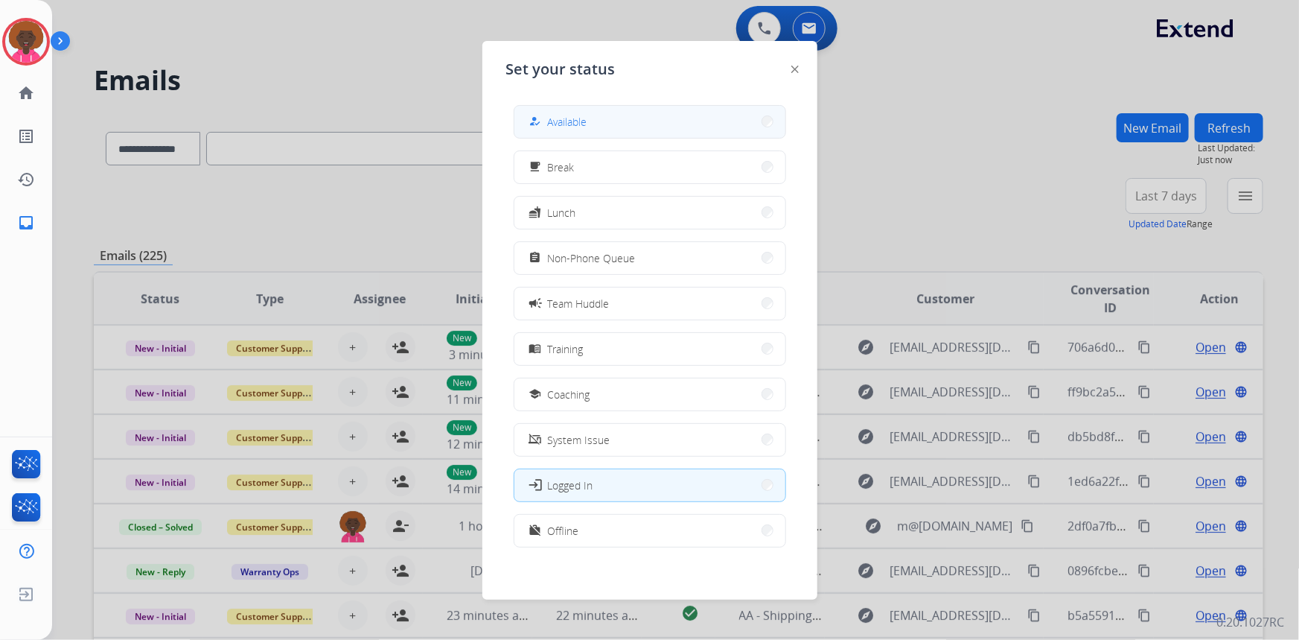
click at [551, 115] on span "Available" at bounding box center [567, 122] width 39 height 16
